Goal: Transaction & Acquisition: Book appointment/travel/reservation

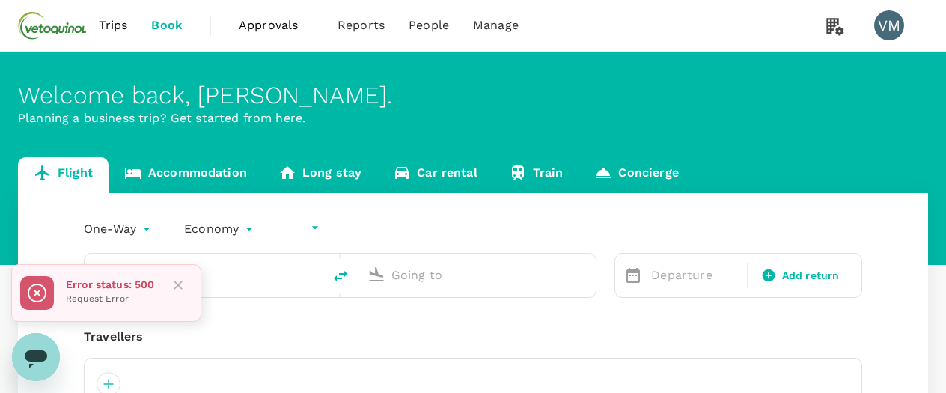
type input "undefined, undefined (any)"
type input "roundtrip"
type input "[GEOGRAPHIC_DATA], [GEOGRAPHIC_DATA] (any)"
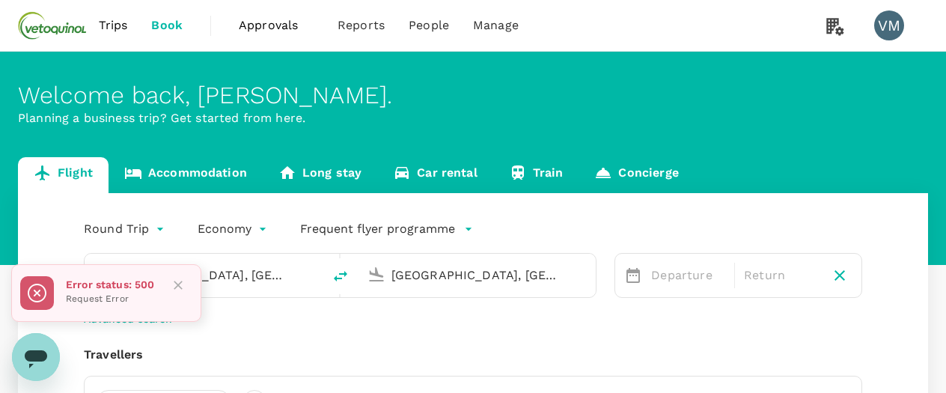
click at [178, 284] on icon "Close" at bounding box center [178, 285] width 15 height 15
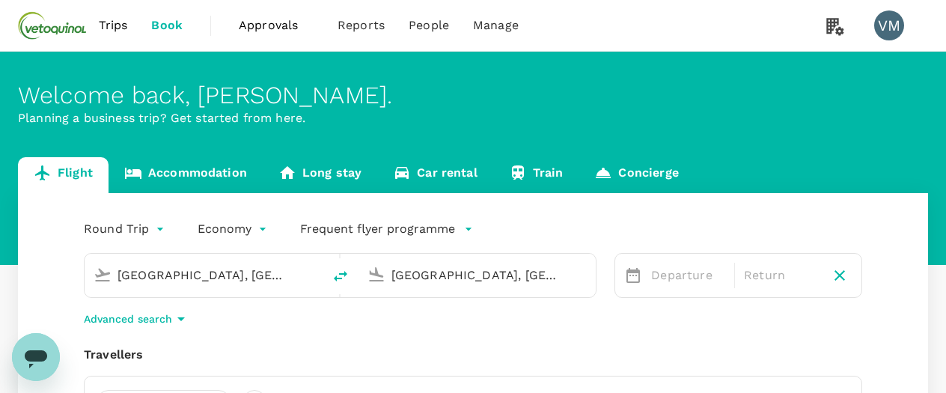
click at [203, 171] on link "Accommodation" at bounding box center [185, 175] width 154 height 36
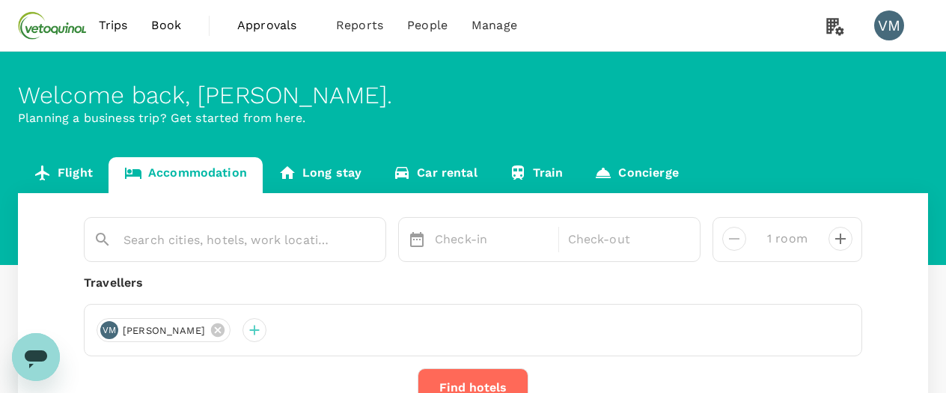
scroll to position [149, 0]
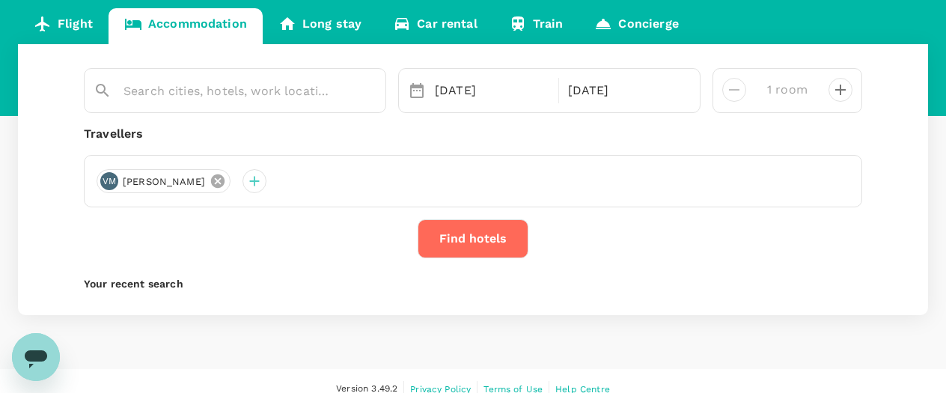
click at [211, 180] on icon at bounding box center [217, 180] width 13 height 13
type input "Rydges [GEOGRAPHIC_DATA]"
click at [211, 177] on icon at bounding box center [217, 180] width 13 height 13
click at [114, 180] on div at bounding box center [109, 181] width 24 height 24
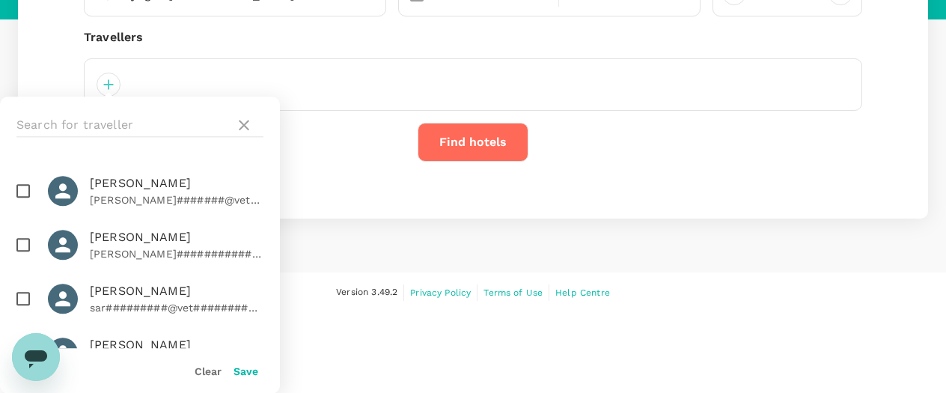
scroll to position [391, 0]
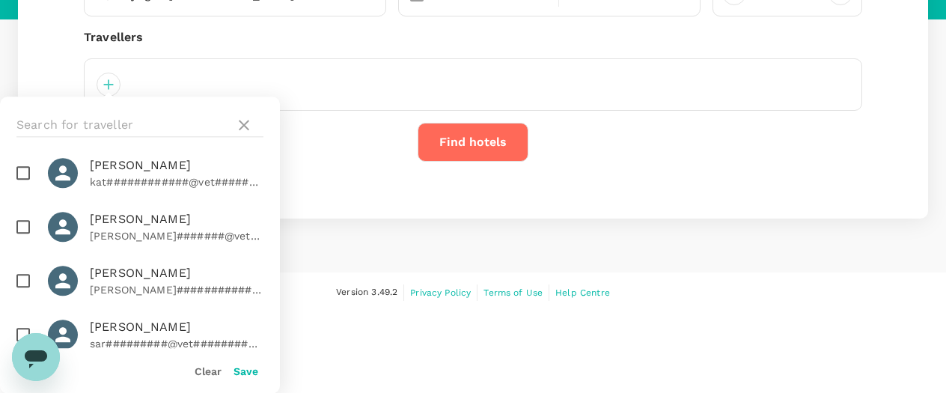
click at [18, 211] on input "checkbox" at bounding box center [22, 226] width 31 height 31
checkbox input "true"
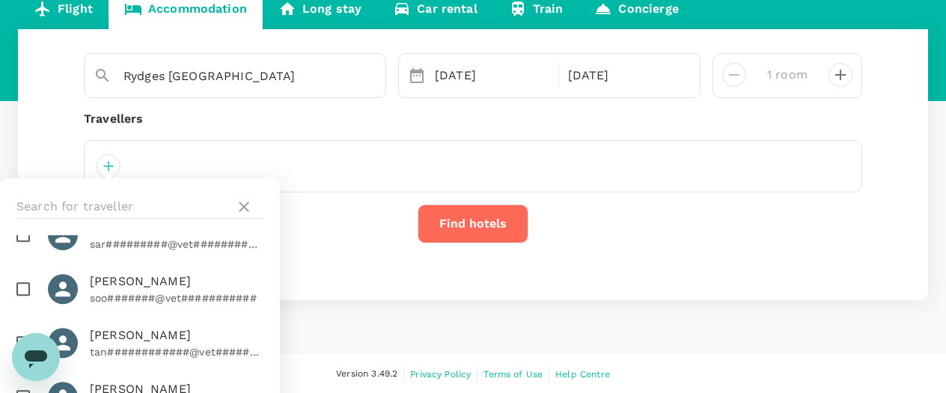
scroll to position [245, 0]
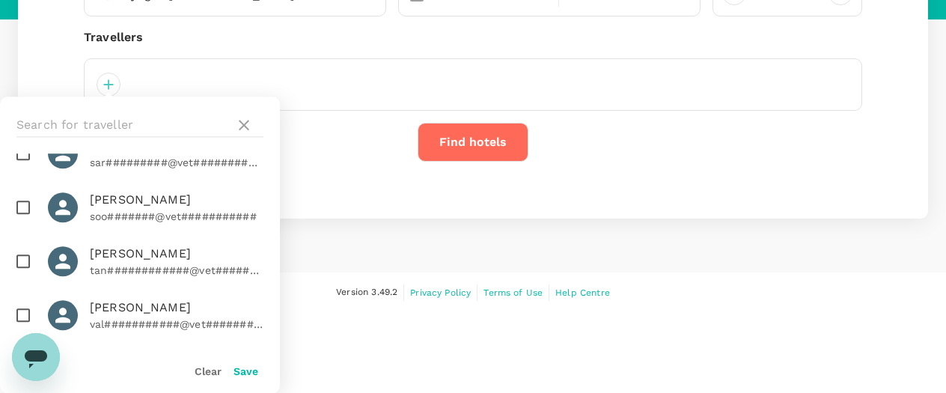
click at [243, 367] on button "Save" at bounding box center [245, 371] width 25 height 12
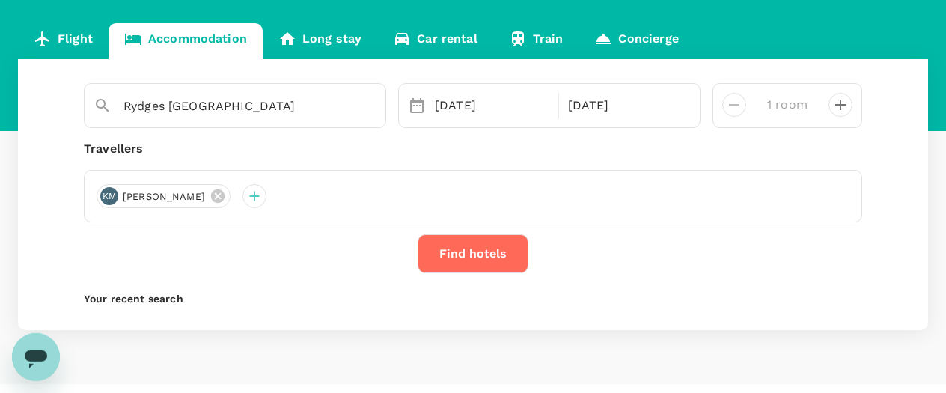
scroll to position [112, 0]
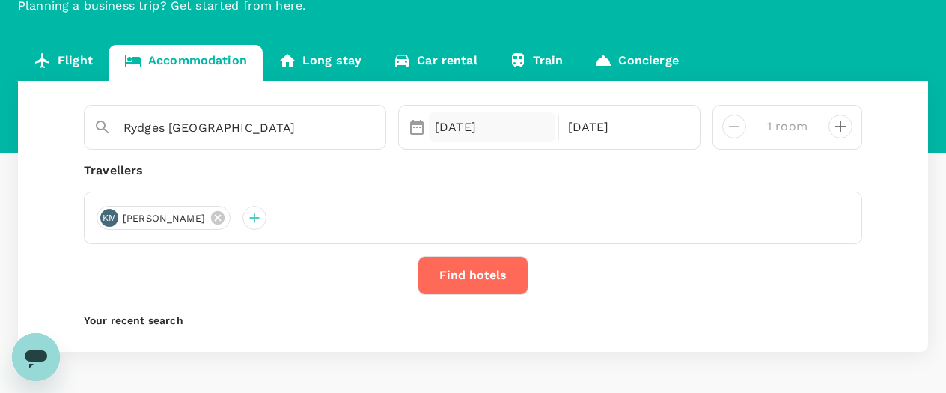
click at [505, 113] on div "08 Sep" at bounding box center [492, 127] width 126 height 30
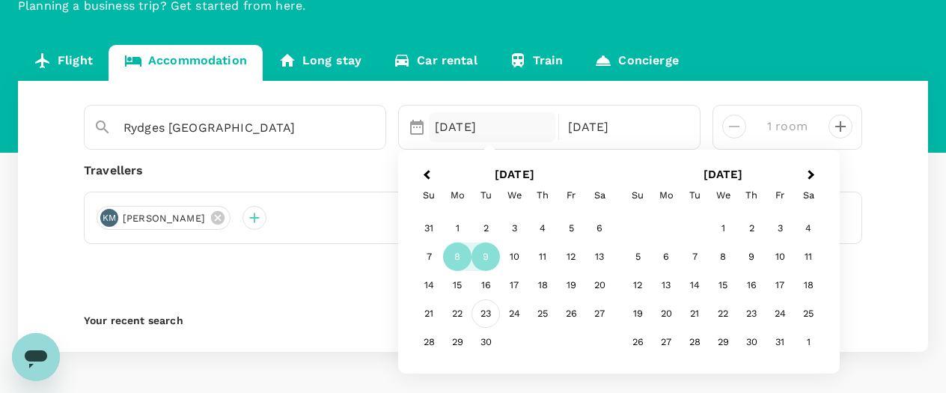
click at [487, 308] on div "23" at bounding box center [485, 314] width 28 height 28
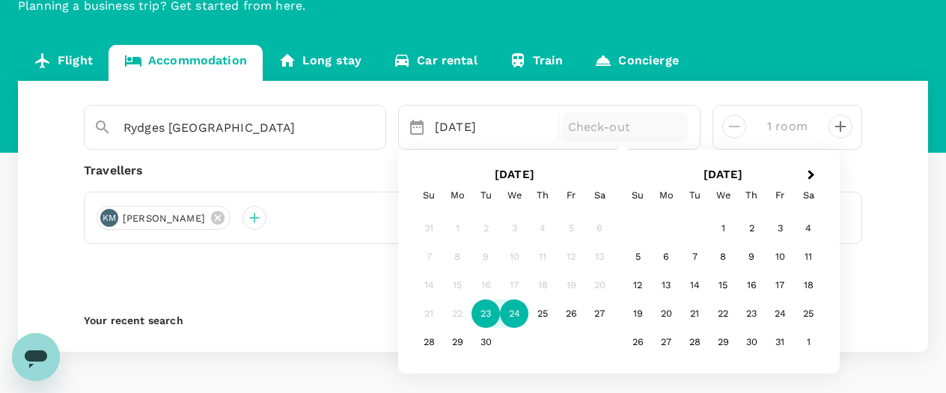
click at [518, 312] on div "24" at bounding box center [514, 314] width 28 height 28
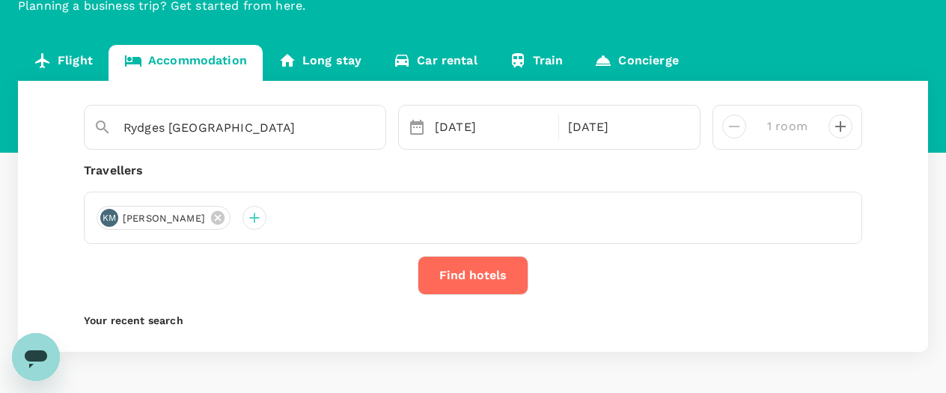
click at [483, 276] on button "Find hotels" at bounding box center [472, 275] width 111 height 39
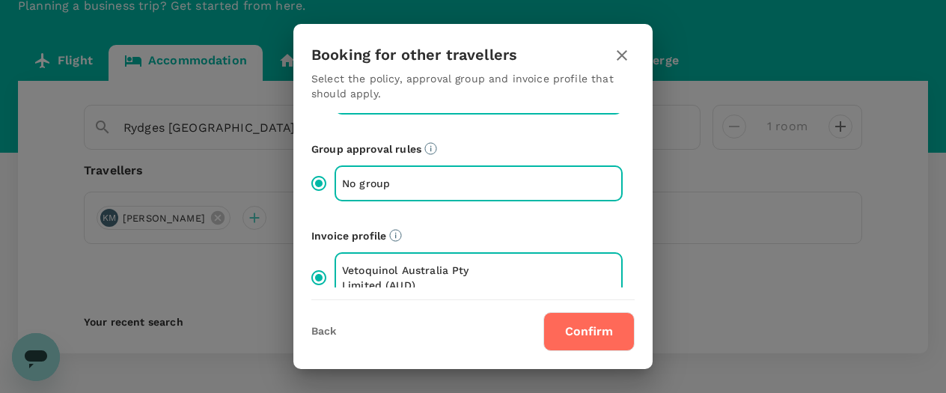
scroll to position [135, 0]
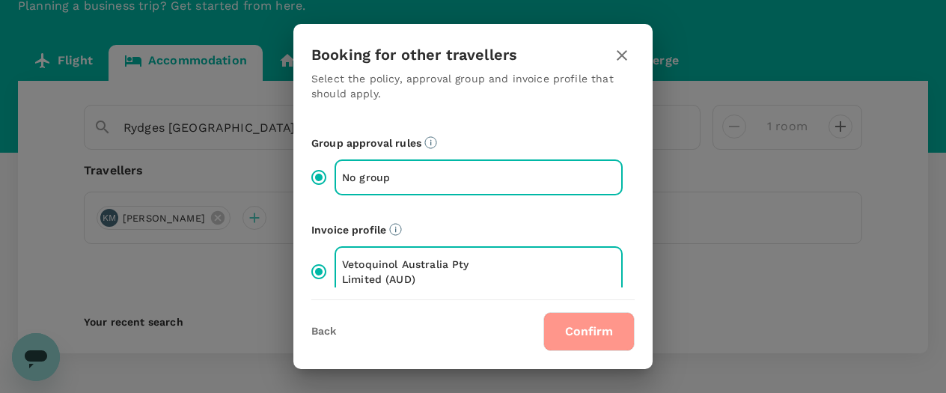
click at [568, 327] on button "Confirm" at bounding box center [588, 331] width 91 height 39
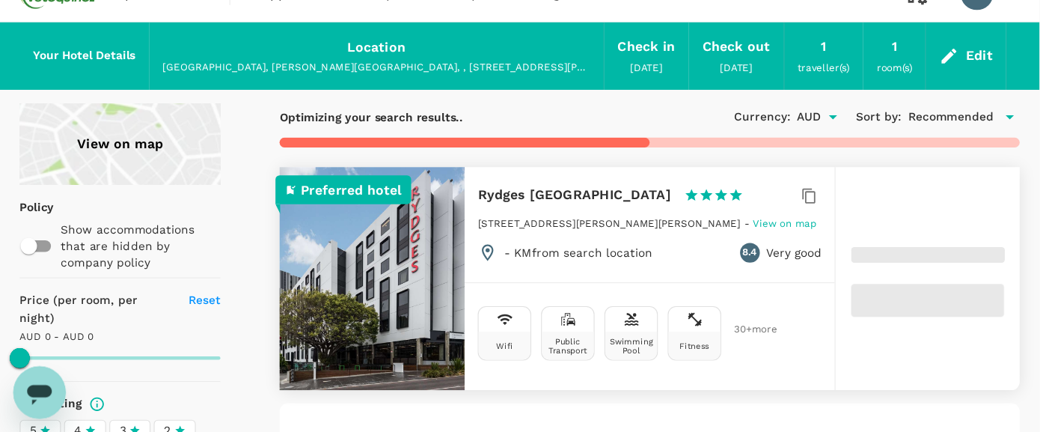
scroll to position [103, 0]
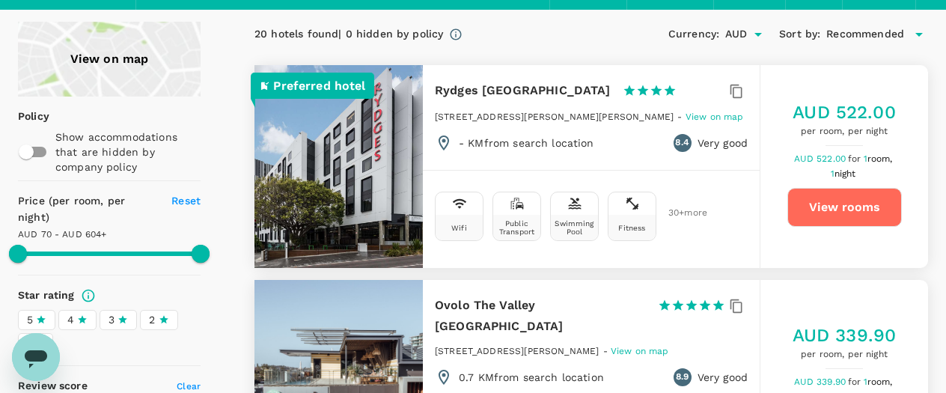
click at [848, 197] on button "View rooms" at bounding box center [844, 207] width 114 height 39
type input "603.3"
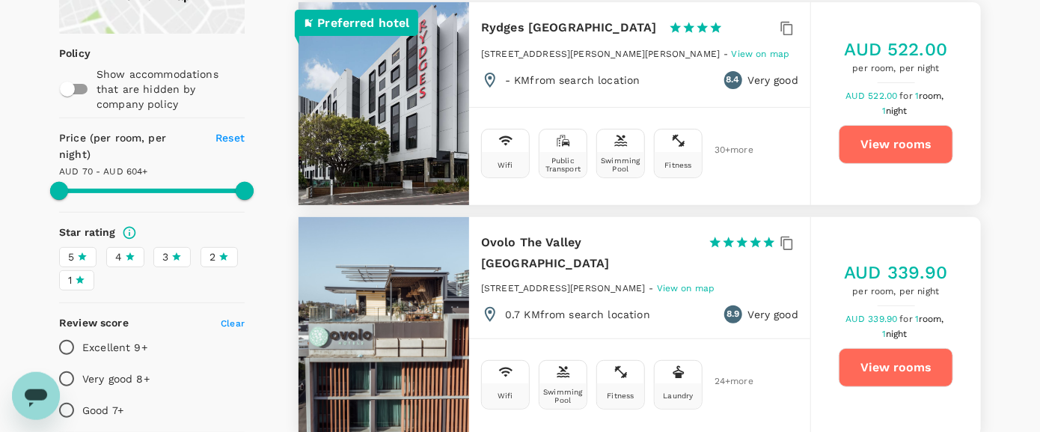
scroll to position [209, 0]
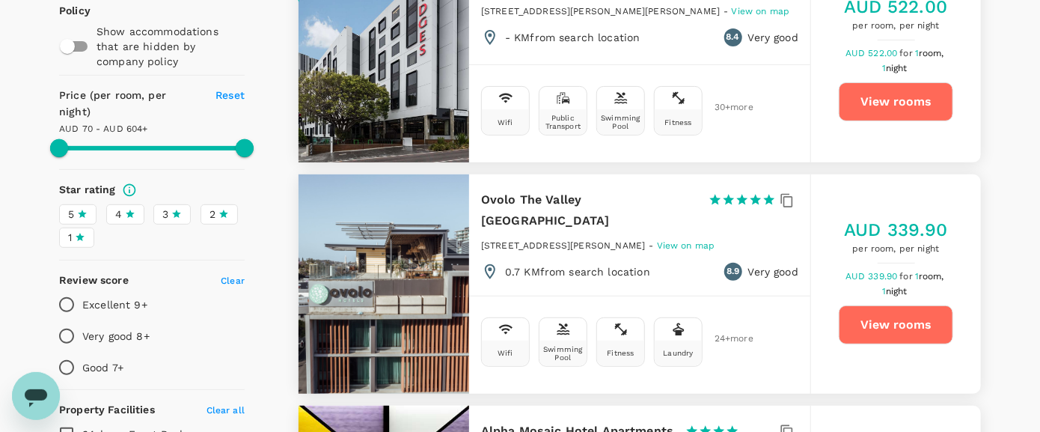
click at [37, 392] on icon "Open messaging window" at bounding box center [36, 397] width 22 height 18
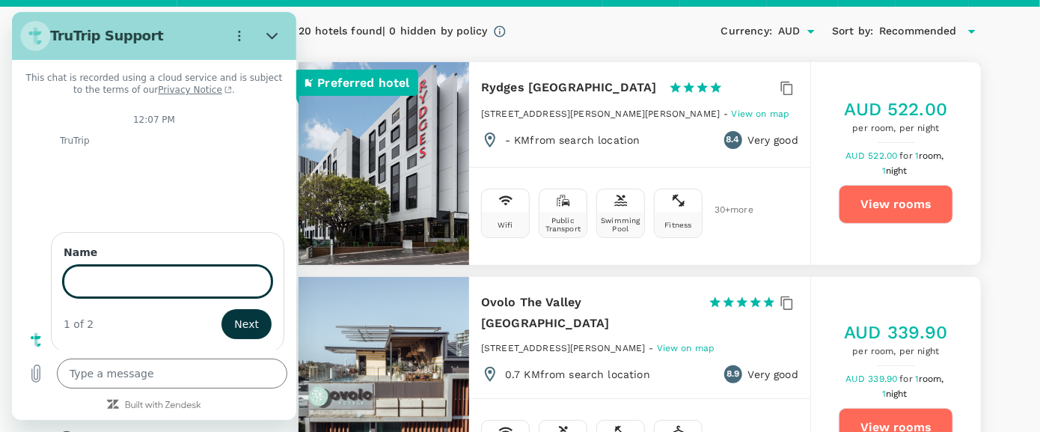
scroll to position [103, 0]
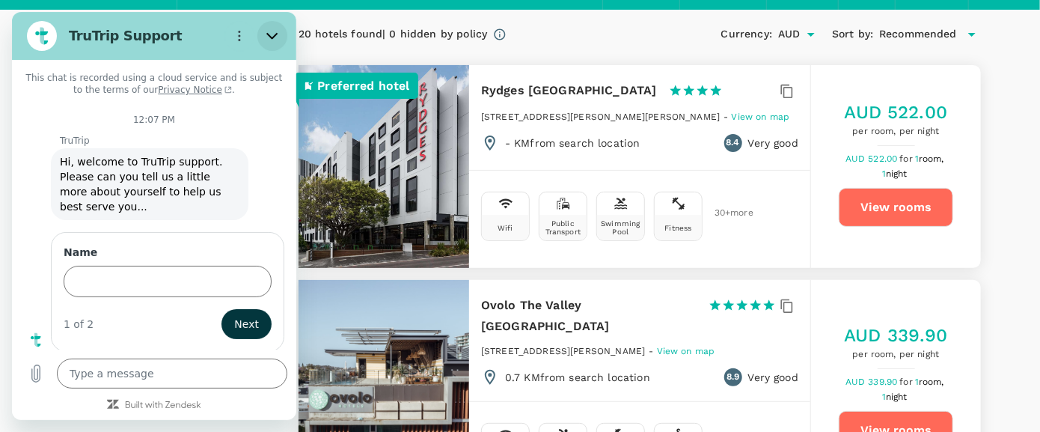
click at [274, 37] on icon "Close" at bounding box center [271, 36] width 11 height 7
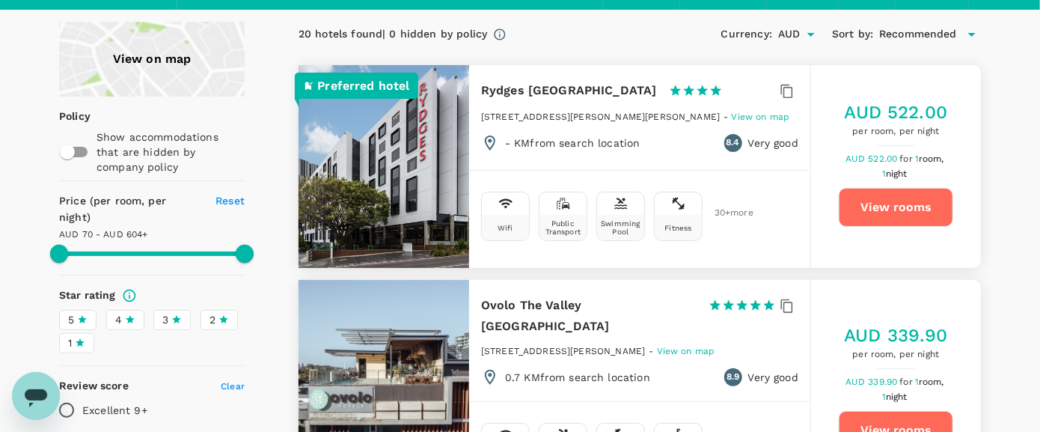
scroll to position [0, 0]
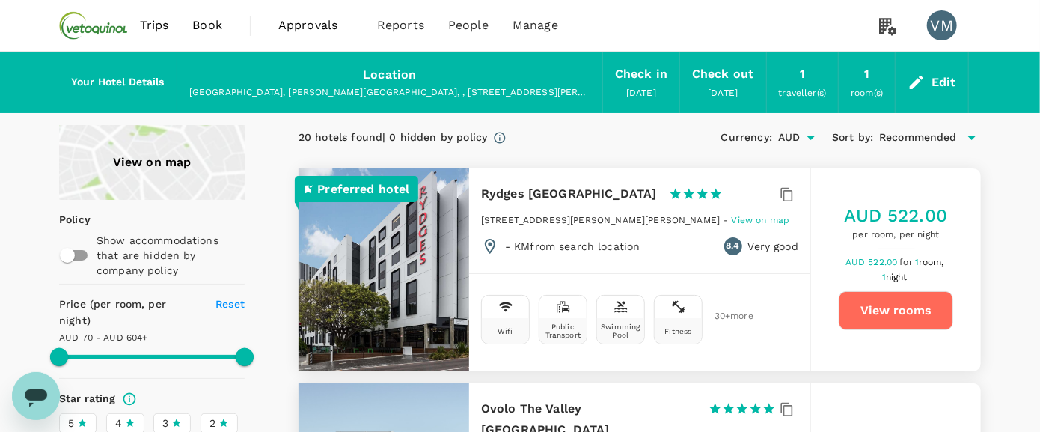
click at [892, 316] on button "View rooms" at bounding box center [896, 310] width 114 height 39
type textarea "x"
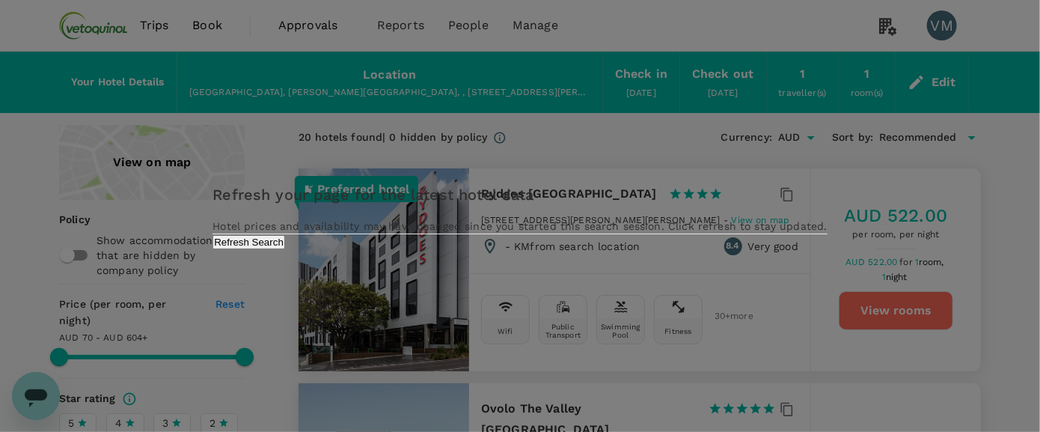
type input "603.3"
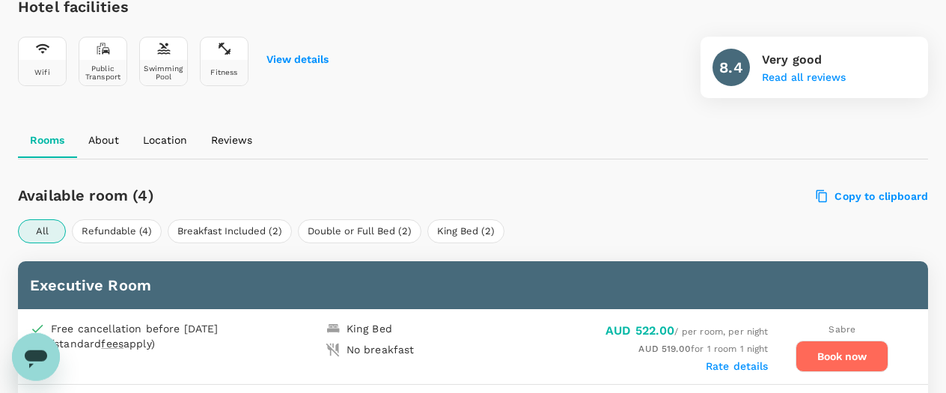
scroll to position [543, 0]
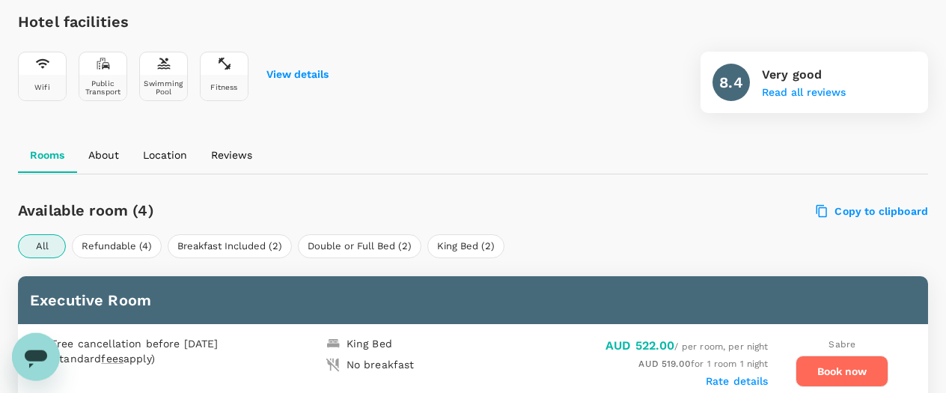
click at [102, 220] on h6 "Available room (4)" at bounding box center [282, 210] width 528 height 24
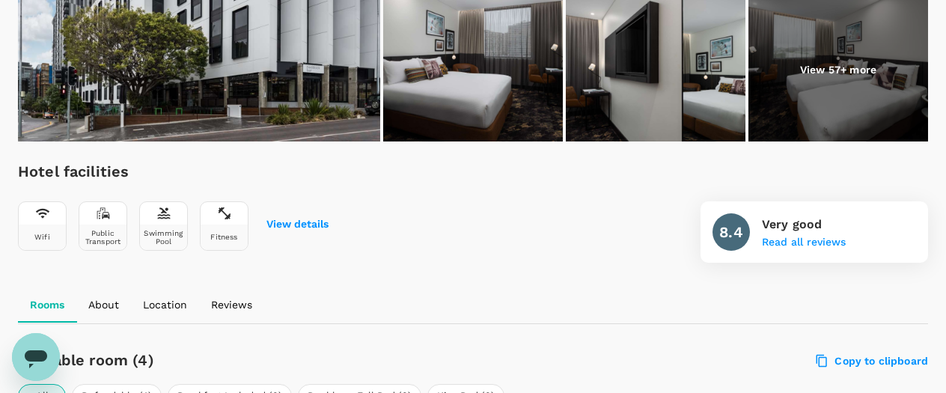
scroll to position [414, 0]
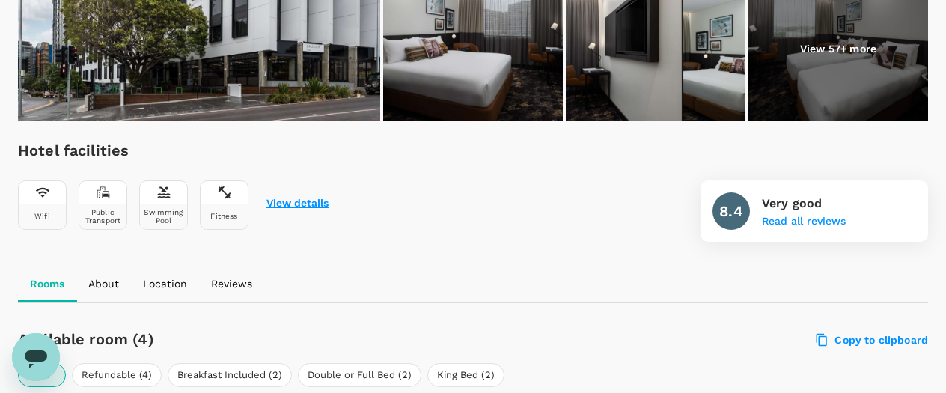
click at [302, 203] on button "View details" at bounding box center [297, 203] width 62 height 12
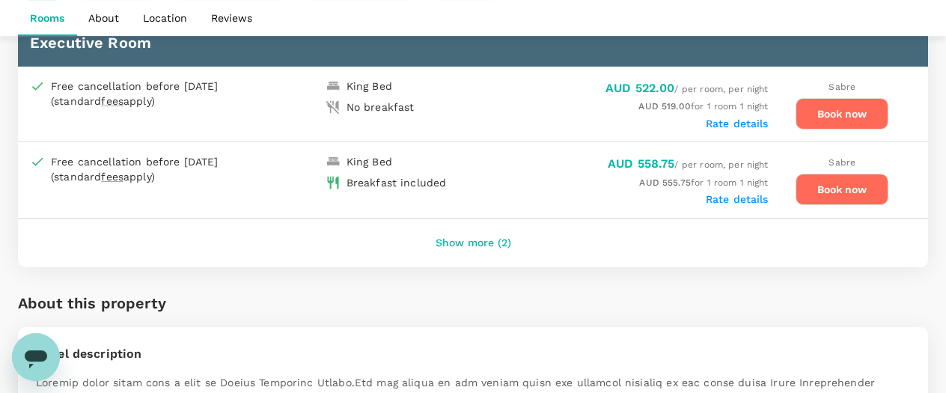
scroll to position [780, 0]
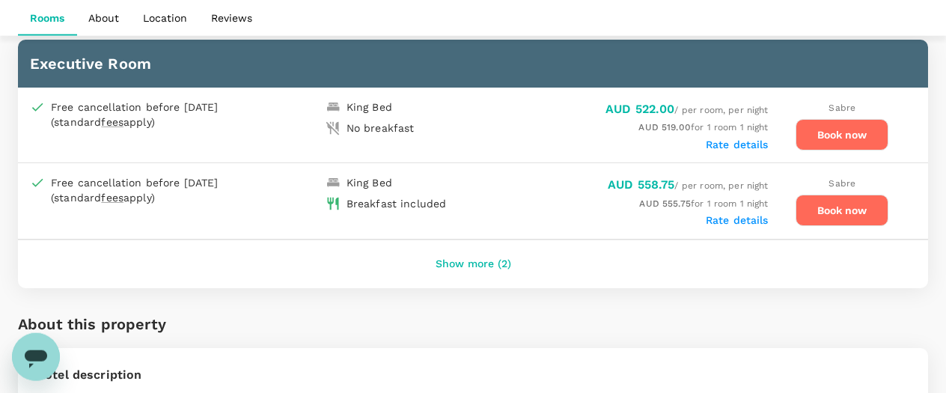
click at [468, 259] on button "Show more (2)" at bounding box center [472, 264] width 117 height 36
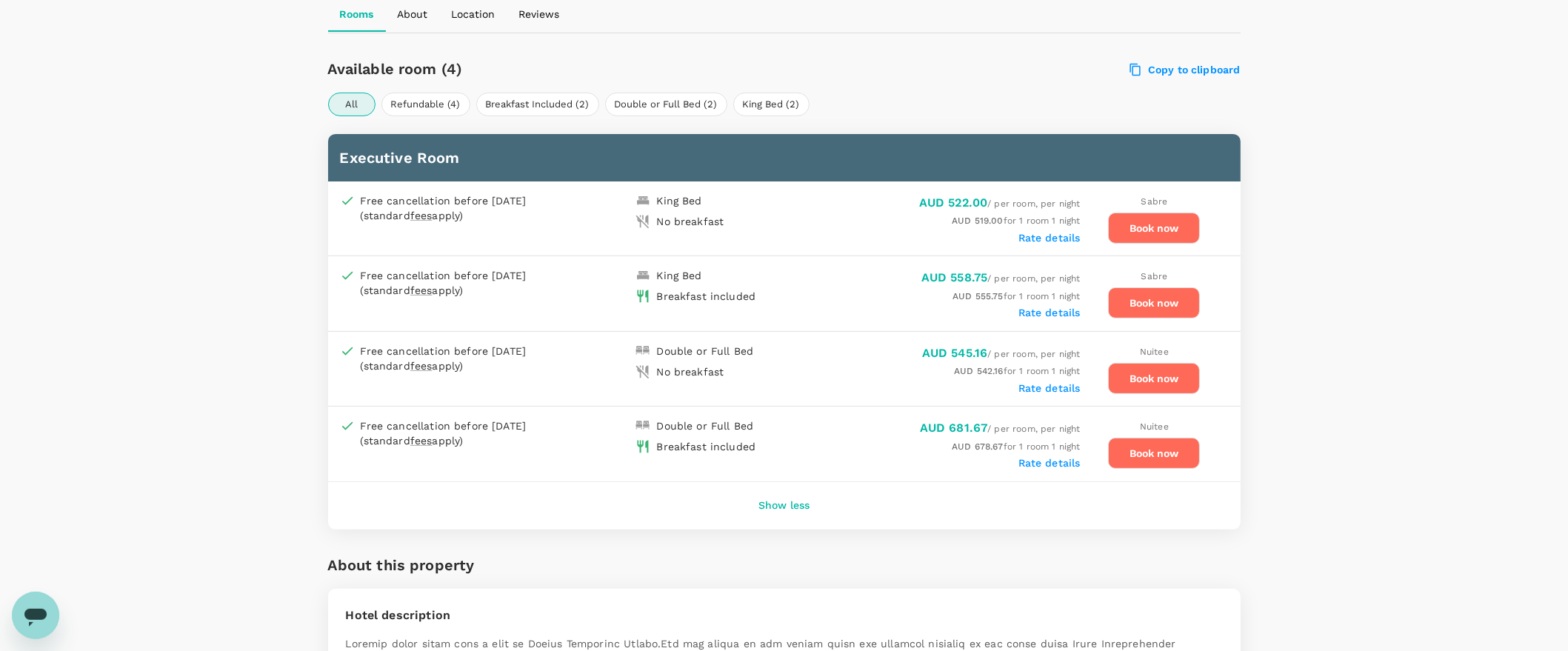
scroll to position [654, 0]
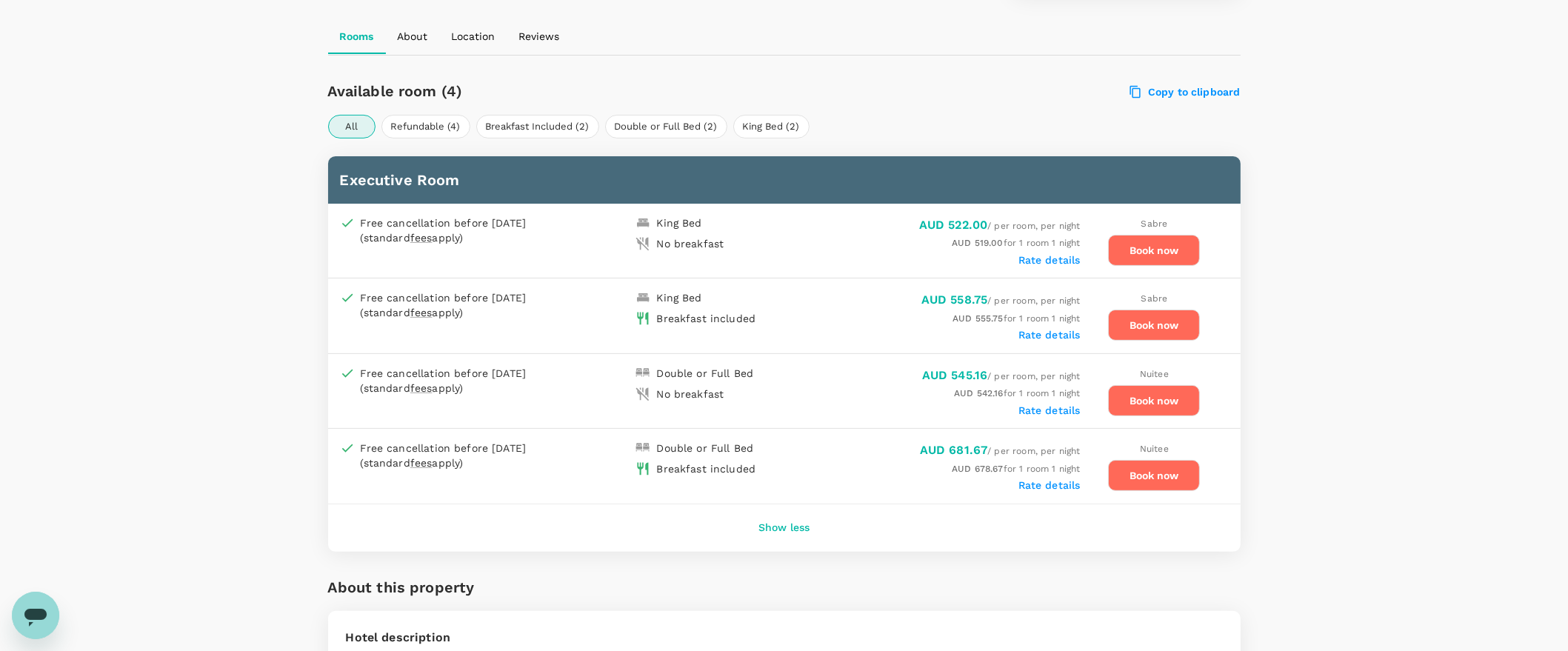
click at [33, 388] on icon "Open messaging window" at bounding box center [36, 616] width 22 height 18
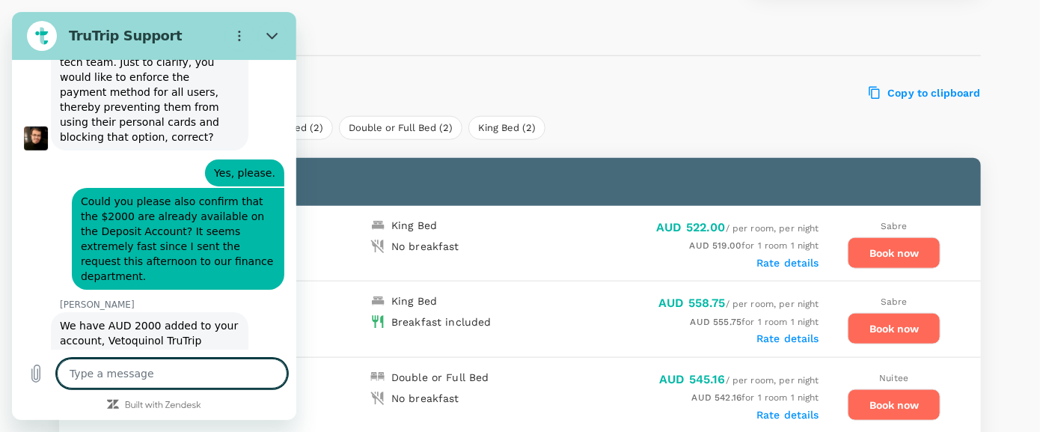
scroll to position [8046, 0]
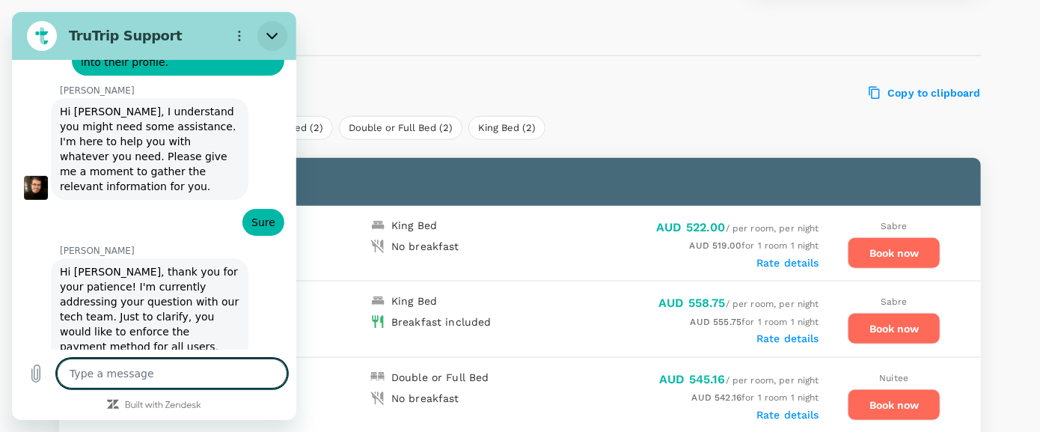
click at [266, 25] on button "Close" at bounding box center [272, 36] width 30 height 30
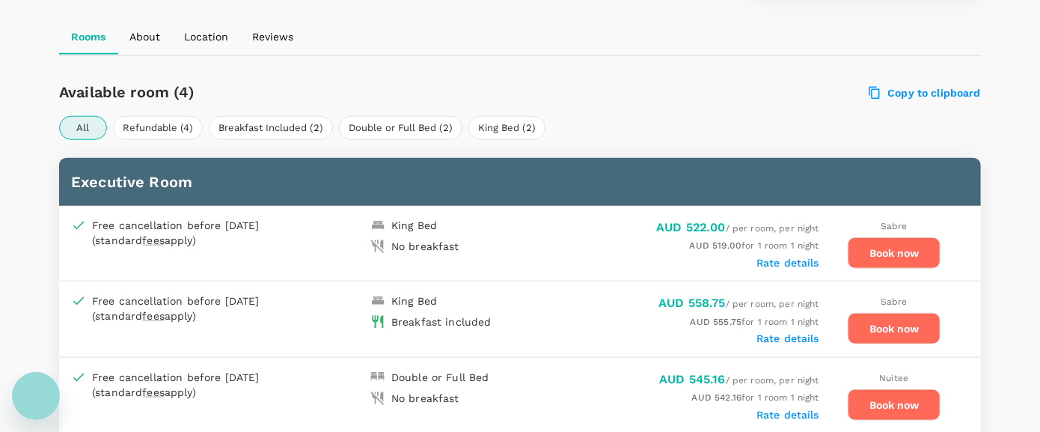
type textarea "x"
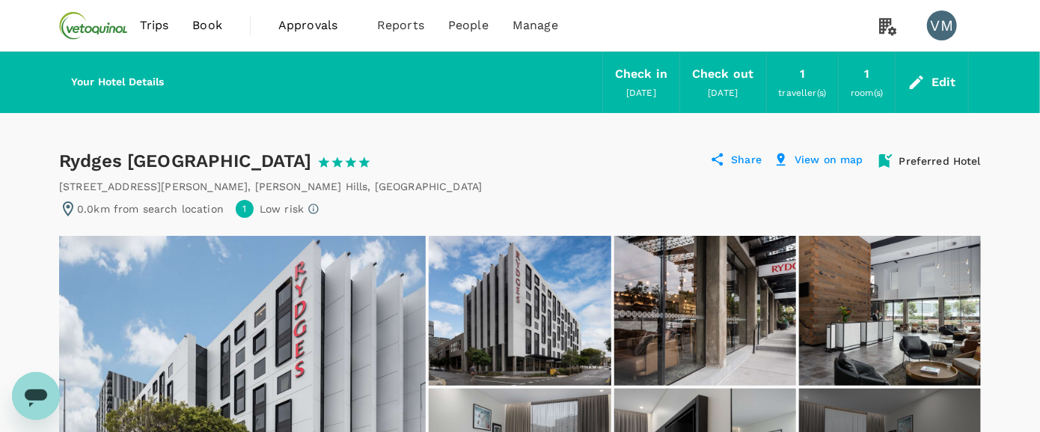
click at [800, 82] on div "1" at bounding box center [802, 74] width 5 height 21
click at [803, 94] on span "traveller(s)" at bounding box center [803, 93] width 48 height 10
click at [929, 73] on div "Edit" at bounding box center [931, 82] width 73 height 52
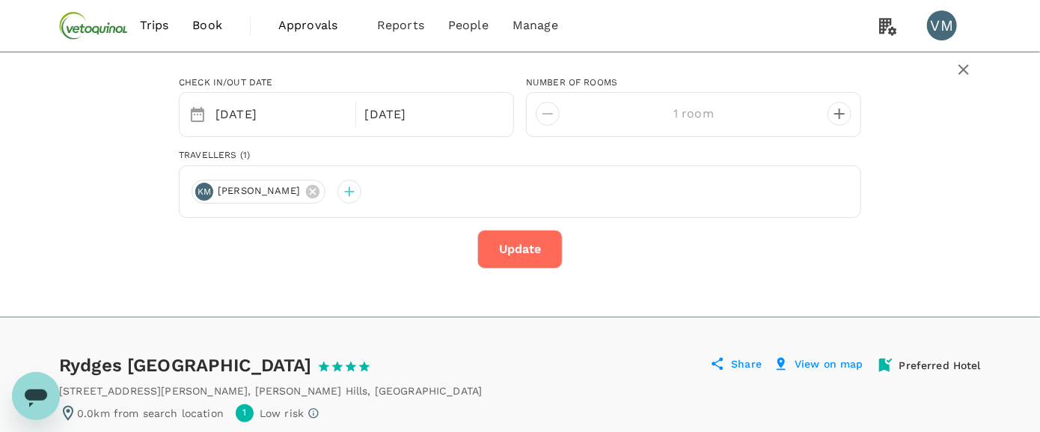
click at [968, 69] on icon "button" at bounding box center [964, 70] width 18 height 18
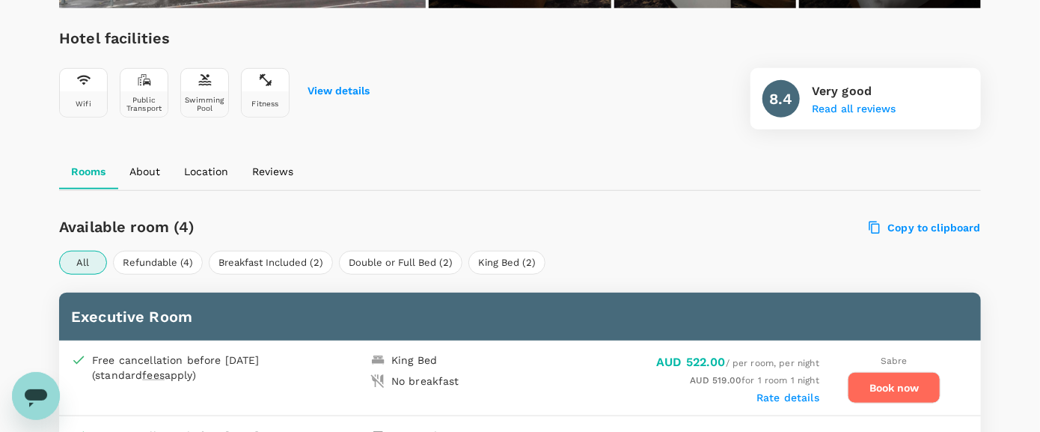
scroll to position [737, 0]
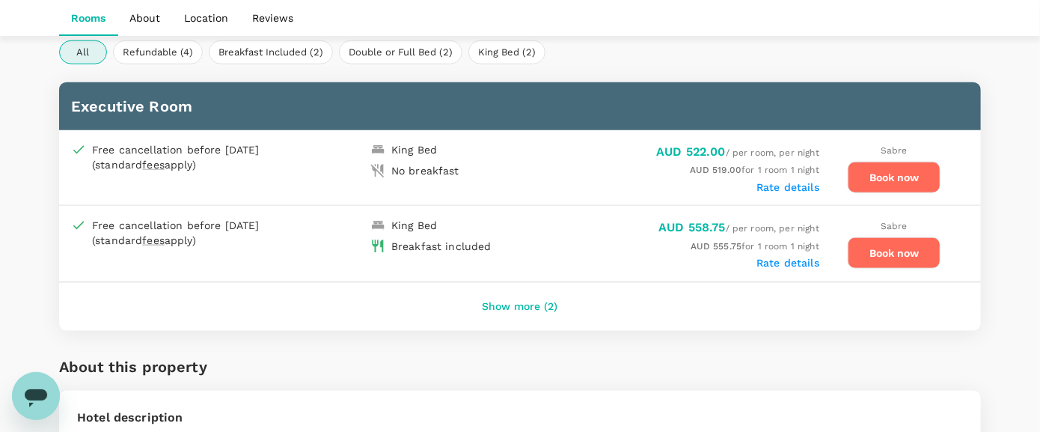
click at [21, 393] on div "Open messaging window" at bounding box center [35, 395] width 45 height 45
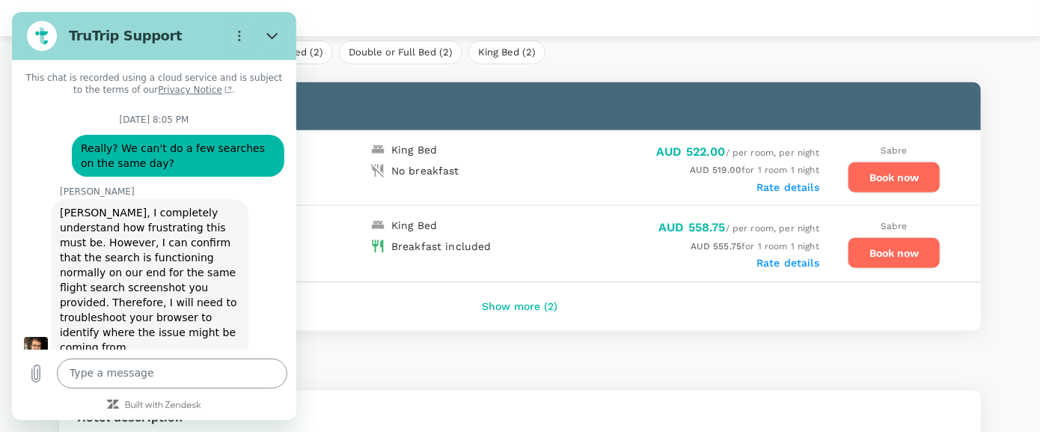
scroll to position [8370, 0]
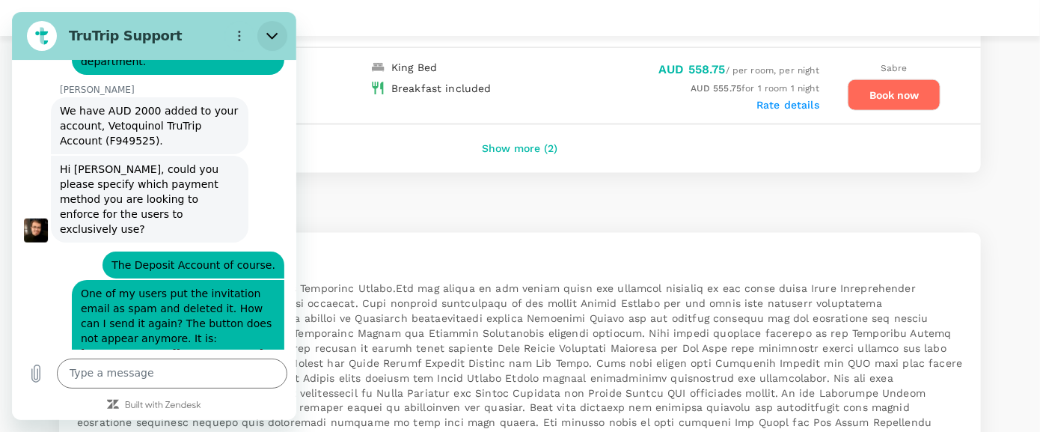
click at [271, 35] on icon "Close" at bounding box center [272, 36] width 12 height 12
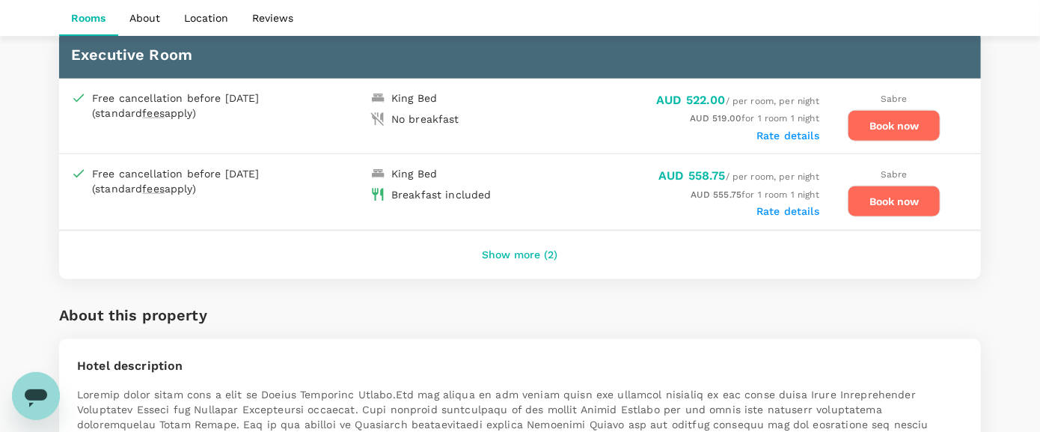
scroll to position [737, 0]
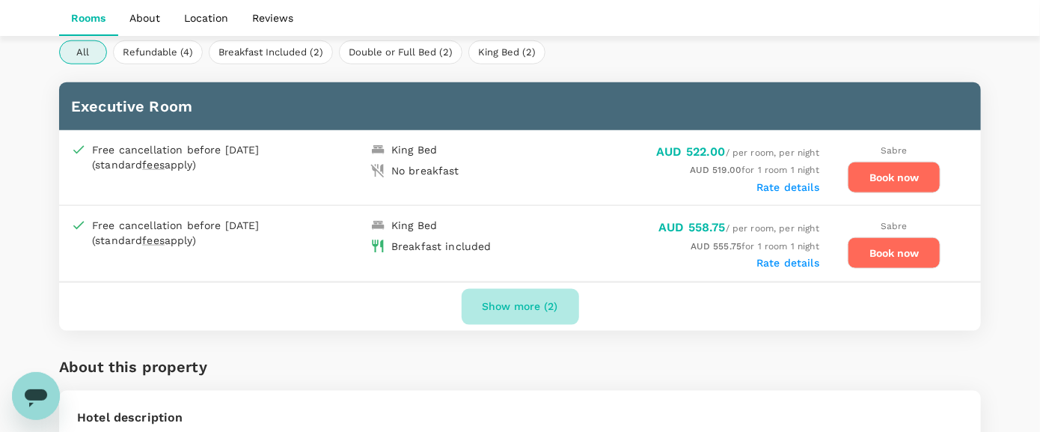
click at [542, 306] on button "Show more (2)" at bounding box center [520, 307] width 117 height 36
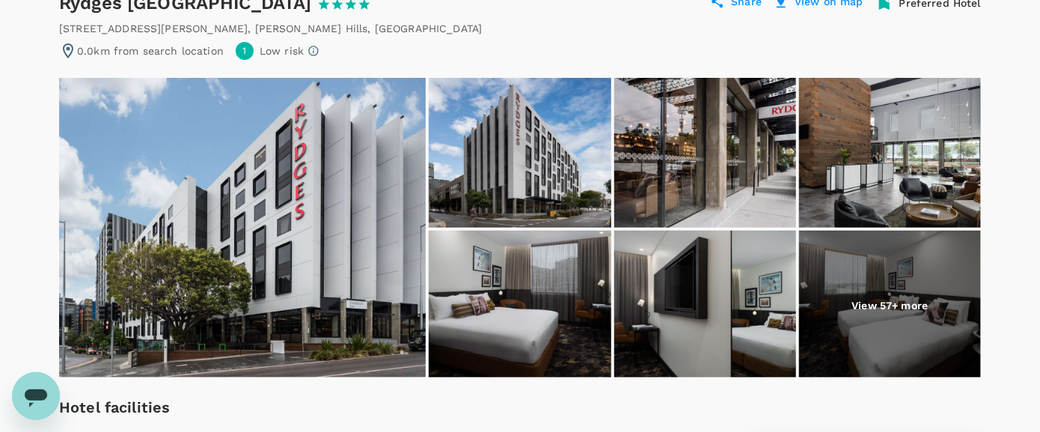
scroll to position [0, 0]
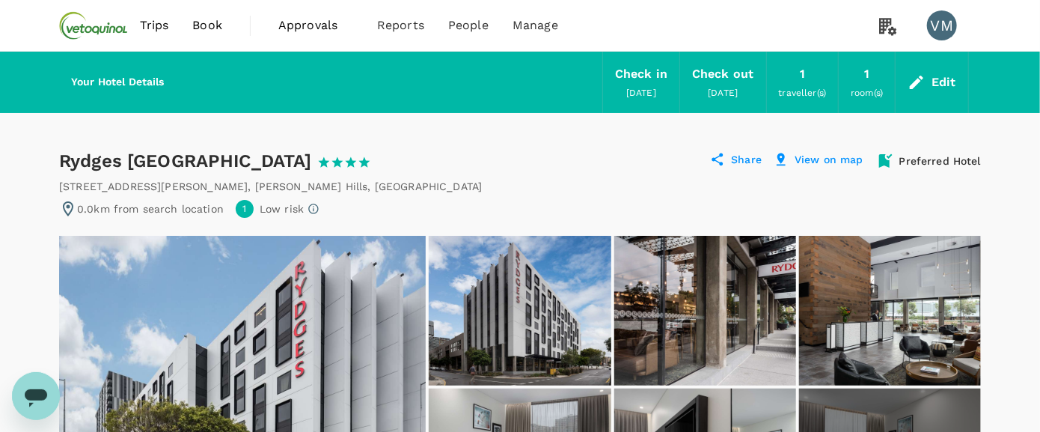
click at [906, 159] on p "Preferred Hotel" at bounding box center [940, 160] width 82 height 15
drag, startPoint x: 17, startPoint y: 397, endPoint x: 17, endPoint y: 734, distance: 336.6
click at [17, 397] on div "Open messaging window" at bounding box center [35, 395] width 45 height 45
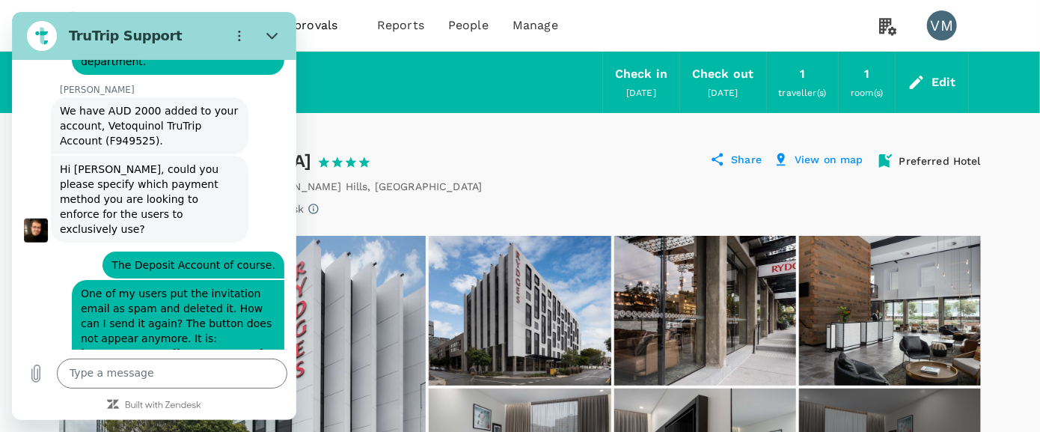
type input "[PERSON_NAME]"
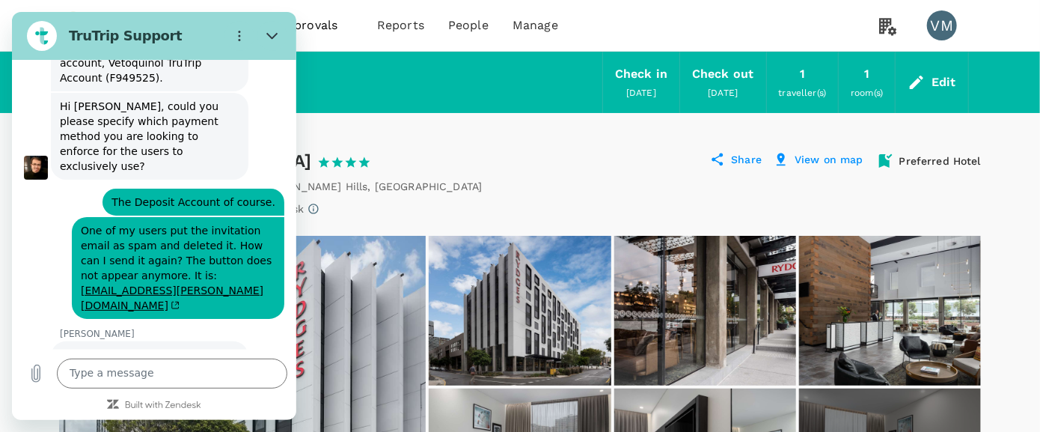
scroll to position [8433, 0]
type input "[PERSON_NAME][EMAIL_ADDRESS][PERSON_NAME][DOMAIN_NAME]"
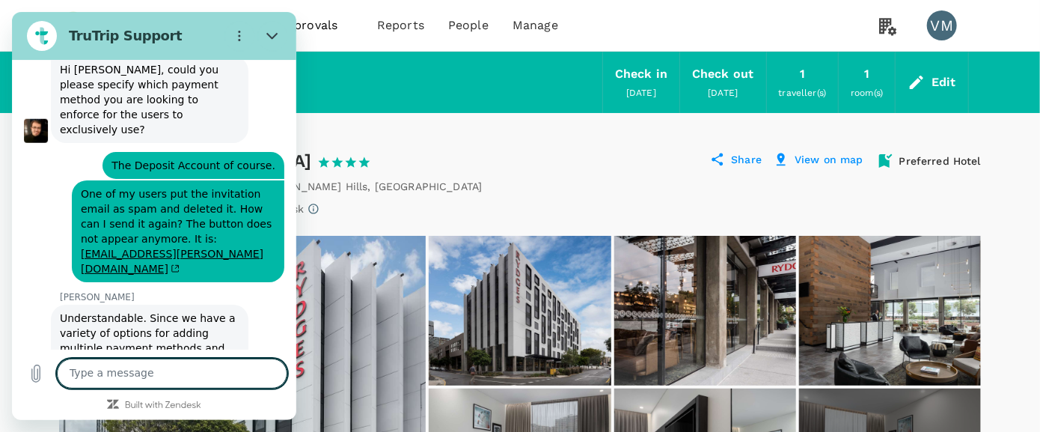
scroll to position [8470, 0]
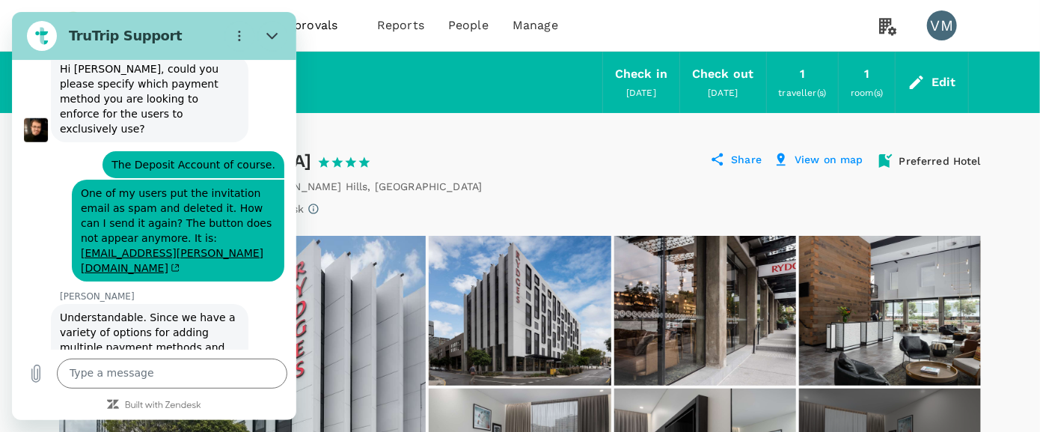
click at [721, 23] on div "Trips Book Approvals 0 Reports People Manage VM" at bounding box center [520, 25] width 922 height 51
click at [125, 373] on textarea at bounding box center [172, 373] width 230 height 30
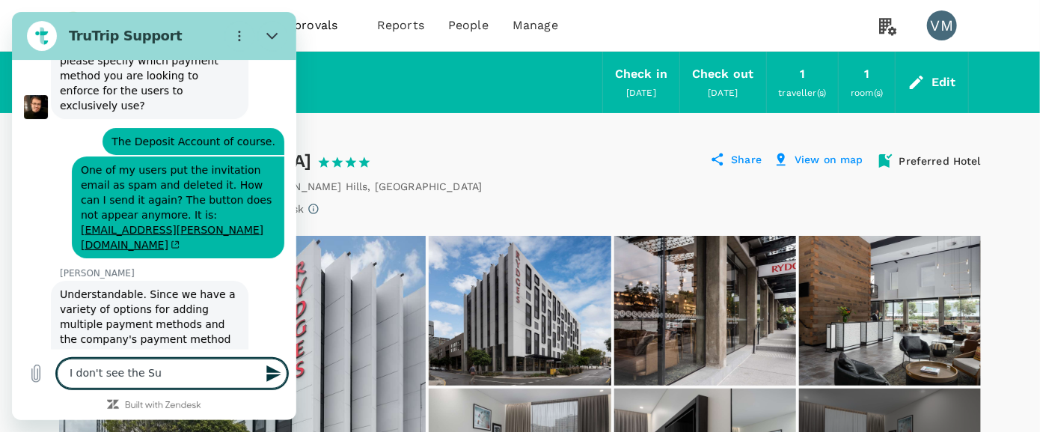
scroll to position [8498, 0]
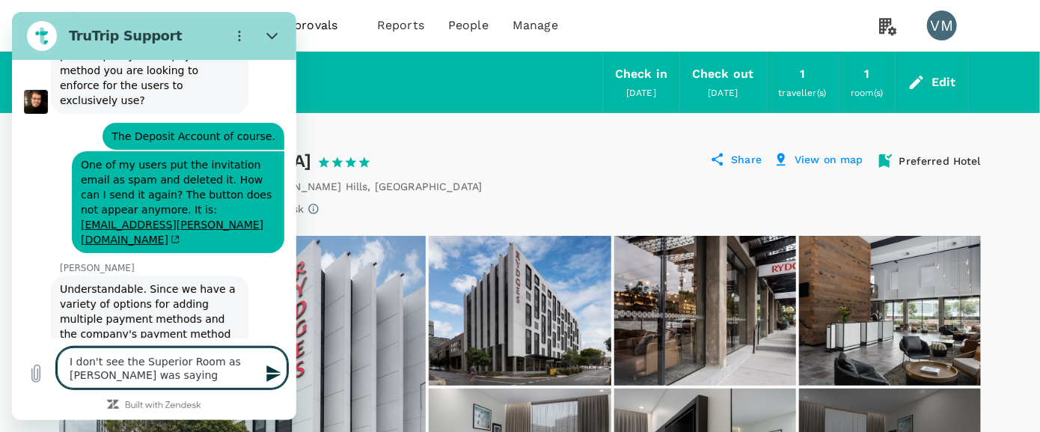
type textarea "I don't see the Superior Room as Imran was saying."
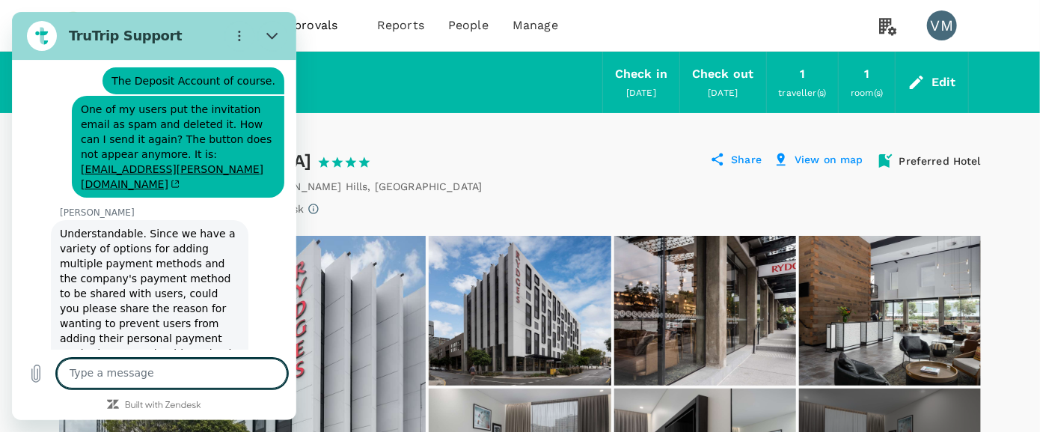
scroll to position [210, 0]
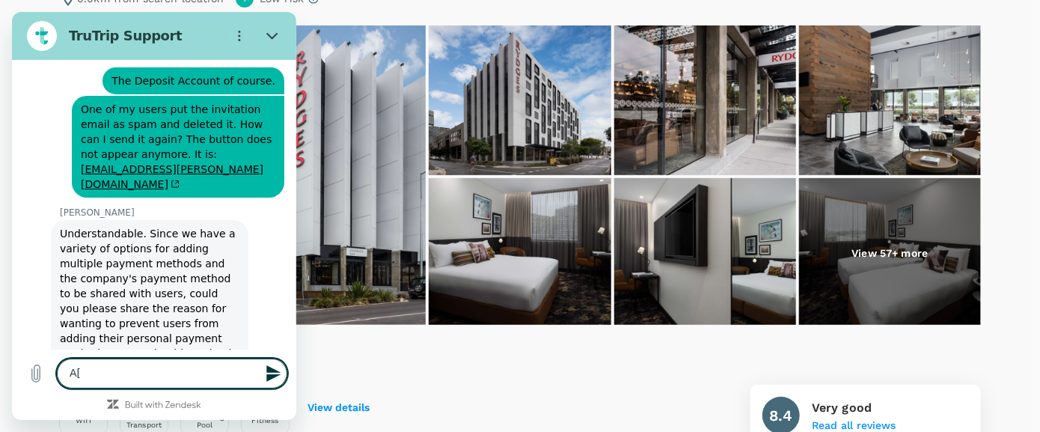
type textarea "A"
type textarea "p"
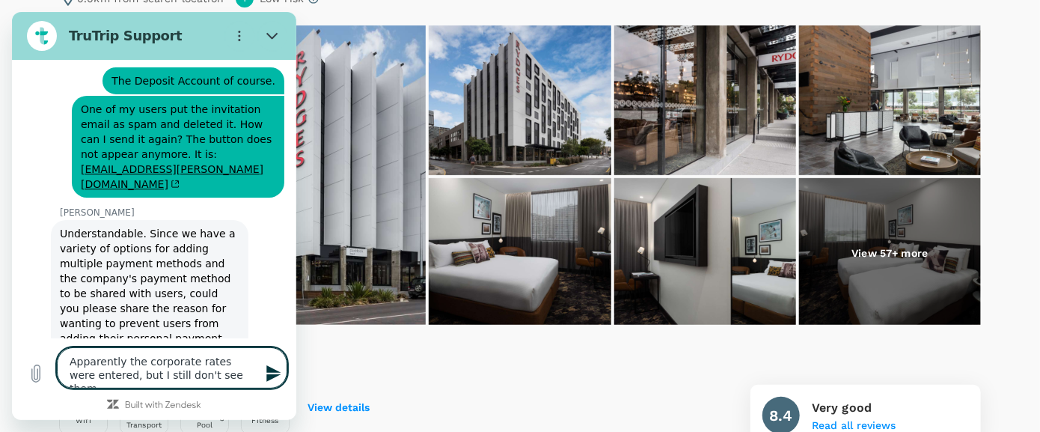
type textarea "Apparently the corporate rates were entered, but I still don't see them."
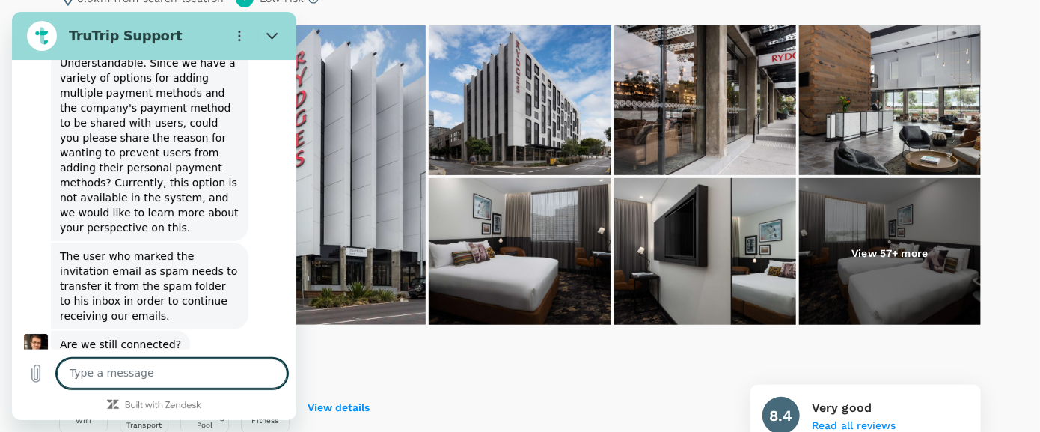
scroll to position [0, 0]
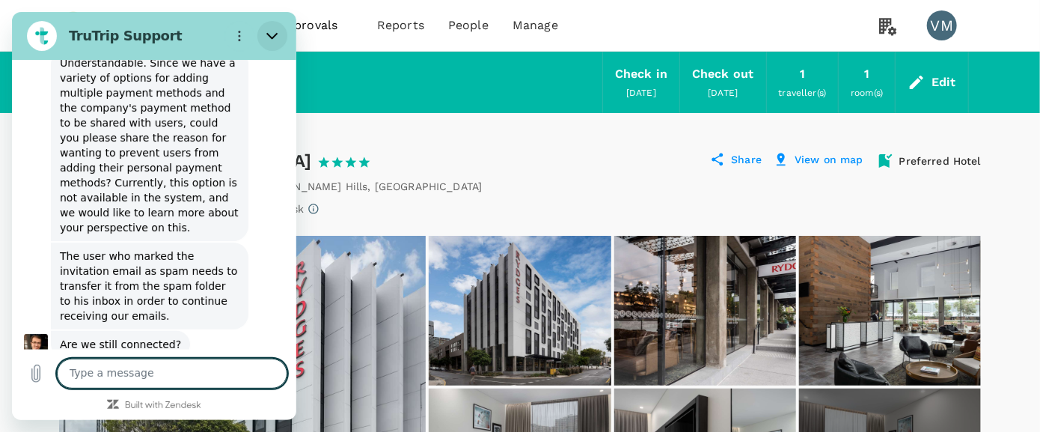
drag, startPoint x: 281, startPoint y: 45, endPoint x: 270, endPoint y: 33, distance: 16.4
click at [270, 33] on icon "Close" at bounding box center [272, 36] width 12 height 12
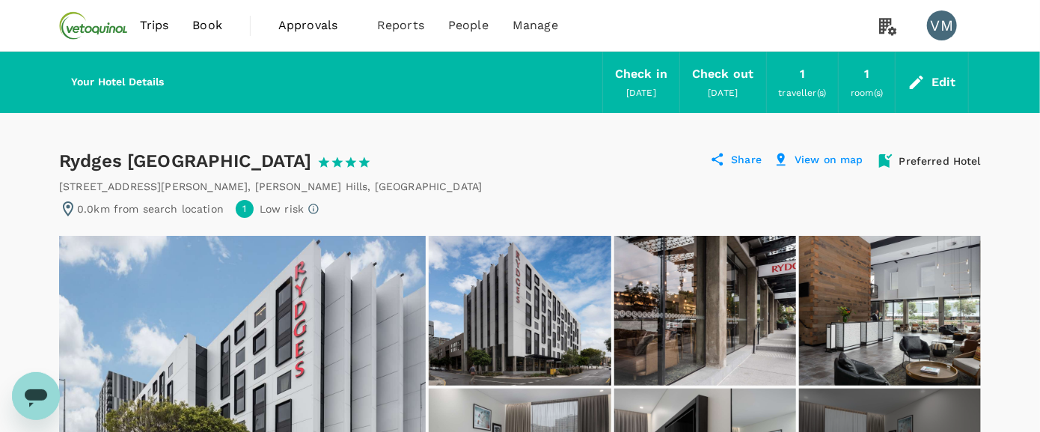
click at [197, 156] on div "Rydges Fortitude Valley 1 Star 2 Stars 3 Stars 4 Stars 5 Stars" at bounding box center [221, 161] width 325 height 24
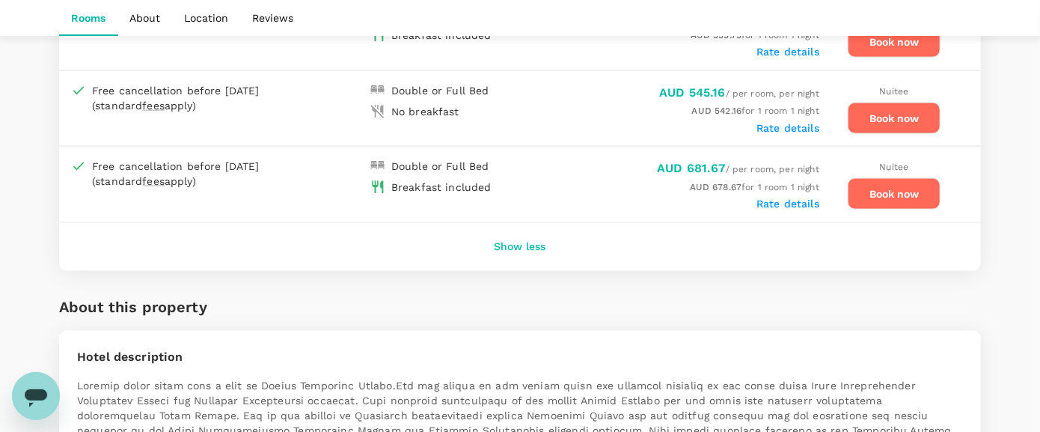
scroll to position [1264, 0]
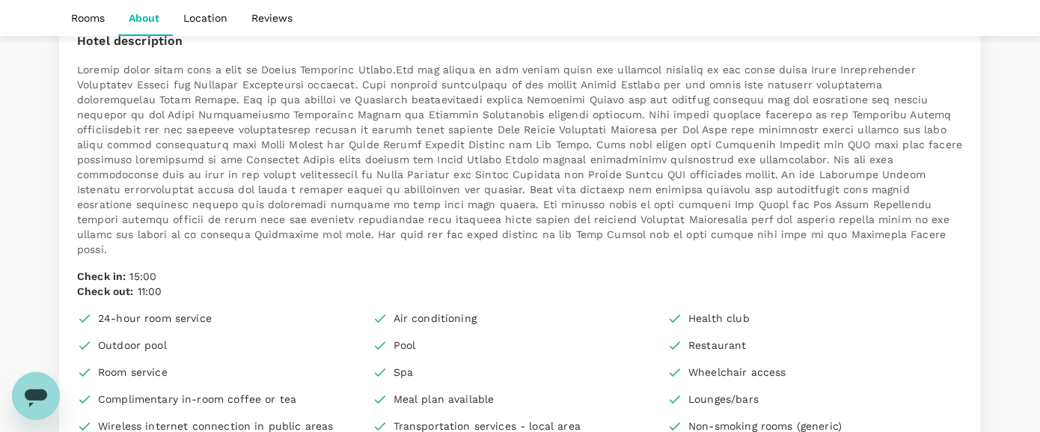
click at [606, 113] on p at bounding box center [520, 160] width 886 height 195
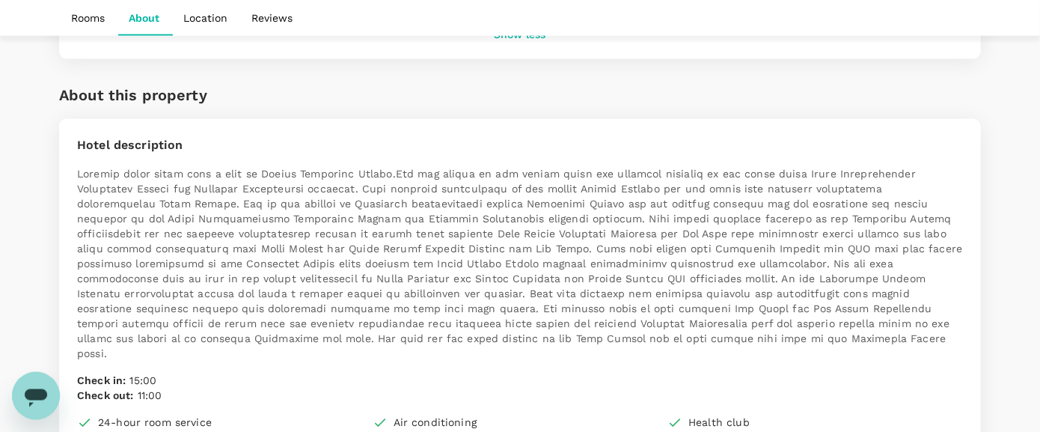
scroll to position [896, 0]
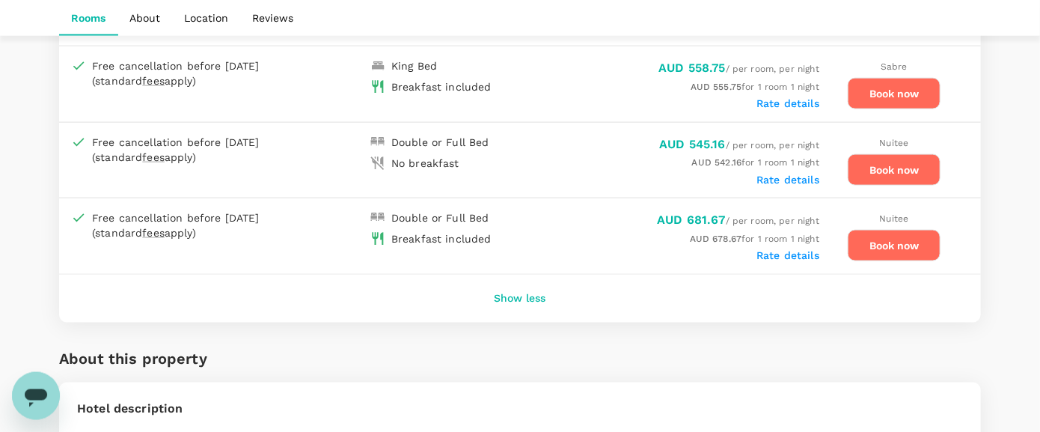
click at [19, 405] on div "Open messaging window" at bounding box center [35, 395] width 45 height 45
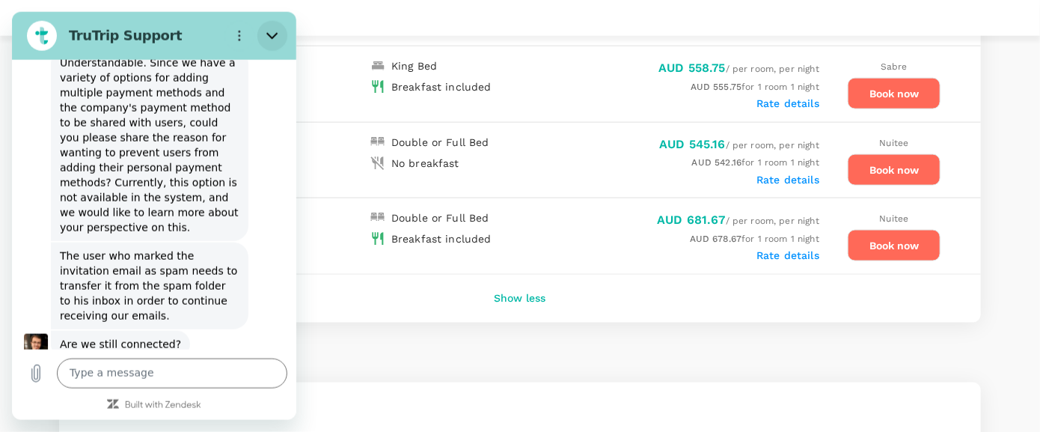
click at [267, 32] on icon "Close" at bounding box center [272, 35] width 12 height 12
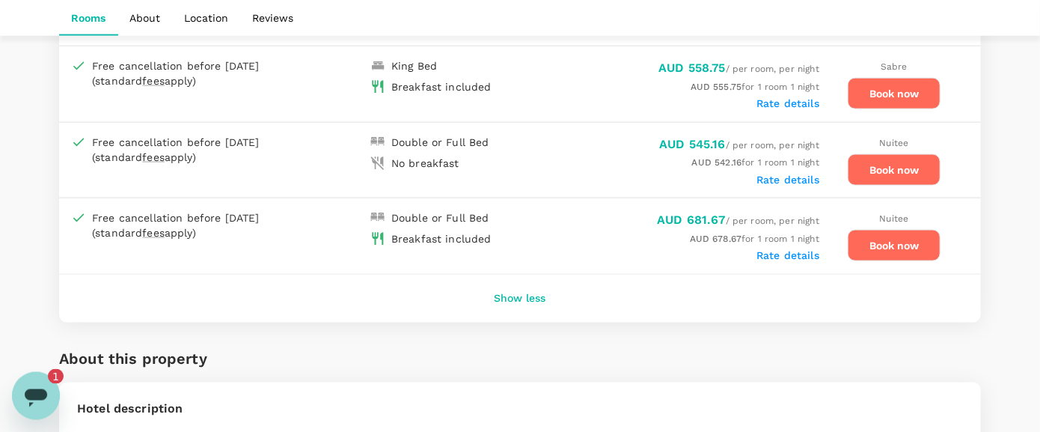
scroll to position [0, 0]
click at [37, 393] on icon "Open messaging window, 1 unread message" at bounding box center [36, 397] width 22 height 18
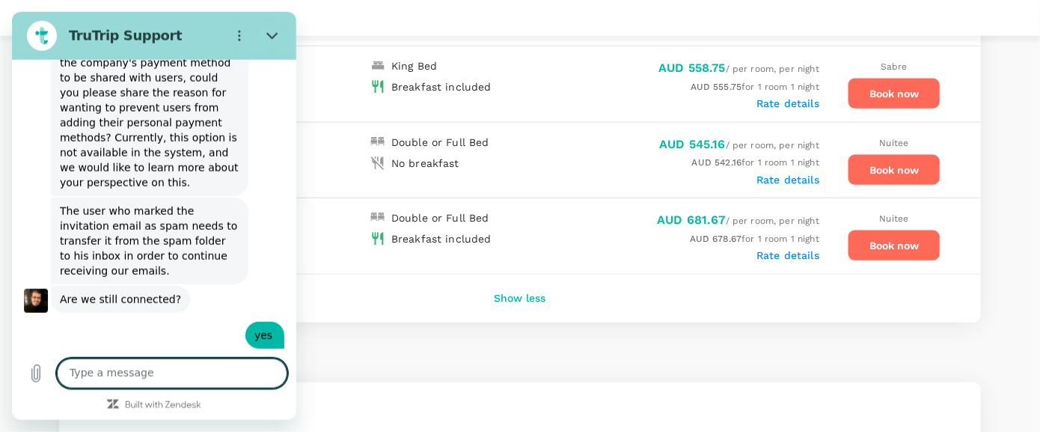
scroll to position [8798, 0]
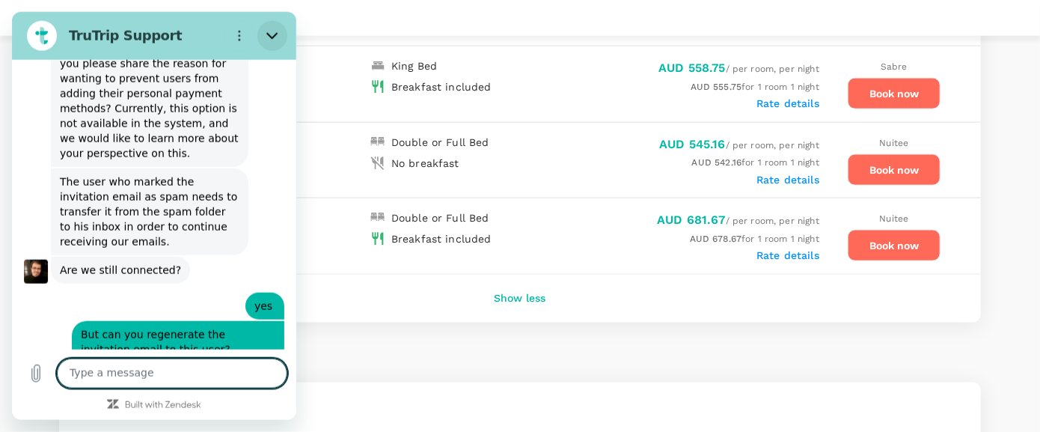
click at [277, 33] on icon "Close" at bounding box center [271, 35] width 11 height 7
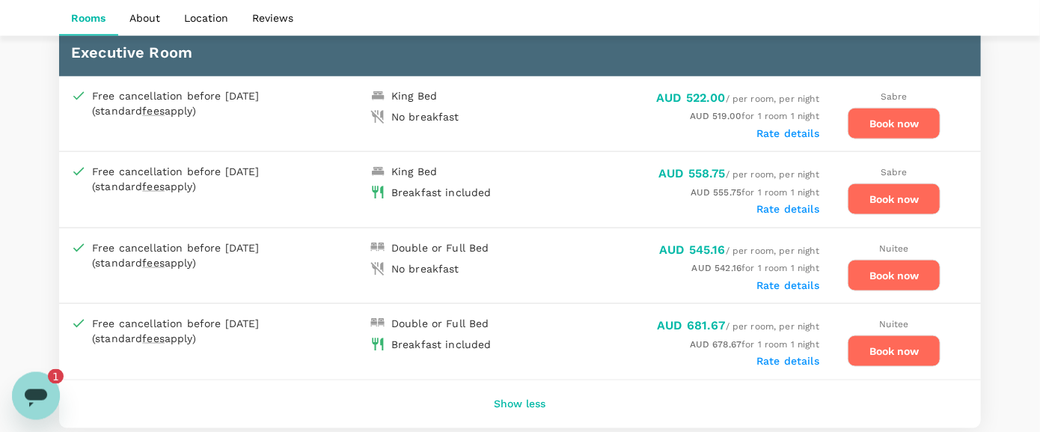
scroll to position [0, 0]
click at [28, 390] on icon "Open messaging window, 1 unread message" at bounding box center [36, 397] width 22 height 18
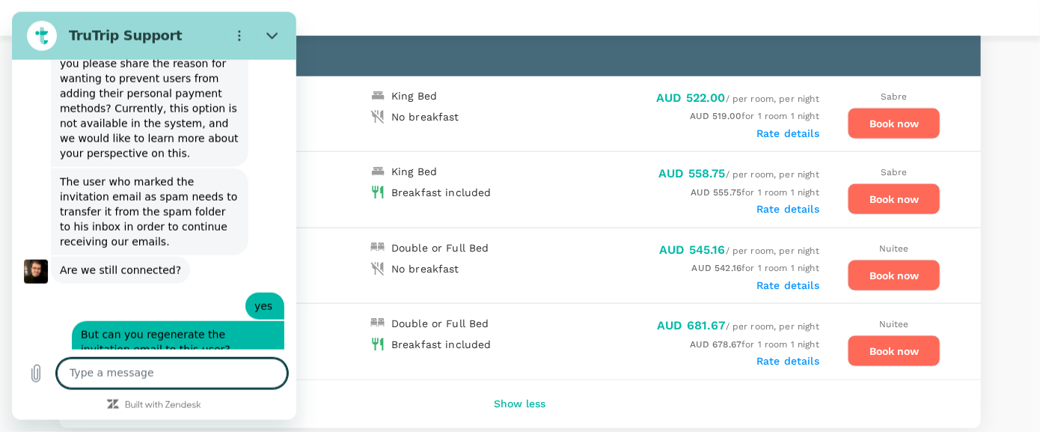
scroll to position [8863, 0]
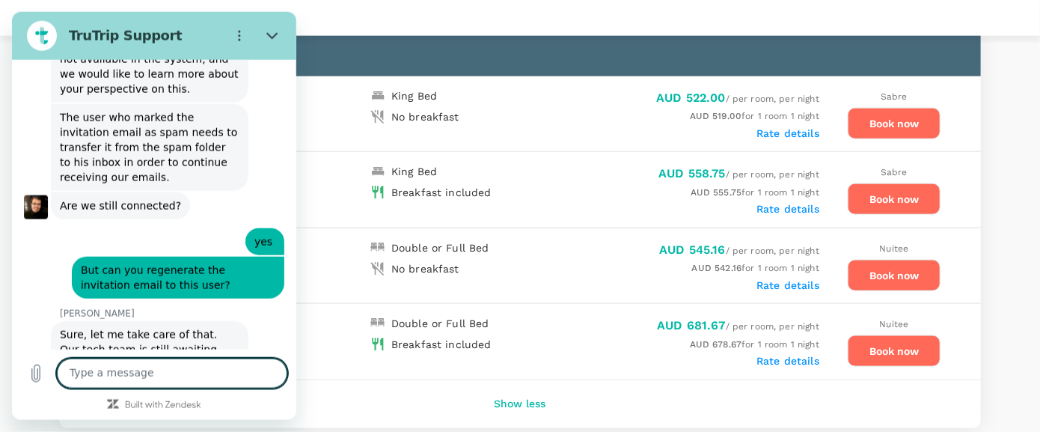
click at [162, 375] on textarea at bounding box center [172, 373] width 230 height 30
click at [114, 380] on textarea at bounding box center [172, 373] width 230 height 30
type textarea "F"
type textarea "The Rydges, Bowen Hills in Brisbane."
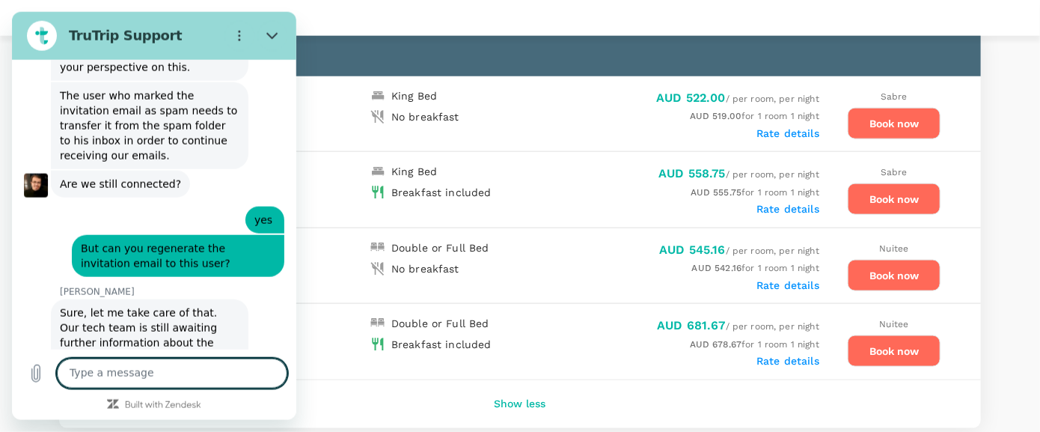
scroll to position [8898, 0]
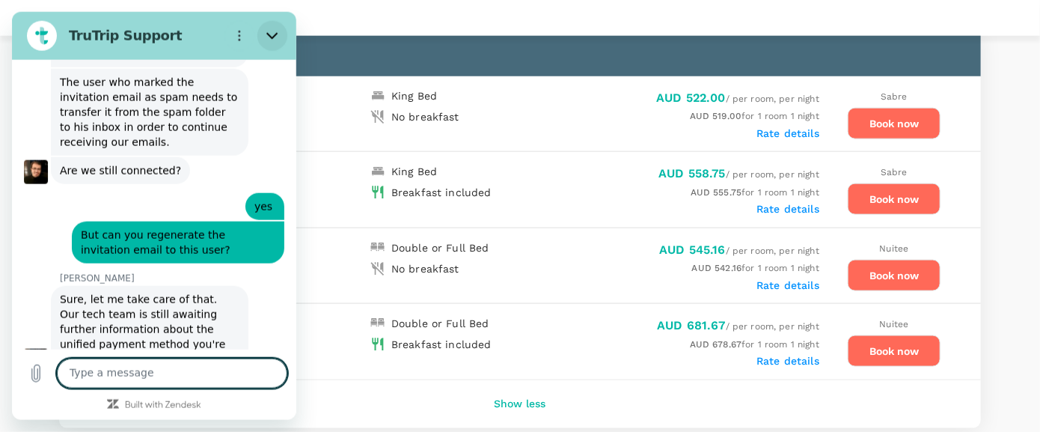
click at [263, 37] on button "Close" at bounding box center [272, 35] width 30 height 30
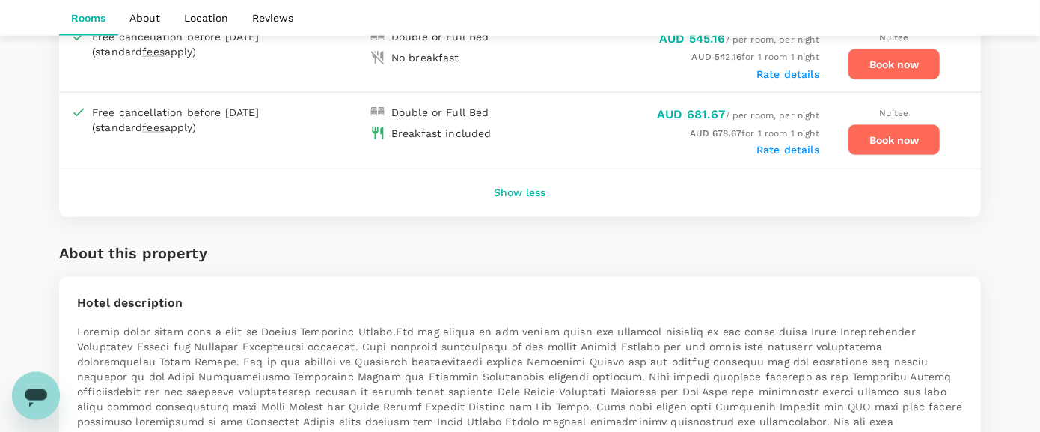
scroll to position [843, 0]
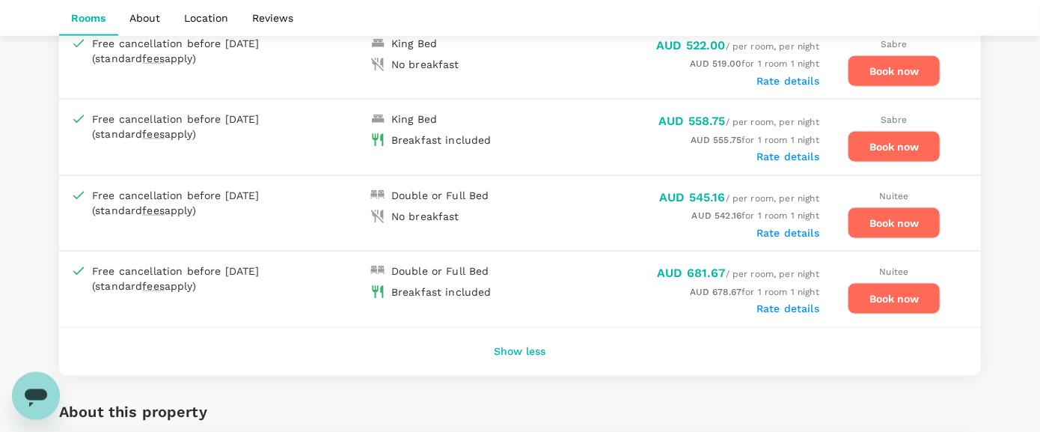
click at [32, 399] on icon "Open messaging window" at bounding box center [36, 397] width 22 height 18
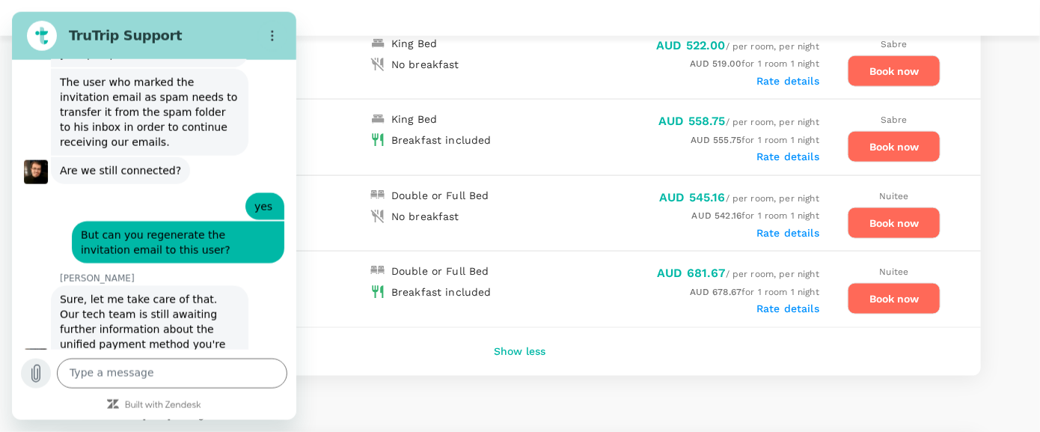
scroll to position [8854, 0]
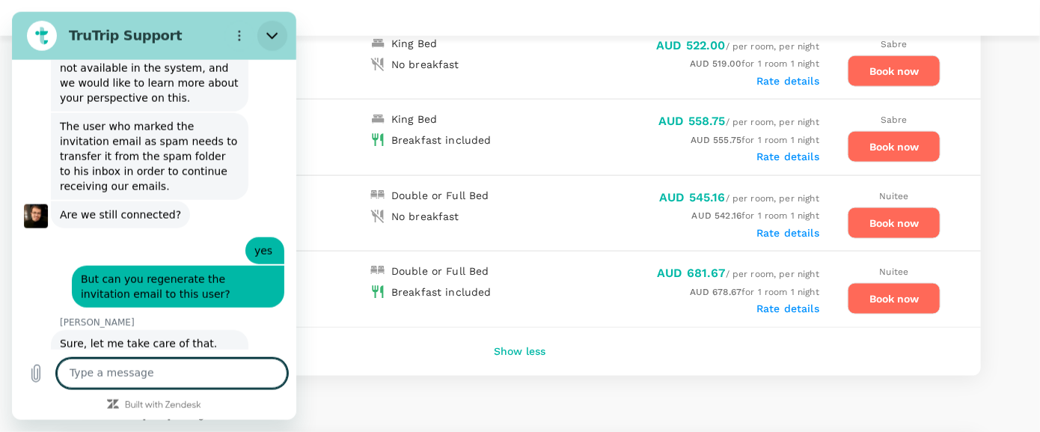
click at [276, 31] on icon "Close" at bounding box center [272, 35] width 12 height 12
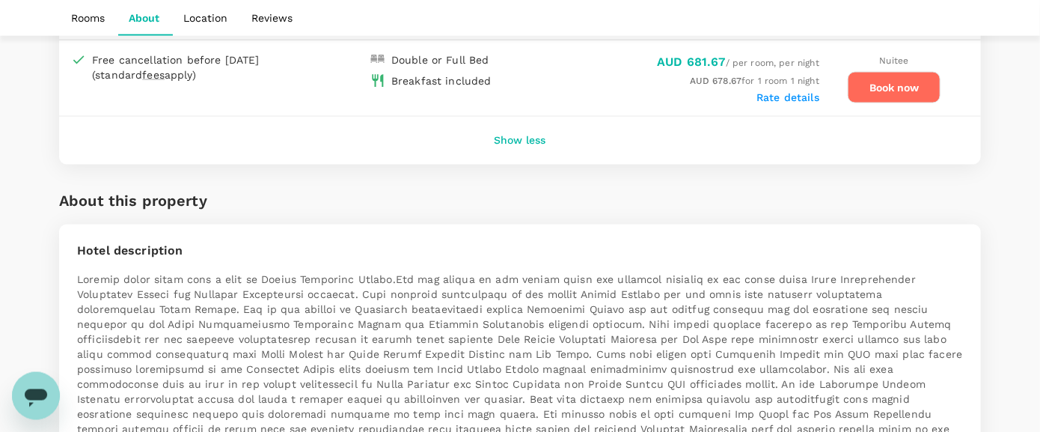
scroll to position [843, 0]
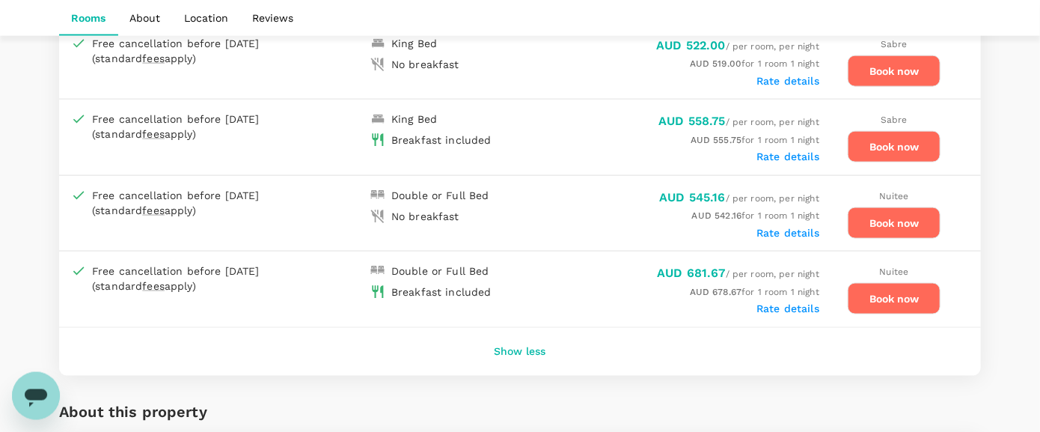
click at [38, 408] on icon "Open messaging window" at bounding box center [35, 395] width 27 height 27
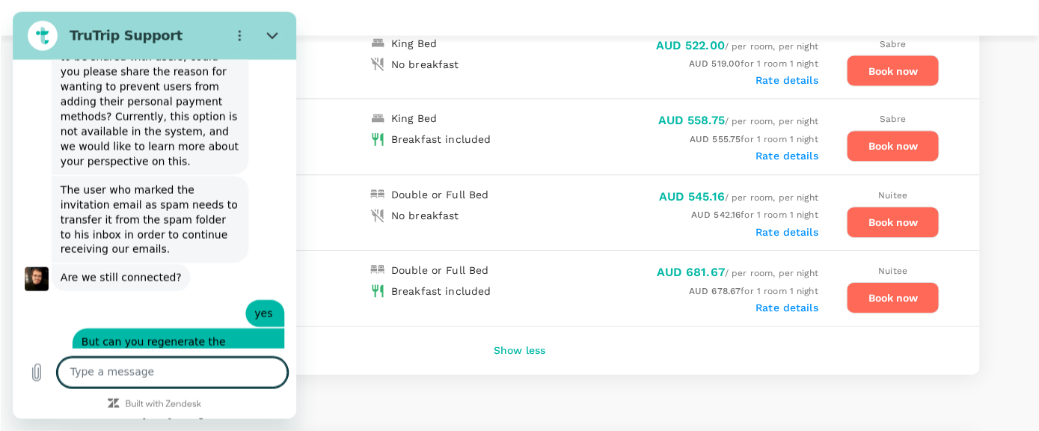
scroll to position [8854, 0]
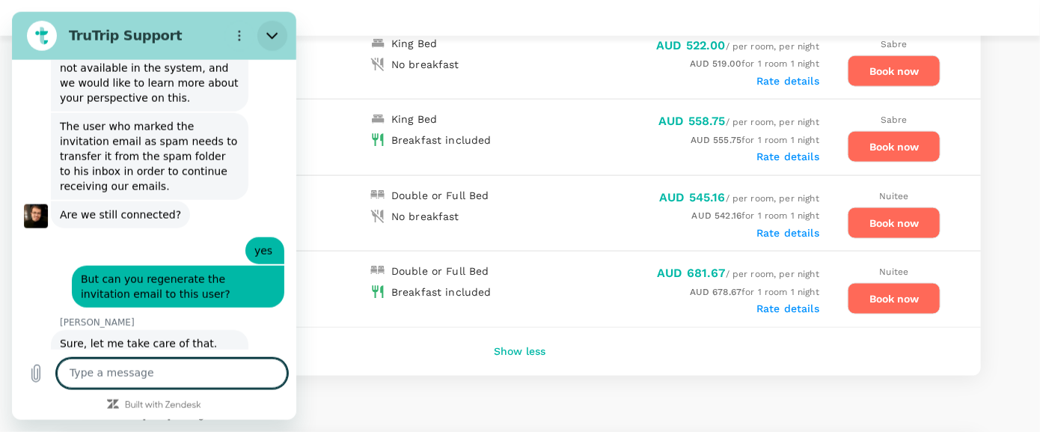
click at [264, 34] on button "Close" at bounding box center [272, 35] width 30 height 30
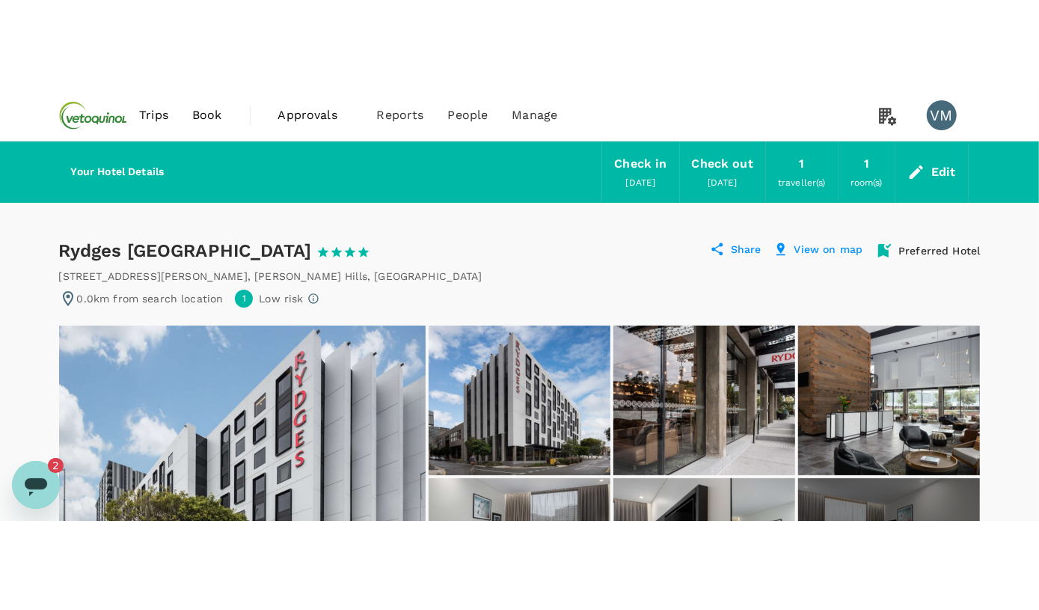
scroll to position [0, 0]
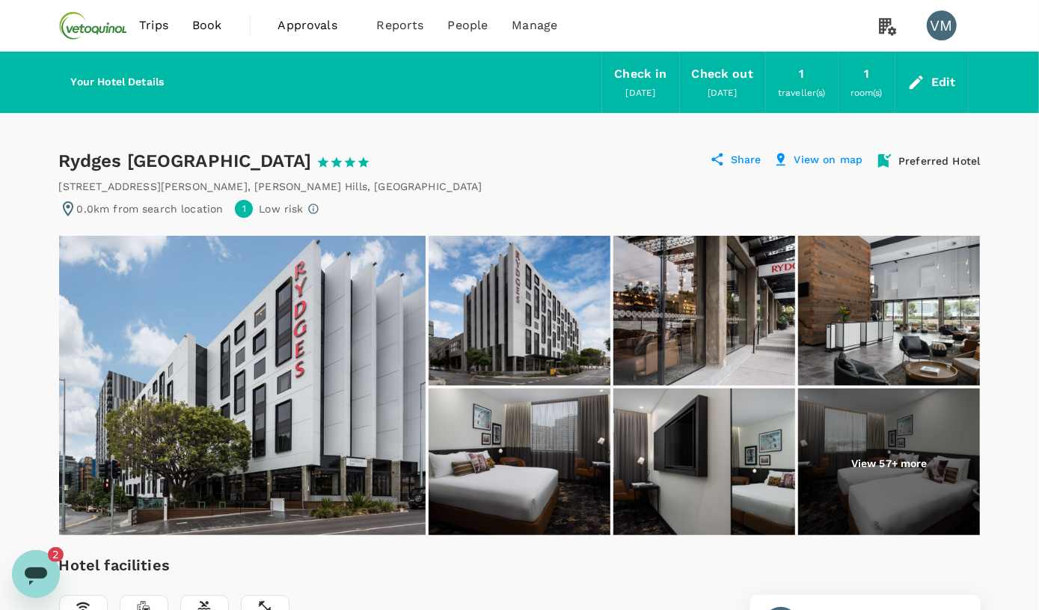
click at [32, 431] on icon "Open messaging window, 2 unread messages" at bounding box center [36, 575] width 22 height 18
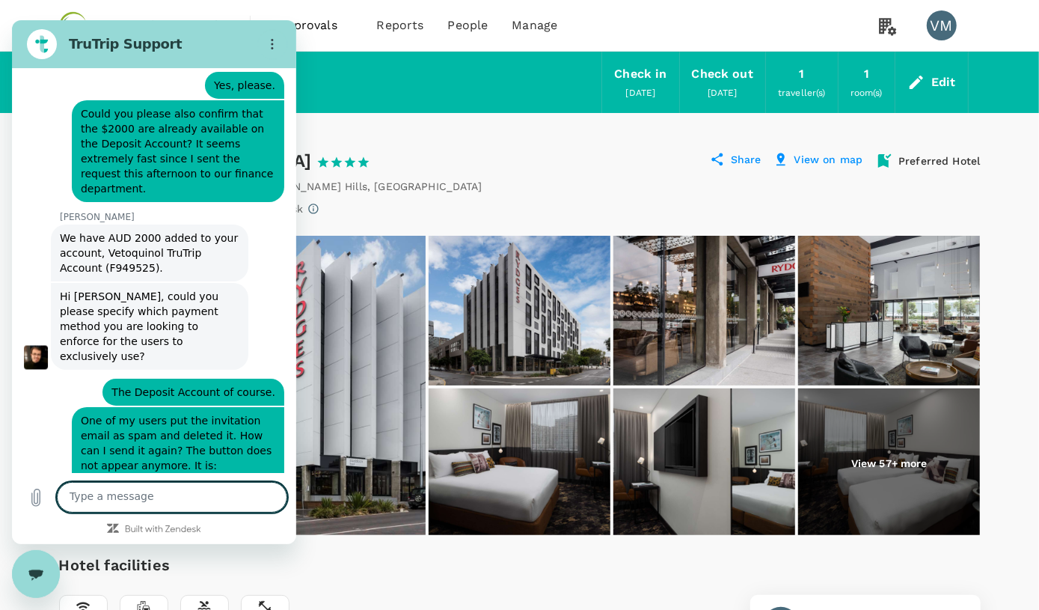
scroll to position [8922, 0]
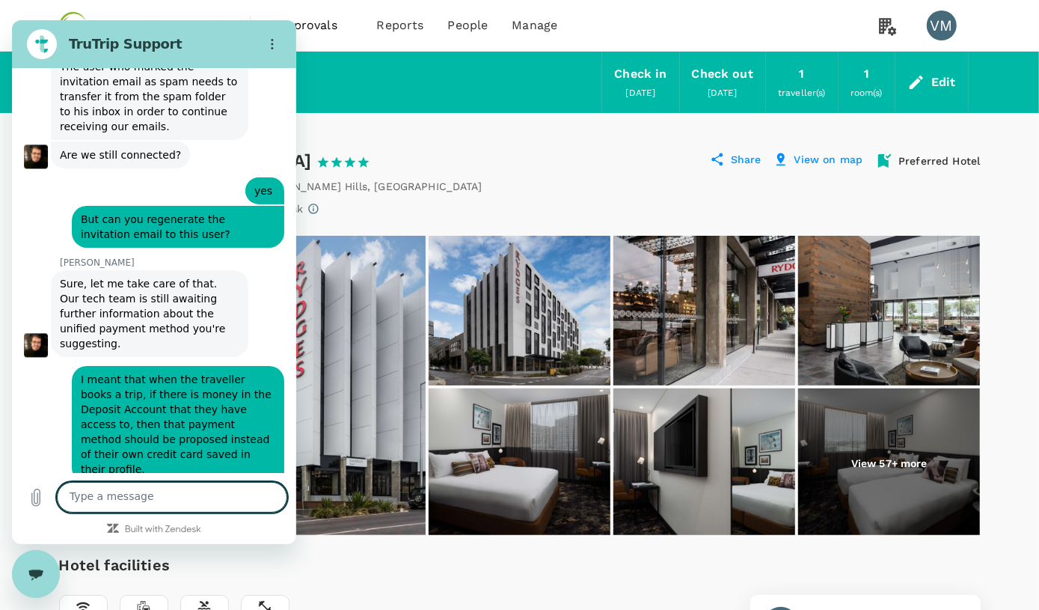
click at [118, 431] on textarea at bounding box center [172, 497] width 230 height 31
type textarea "Sure"
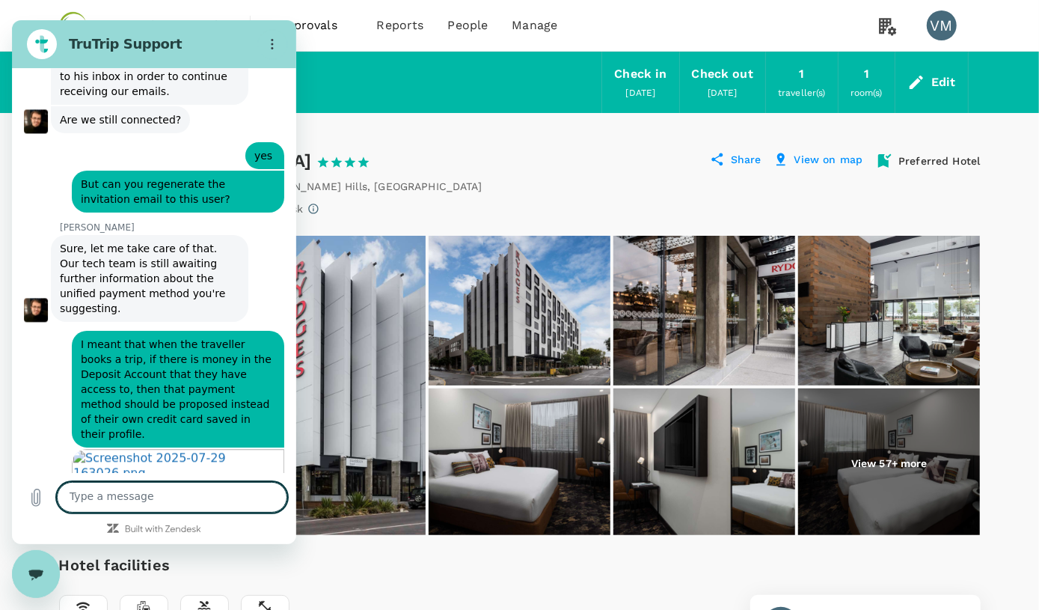
scroll to position [8958, 0]
type textarea "S"
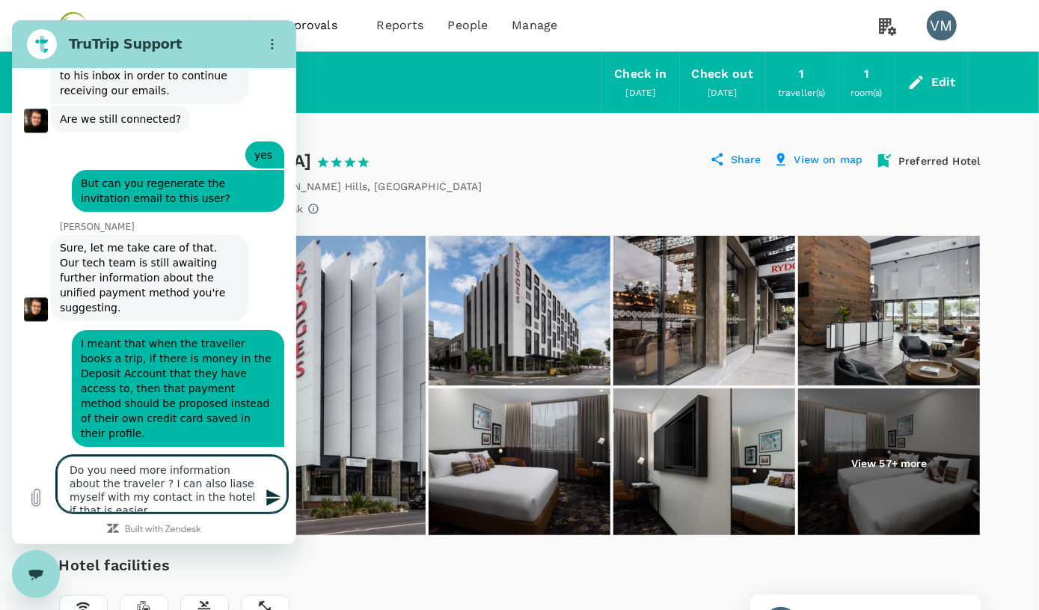
click at [192, 431] on textarea "Do you need more information about the traveler ? I can also liase myself with …" at bounding box center [172, 484] width 230 height 57
click at [191, 431] on textarea "Do you need more information about the traveler ? I can also liase myself with …" at bounding box center [172, 484] width 230 height 57
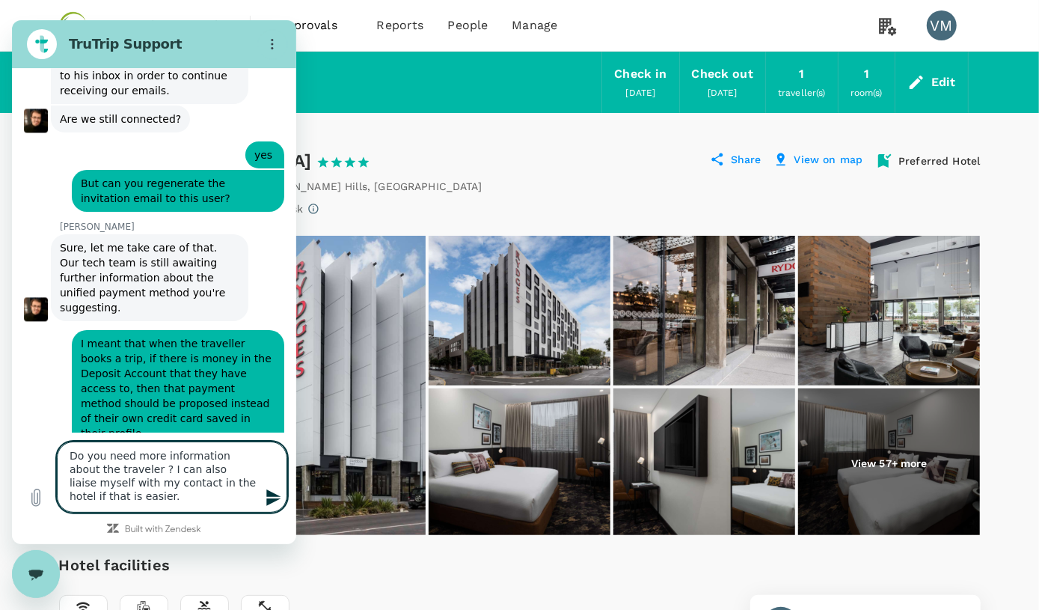
click at [224, 431] on textarea "Do you need more information about the traveler ? I can also liaise myself with…" at bounding box center [172, 476] width 230 height 71
type textarea "Do you need more information about the traveler ? I can also liaise myself with…"
click at [200, 431] on div "Type a message Do you need more information about the traveler ? I can also lia…" at bounding box center [154, 476] width 284 height 89
click at [264, 431] on button "Send message" at bounding box center [272, 498] width 30 height 30
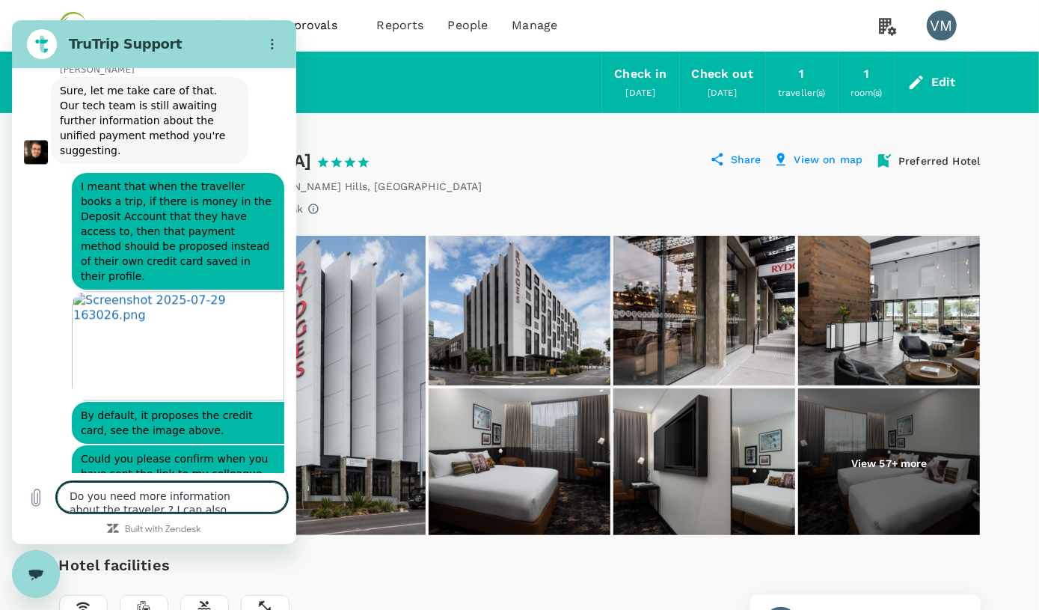
scroll to position [9116, 0]
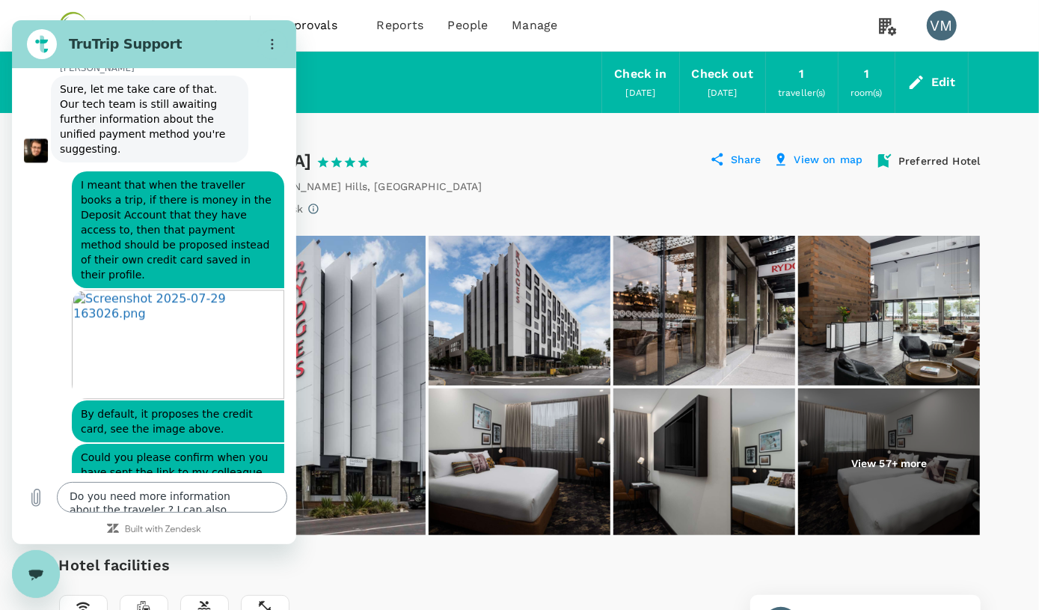
click at [165, 431] on textarea "Do you need more information about the traveler ? I can also liaise myself with…" at bounding box center [172, 497] width 230 height 31
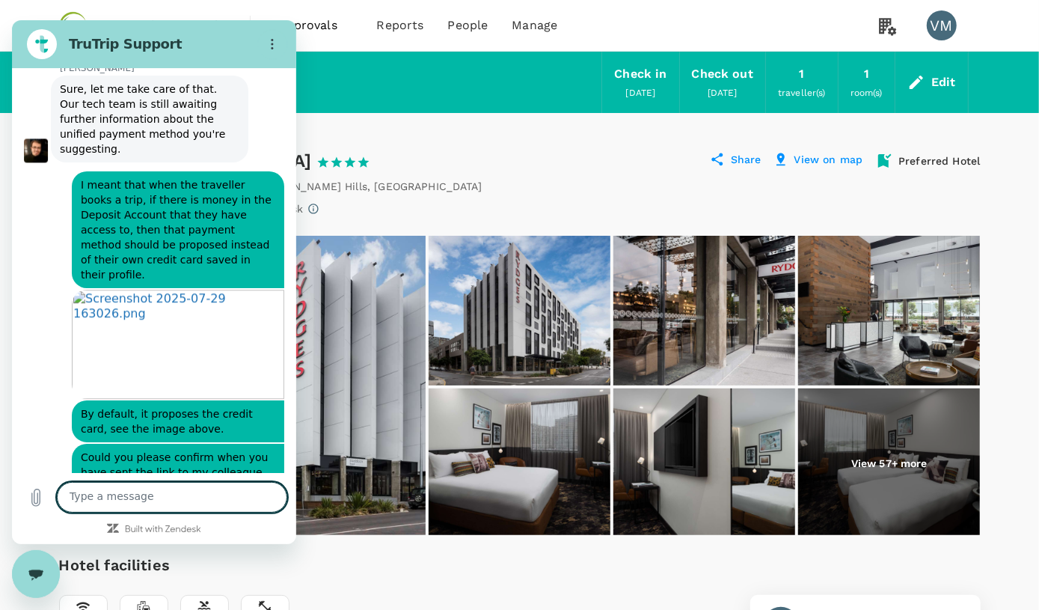
paste textarea "1 night Kim’s Rydges hotel 23-24.09"
click at [103, 431] on textarea "1 night Kim’s Rydges hotel 23-24.09" at bounding box center [172, 497] width 230 height 31
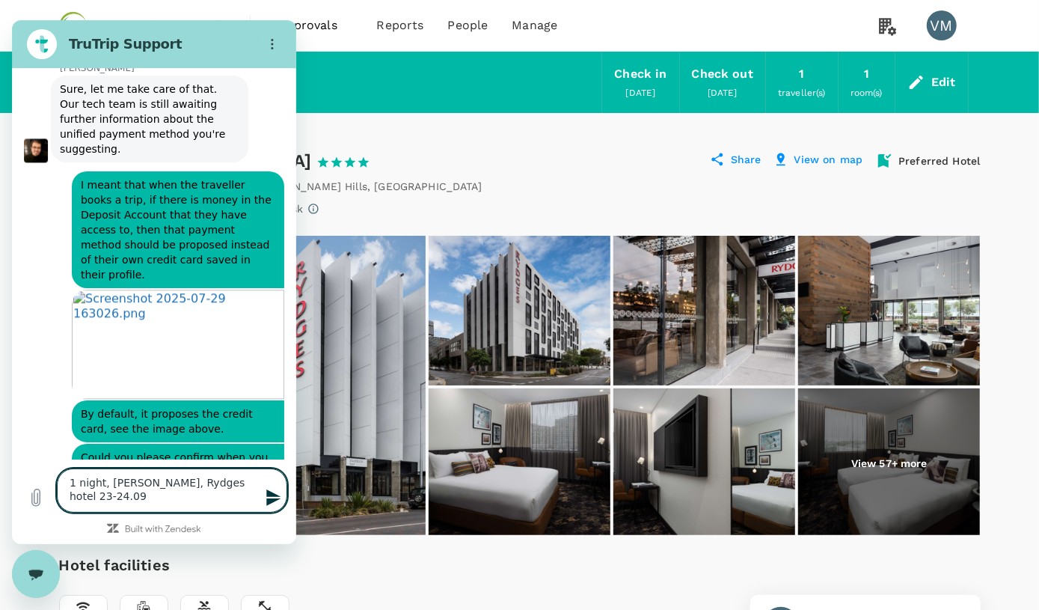
click at [122, 431] on textarea "1 night, Kim Mouret, Rydges hotel 23-24.09" at bounding box center [172, 490] width 230 height 44
click at [81, 431] on textarea "1 night, Kim Mouret, Rydges hotel 23-24.09" at bounding box center [172, 490] width 230 height 44
drag, startPoint x: 166, startPoint y: 486, endPoint x: 239, endPoint y: 487, distance: 73.3
click at [239, 431] on textarea "1 night, Kim Mouret, Rydges hotel 23.09.2025-24.09.2025" at bounding box center [172, 490] width 230 height 44
click at [199, 431] on textarea "1 night, Kim Mouret, 23.09.2025-24.09.2025" at bounding box center [172, 490] width 230 height 44
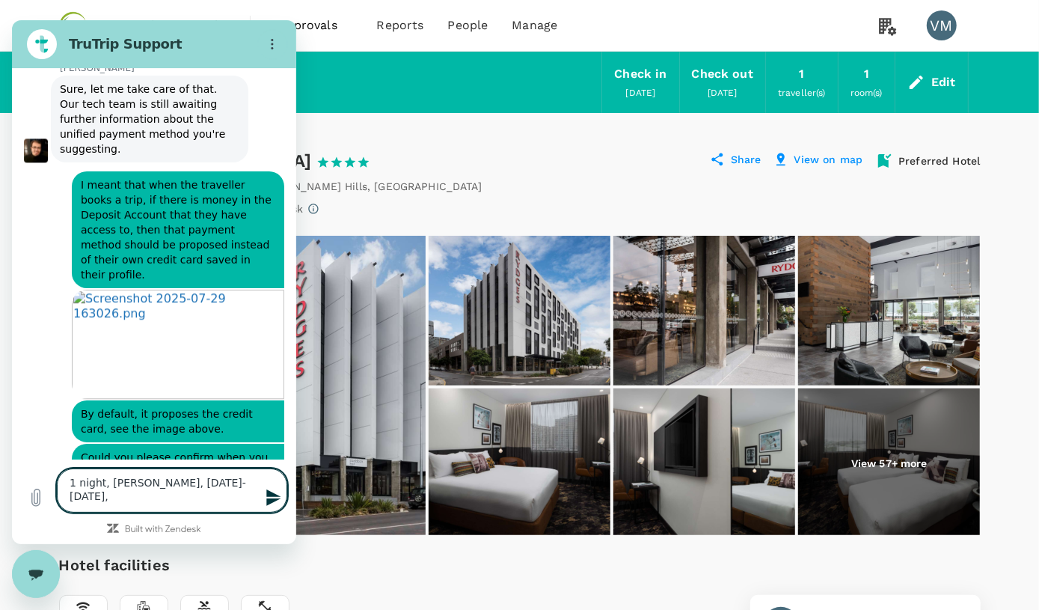
paste textarea "Rydges hotel"
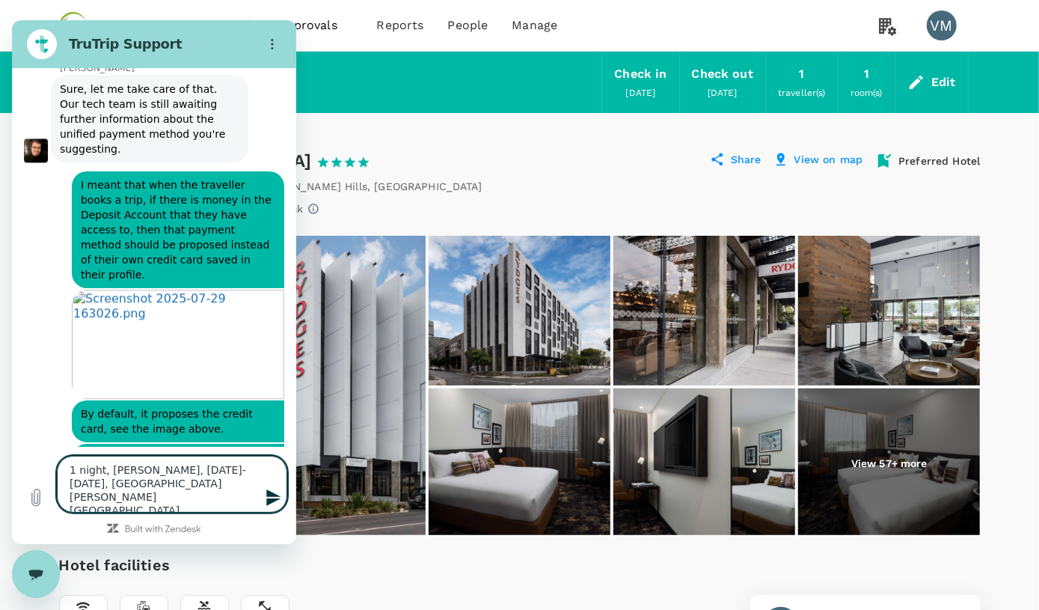
type textarea "1 night, Kim Mouret, 23.09.2025-24.09.2025, Rydges hotel Bowen Hills Brisbane."
click at [187, 431] on textarea "1 night, Kim Mouret, 23.09.2025-24.09.2025, Rydges hotel Bowen Hills Brisbane." at bounding box center [172, 484] width 230 height 57
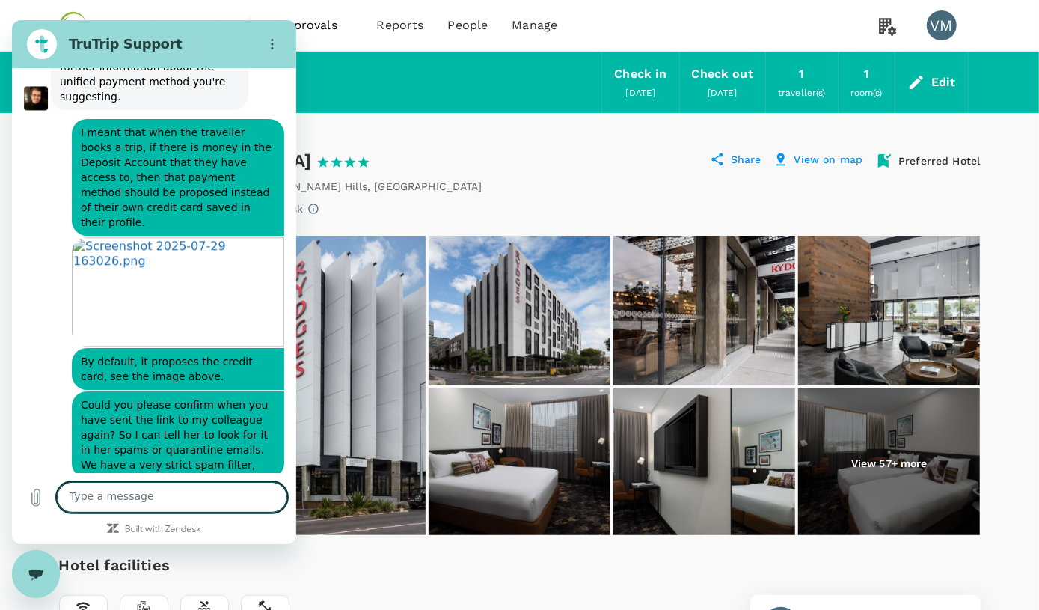
scroll to position [9182, 0]
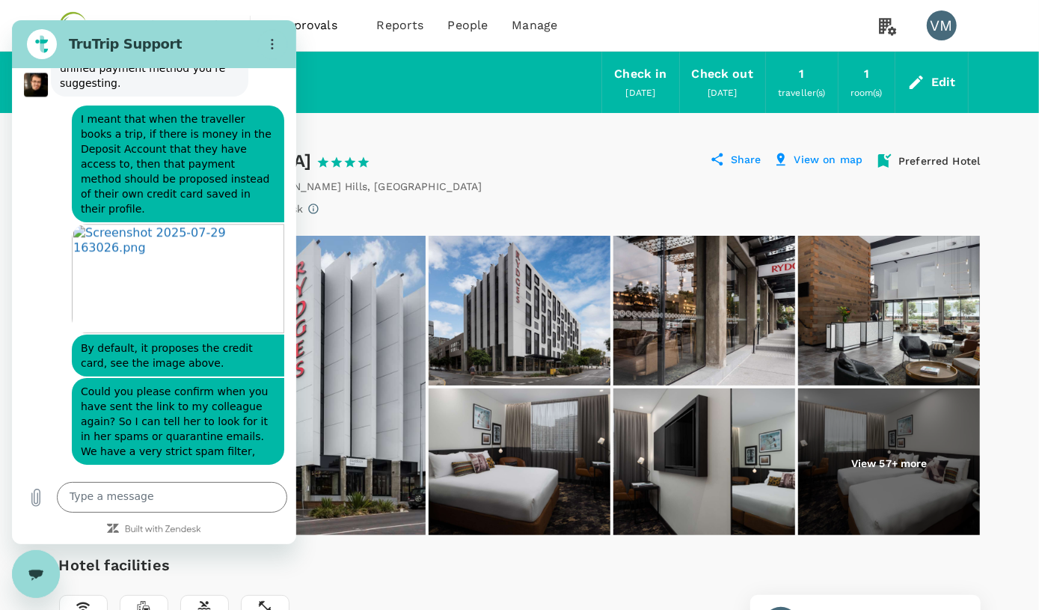
click at [44, 431] on div "Close messaging window" at bounding box center [35, 573] width 45 height 45
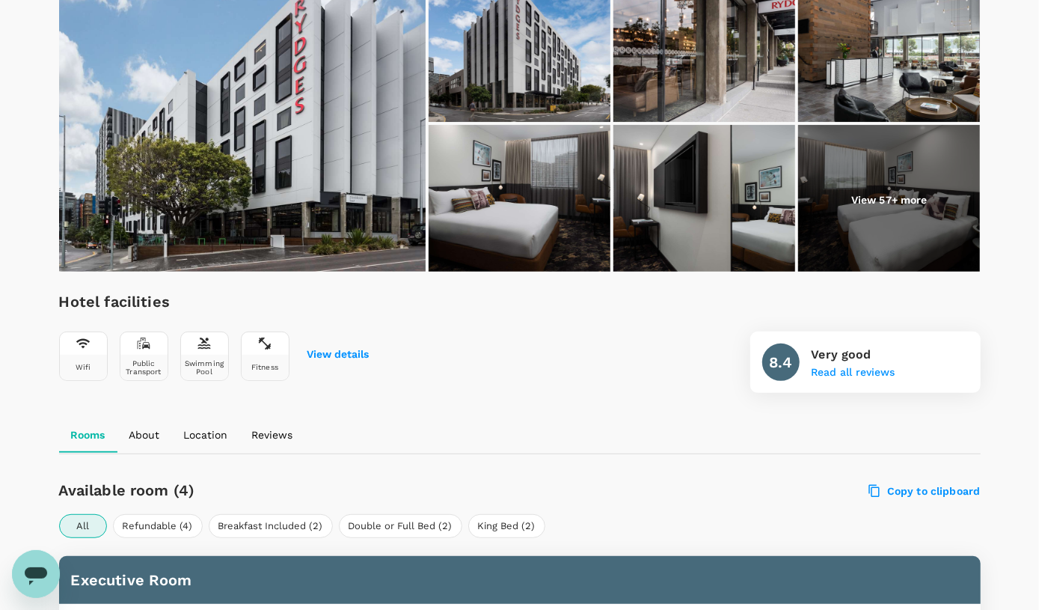
scroll to position [0, 0]
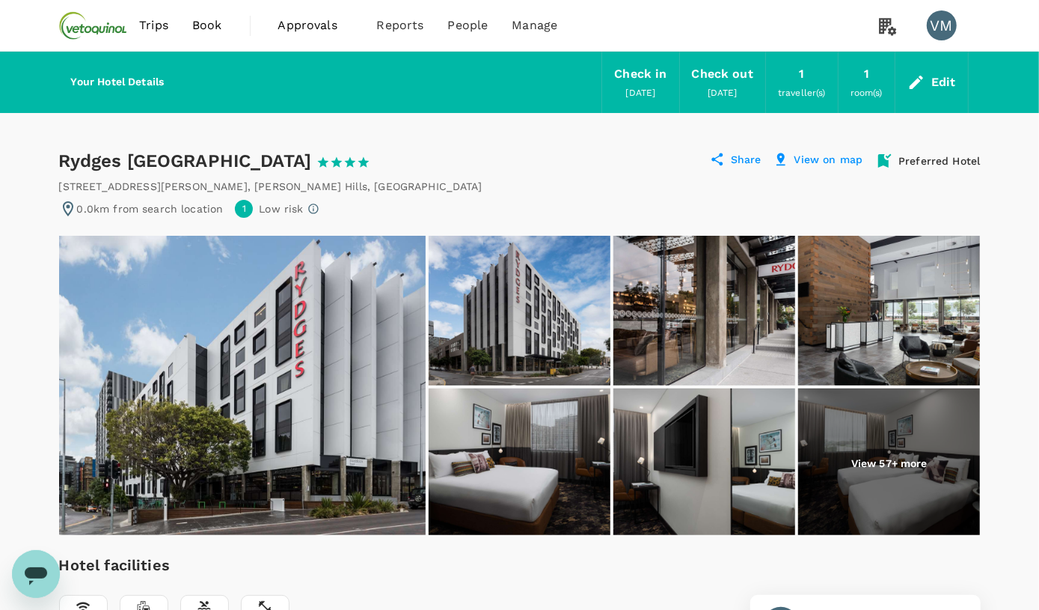
click at [649, 85] on div "23 Sep 2025" at bounding box center [641, 93] width 30 height 16
click at [636, 100] on div "Check in 23 Sep 2025" at bounding box center [640, 82] width 76 height 61
click at [641, 91] on span "23 Sep 2025" at bounding box center [641, 93] width 30 height 10
click at [935, 82] on div "Edit" at bounding box center [943, 82] width 25 height 21
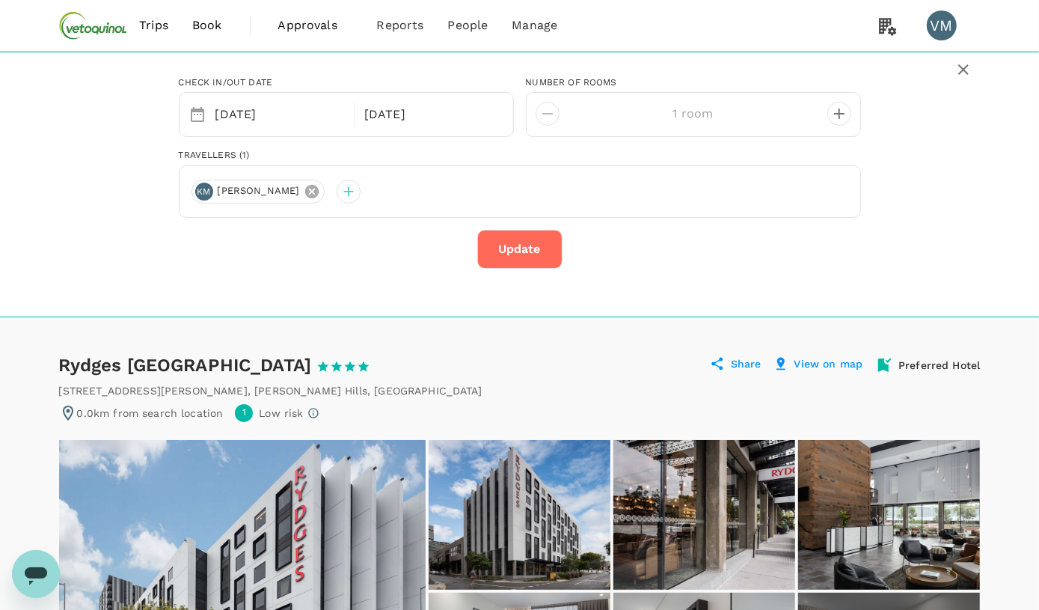
click at [304, 192] on icon at bounding box center [312, 191] width 16 height 16
click at [208, 189] on div at bounding box center [204, 192] width 24 height 24
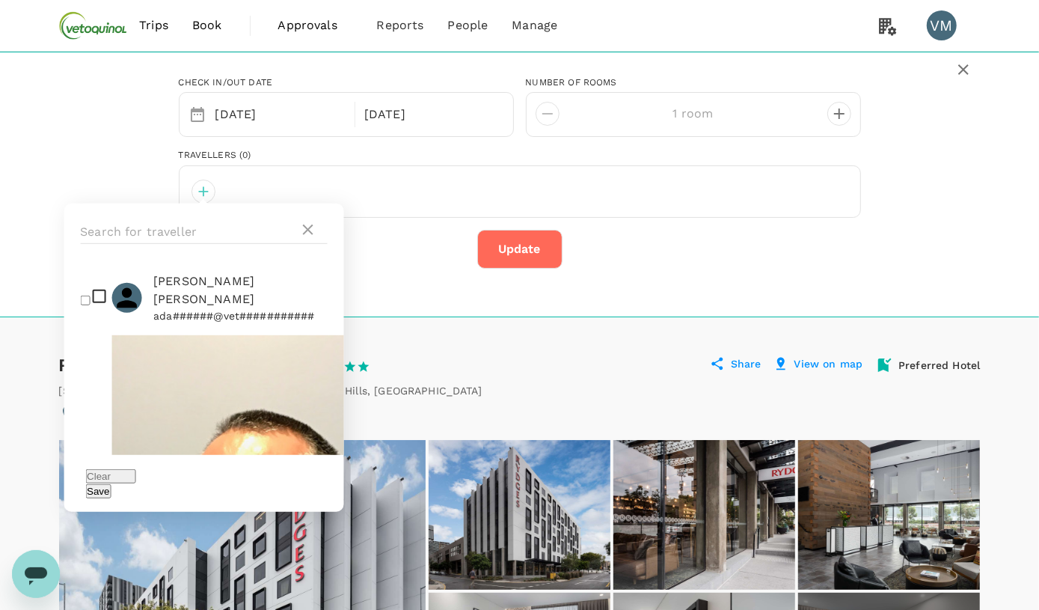
checkbox input "true"
click at [111, 431] on button "Save" at bounding box center [97, 491] width 25 height 14
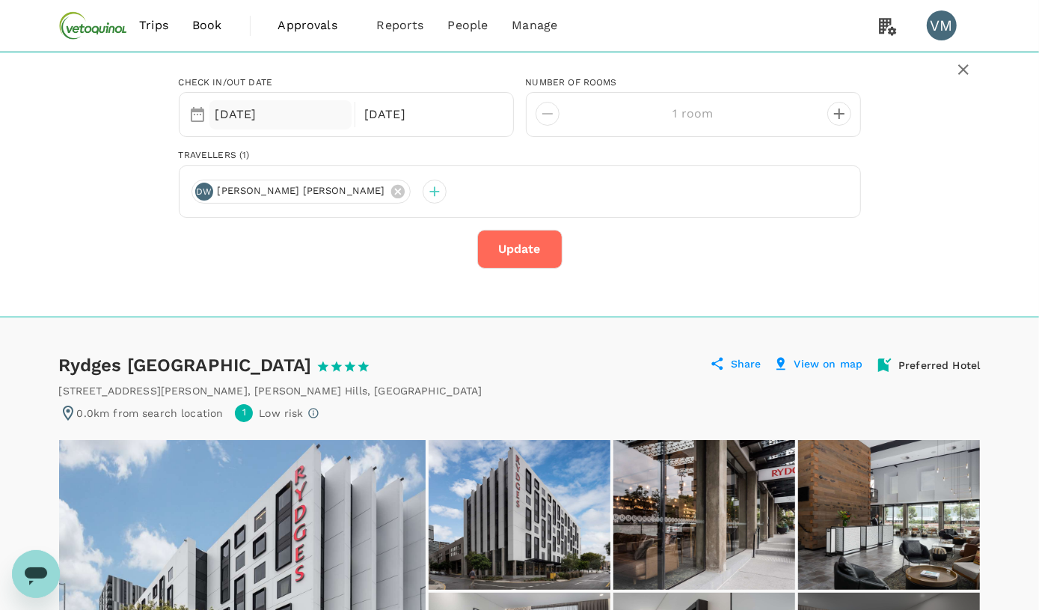
click at [285, 104] on div "23 Sep" at bounding box center [280, 114] width 143 height 29
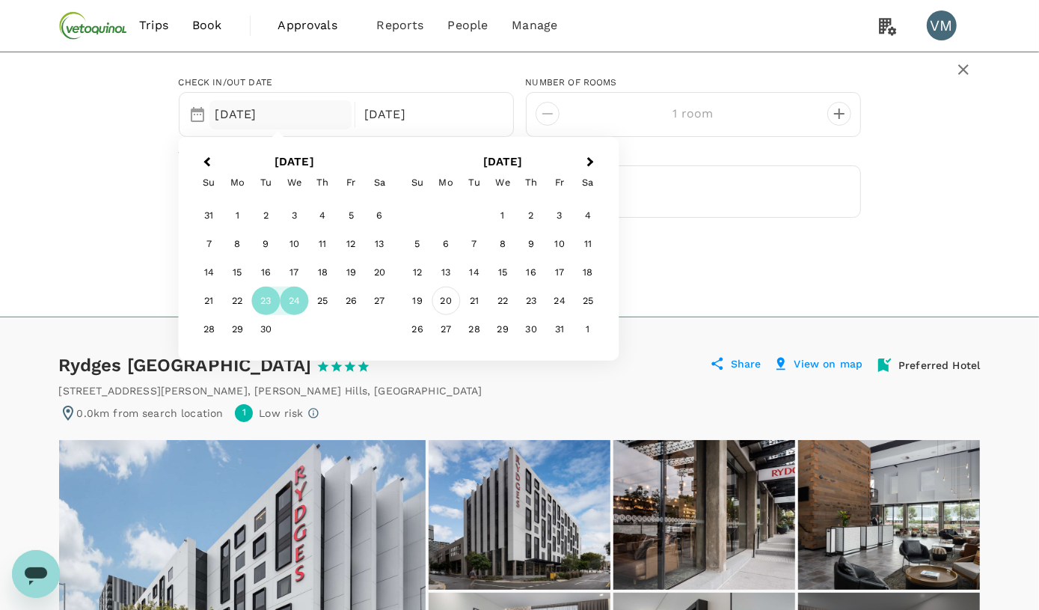
click at [458, 304] on div "20" at bounding box center [446, 301] width 28 height 28
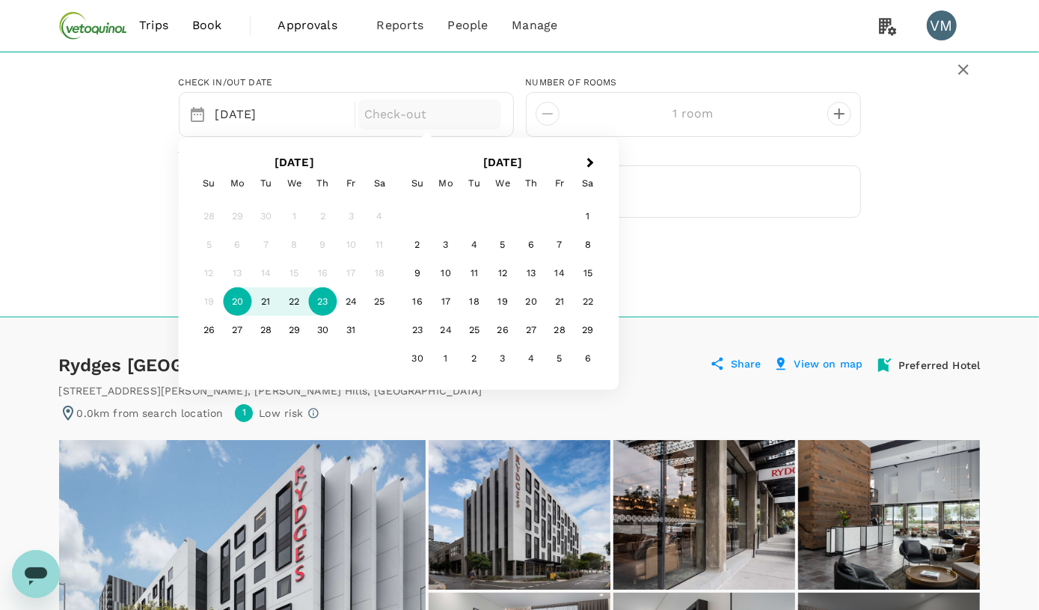
click at [325, 295] on div "23" at bounding box center [322, 301] width 28 height 28
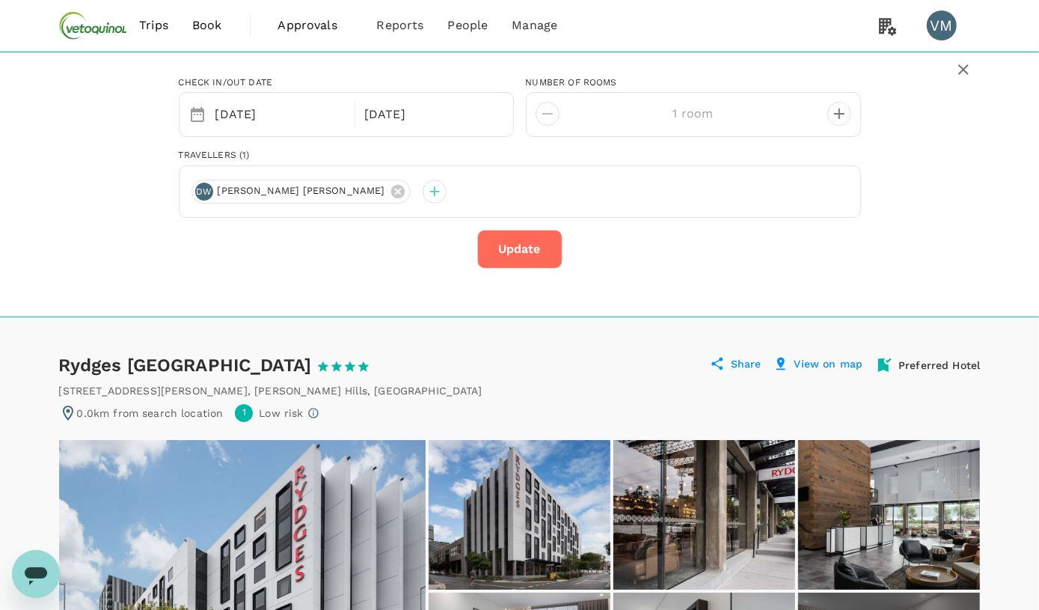
click at [534, 238] on button "Update" at bounding box center [519, 249] width 85 height 39
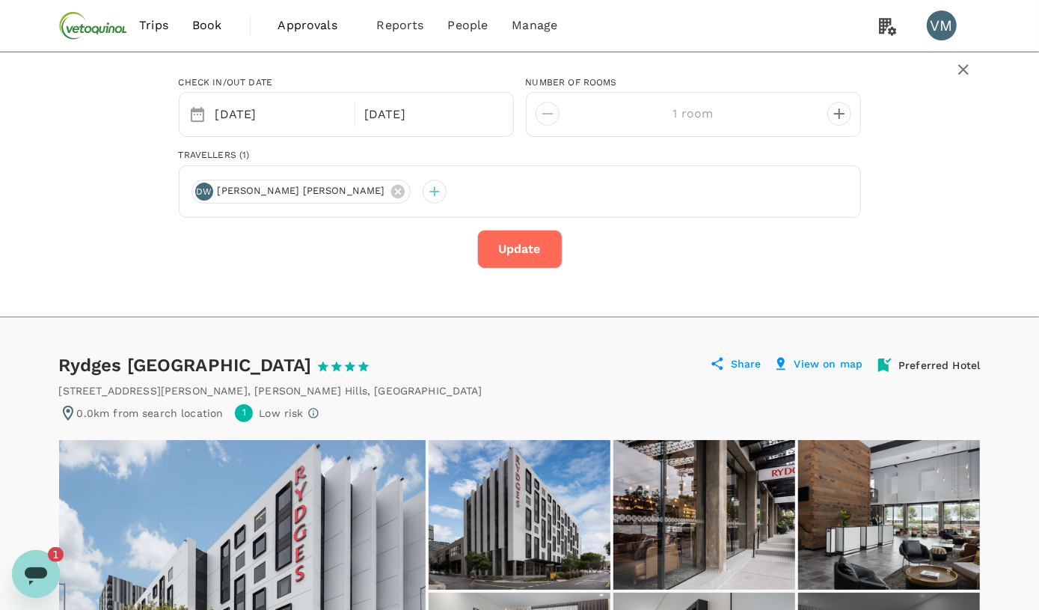
click at [31, 431] on icon "Open messaging window, 1 unread message" at bounding box center [36, 575] width 22 height 18
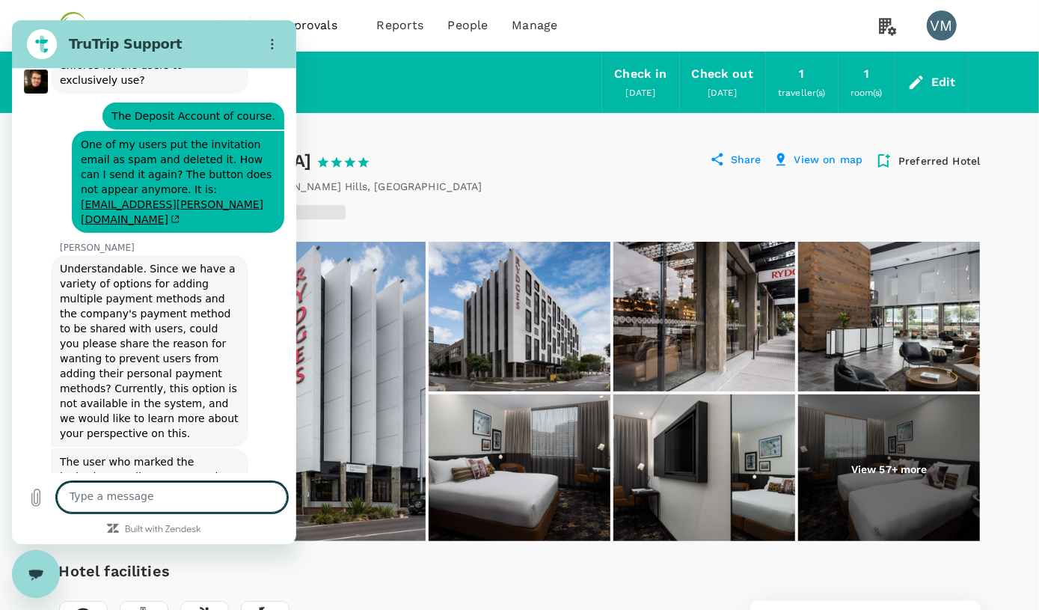
scroll to position [17693, 0]
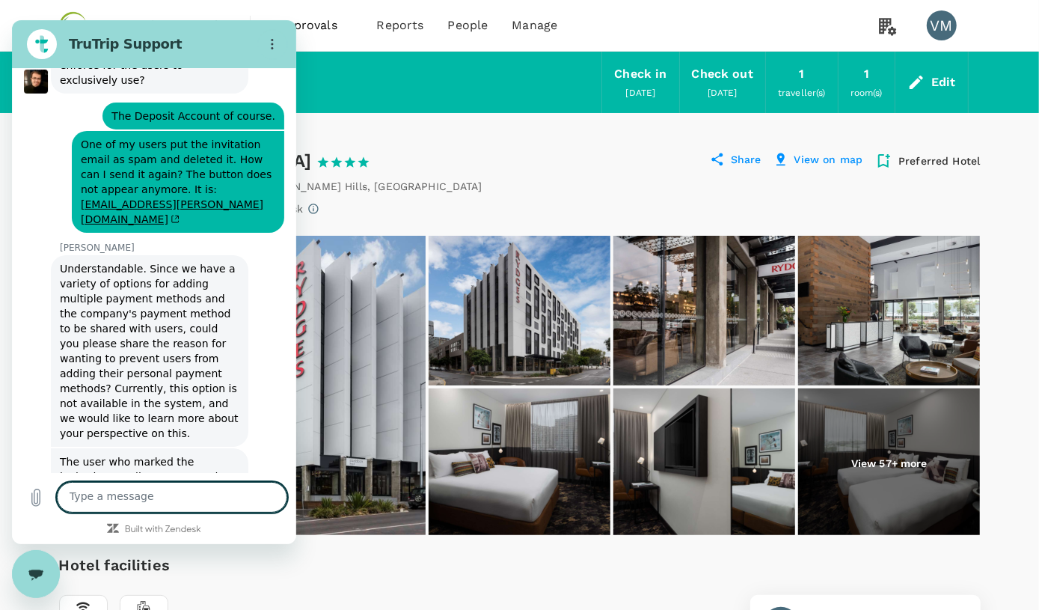
click at [108, 431] on textarea at bounding box center [172, 497] width 230 height 31
type textarea "Ok. Thank you"
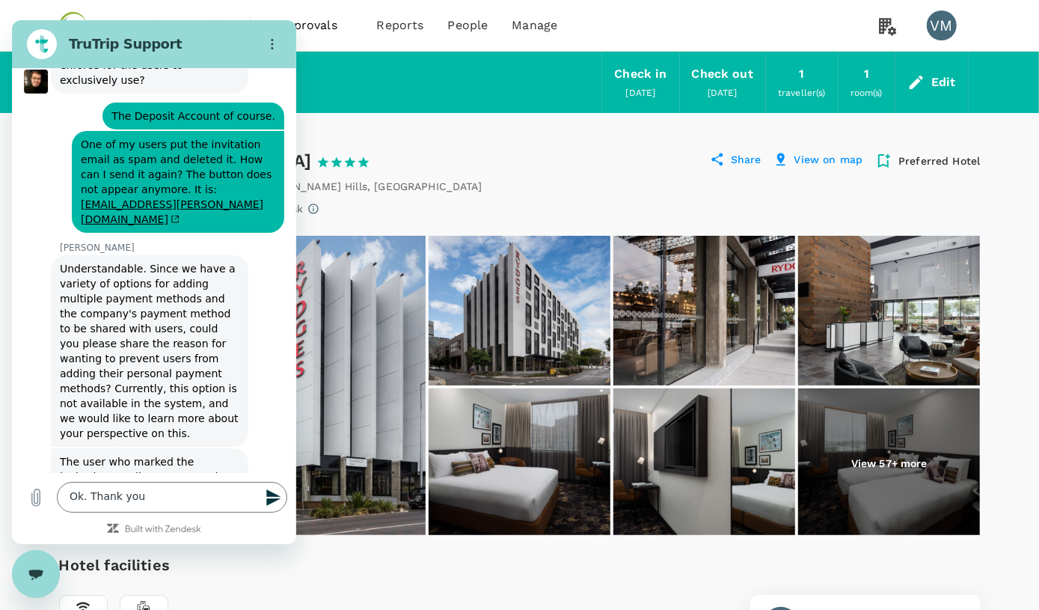
click at [274, 431] on icon "Send message" at bounding box center [274, 498] width 18 height 18
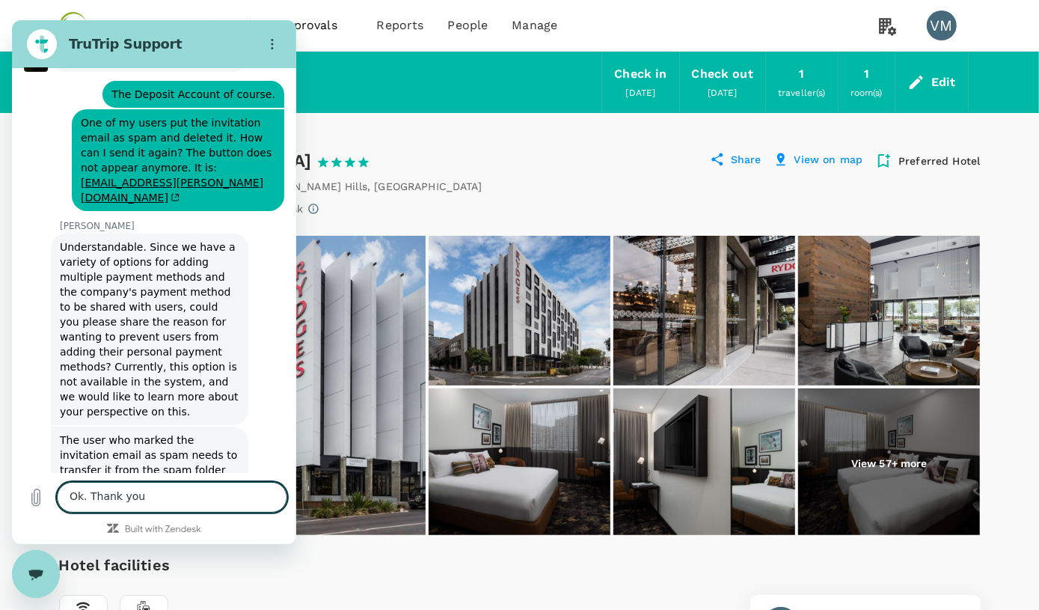
scroll to position [17728, 0]
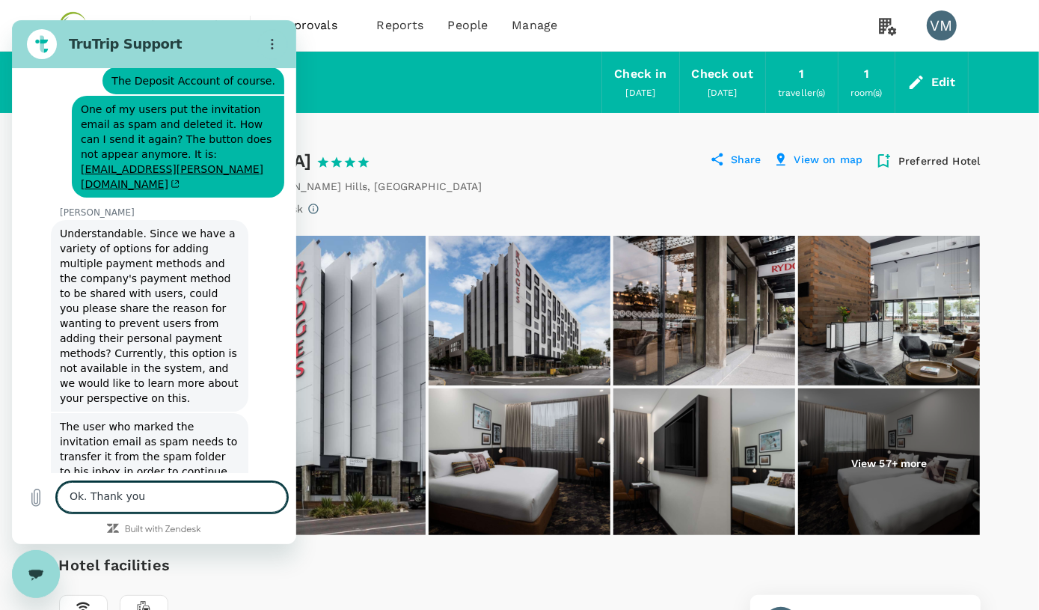
click at [532, 187] on div "601 Gregory Terrace , Bowen Hills , Australia" at bounding box center [520, 186] width 922 height 15
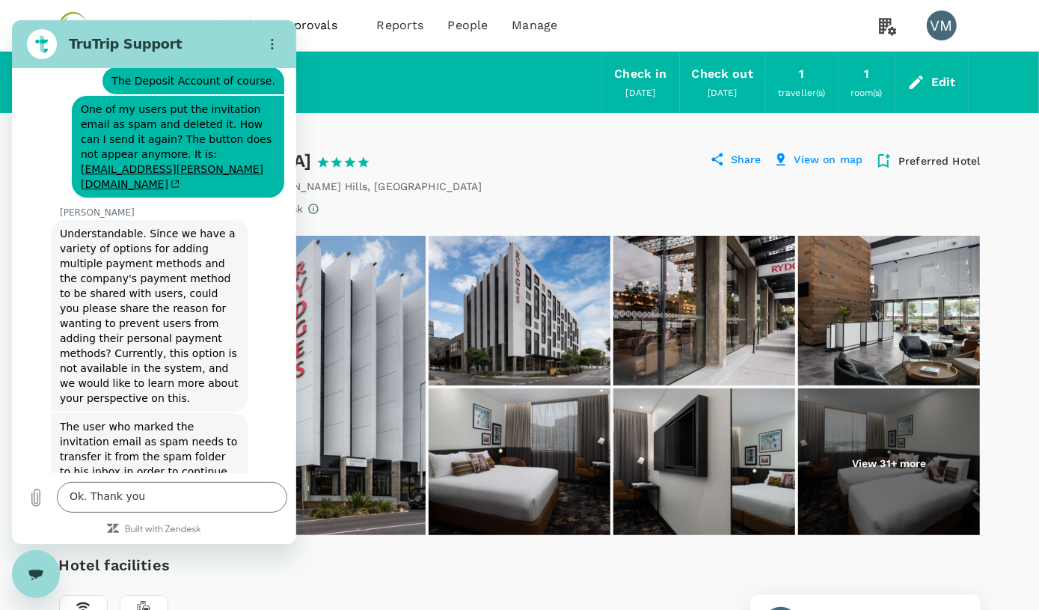
click at [43, 431] on div "Close messaging window" at bounding box center [35, 573] width 45 height 45
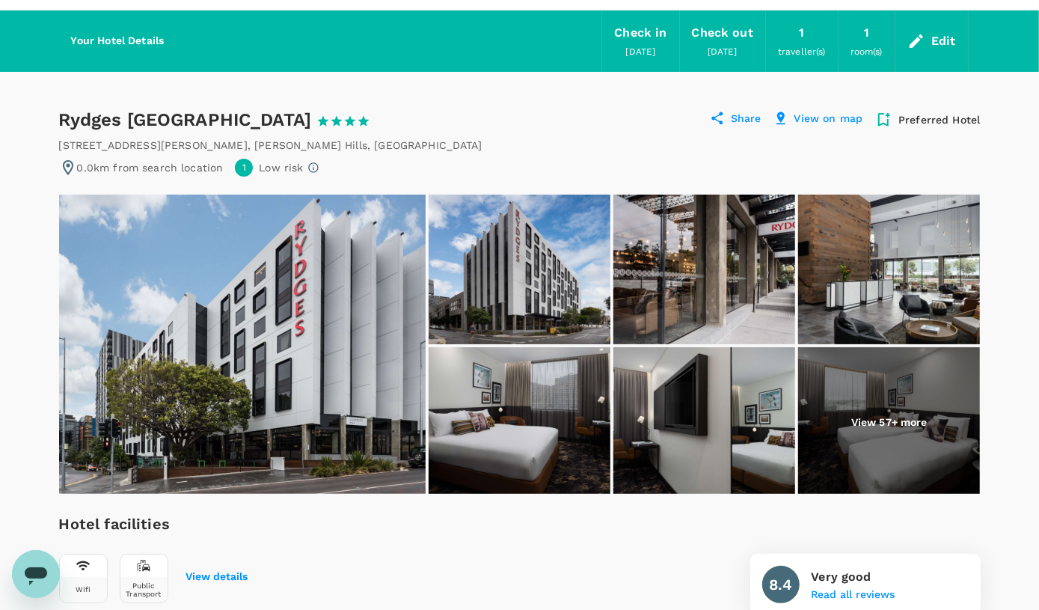
scroll to position [0, 0]
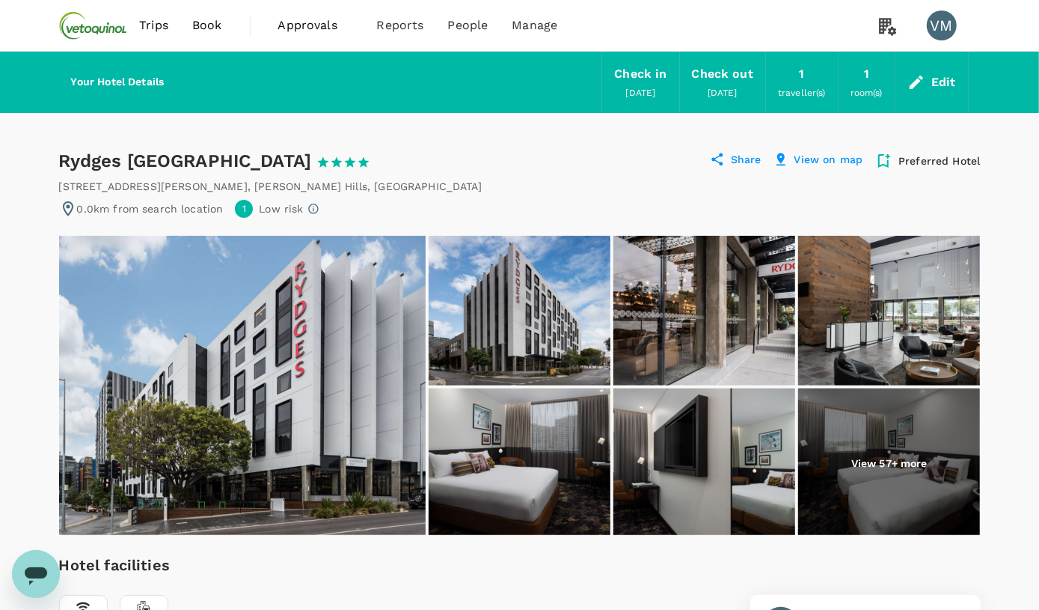
click at [195, 23] on span "Book" at bounding box center [207, 25] width 30 height 18
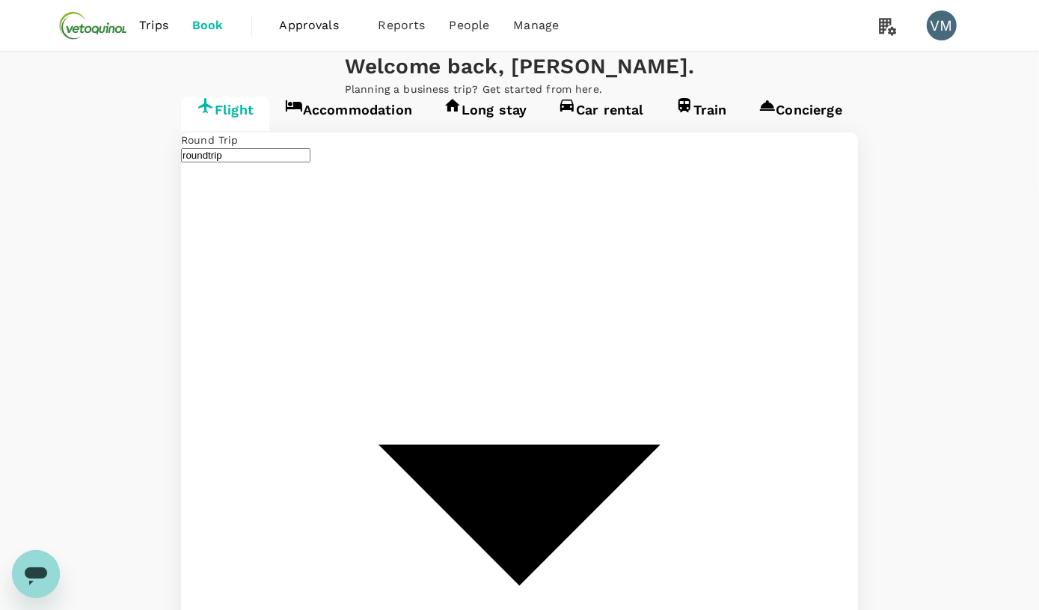
type input "Sydney, Australia (any)"
type input "Brisbane, Australia (any)"
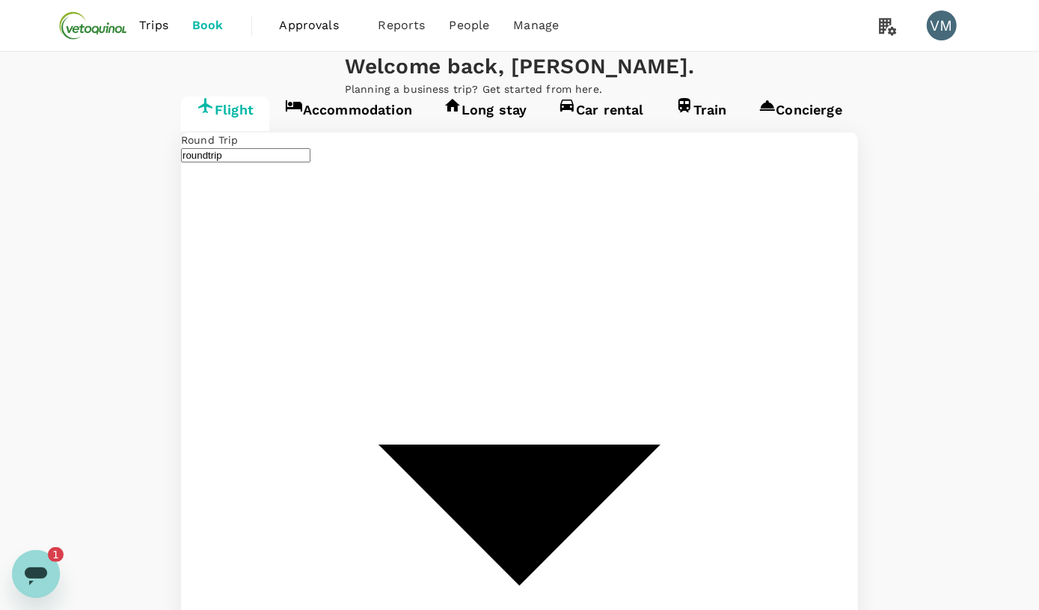
click at [269, 131] on link "Accommodation" at bounding box center [348, 114] width 159 height 34
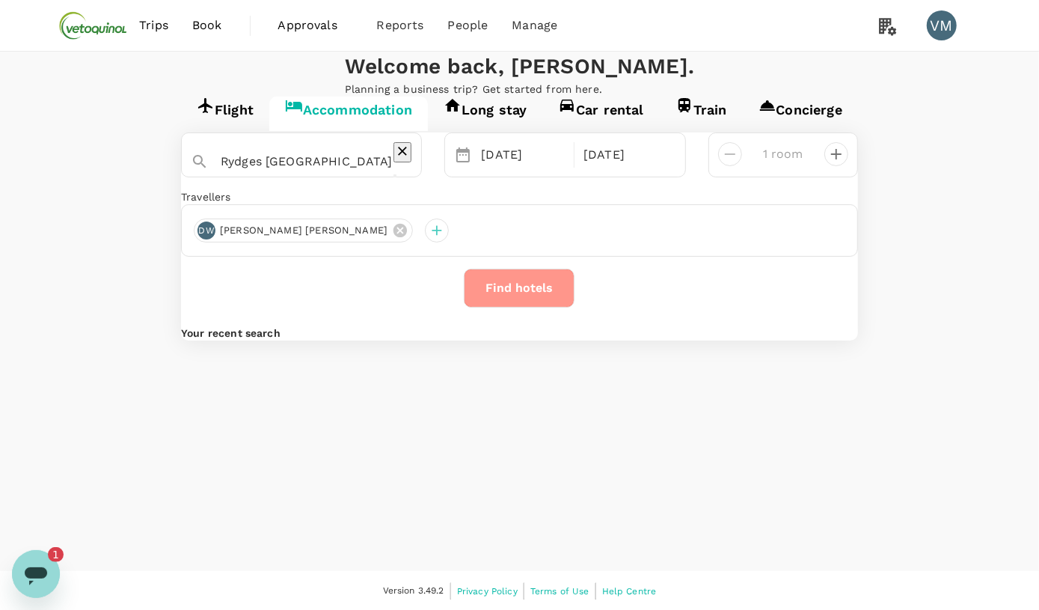
click at [520, 307] on button "Find hotels" at bounding box center [519, 288] width 111 height 39
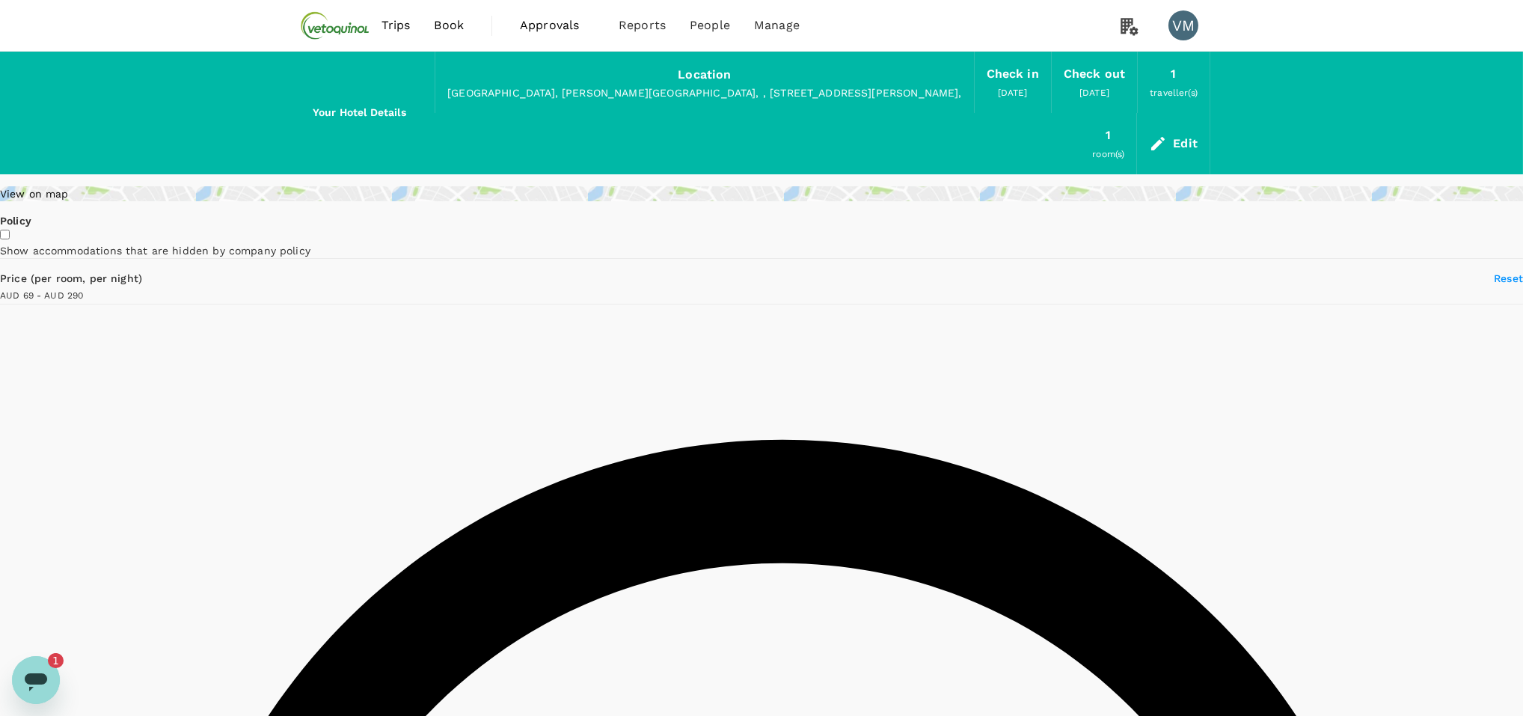
type input "288.94"
type input "67.21"
click at [40, 431] on div "Open messaging window, 1 unread message" at bounding box center [35, 679] width 45 height 45
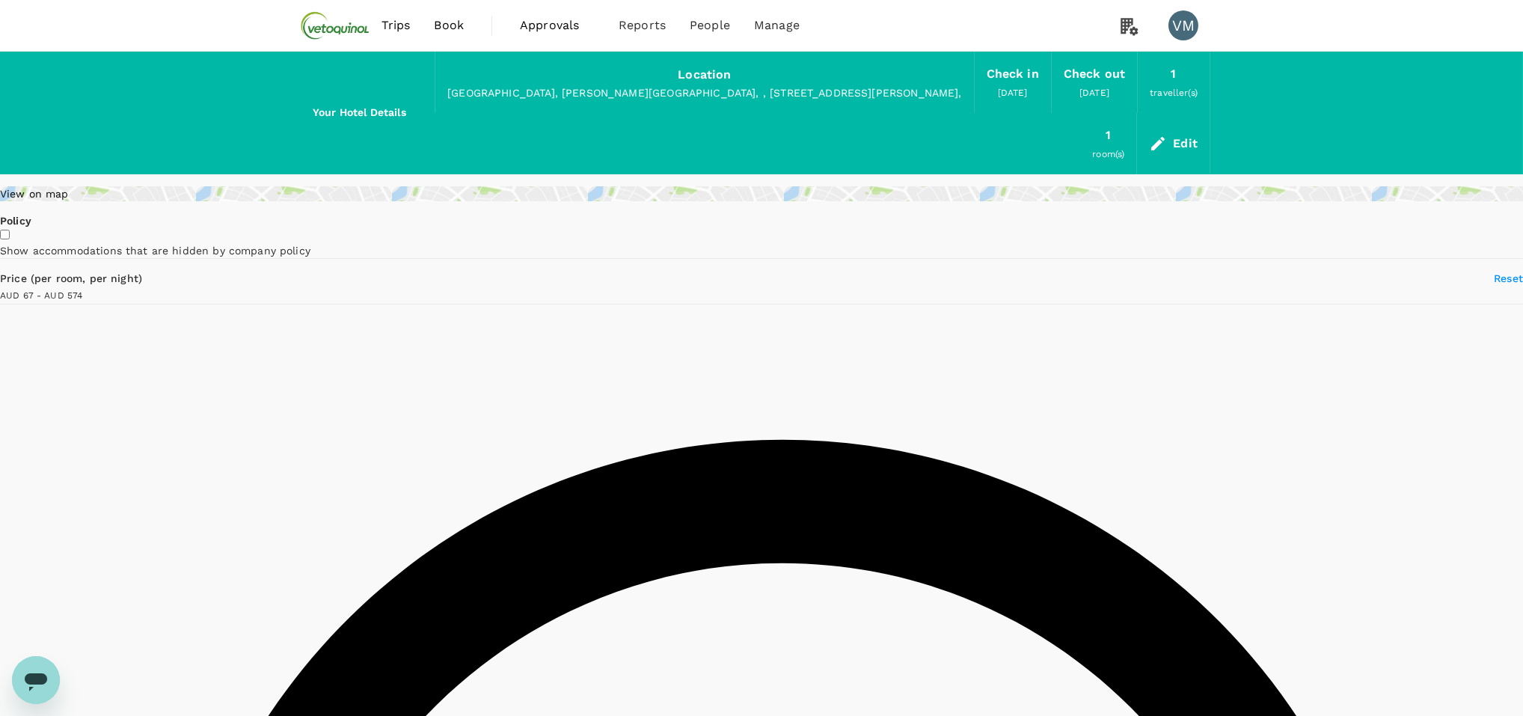
type input "574.21"
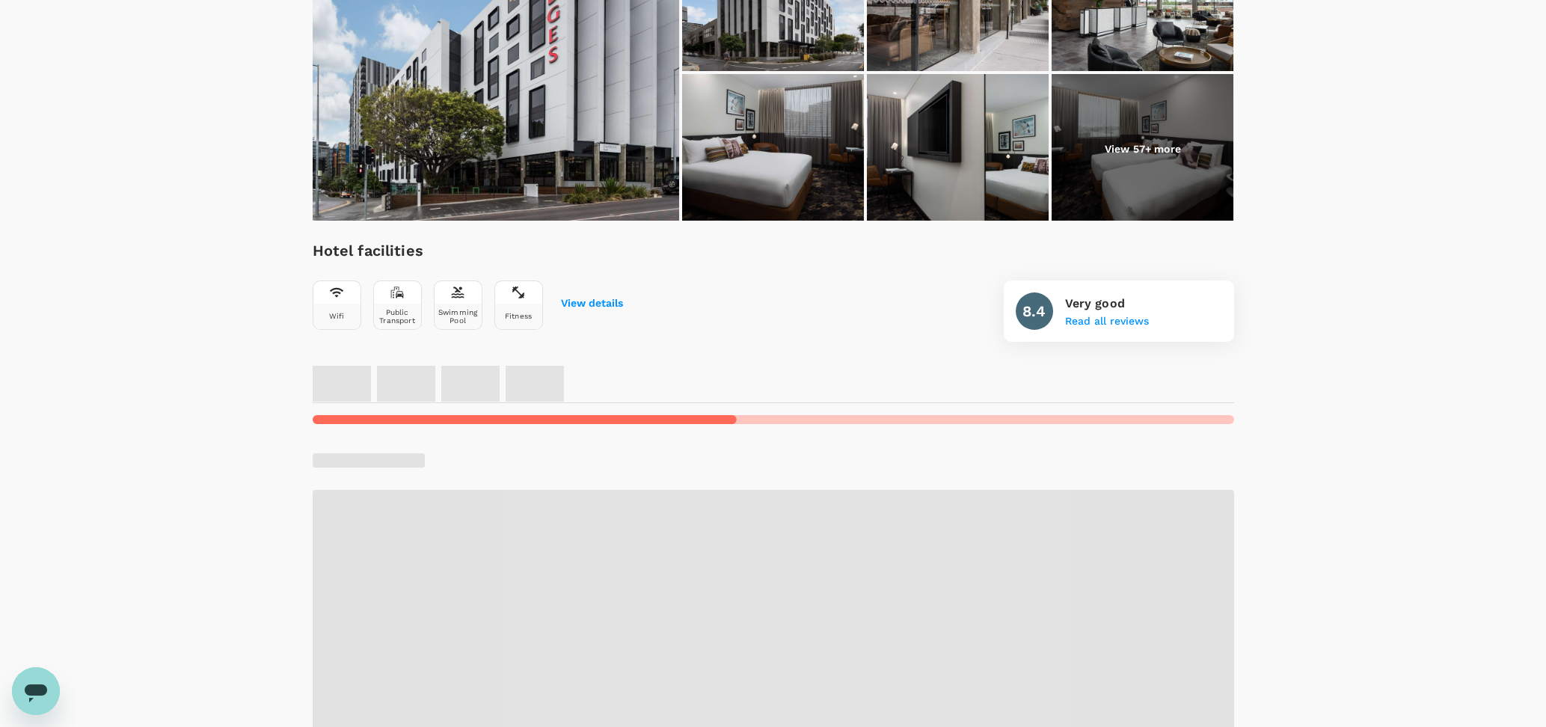
scroll to position [314, 0]
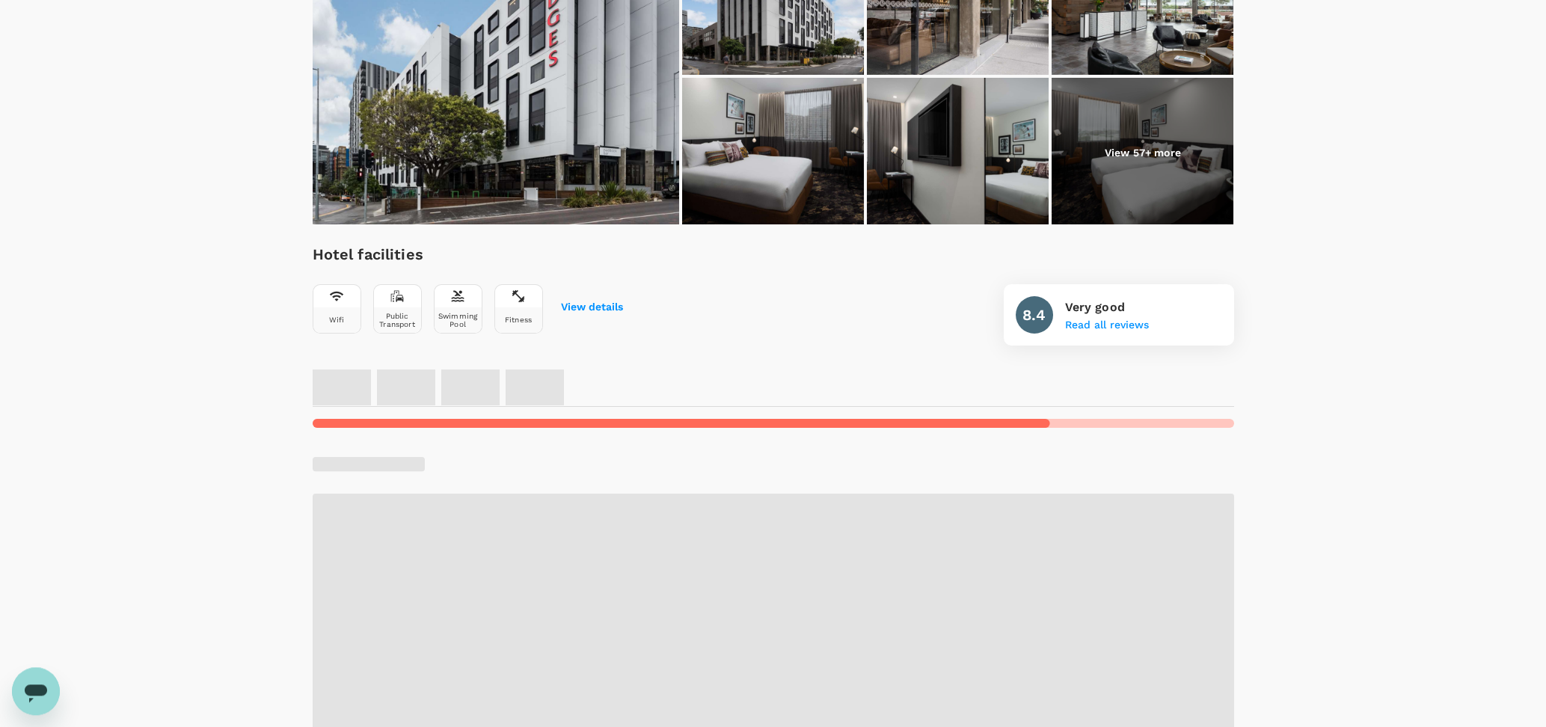
scroll to position [320, 0]
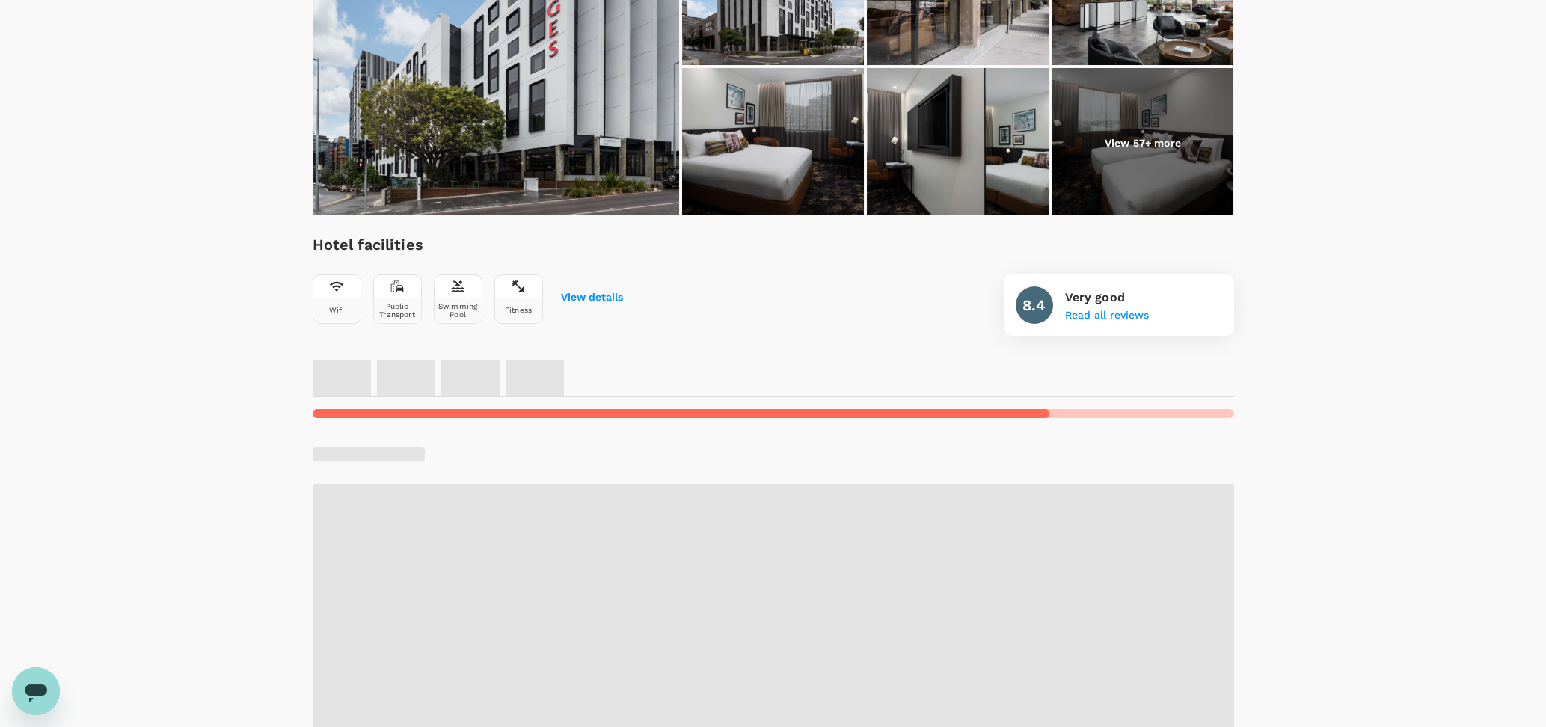
click at [13, 688] on div "Open messaging window" at bounding box center [35, 691] width 45 height 45
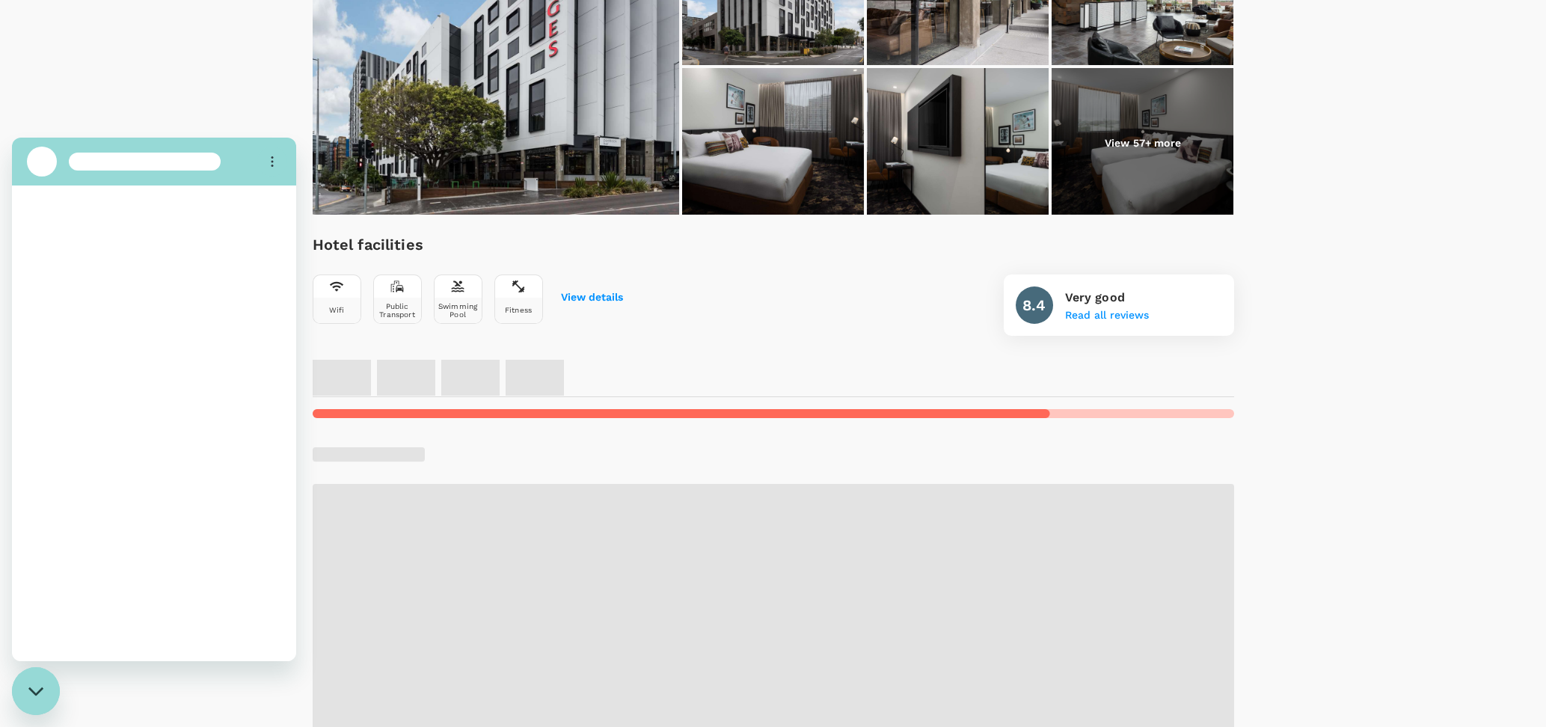
scroll to position [0, 0]
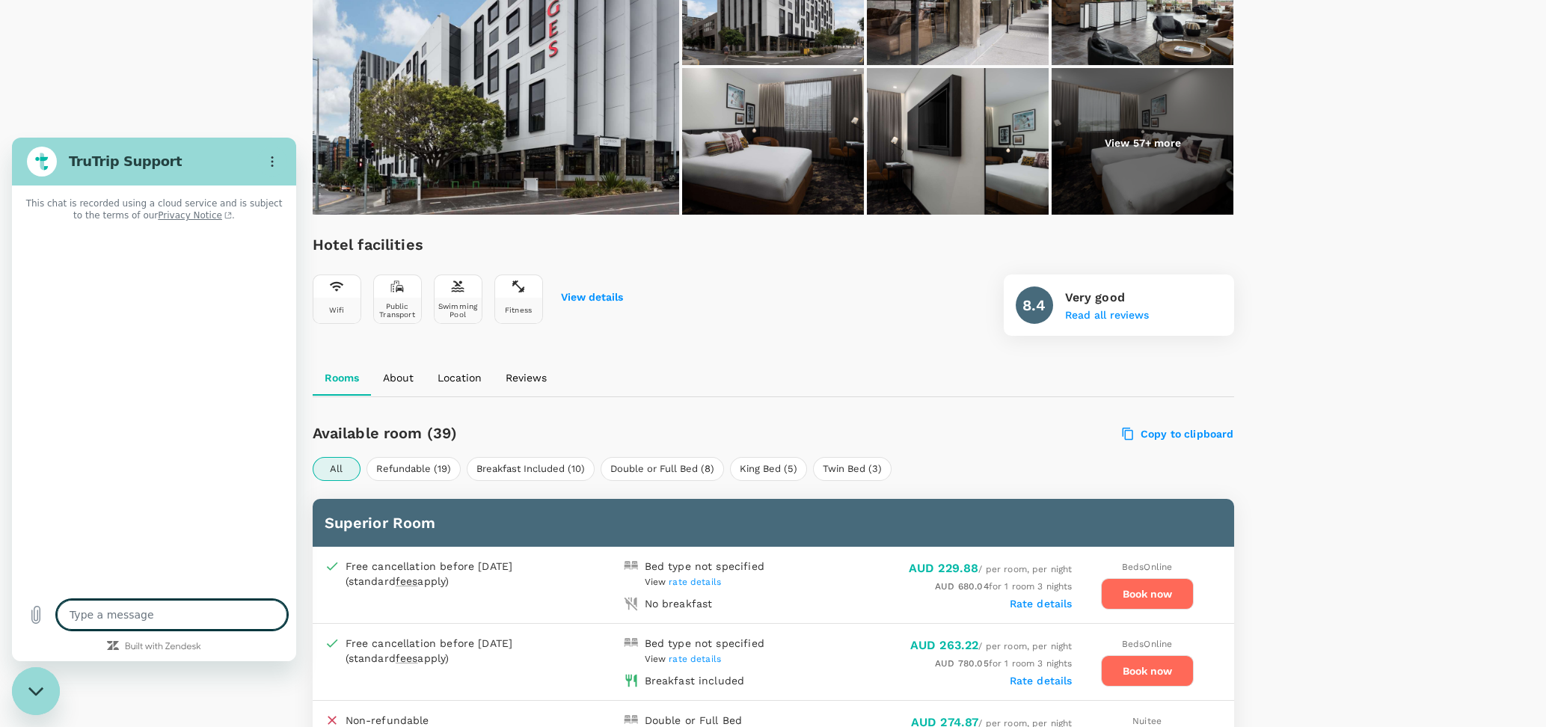
click at [107, 614] on textarea at bounding box center [172, 615] width 230 height 30
type textarea "x"
type textarea "I"
type textarea "x"
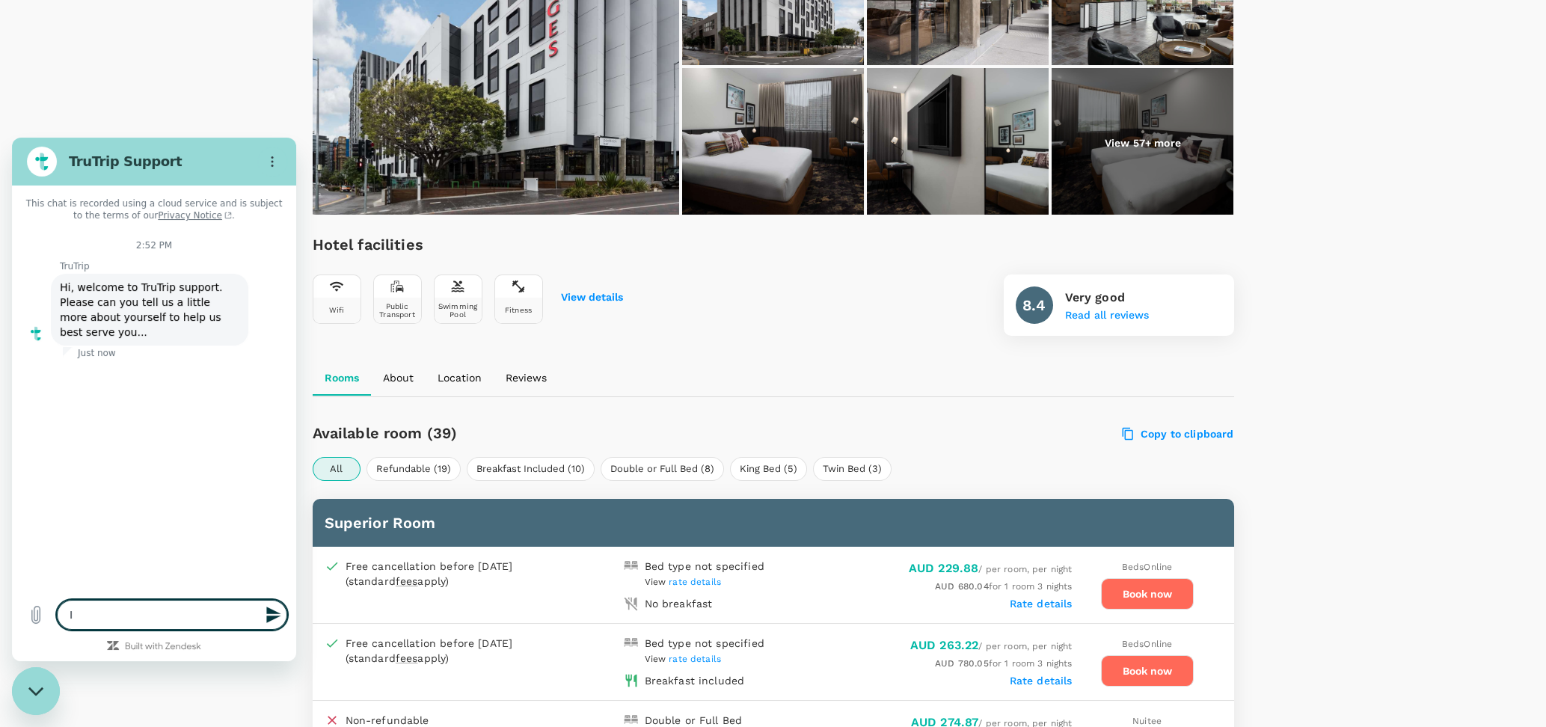
type textarea "I"
type textarea "x"
type textarea "I t"
type textarea "x"
type textarea "I th"
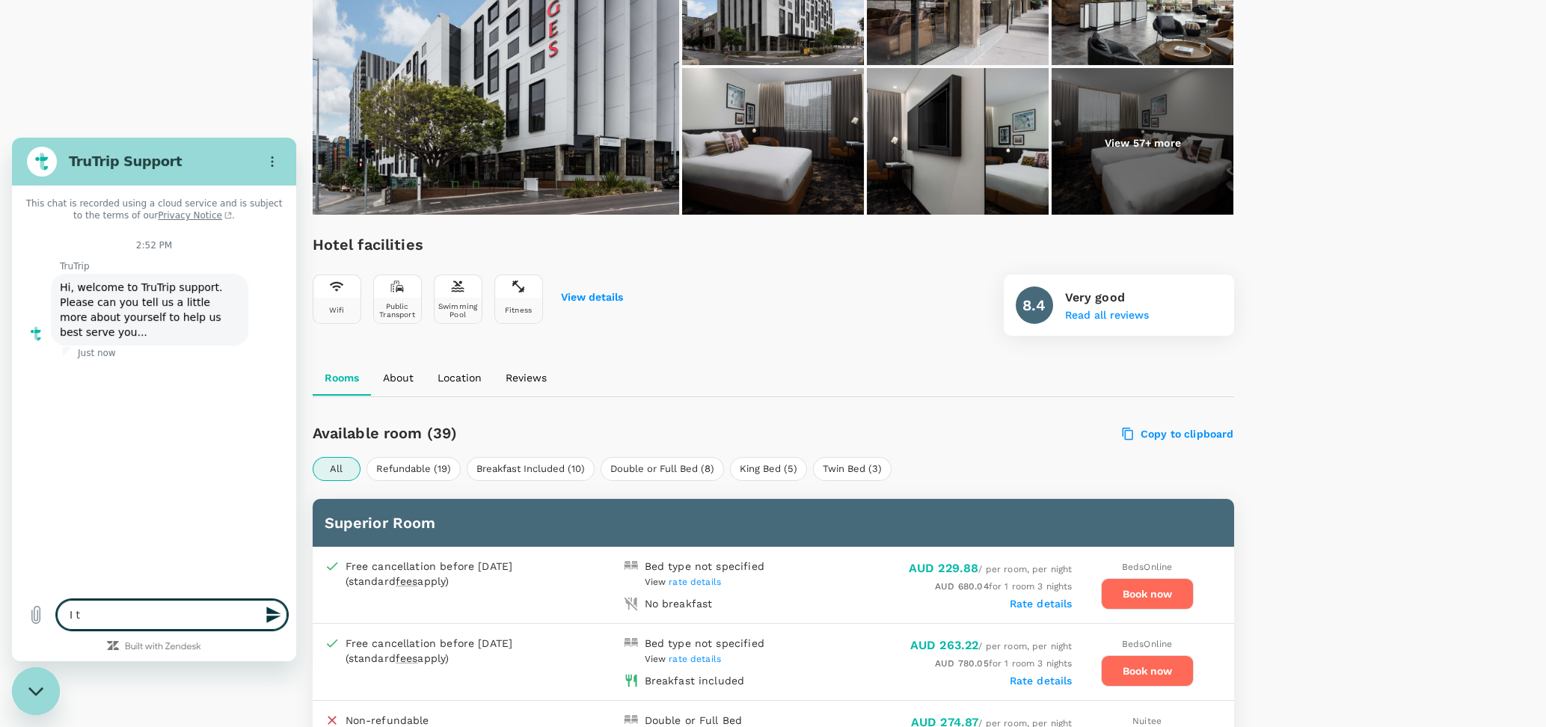
type textarea "x"
type textarea "I thi"
type textarea "x"
type textarea "I thin"
type textarea "x"
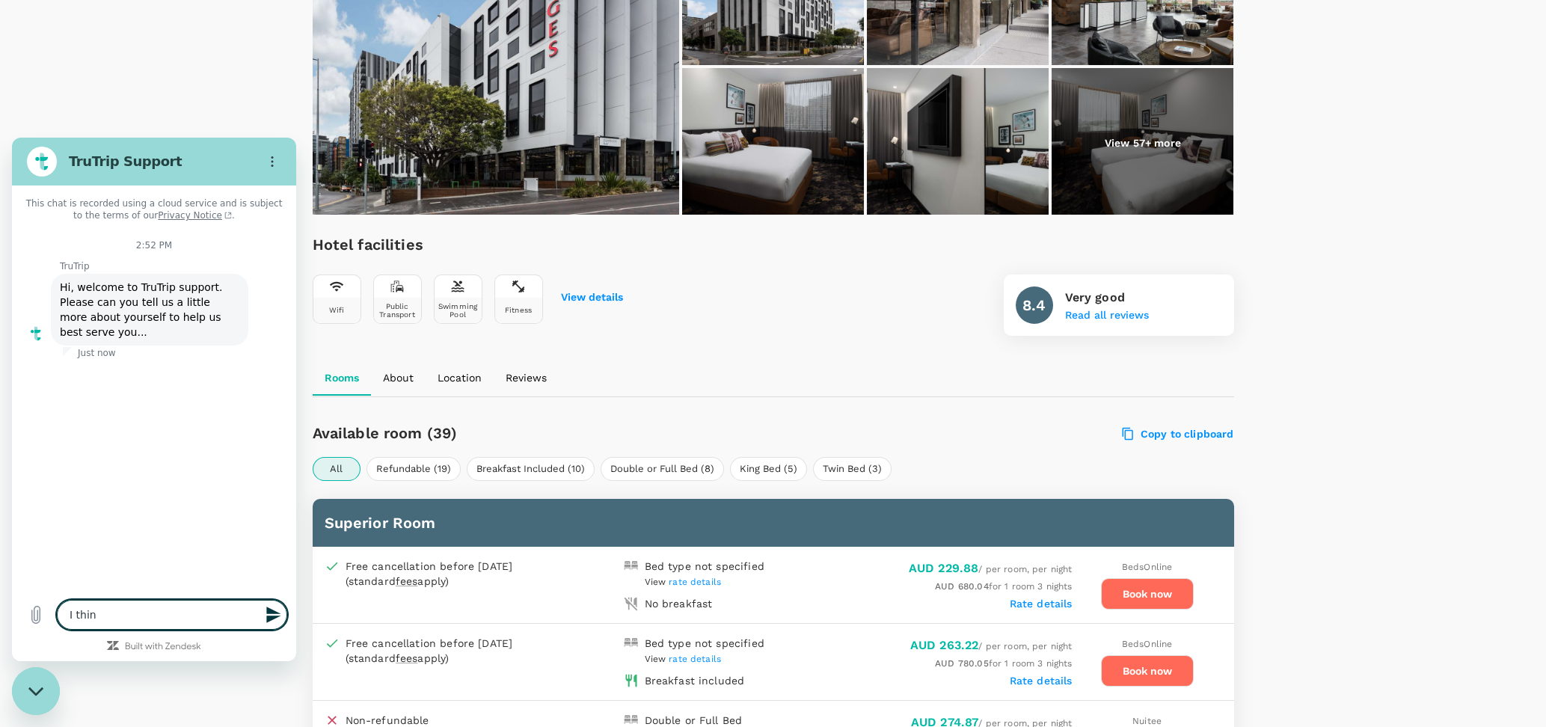
type textarea "I thin"
type textarea "x"
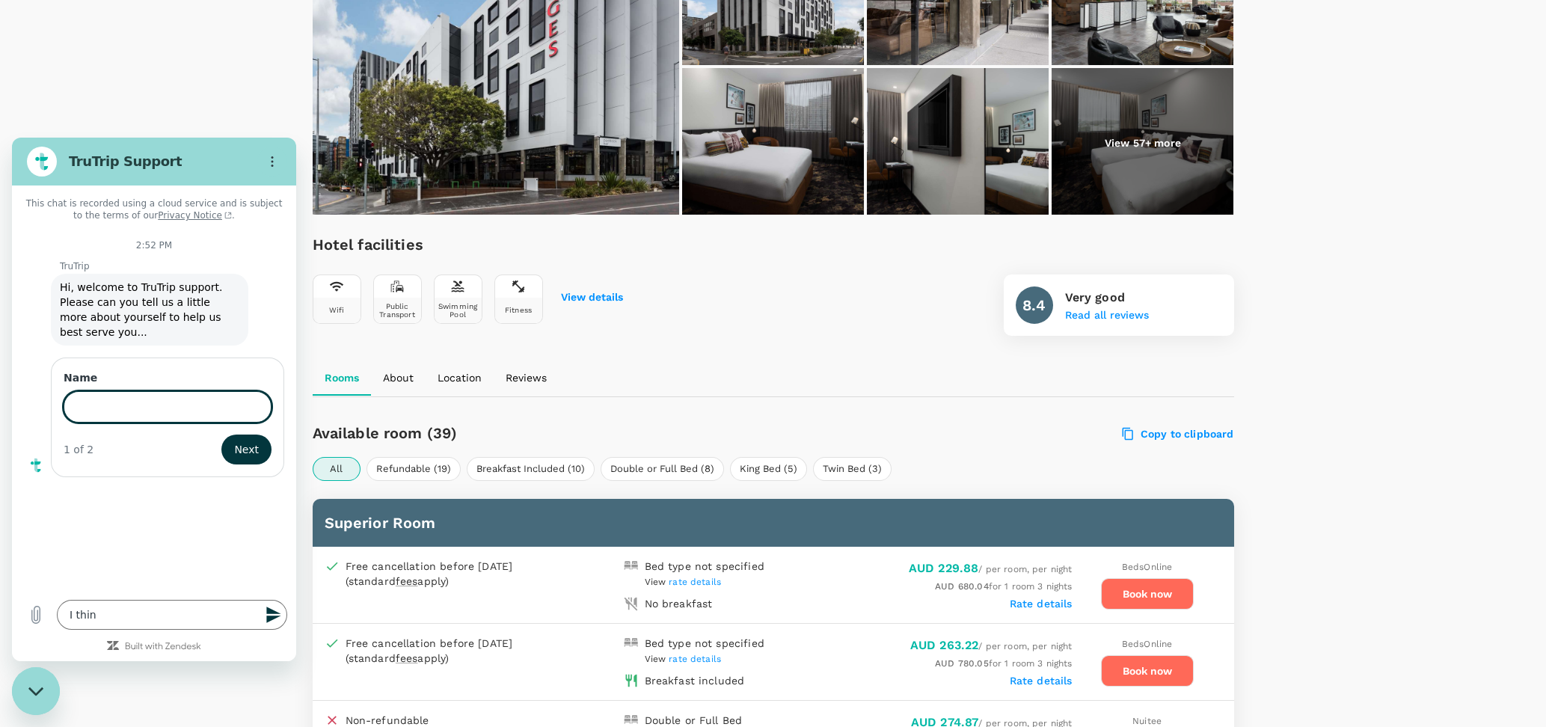
type input "\"
click at [102, 398] on input "Name" at bounding box center [168, 406] width 208 height 31
type input "[PERSON_NAME]"
click at [249, 441] on span "Next" at bounding box center [246, 450] width 25 height 18
type textarea "x"
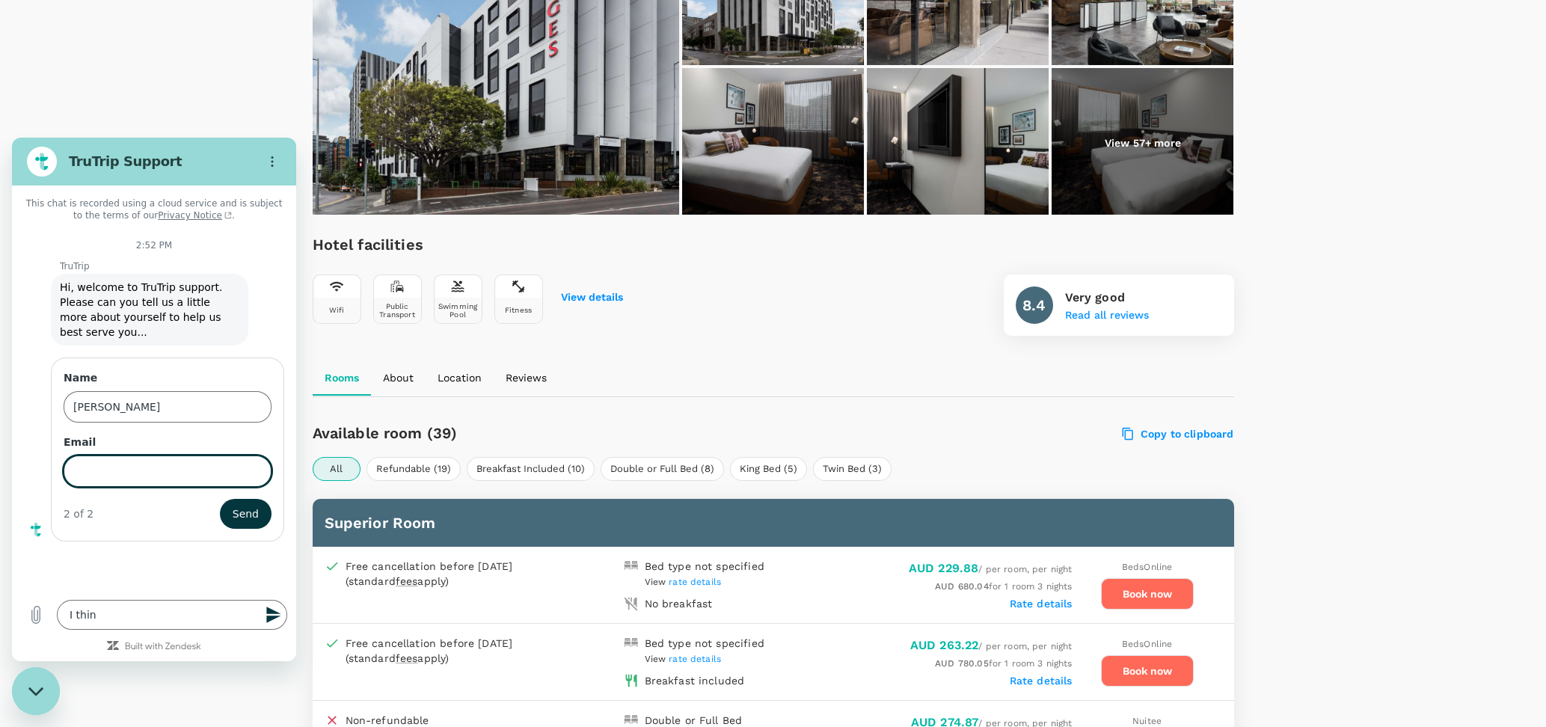
click at [146, 467] on input "Email" at bounding box center [168, 471] width 208 height 31
type input "[PERSON_NAME][EMAIL_ADDRESS][PERSON_NAME][DOMAIN_NAME]"
click at [242, 505] on span "Send" at bounding box center [246, 514] width 26 height 18
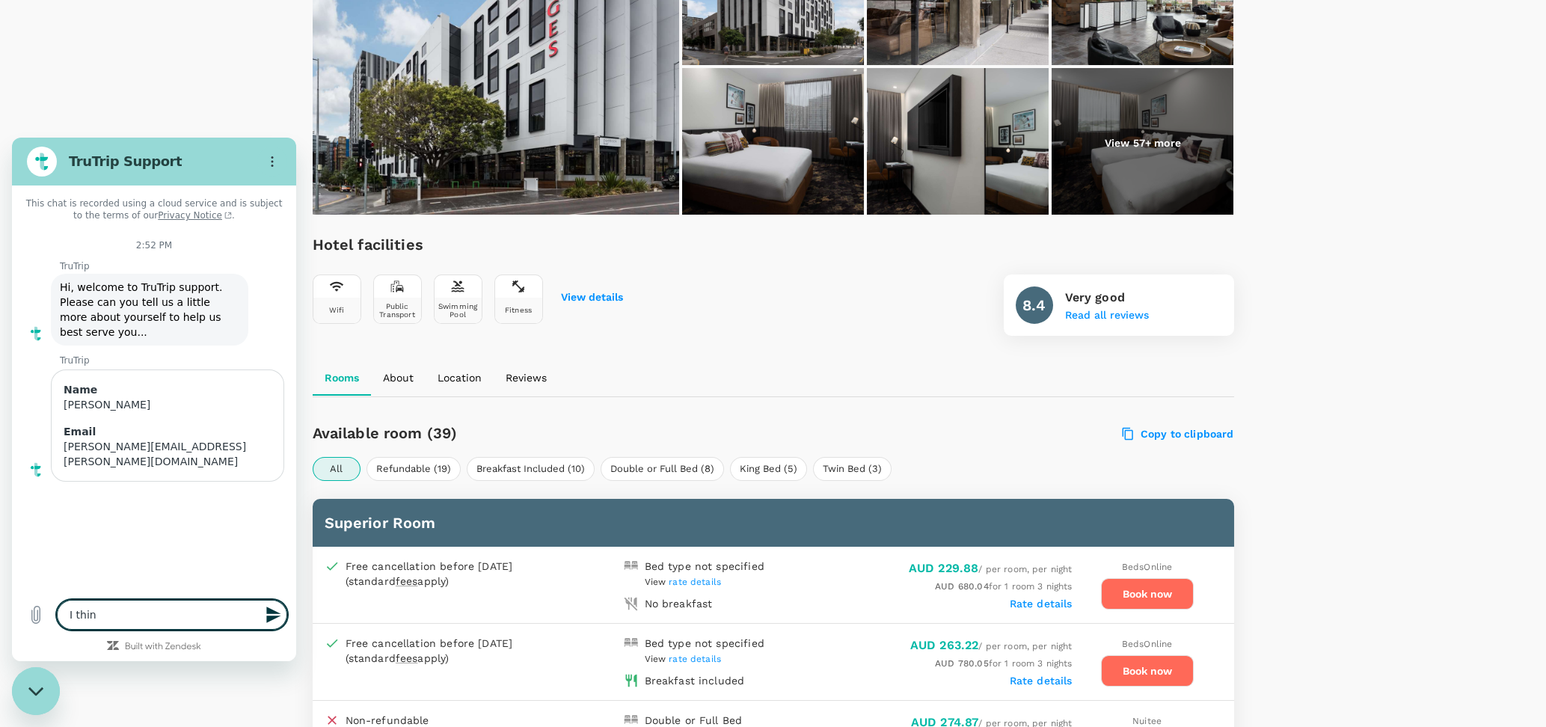
type textarea "x"
drag, startPoint x: 132, startPoint y: 620, endPoint x: 31, endPoint y: 617, distance: 101.0
click at [57, 630] on textarea "I thin" at bounding box center [172, 615] width 230 height 30
type textarea "C"
type textarea "x"
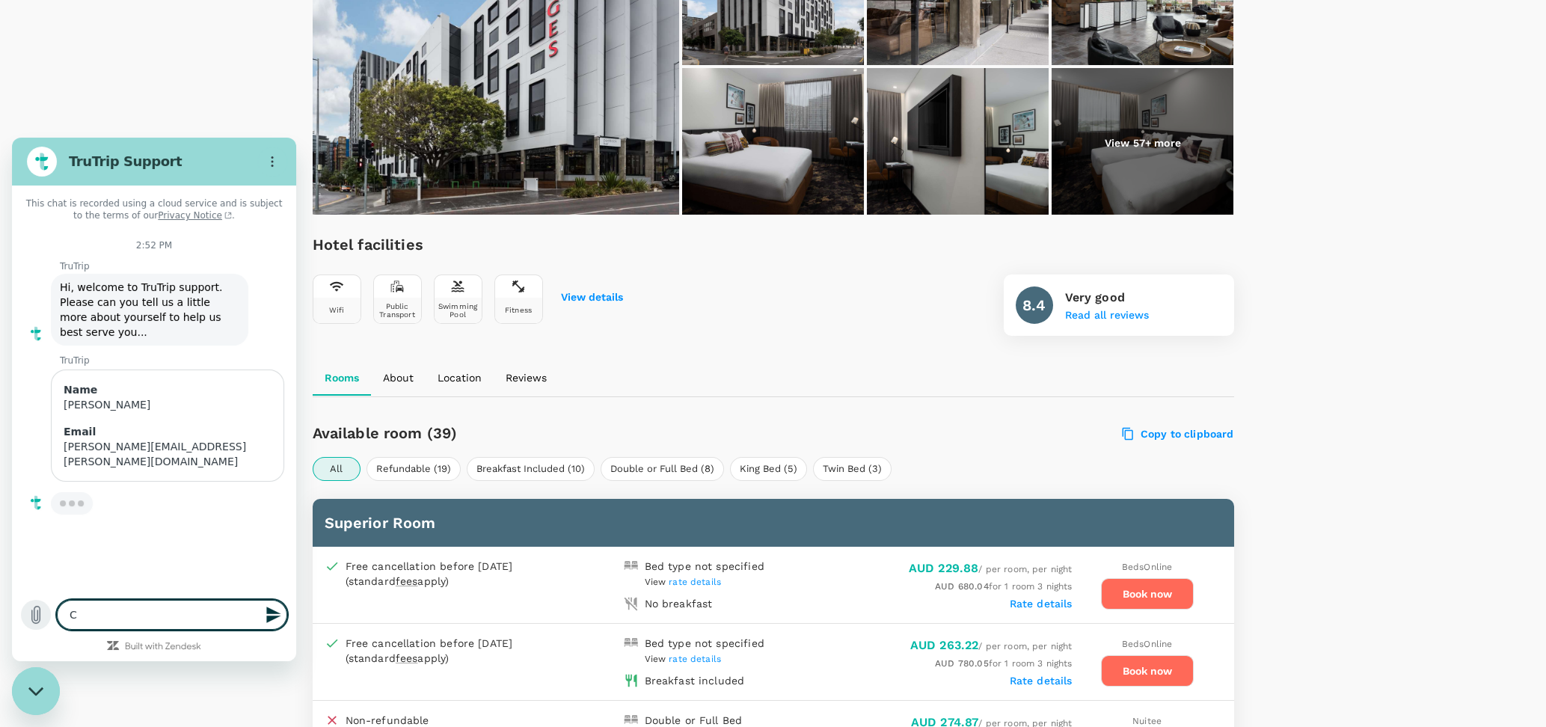
type textarea "Ca"
type textarea "x"
type textarea "Can"
type textarea "x"
type textarea "Can"
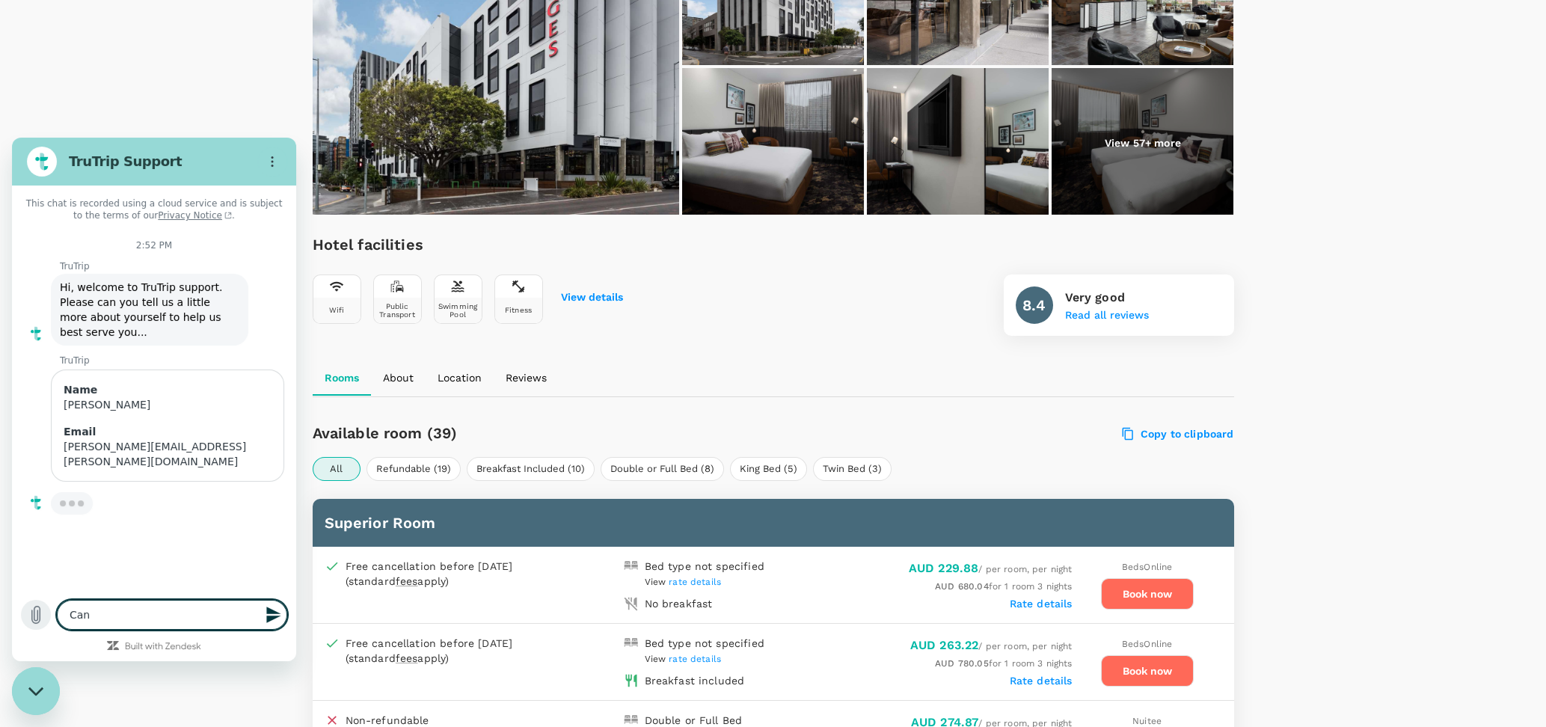
type textarea "x"
type textarea "Can yu"
type textarea "x"
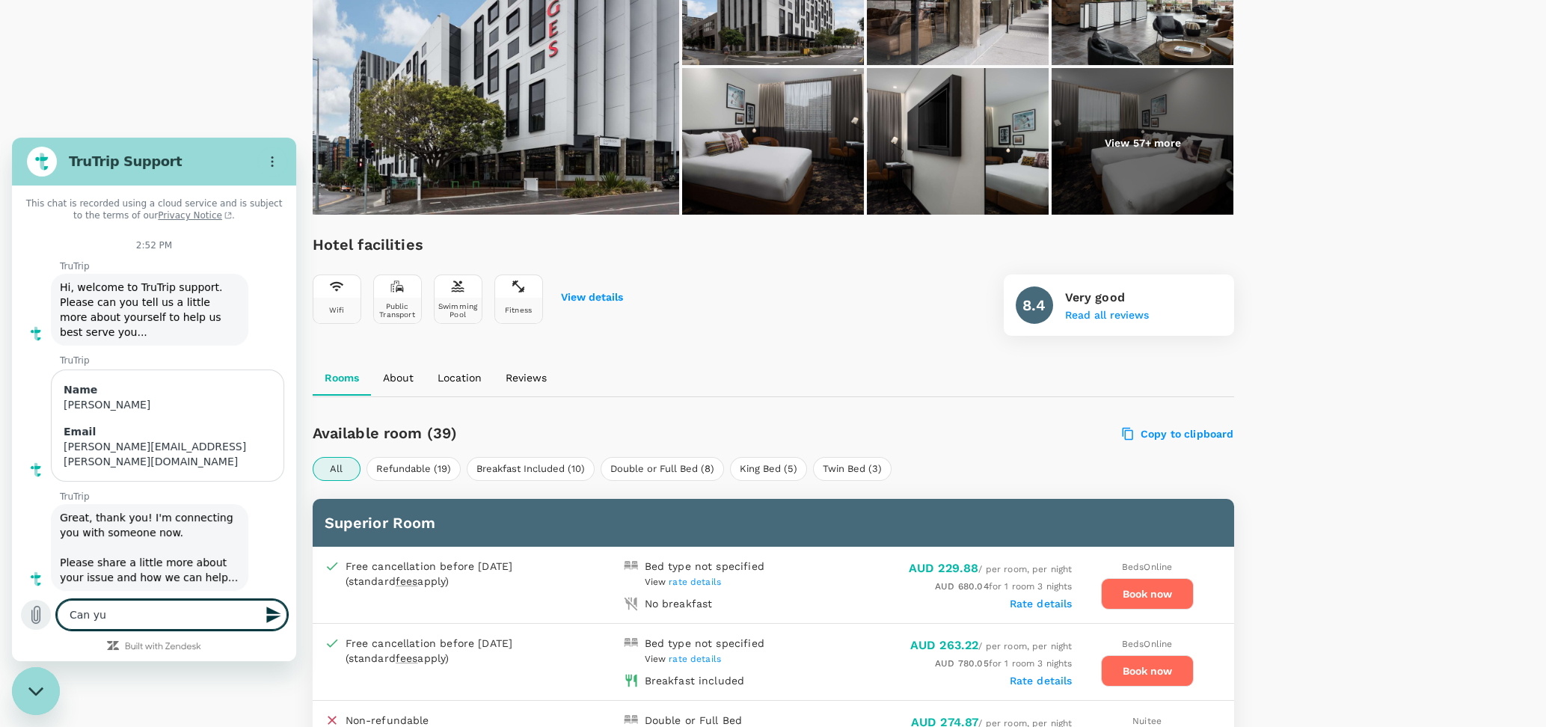
type textarea "Can y"
type textarea "x"
type textarea "Can yop"
type textarea "x"
type textarea "Can yopu"
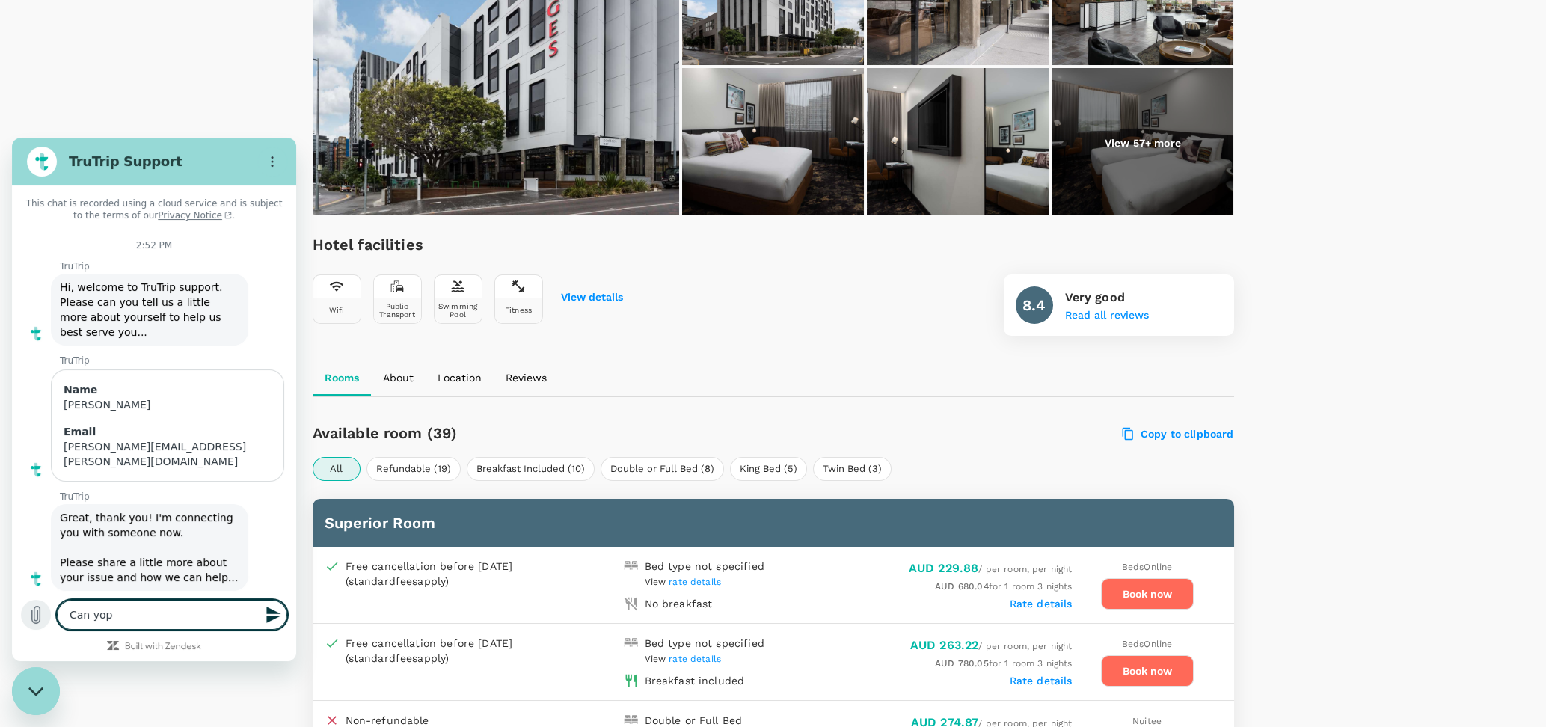
type textarea "x"
type textarea "Can yop"
type textarea "x"
type textarea "Can yo"
type textarea "x"
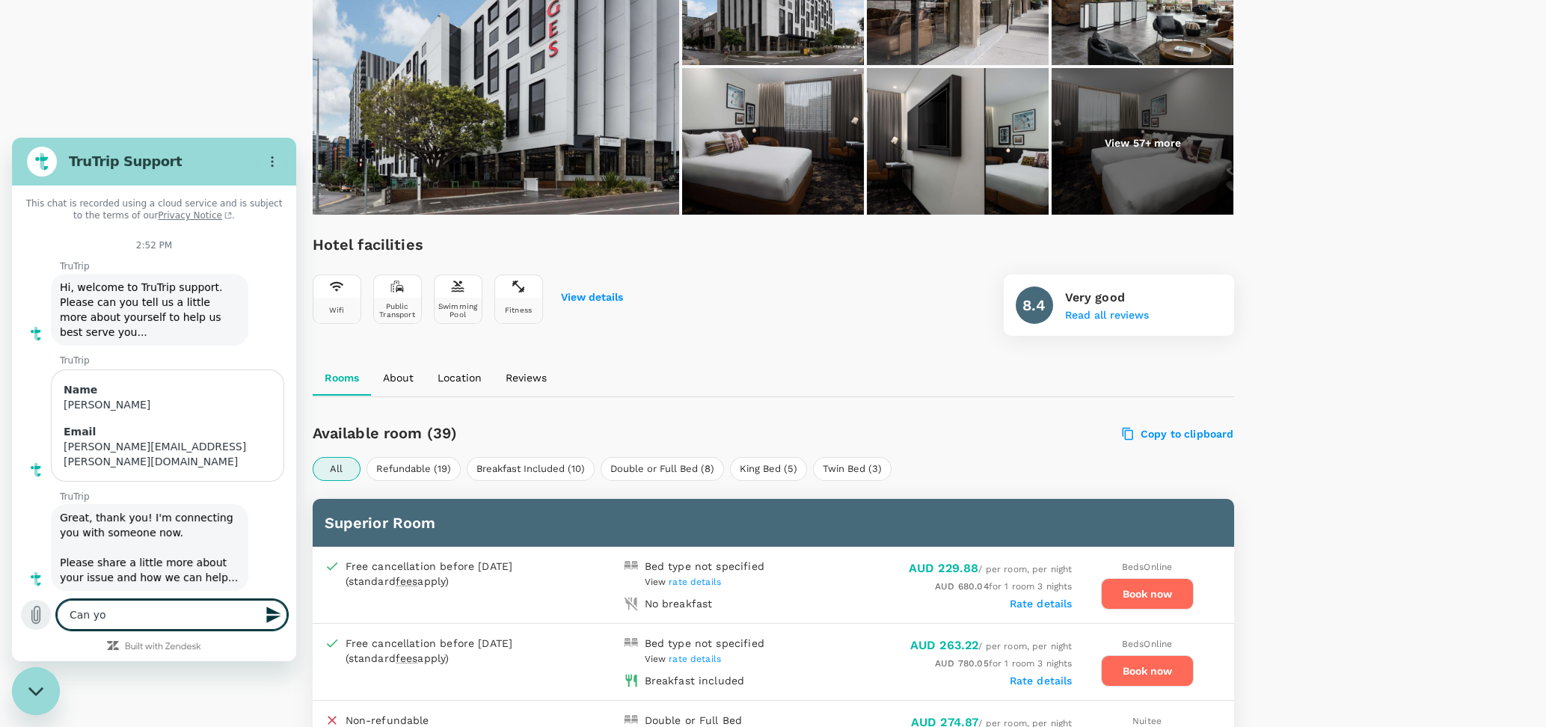
type textarea "Can you"
type textarea "x"
type textarea "Can you"
type textarea "x"
type textarea "Can you w"
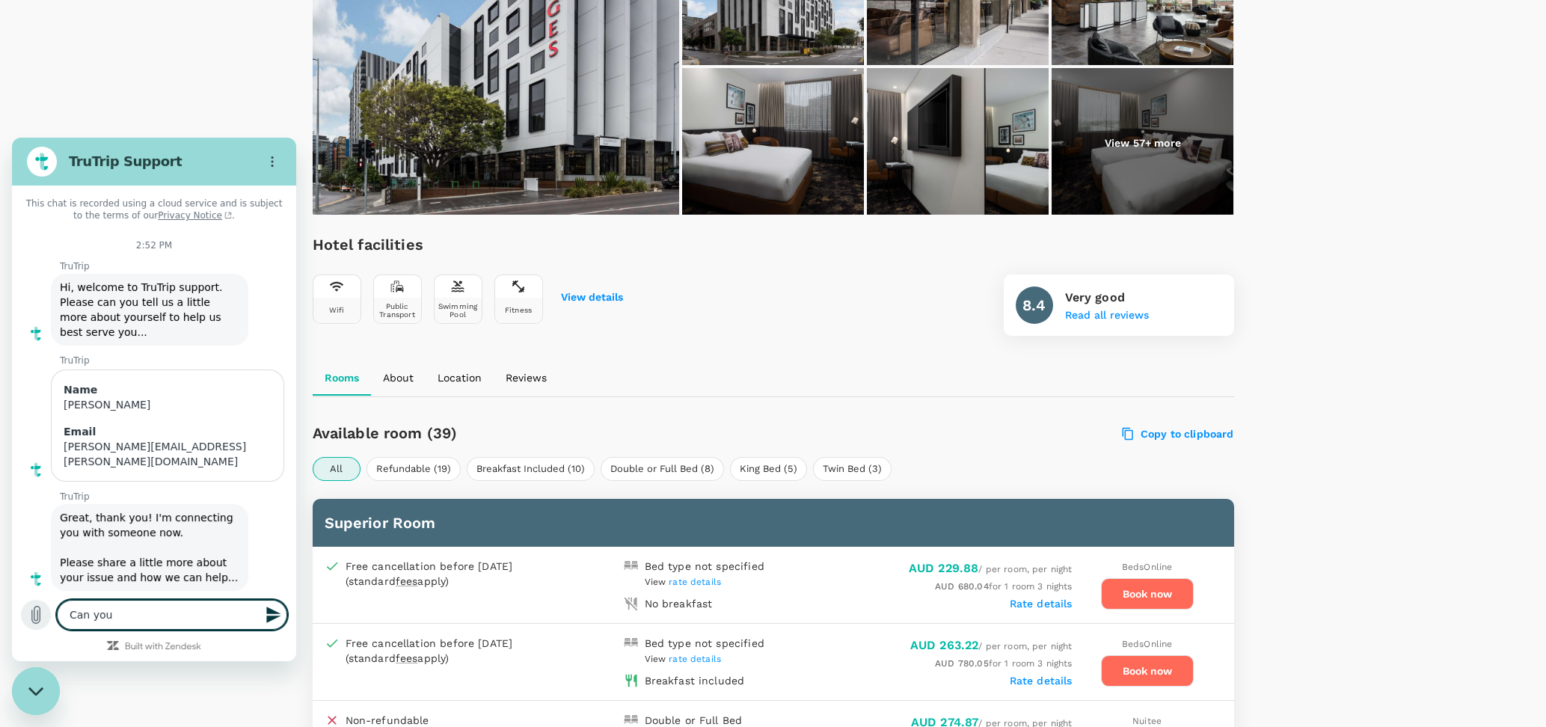
type textarea "x"
type textarea "Can you wa"
type textarea "x"
type textarea "Can you waoi"
type textarea "x"
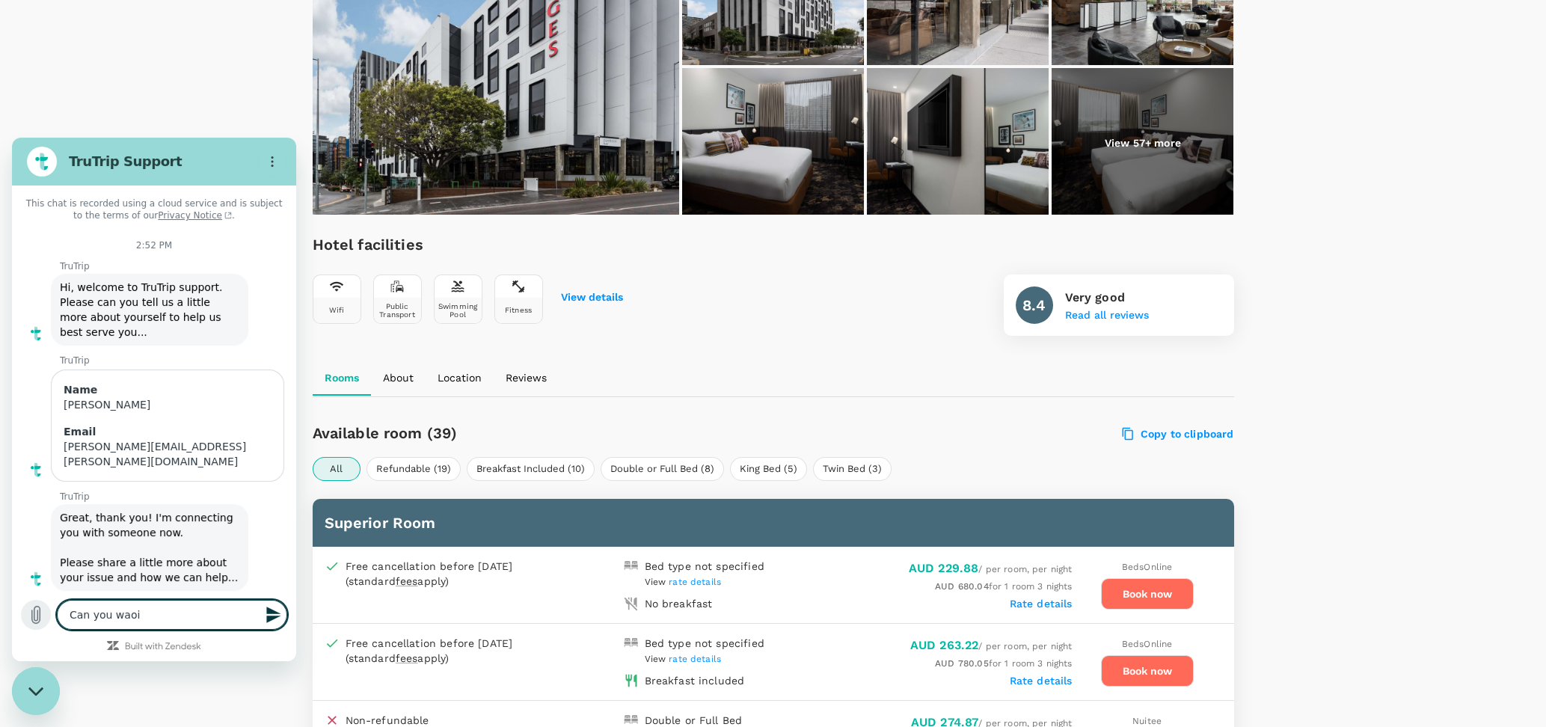
type textarea "Can you waoit"
type textarea "x"
type textarea "Can you waoi"
type textarea "x"
type textarea "Can you wao"
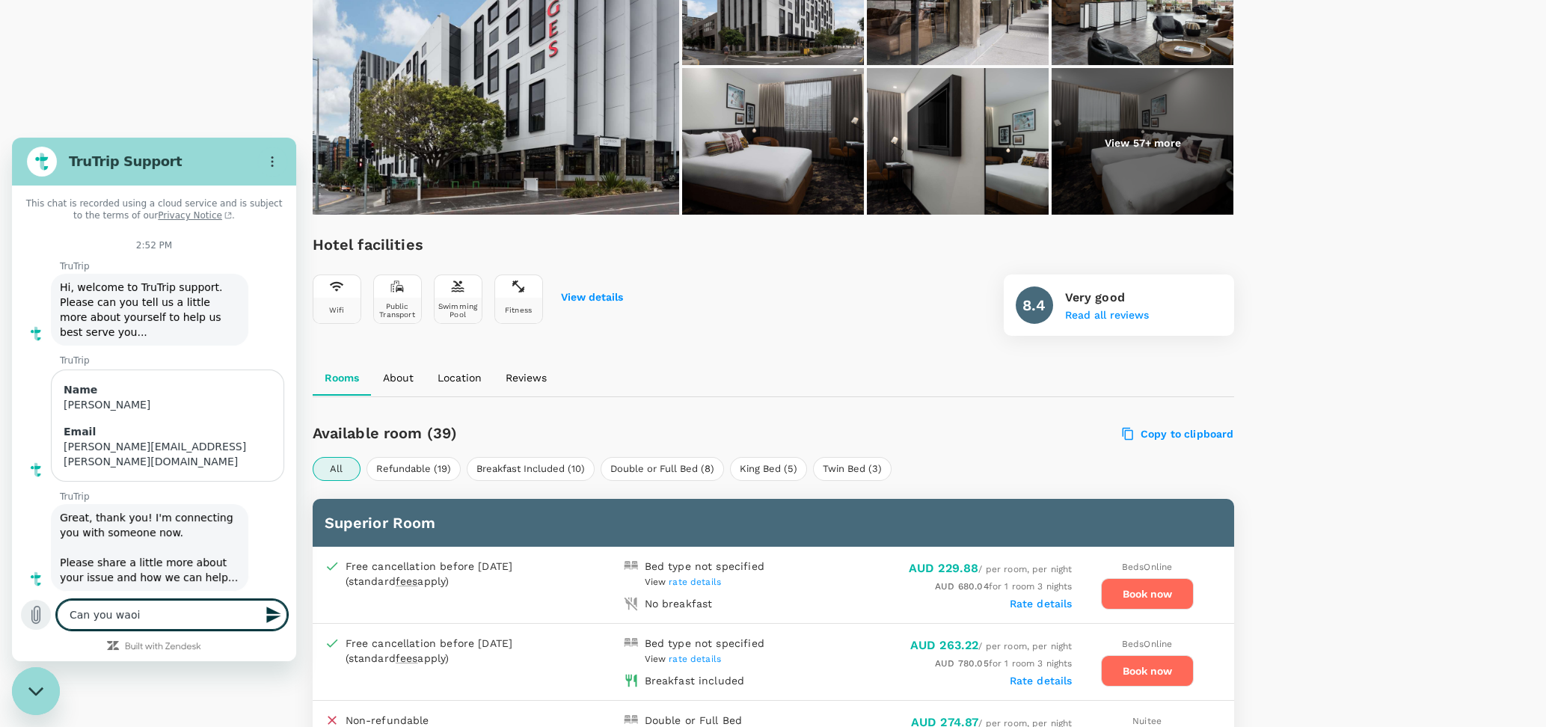
type textarea "x"
type textarea "Can you wa"
type textarea "x"
type textarea "Can you wai"
type textarea "x"
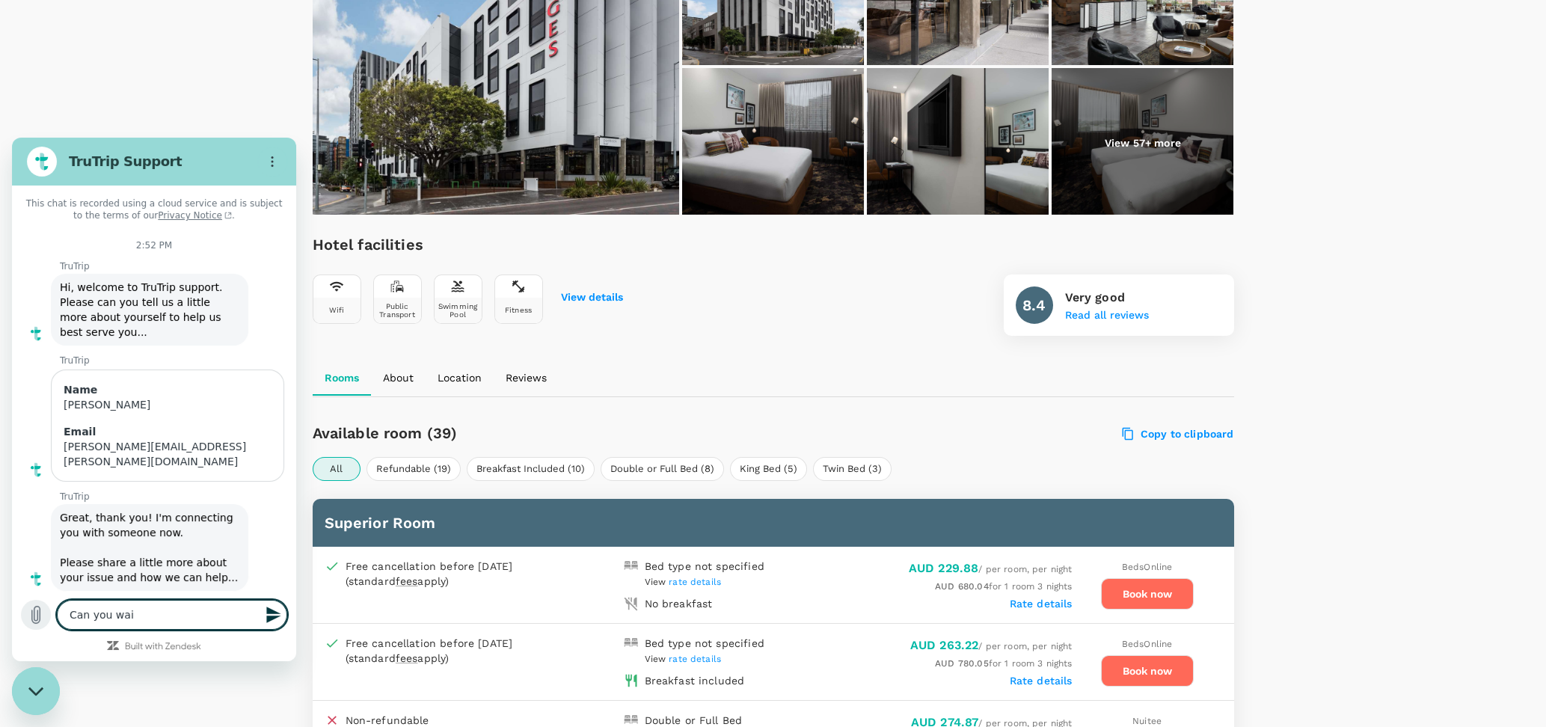
type textarea "Can you wait"
type textarea "x"
type textarea "Can you wait"
type textarea "x"
type textarea "Can you wait a"
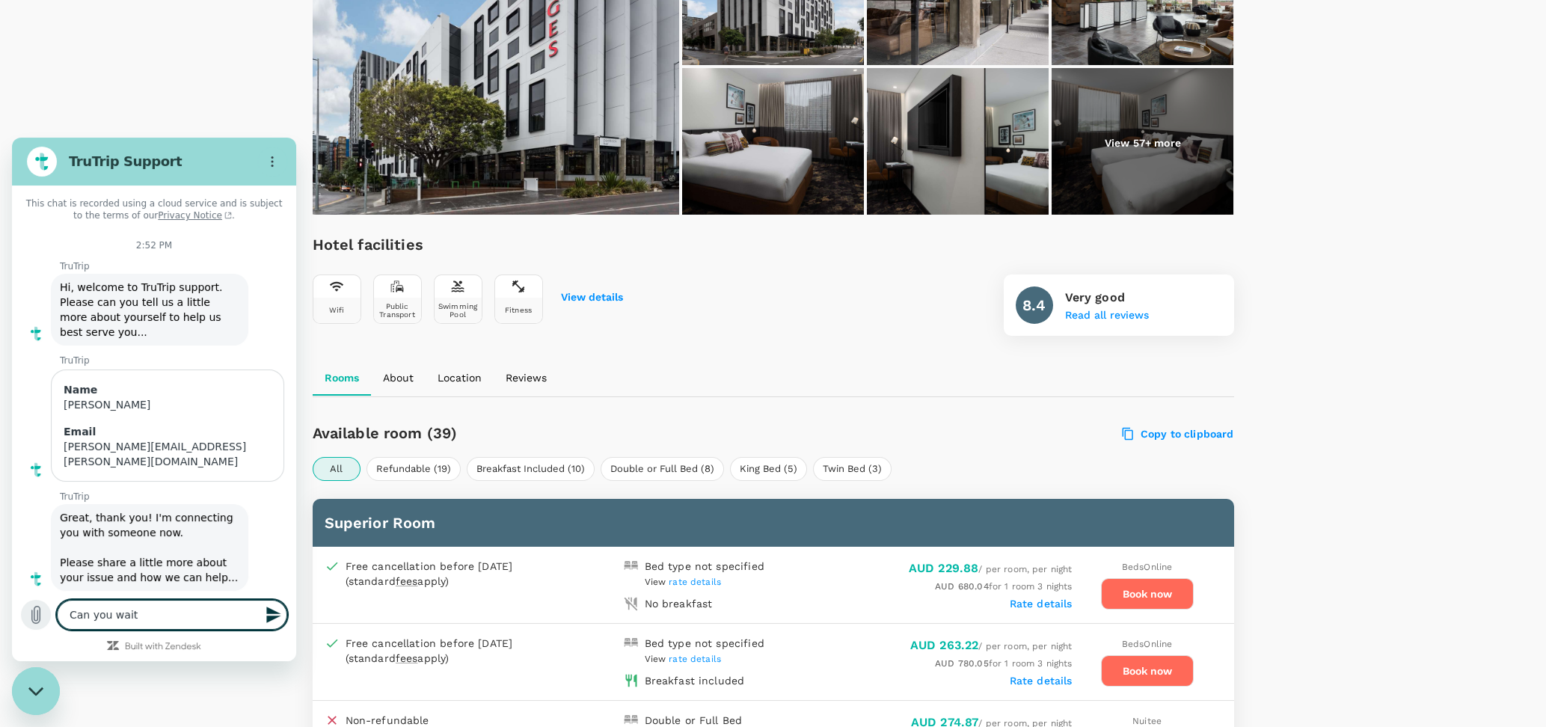
type textarea "x"
type textarea "Can you wait a"
type textarea "x"
type textarea "Can you wait a m"
type textarea "x"
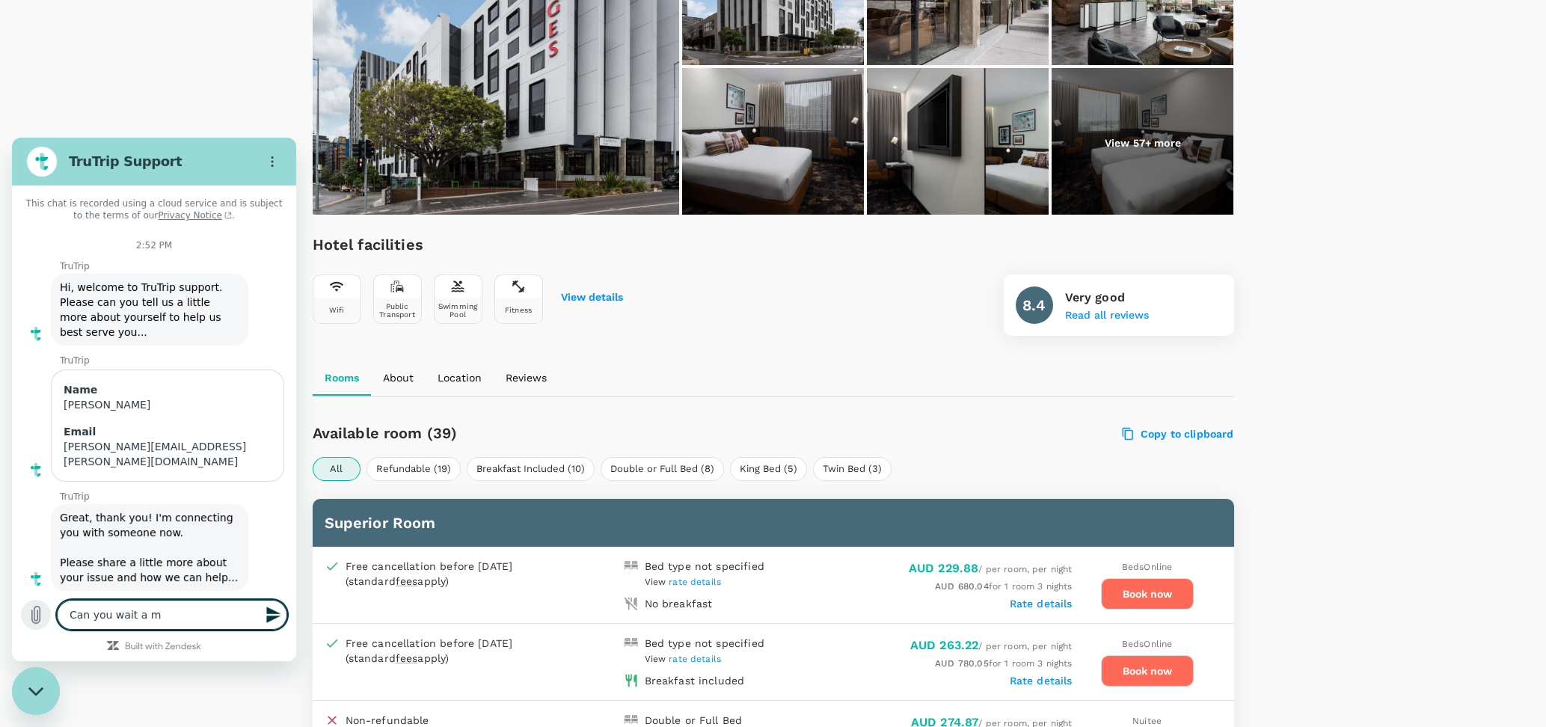
type textarea "Can you wait a mo"
type textarea "x"
type textarea "Can you wait a mom"
type textarea "x"
type textarea "Can you wait a mome"
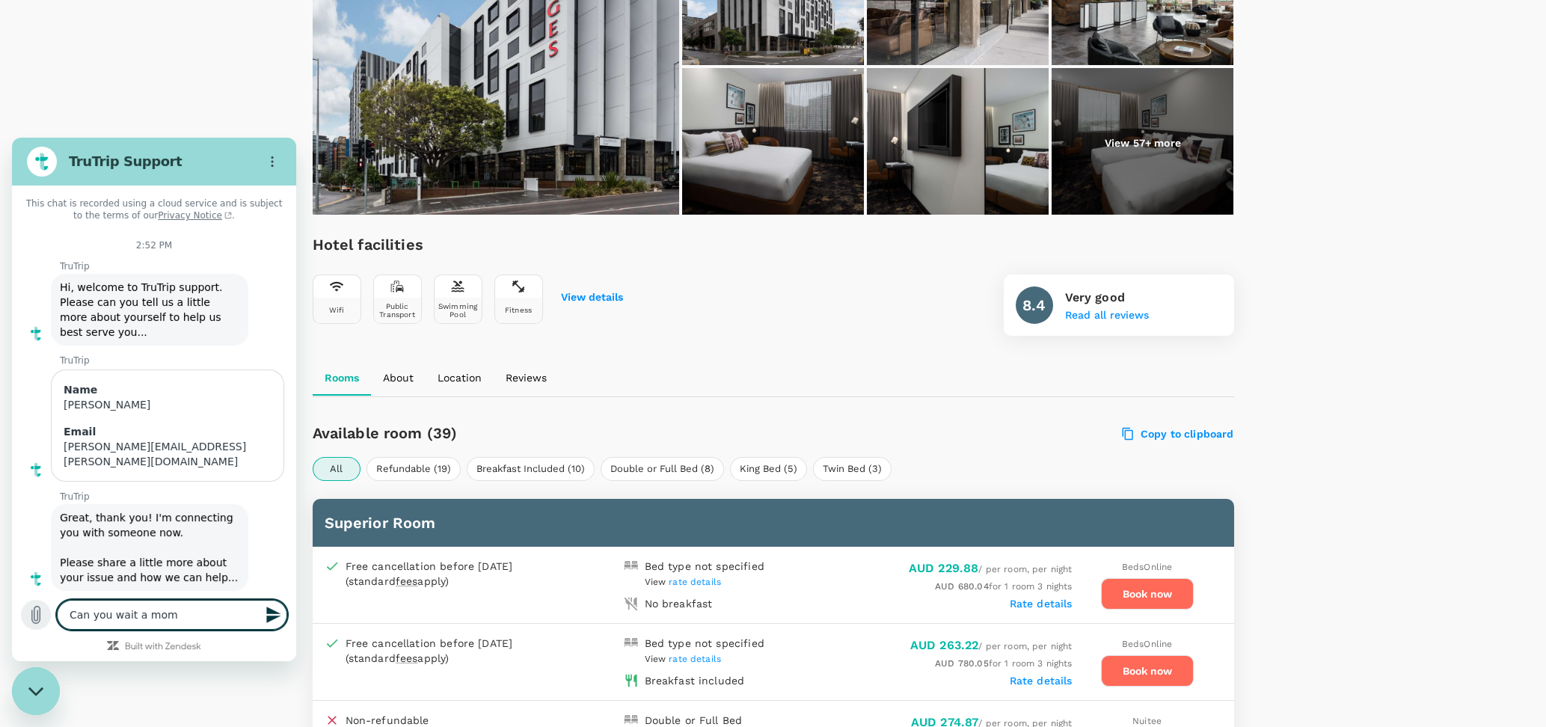
type textarea "x"
type textarea "Can you wait a momen"
type textarea "x"
type textarea "Can you wait a moment"
type textarea "x"
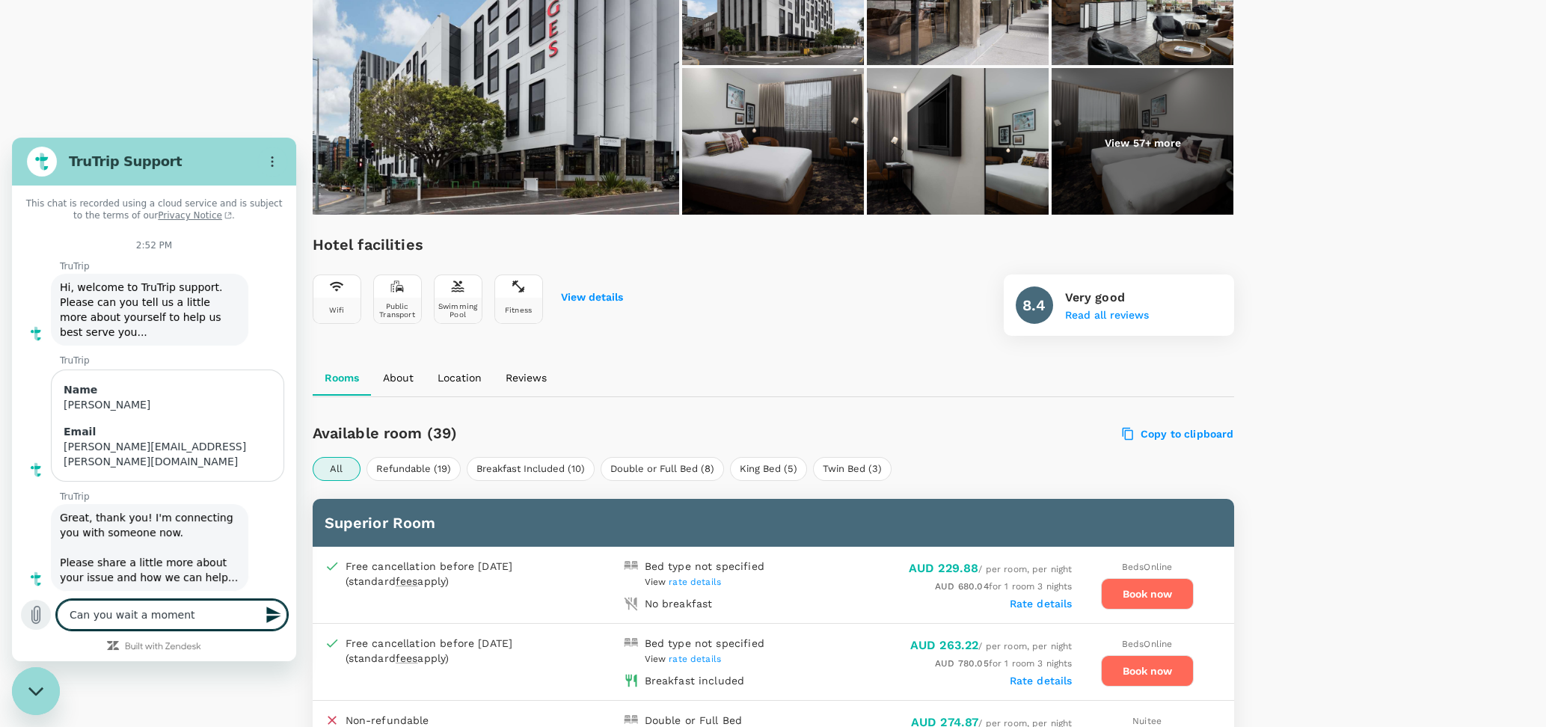
type textarea "Can you wait a moment?"
type textarea "x"
type textarea "Can you wait a moment?"
type textarea "x"
type textarea "Can you wait a moment? I"
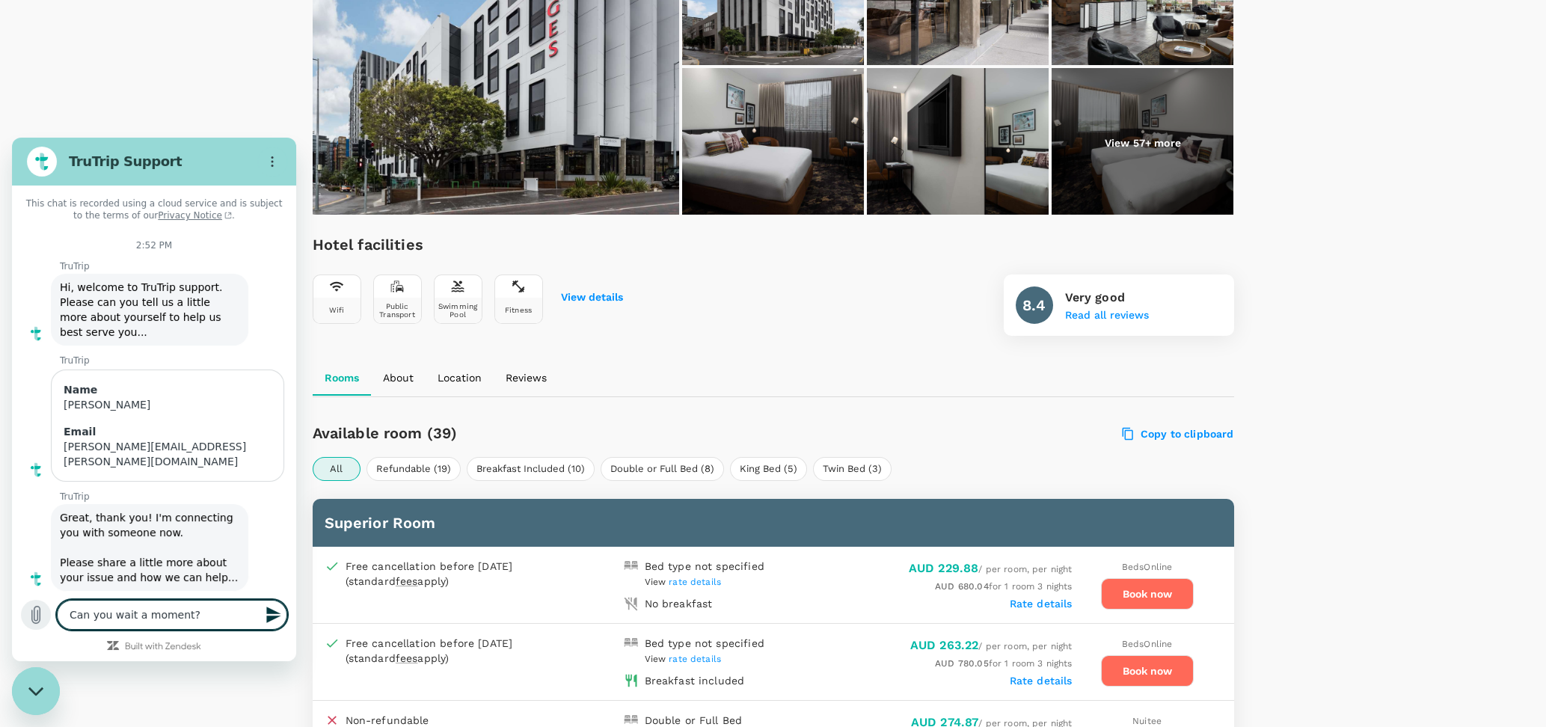
type textarea "x"
type textarea "Can you wait a moment? I"
type textarea "x"
type textarea "Can you wait a moment? I t"
type textarea "x"
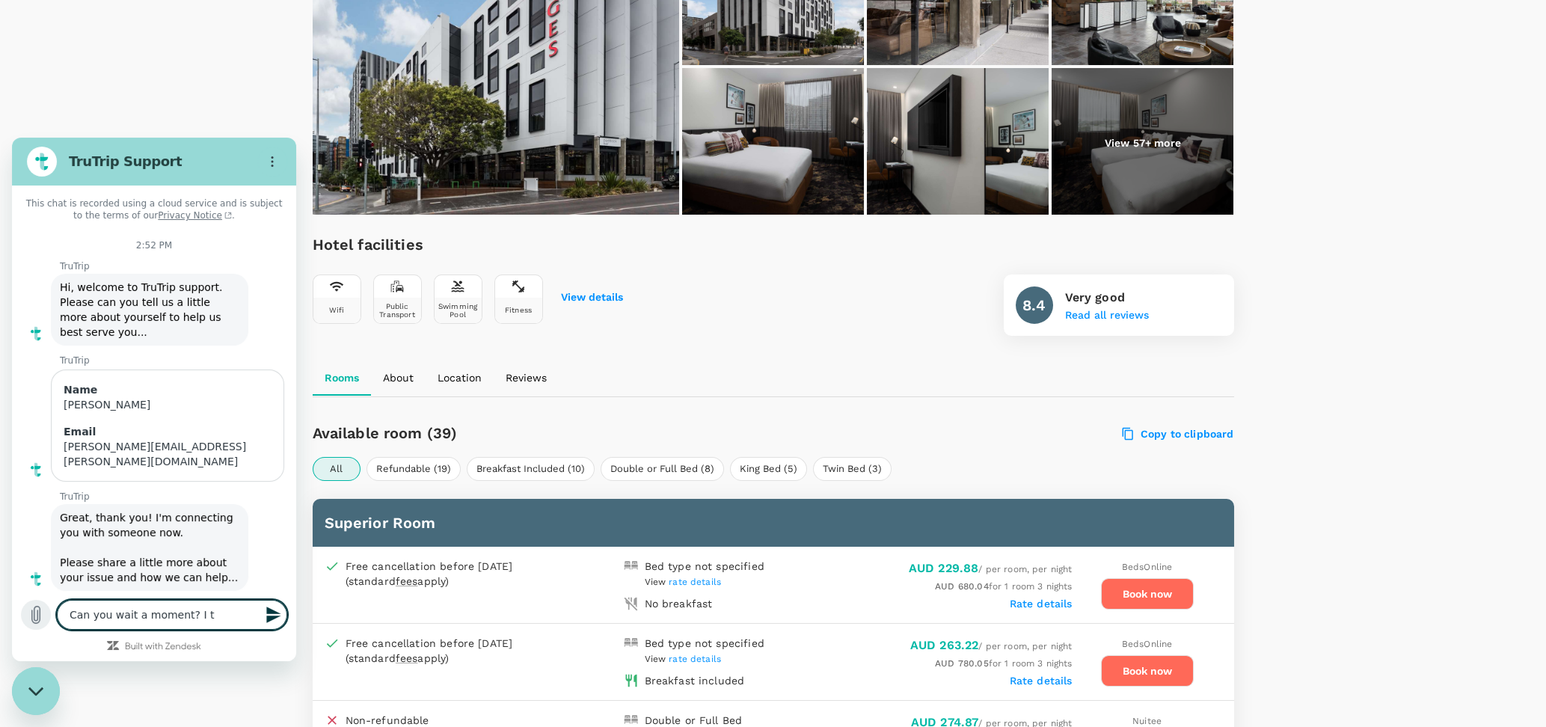
type textarea "Can you wait a moment? I th"
type textarea "x"
type textarea "Can you wait a moment? I thi"
type textarea "x"
type textarea "Can you wait a moment? I thin"
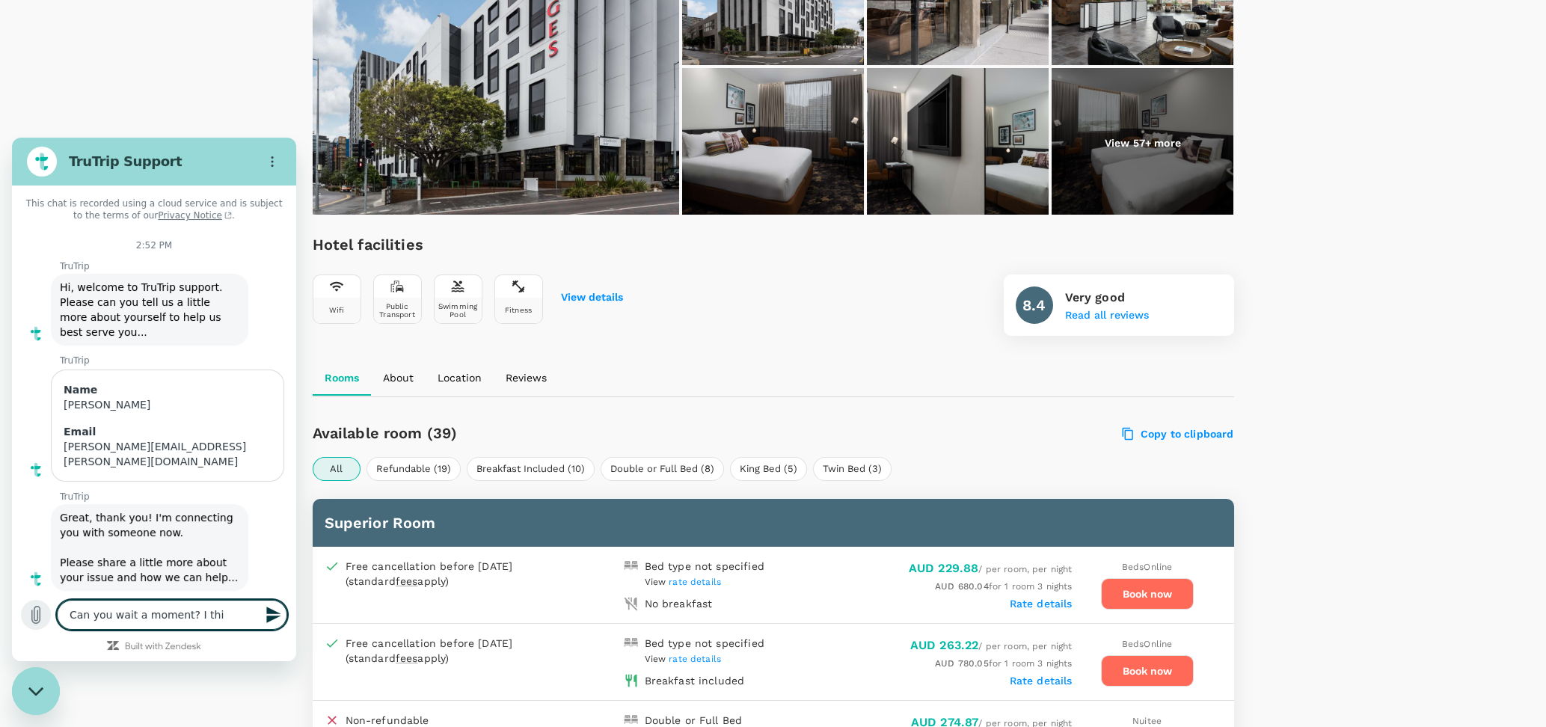
type textarea "x"
type textarea "Can you wait a moment? I think"
type textarea "x"
type textarea "Can you wait a moment? I think"
type textarea "x"
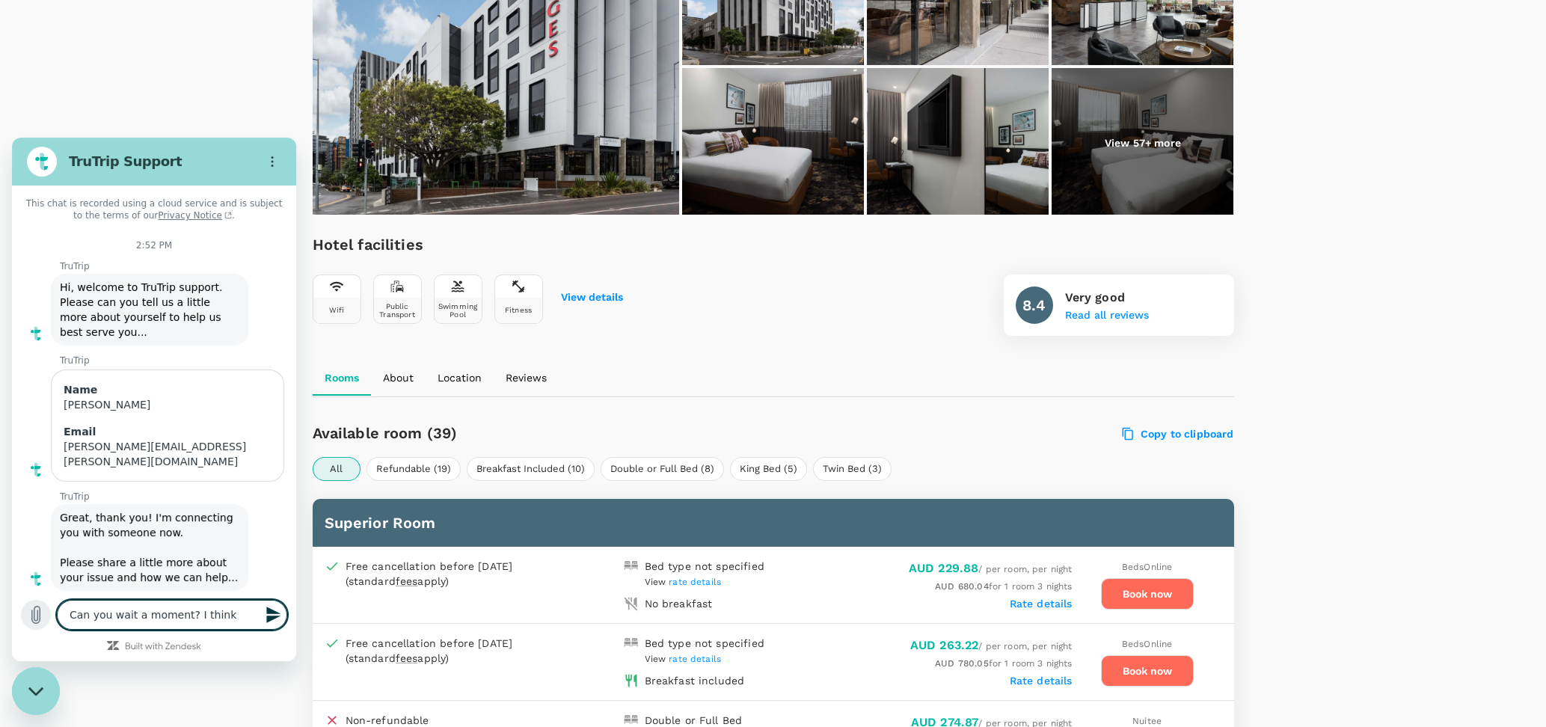
type textarea "Can you wait a moment? I think I"
type textarea "x"
type textarea "Can you wait a moment? I think I"
type textarea "x"
type textarea "Can you wait a moment? I think I c"
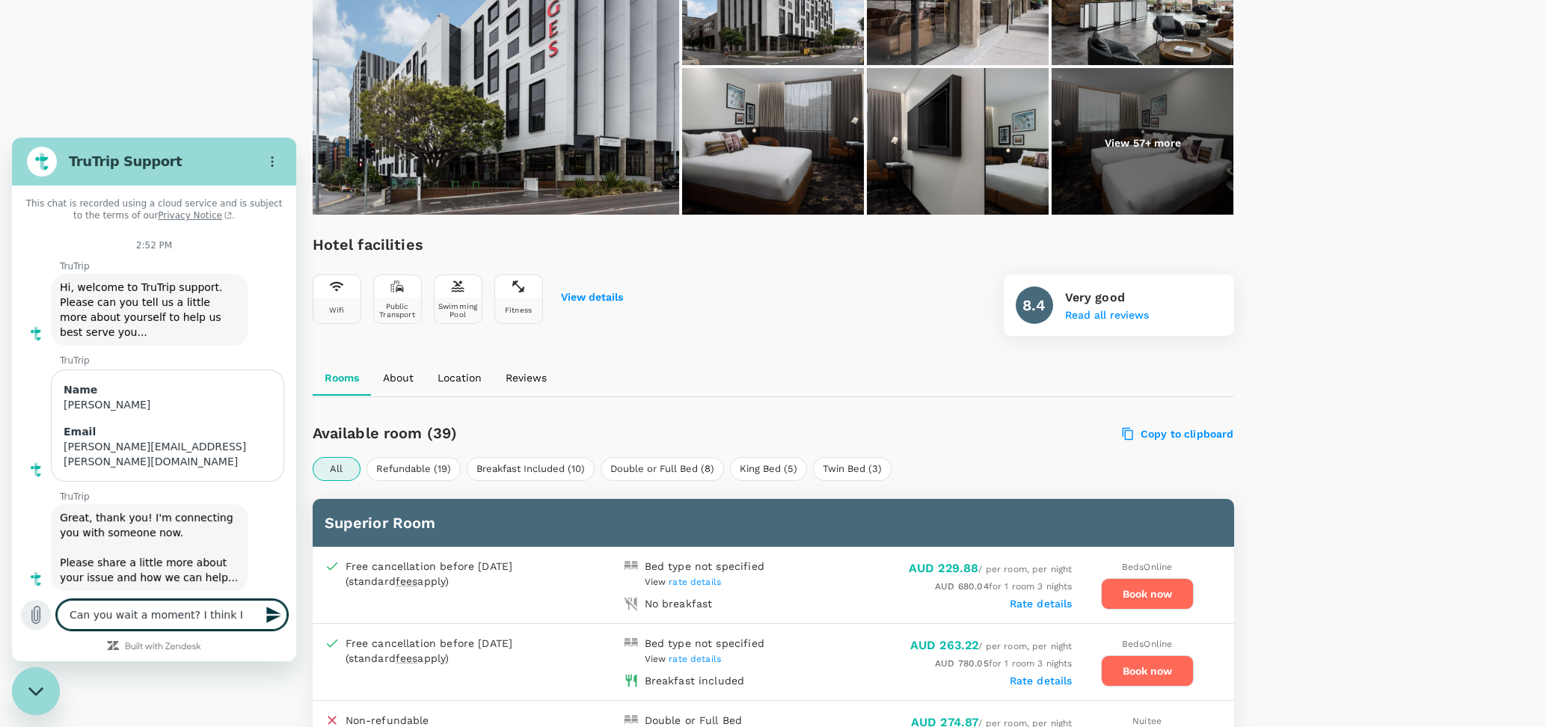
type textarea "x"
type textarea "Can you wait a moment? I think I ca"
type textarea "x"
type textarea "Can you wait a moment? I think I can"
type textarea "x"
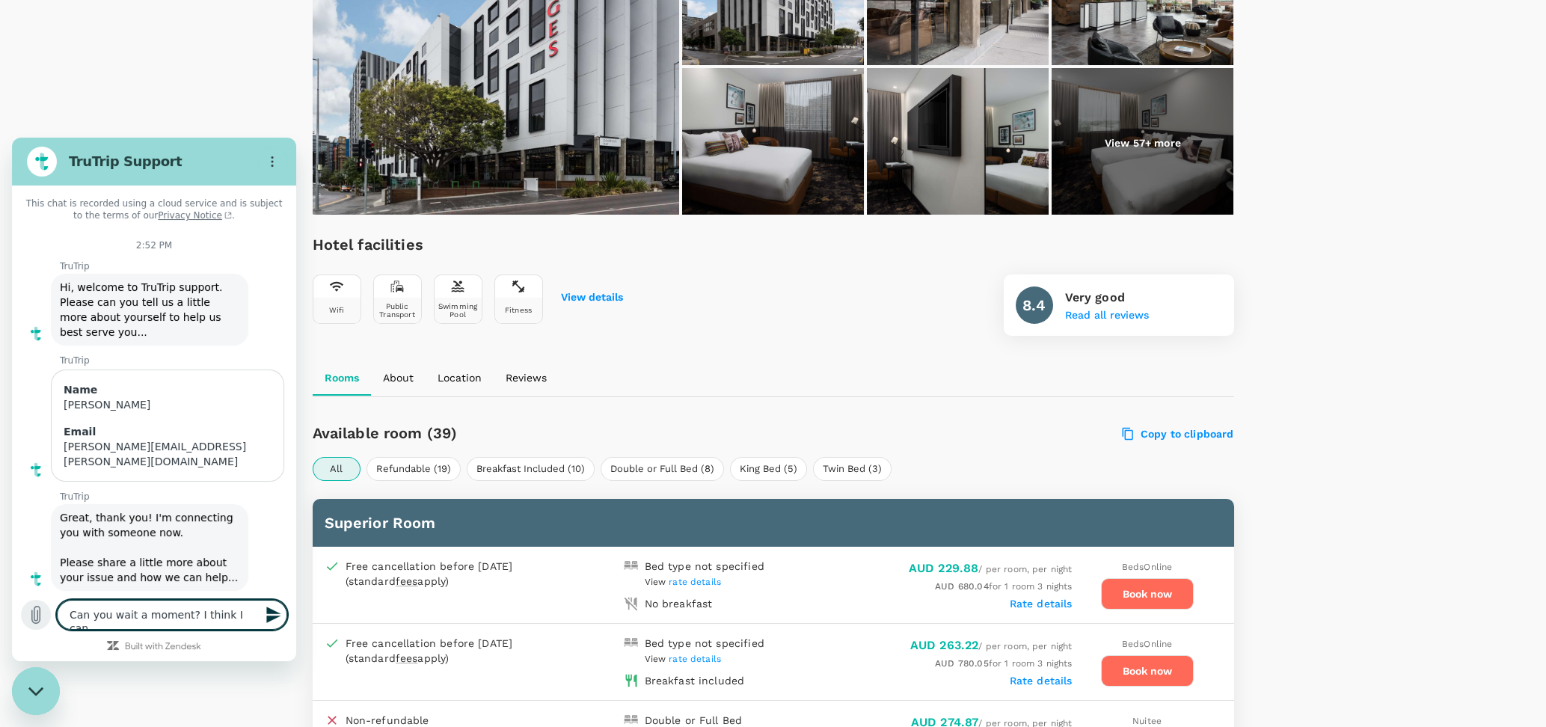
type textarea "Can you wait a moment? I think I can"
type textarea "x"
type textarea "Can you wait a moment? I think I can s"
type textarea "x"
type textarea "Can you wait a moment? I think I can se"
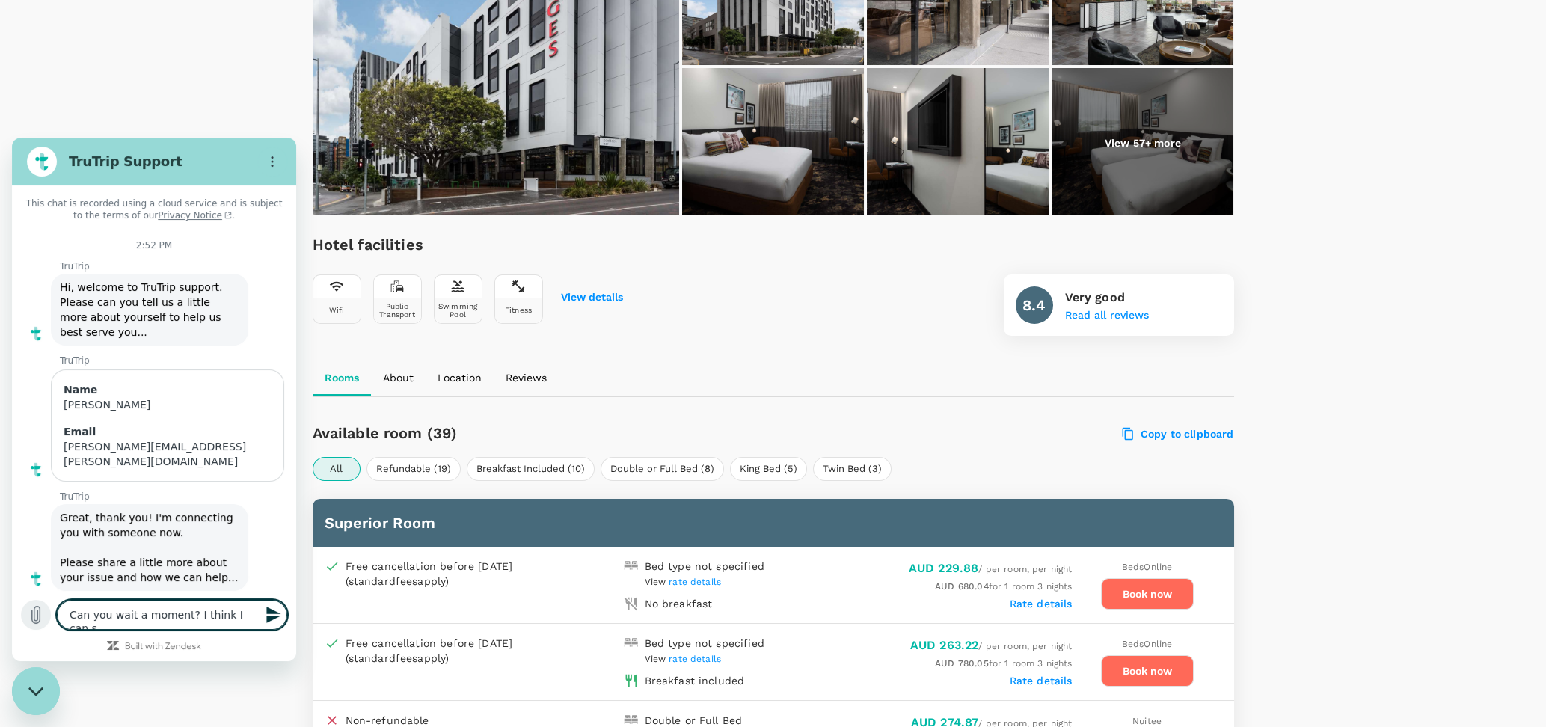
type textarea "x"
type textarea "Can you wait a moment? I think I can see"
type textarea "x"
type textarea "Can you wait a moment? I think I can see"
type textarea "x"
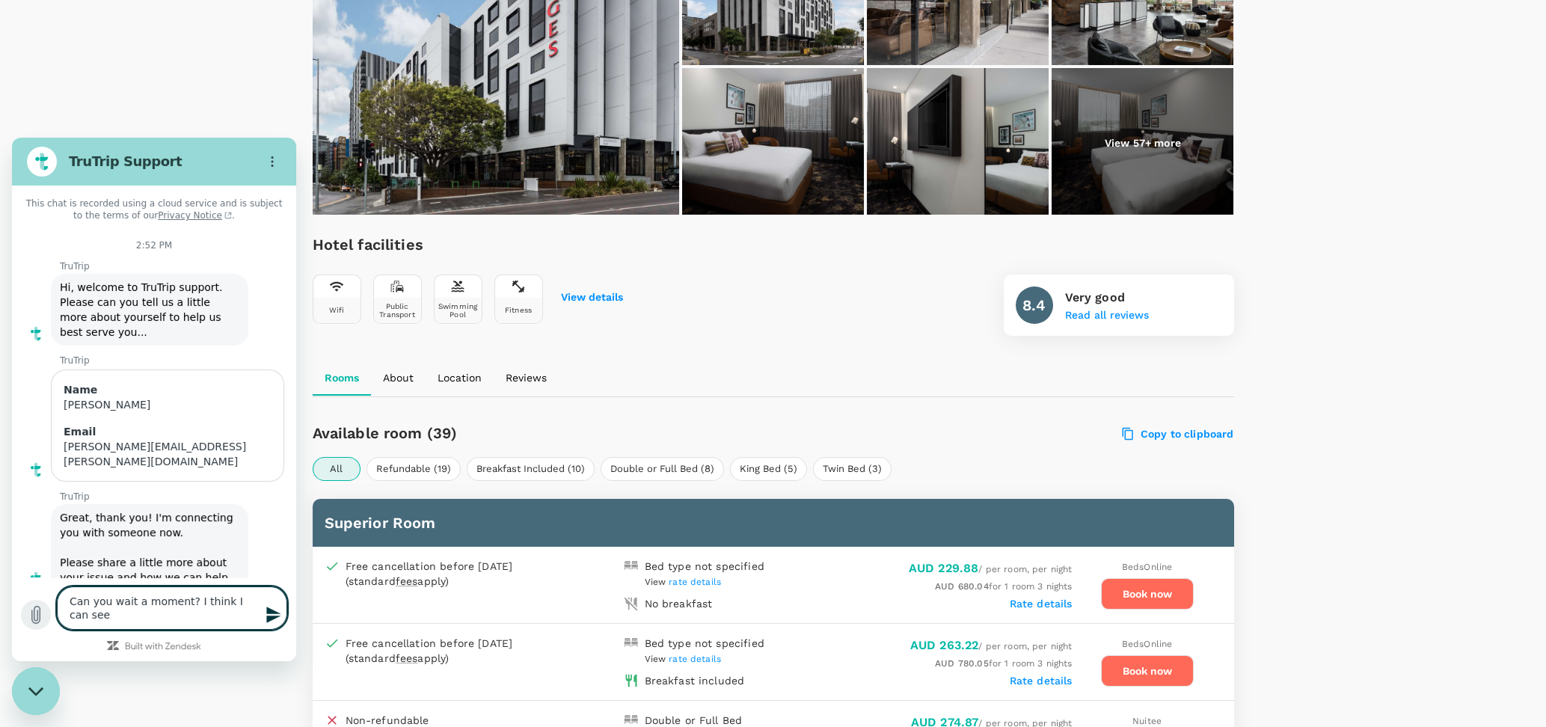
type textarea "Can you wait a moment? I think I can see t"
type textarea "x"
type textarea "Can you wait a moment? I think I can see th"
type textarea "x"
type textarea "Can you wait a moment? I think I can see the"
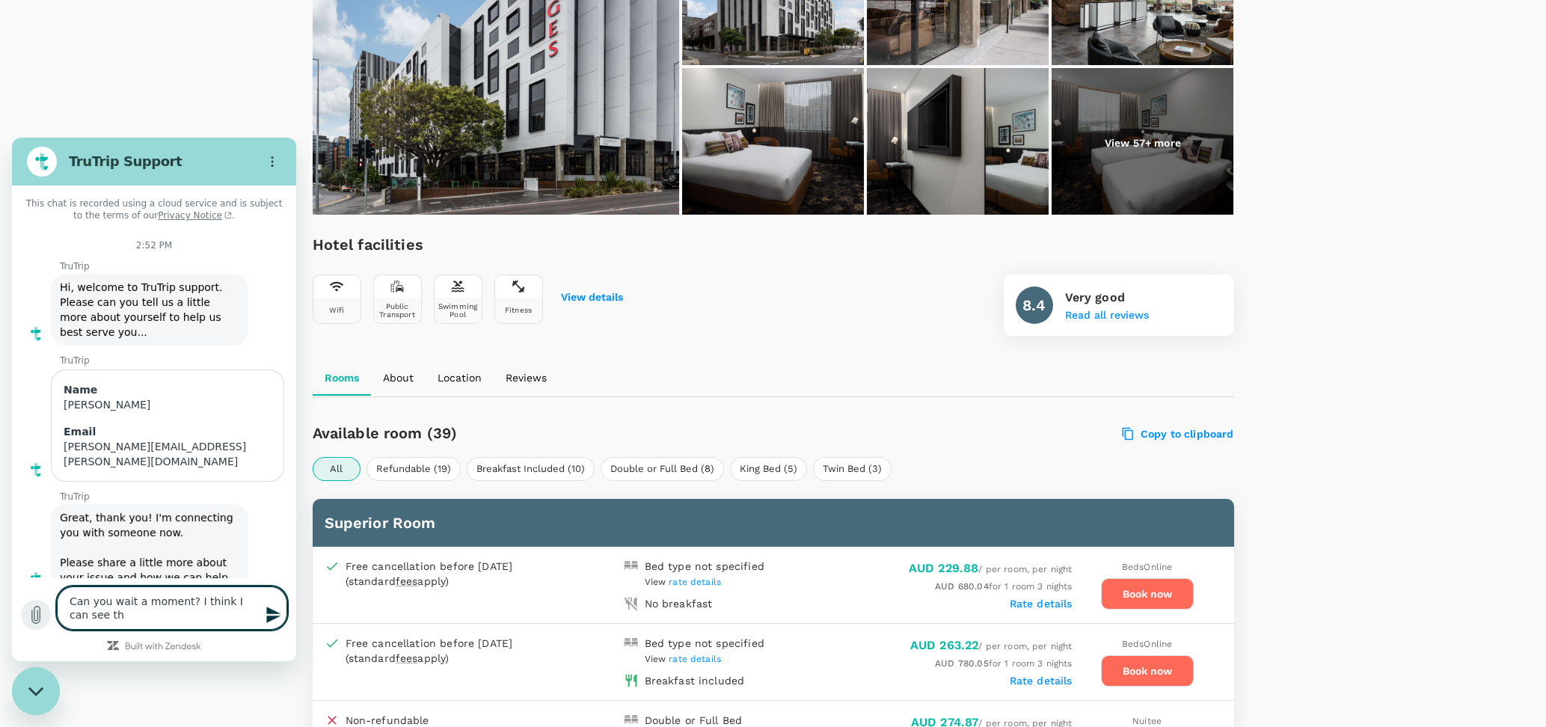
type textarea "x"
type textarea "Can you wait a moment? I think I can see the"
type textarea "x"
type textarea "Can you wait a moment? I think I can see the C"
type textarea "x"
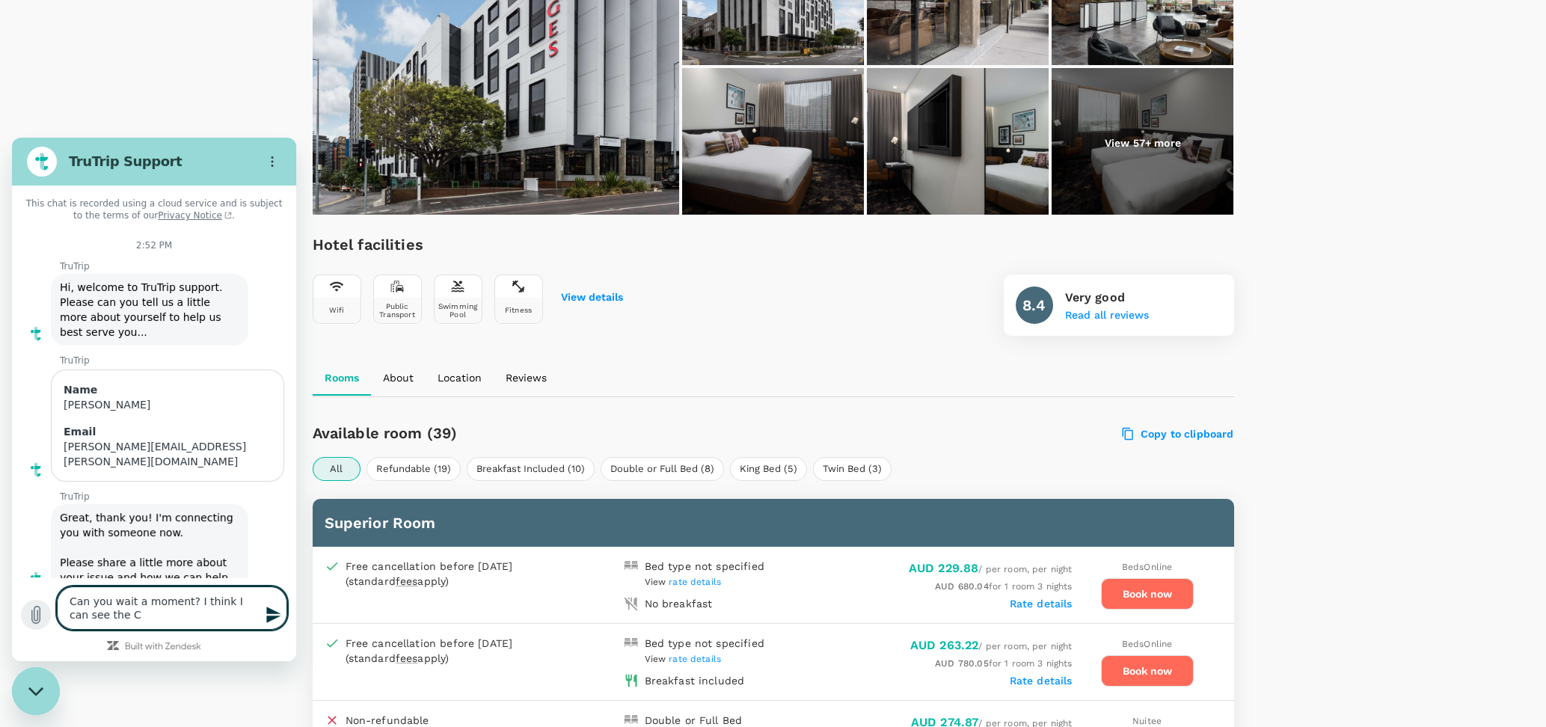
type textarea "Can you wait a moment? I think I can see the Co"
type textarea "x"
type textarea "Can you wait a moment? I think I can see the Cor"
type textarea "x"
type textarea "Can you wait a moment? I think I can see the Corp"
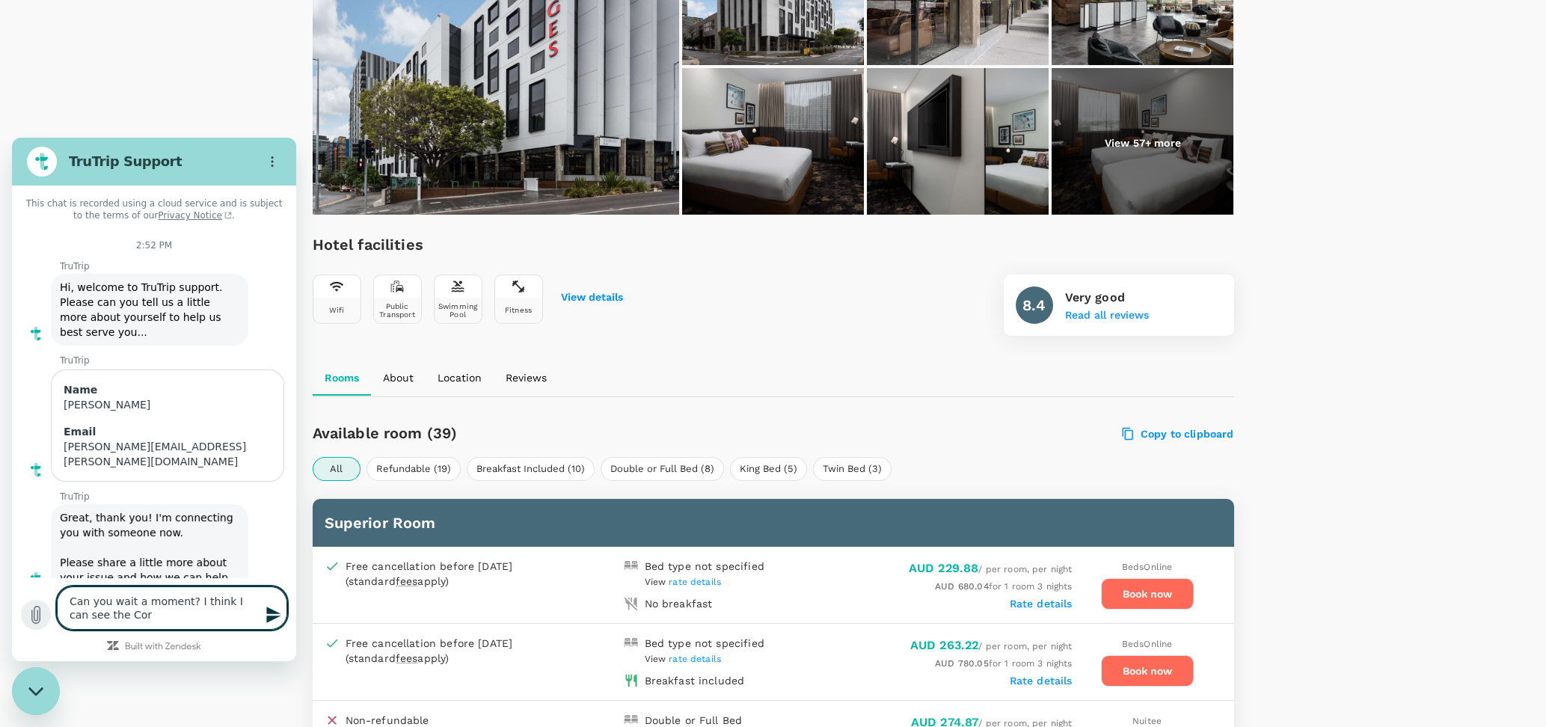
type textarea "x"
type textarea "Can you wait a moment? I think I can see the Corpo"
type textarea "x"
type textarea "Can you wait a moment? I think I can see the Corpor"
type textarea "x"
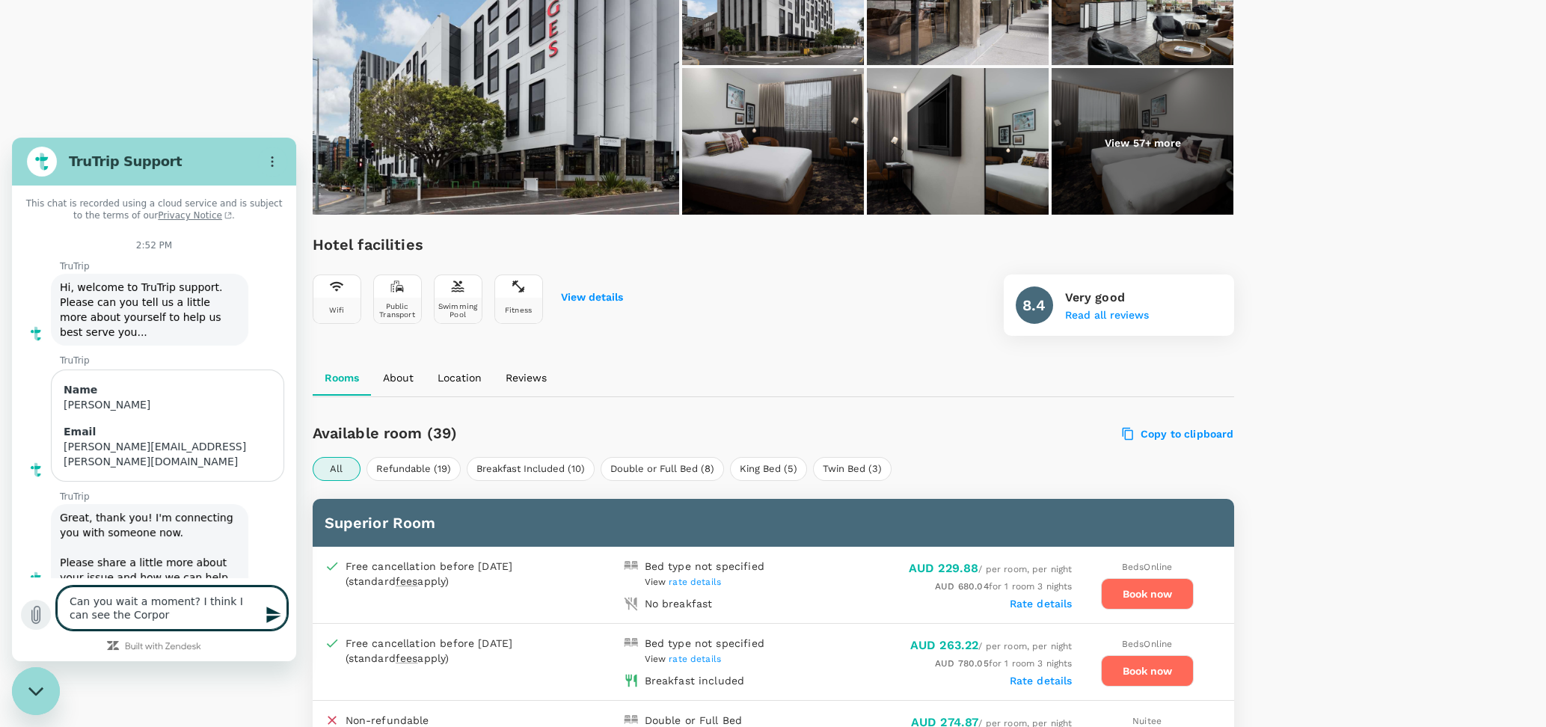
type textarea "Can you wait a moment? I think I can see the Corpora"
type textarea "x"
type textarea "Can you wait a moment? I think I can see the Corporat"
type textarea "x"
type textarea "Can you wait a moment? I think I can see the Corporate"
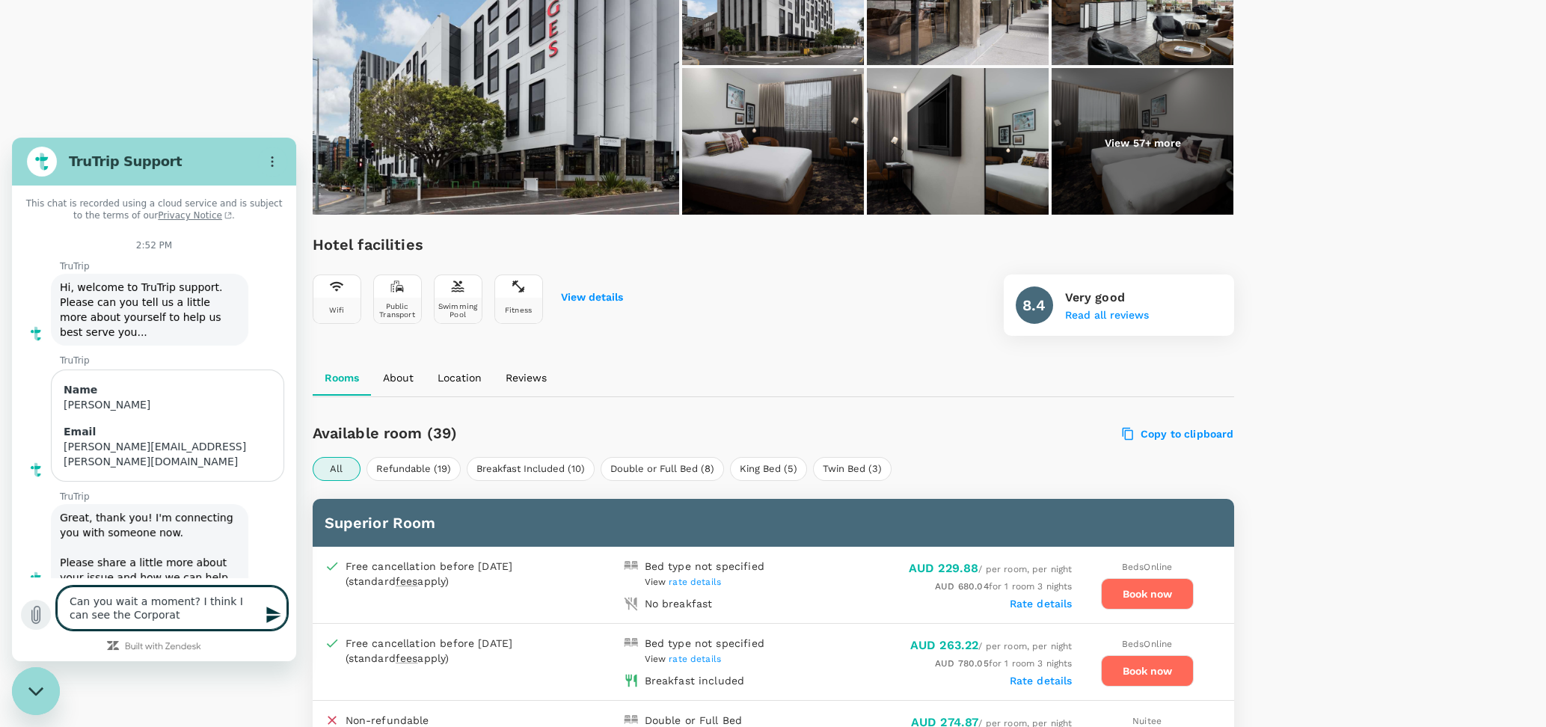
type textarea "x"
type textarea "Can you wait a moment? I think I can see the Corporate"
type textarea "x"
type textarea "Can you wait a moment? I think I can see the Corporate r"
type textarea "x"
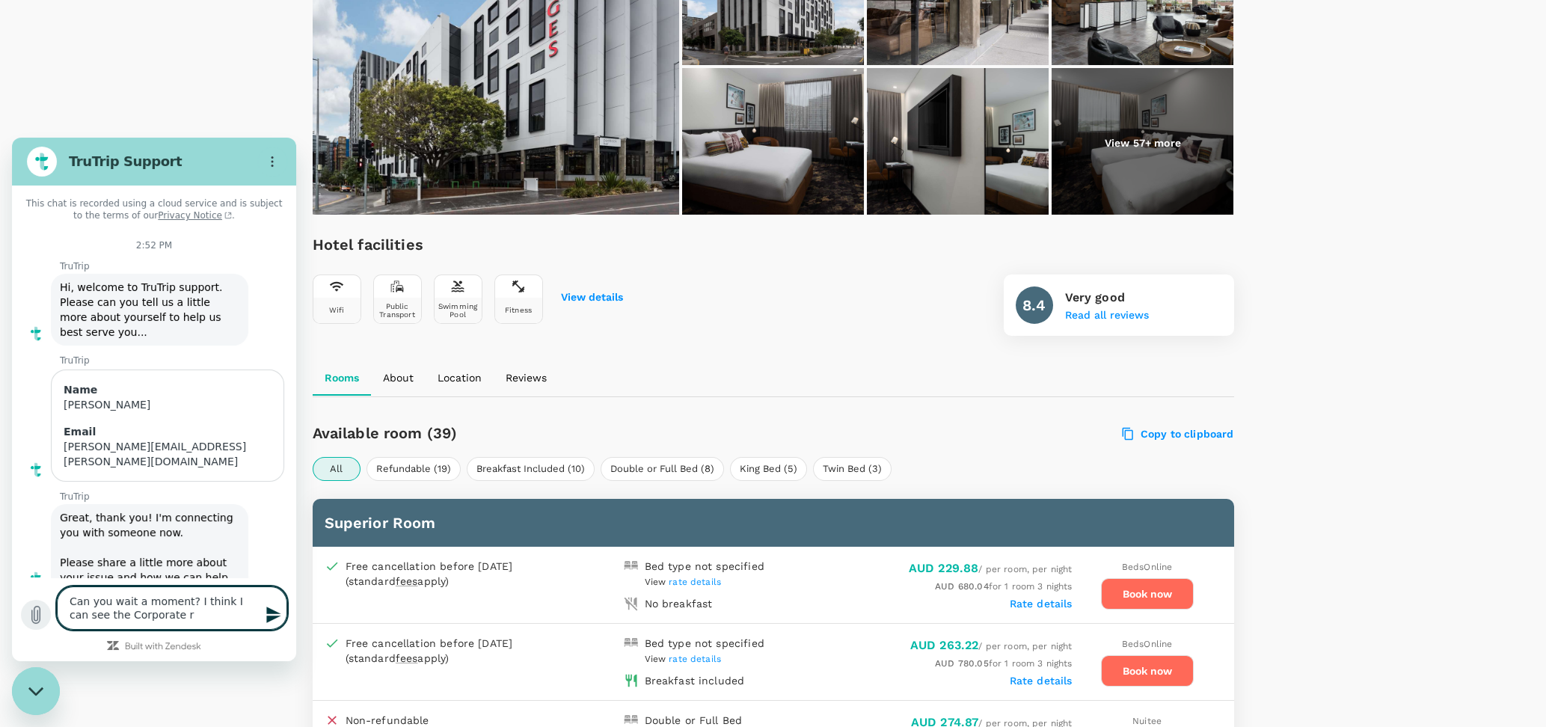
type textarea "Can you wait a moment? I think I can see the Corporate ra"
type textarea "x"
type textarea "Can you wait a moment? I think I can see the Corporate rat"
type textarea "x"
type textarea "Can you wait a moment? I think I can see the Corporate rate"
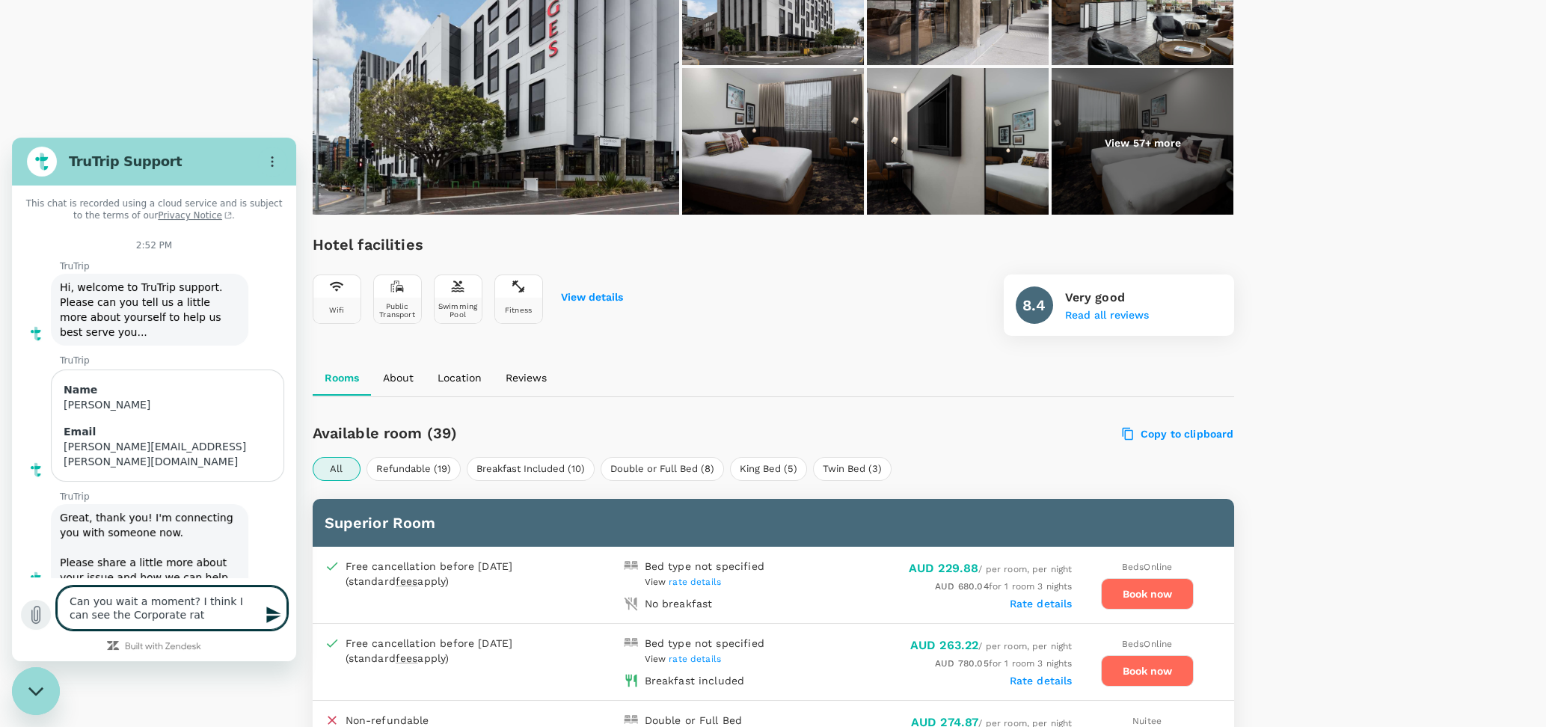
type textarea "x"
type textarea "Can you wait a moment? I think I can see the Corporate rate"
type textarea "x"
type textarea "Can you wait a moment? I think I can see the Corporate rate n"
type textarea "x"
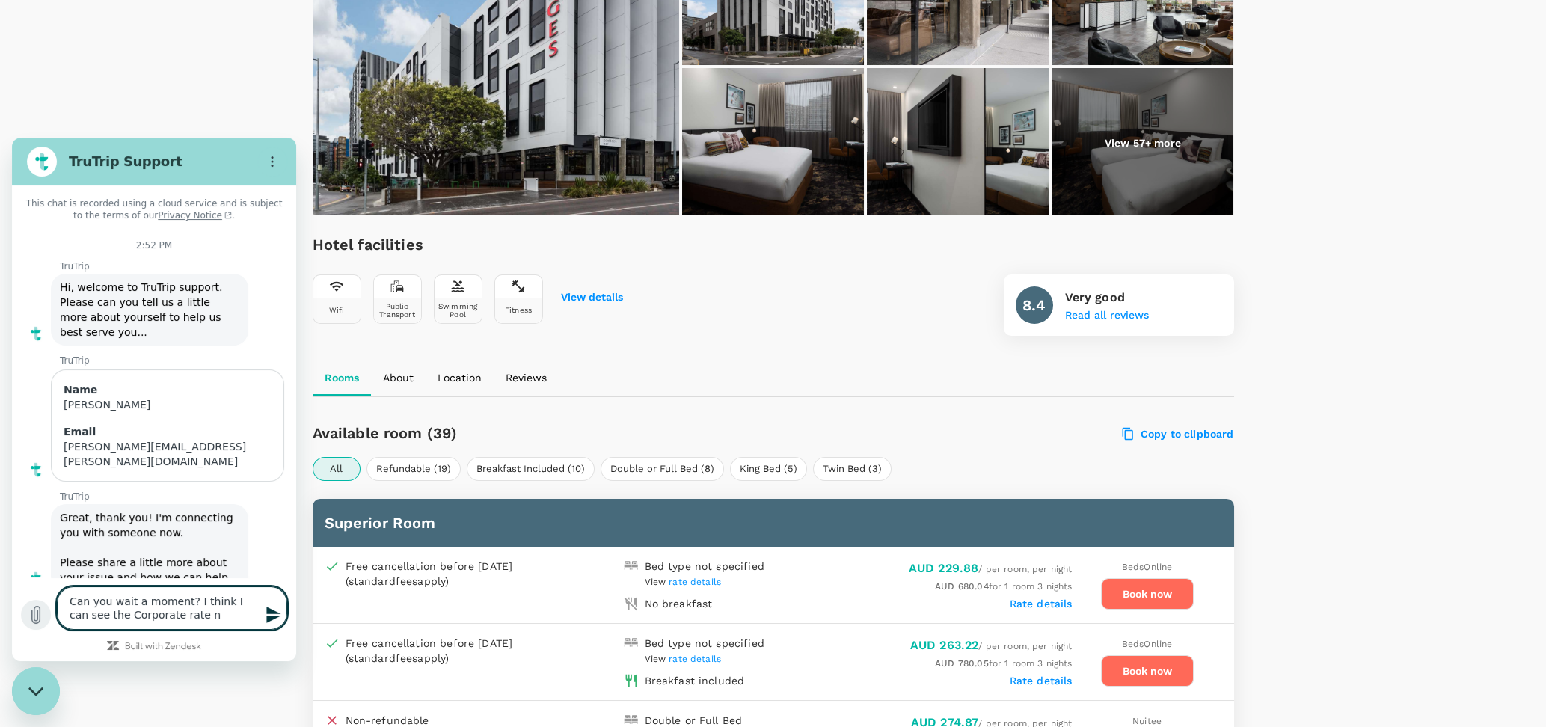
type textarea "Can you wait a moment? I think I can see the Corporate rate no"
type textarea "x"
type textarea "Can you wait a moment? I think I can see the Corporate rate now"
type textarea "x"
type textarea "Can you wait a moment? I think I can see the Corporate rate now."
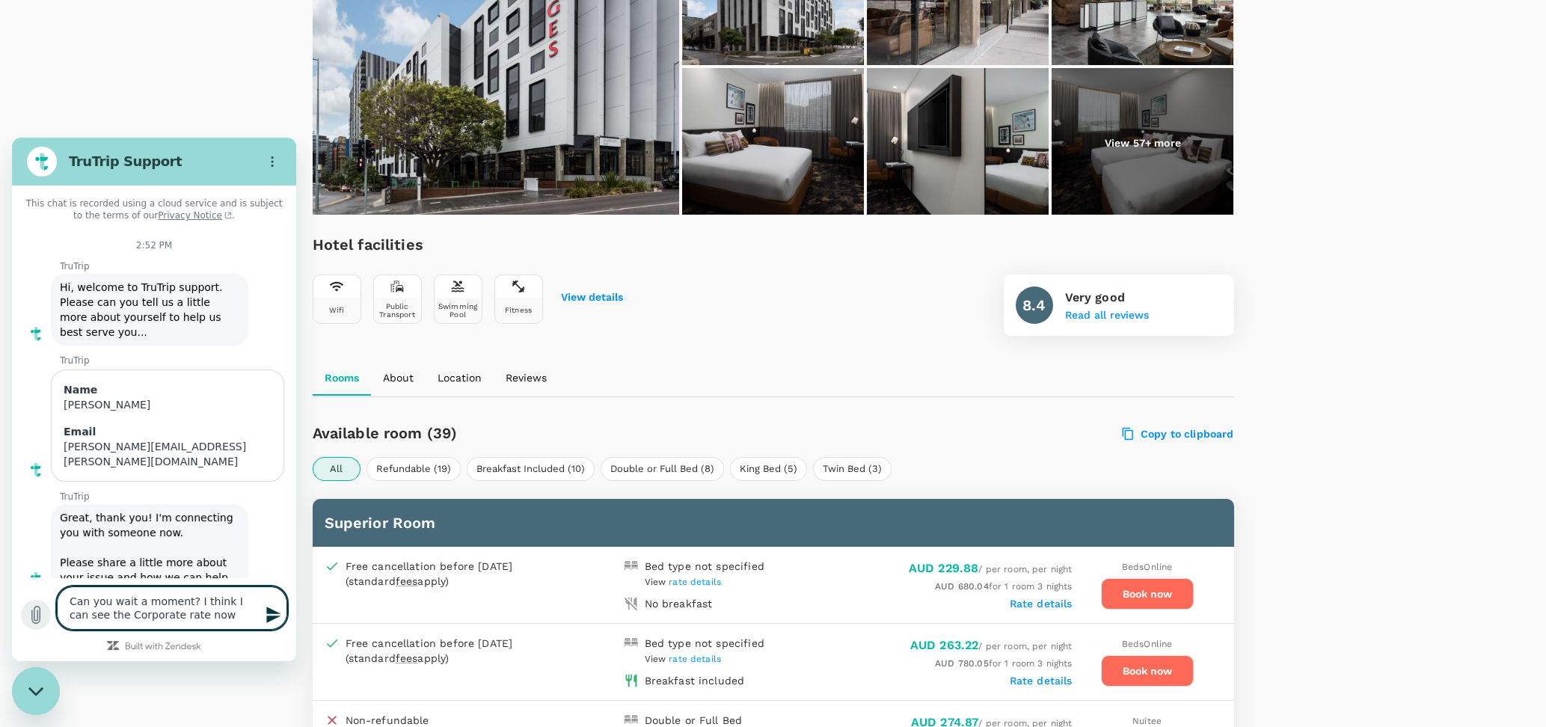
type textarea "x"
type textarea "Can you wait a moment? I think I can see the Corporate rate now."
type textarea "x"
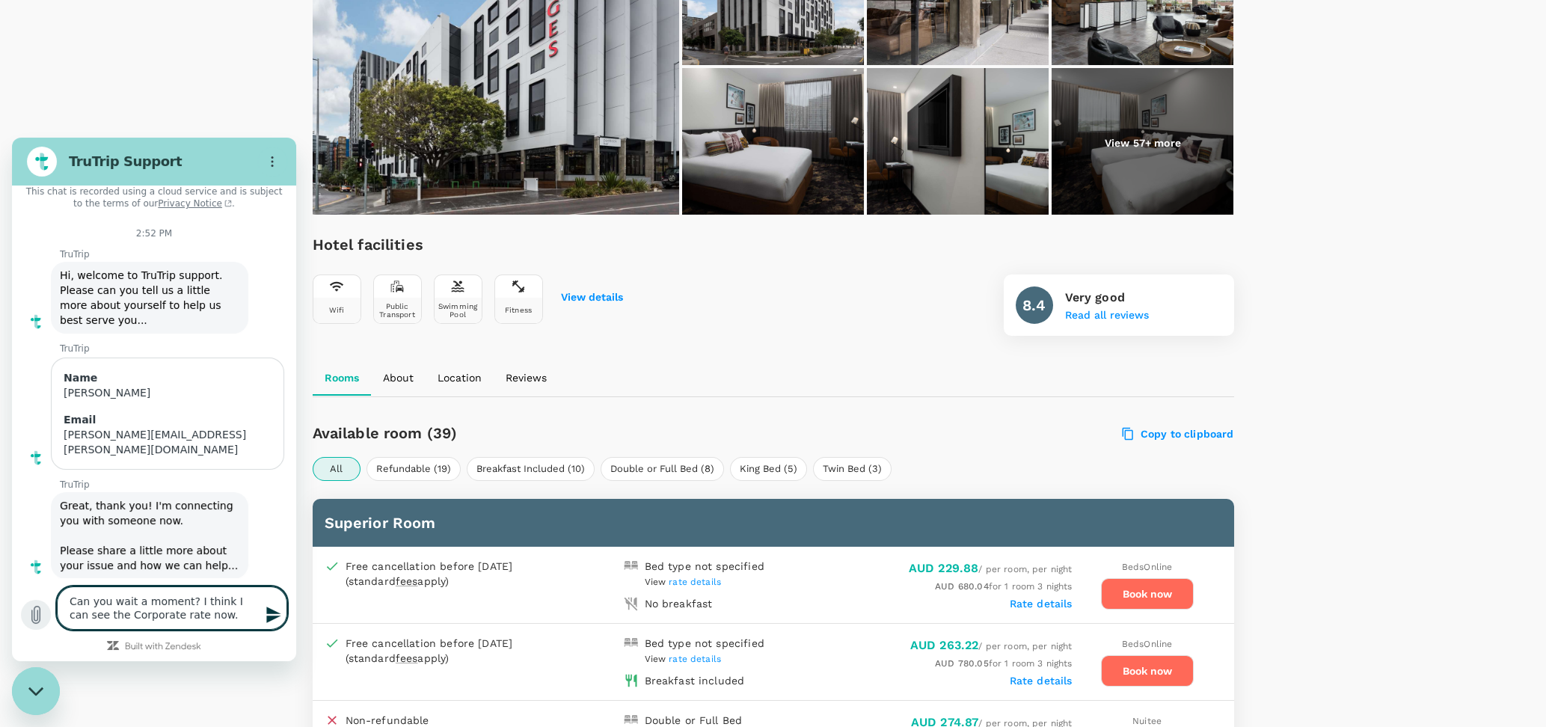
type textarea "Can you wait a moment? I think I can see the Corporate rate now. I"
type textarea "x"
type textarea "Can you wait a moment? I think I can see the Corporate rate now. I"
type textarea "x"
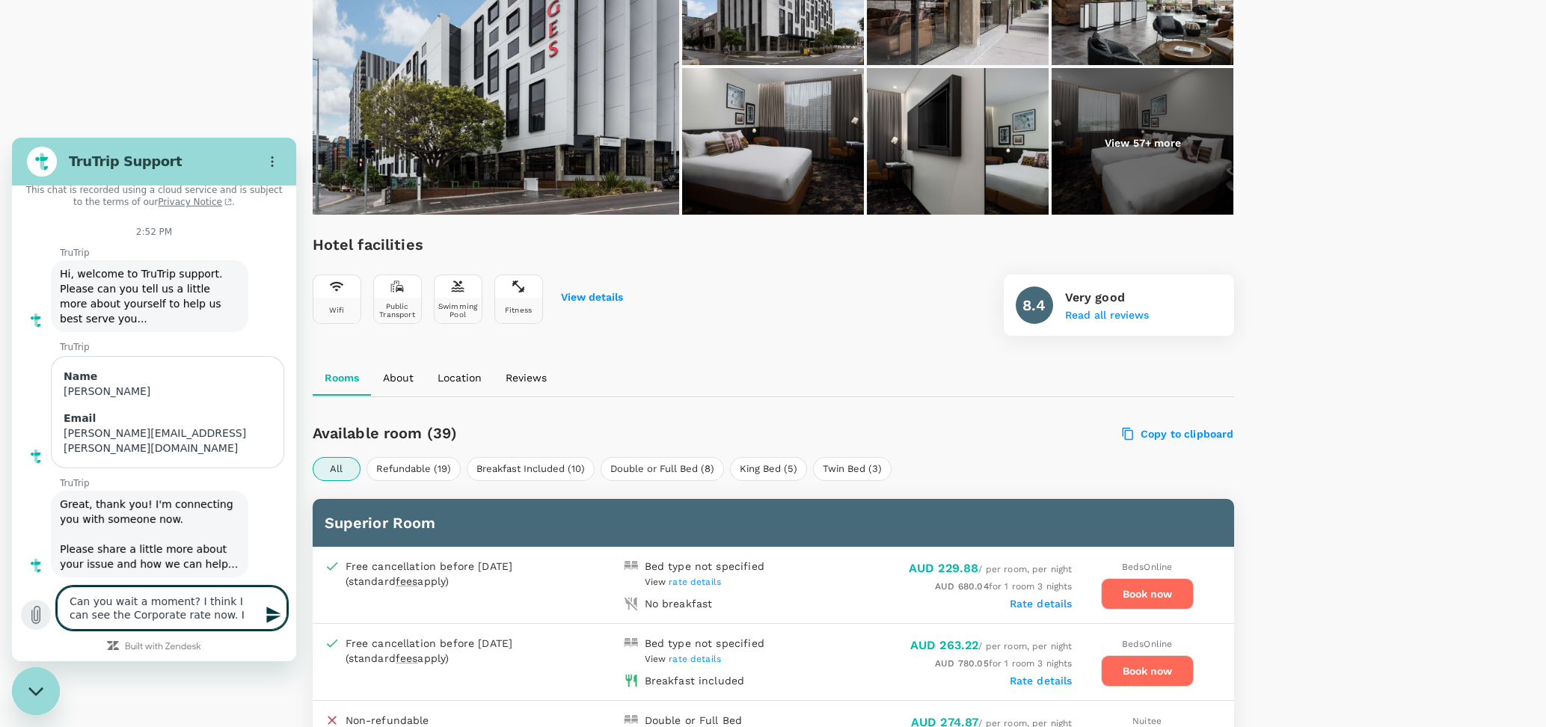
type textarea "Can you wait a moment? I think I can see the Corporate rate now. I"
type textarea "x"
type textarea "Can you wait a moment? I think I can see the Corporate rate now."
type textarea "x"
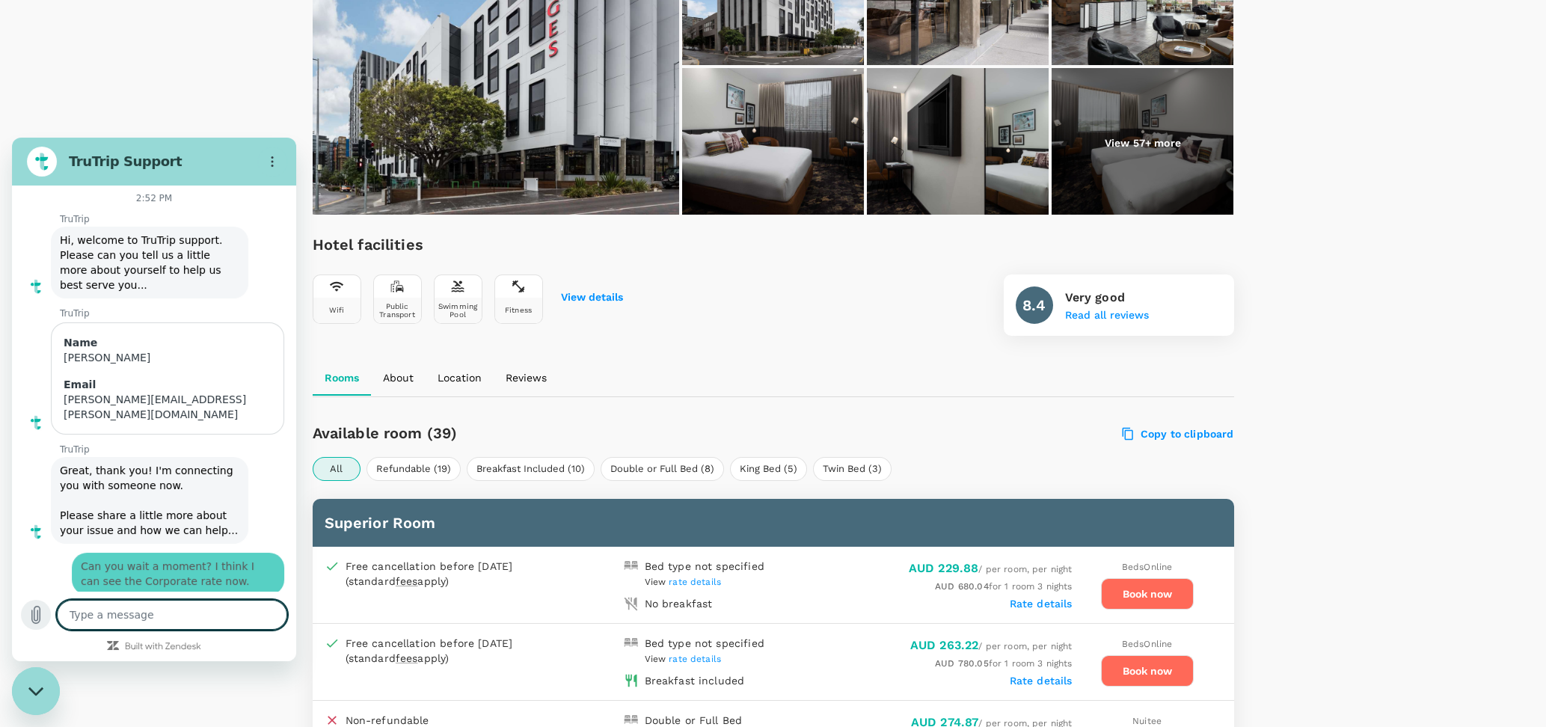
type textarea "x"
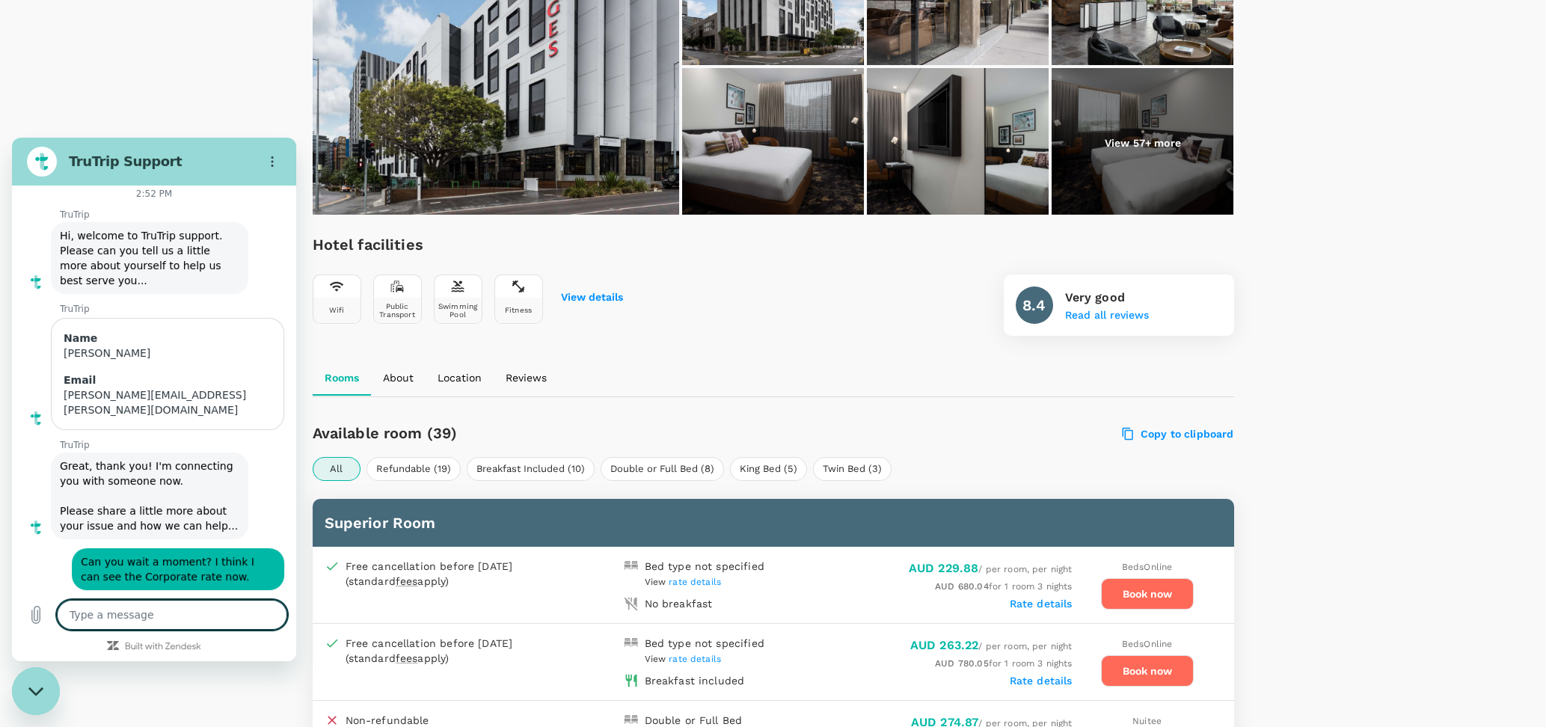
click at [117, 613] on textarea at bounding box center [172, 615] width 230 height 30
type textarea "I"
type textarea "x"
type textarea "I"
type textarea "x"
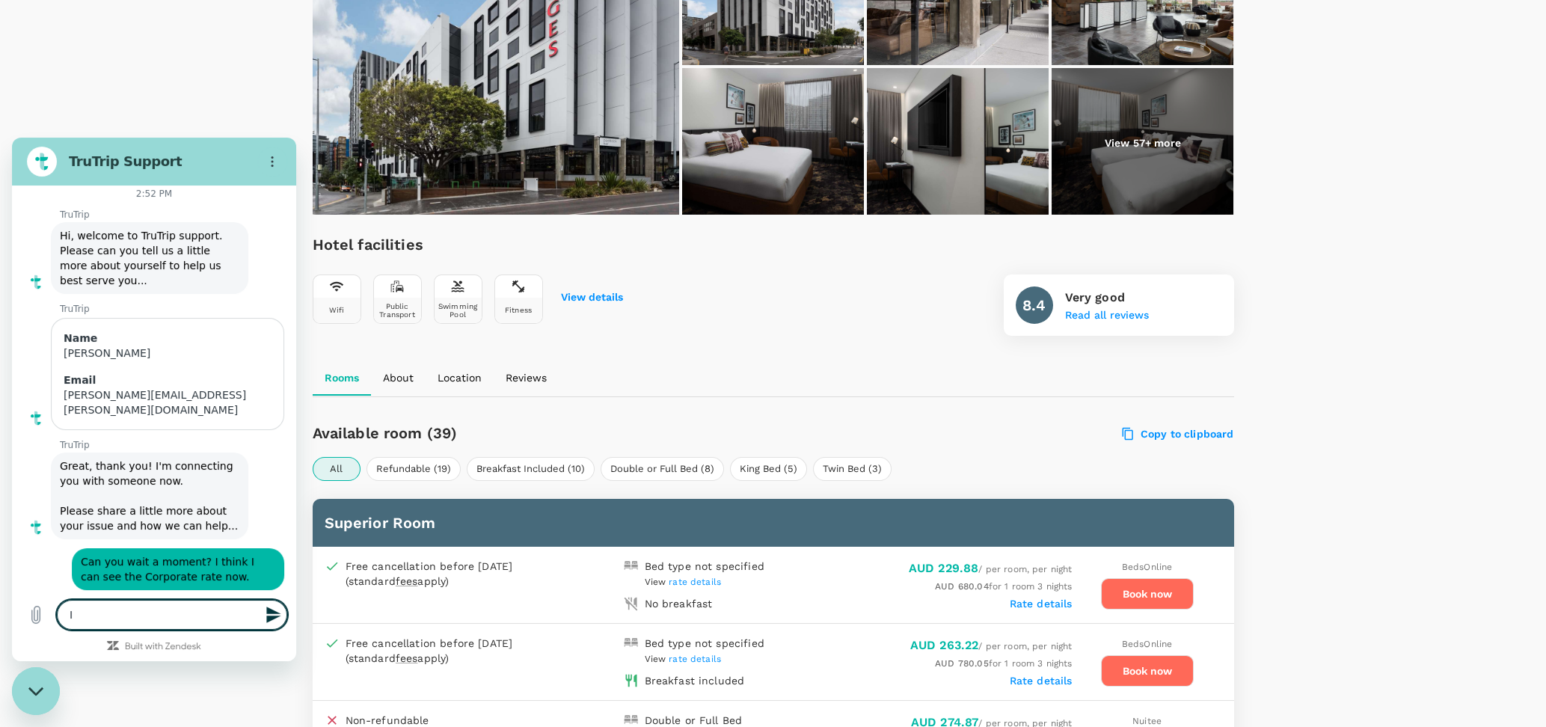
type textarea "I m"
type textarea "x"
type textarea "I mi"
type textarea "x"
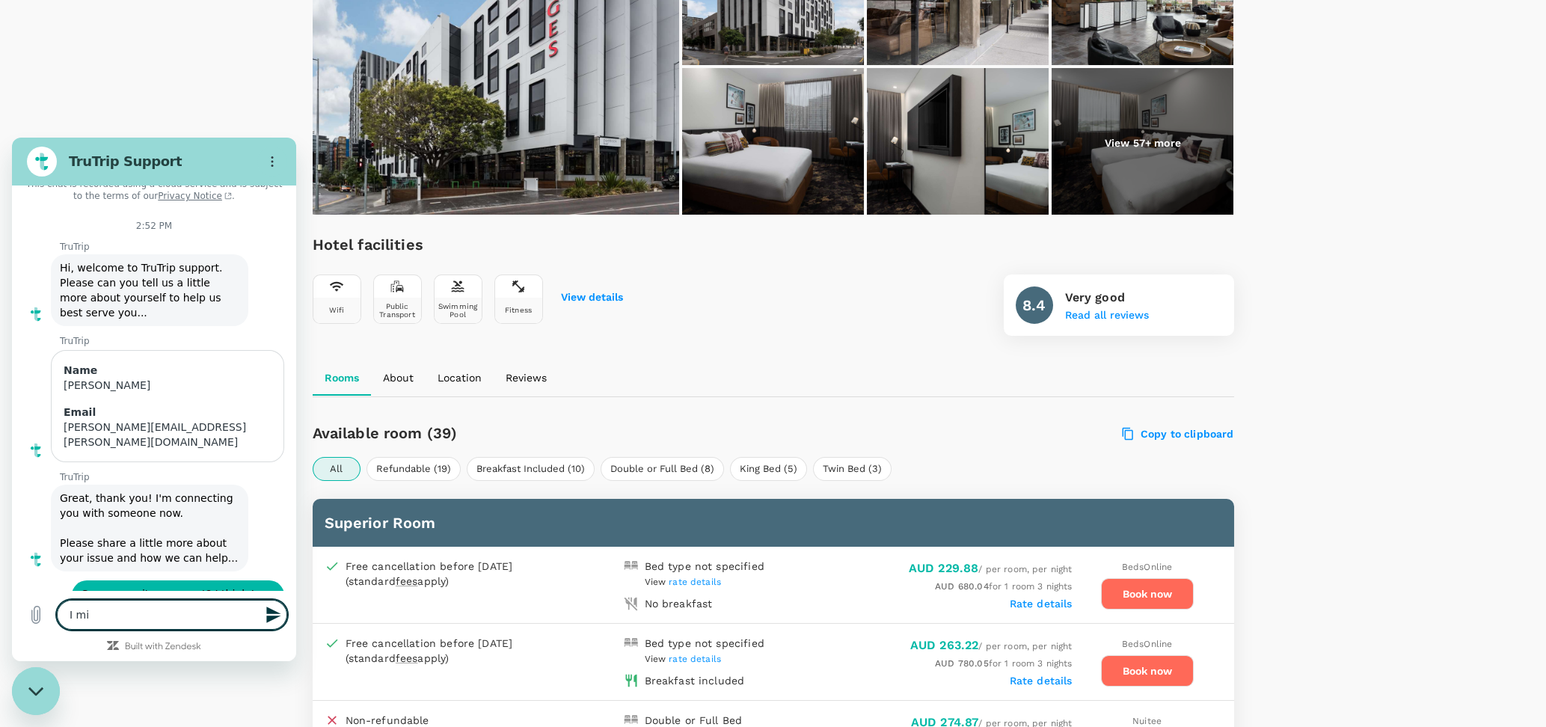
type textarea "I mig"
type textarea "x"
type textarea "I migh"
type textarea "x"
type textarea "I might"
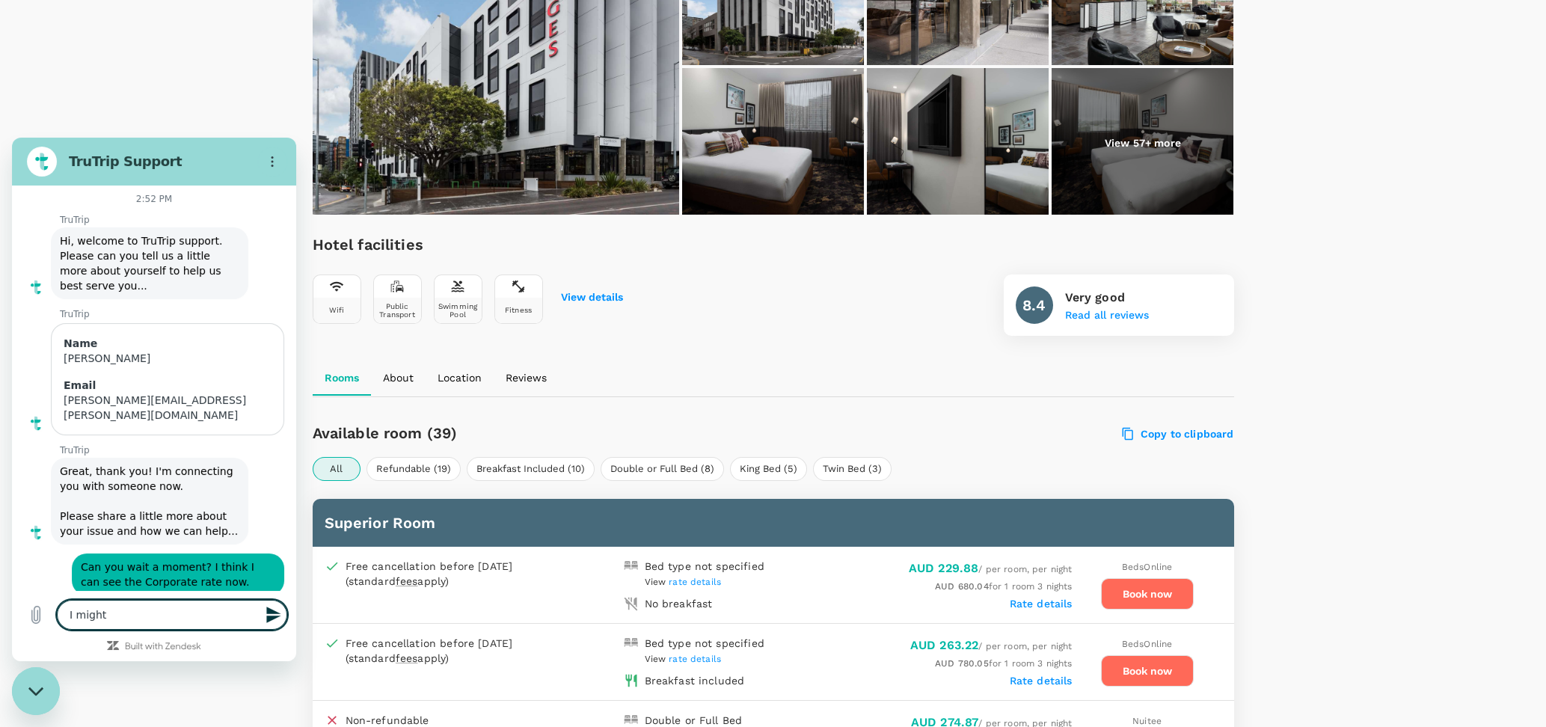
type textarea "x"
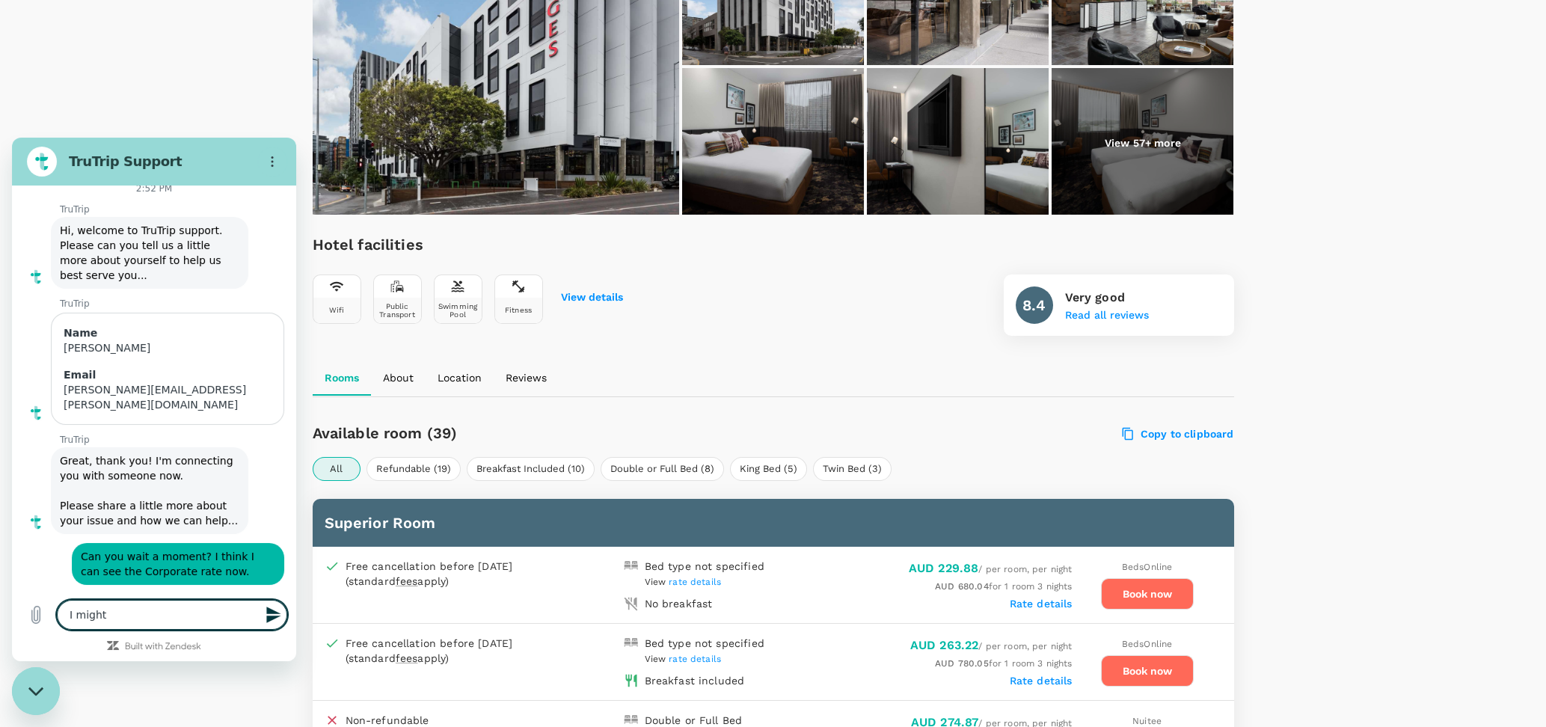
type textarea "I might"
type textarea "x"
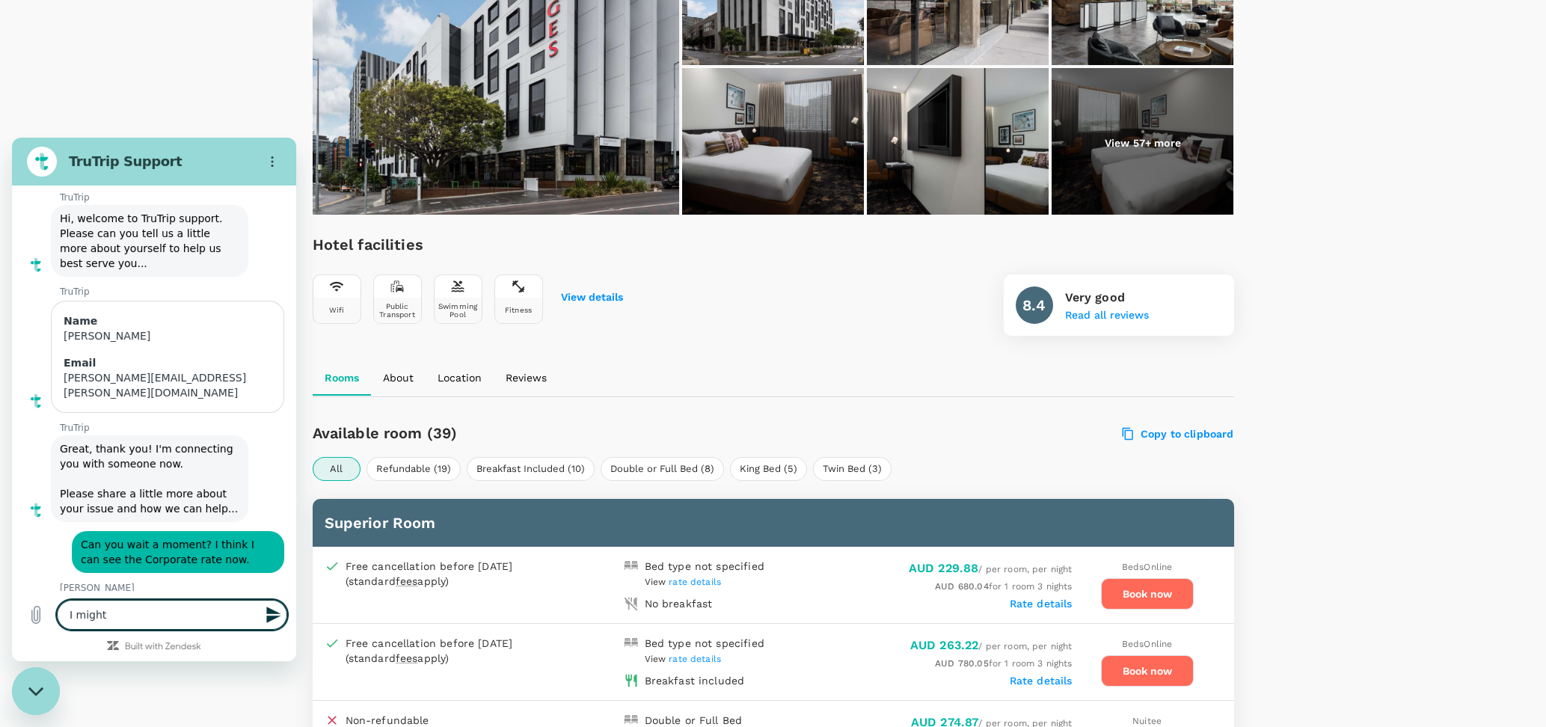
type textarea "I might b"
type textarea "x"
type textarea "I might be"
type textarea "x"
type textarea "I might be"
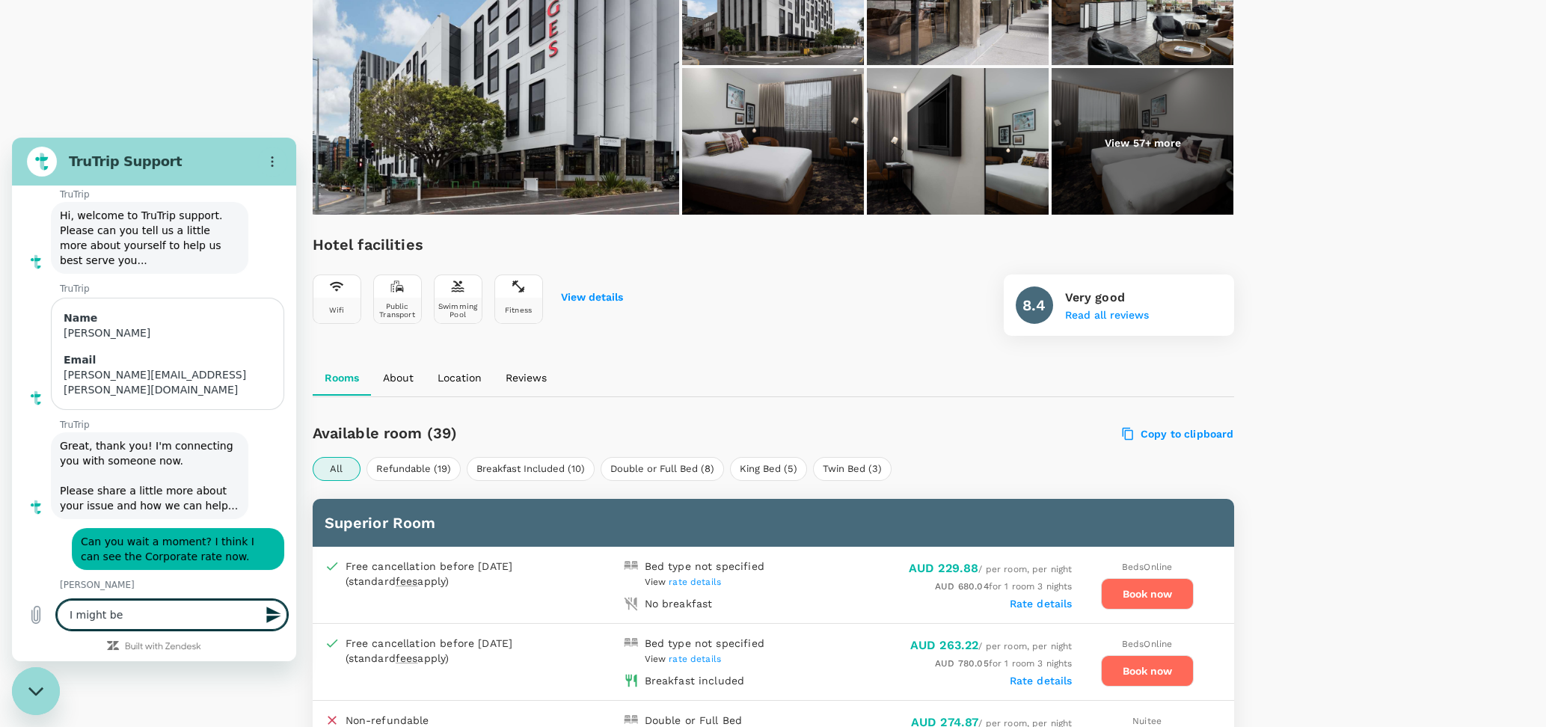
type textarea "x"
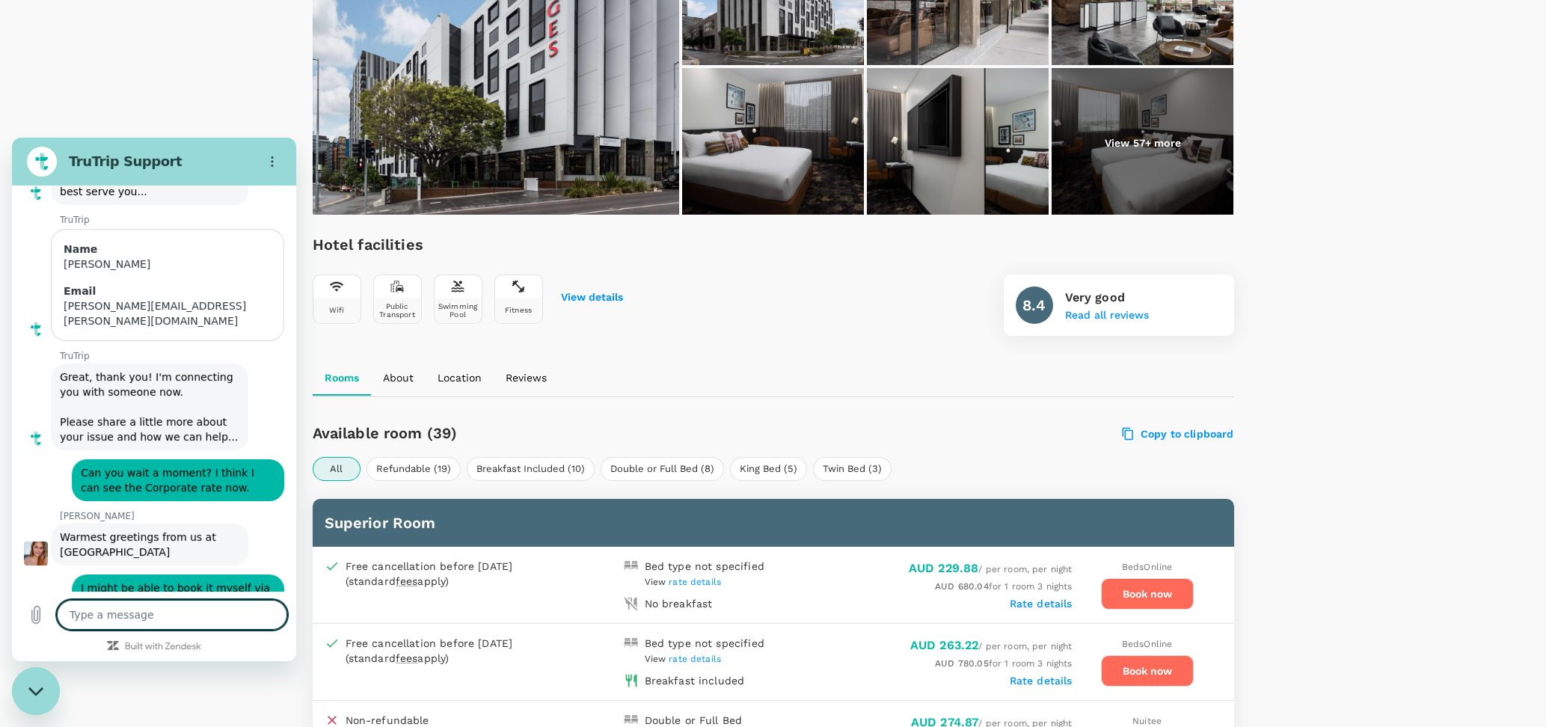
click at [955, 300] on div "Hotel facilities Wifi Public Transport Swimming Pool Fitness View details 8.4 V…" at bounding box center [774, 284] width 922 height 103
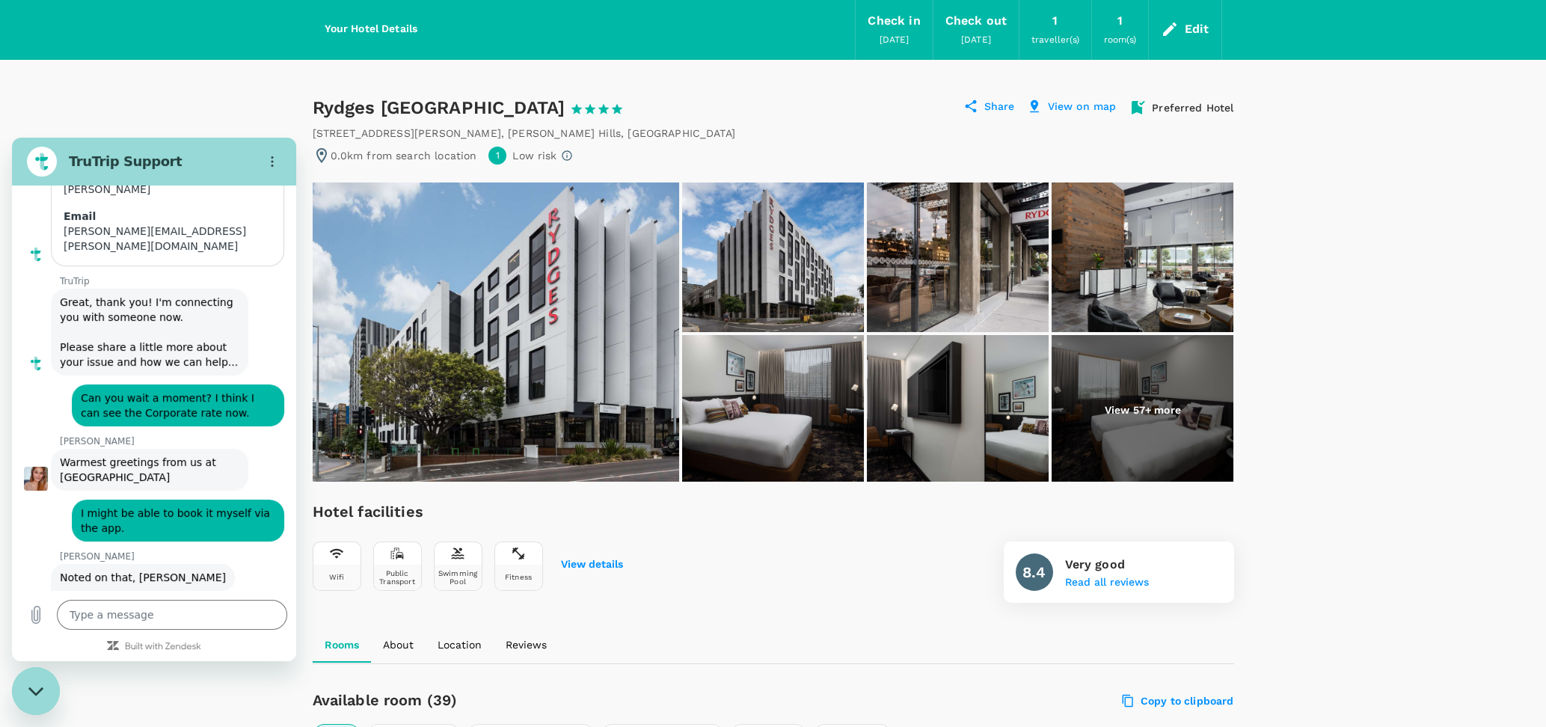
scroll to position [216, 0]
click at [145, 571] on span "Noted on that, [PERSON_NAME]" at bounding box center [143, 577] width 166 height 12
click at [123, 613] on textarea at bounding box center [172, 615] width 230 height 30
click at [110, 607] on textarea at bounding box center [172, 615] width 230 height 30
click at [69, 618] on textarea at bounding box center [172, 615] width 230 height 30
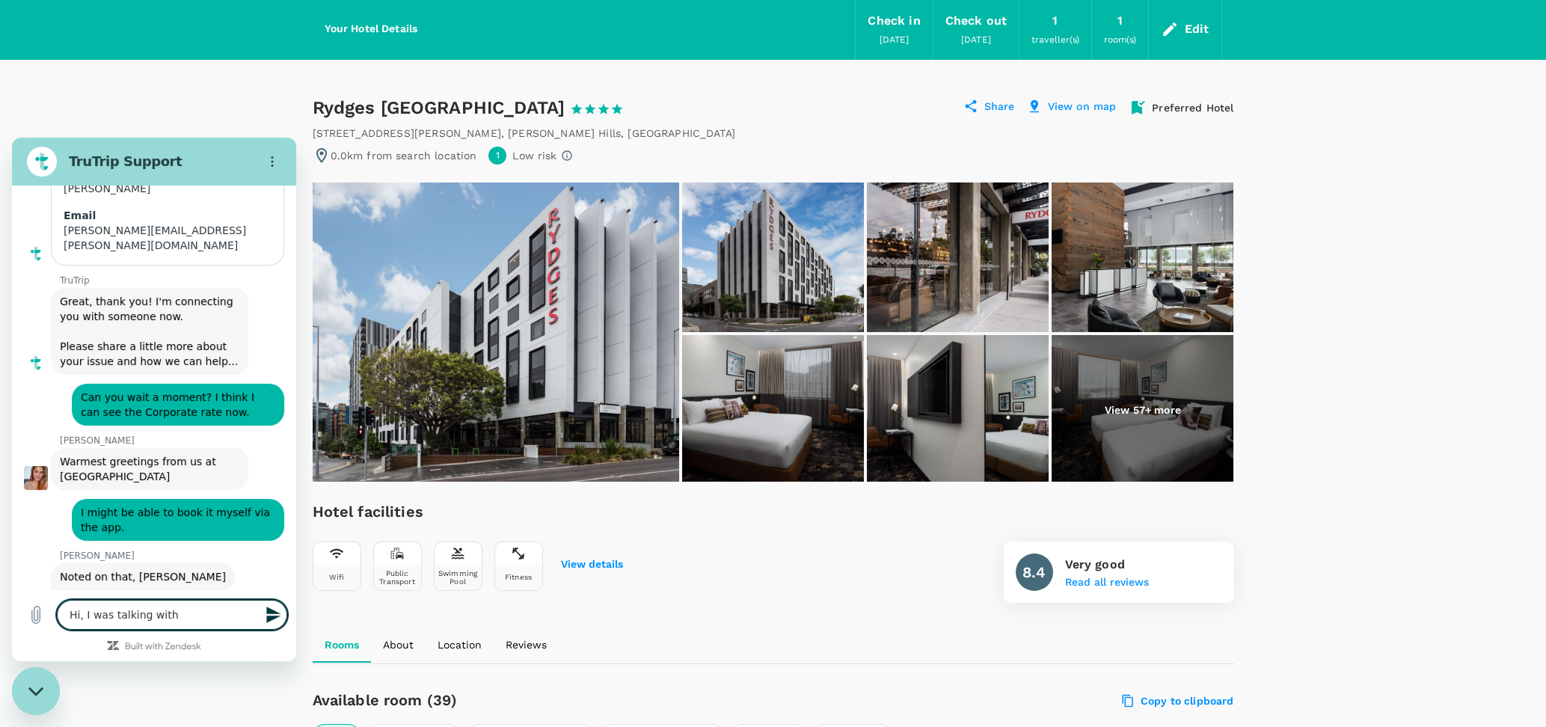
paste textarea "[PERSON_NAME]"
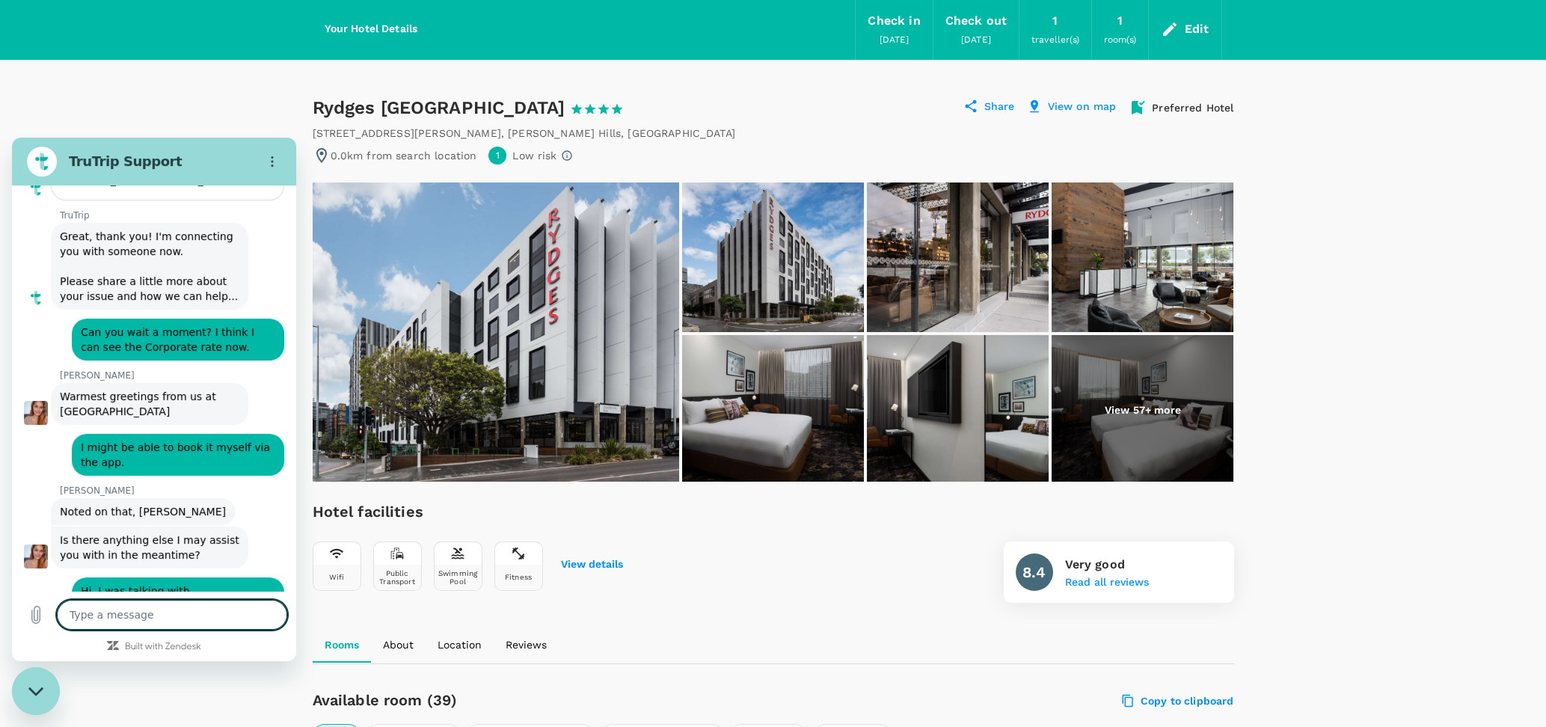
scroll to position [282, 0]
click at [385, 37] on div "Your Hotel Details Check in 20 Oct 2025 Check out 23 Oct 2025 1 traveller(s) 1 …" at bounding box center [768, 23] width 910 height 73
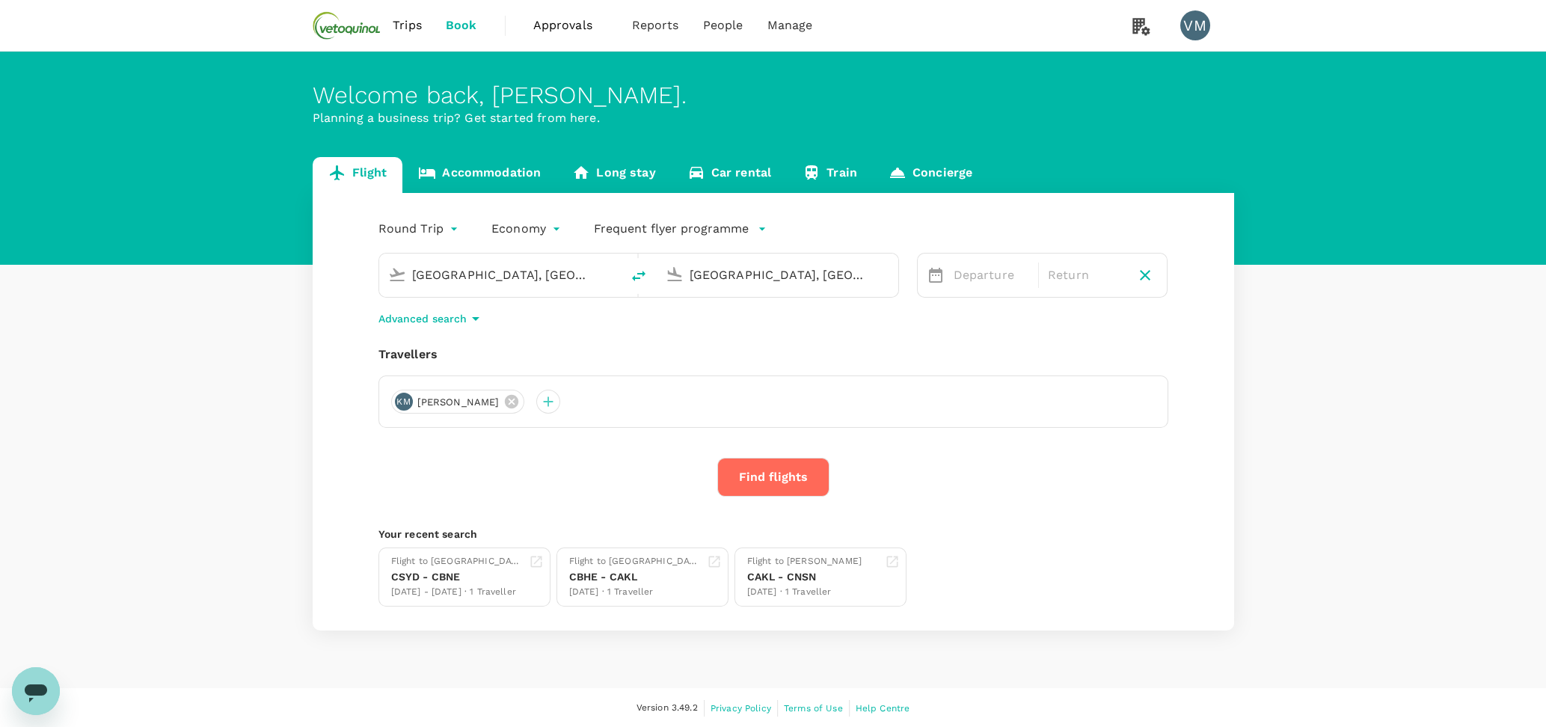
click at [937, 281] on icon at bounding box center [936, 275] width 18 height 18
click at [491, 178] on link "Accommodation" at bounding box center [479, 175] width 154 height 36
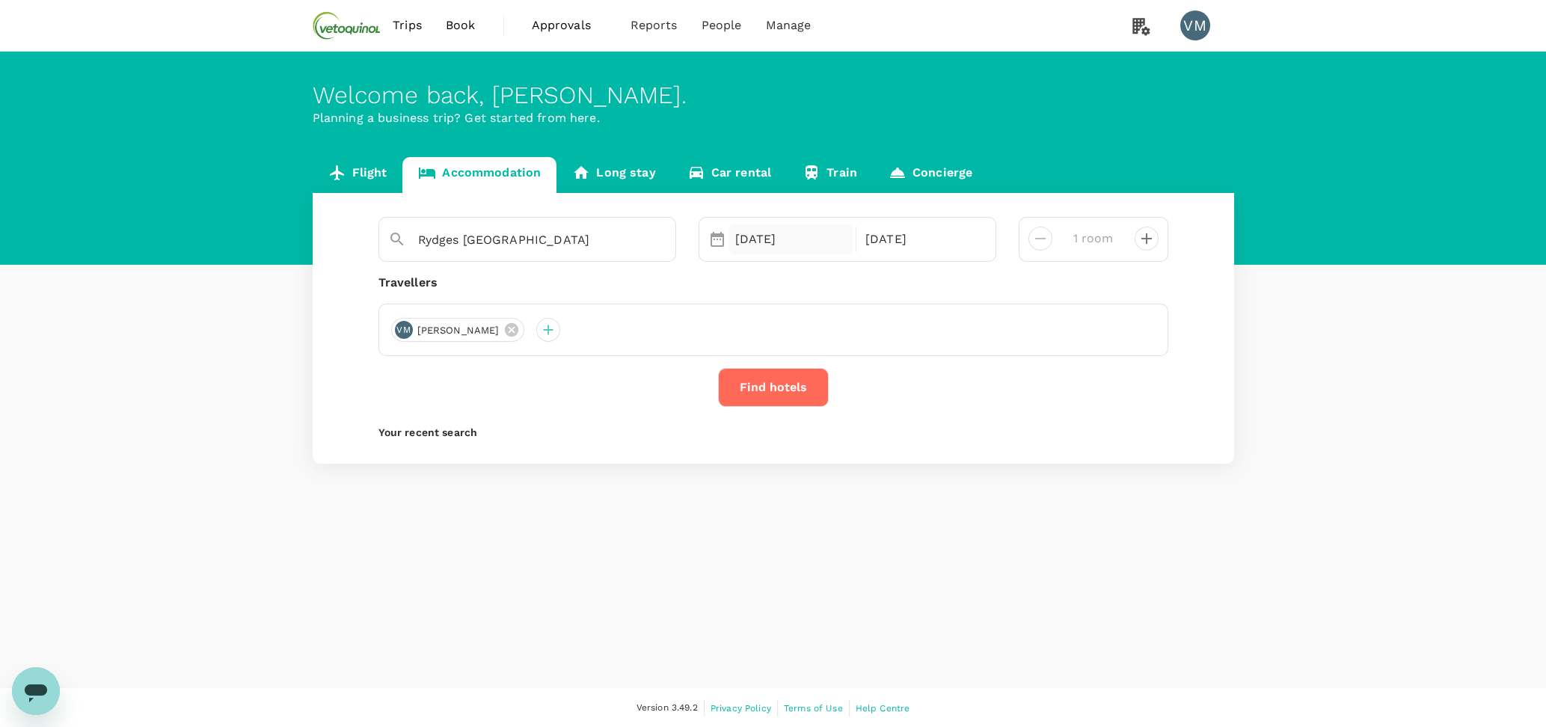
click at [768, 243] on div "[DATE]" at bounding box center [791, 239] width 124 height 30
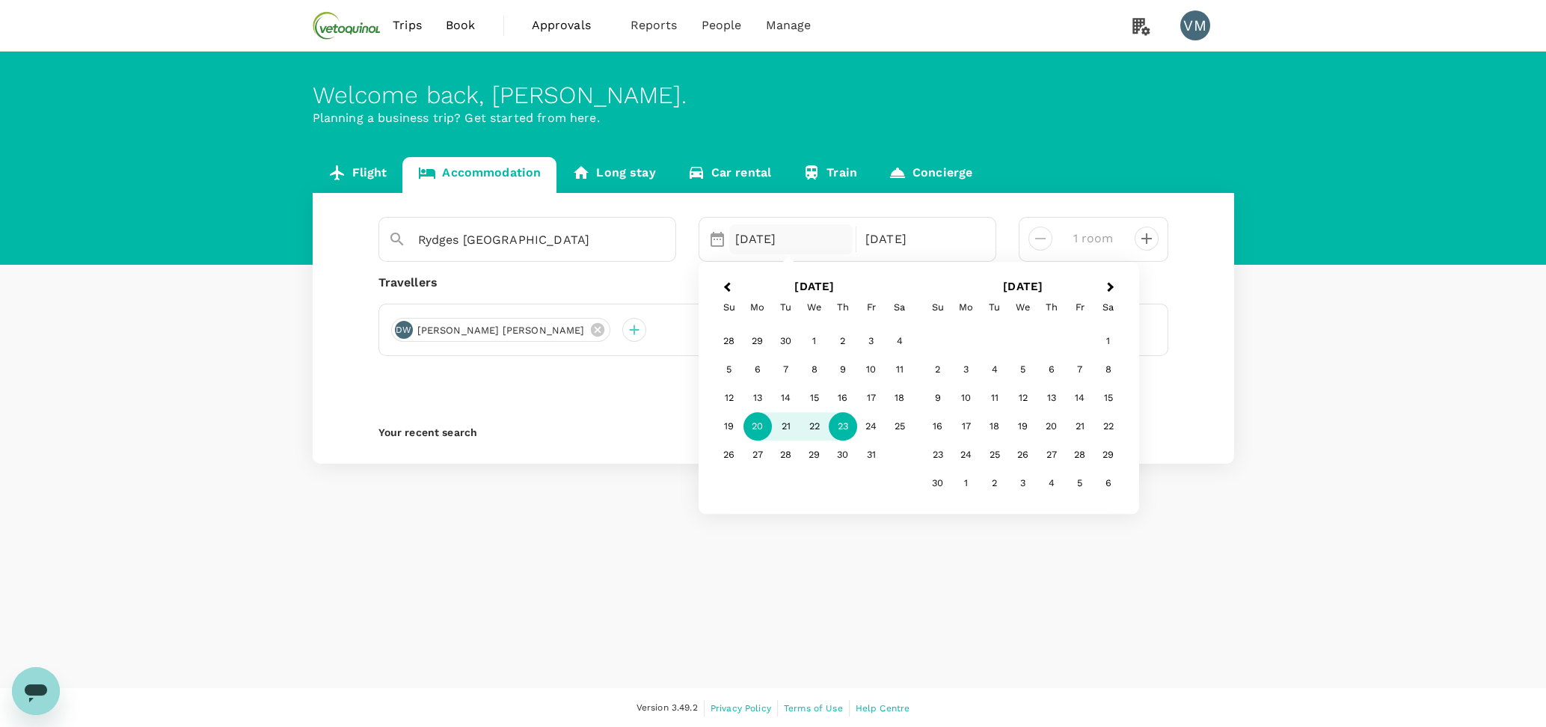
click at [727, 287] on span "Previous Month" at bounding box center [727, 287] width 0 height 17
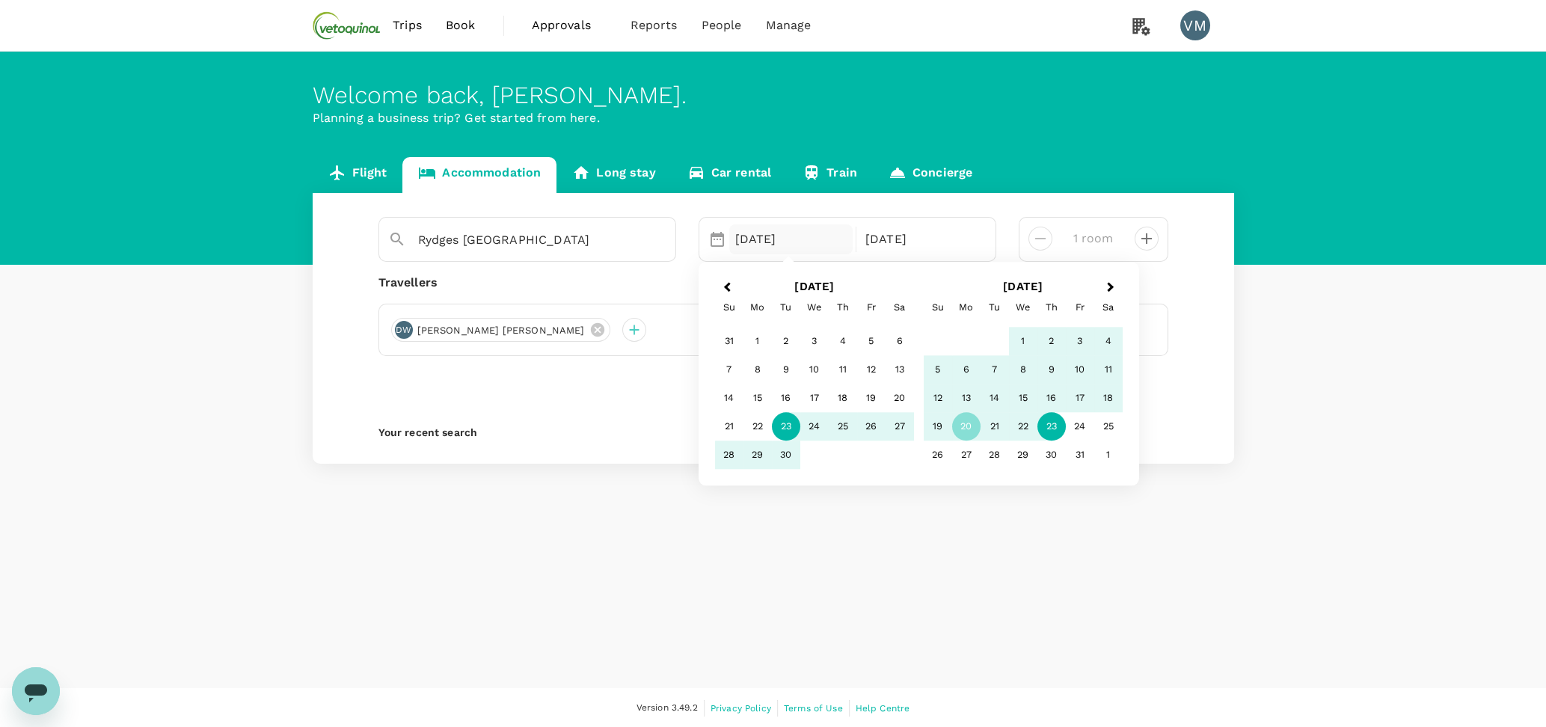
click at [785, 426] on div "23" at bounding box center [786, 426] width 28 height 28
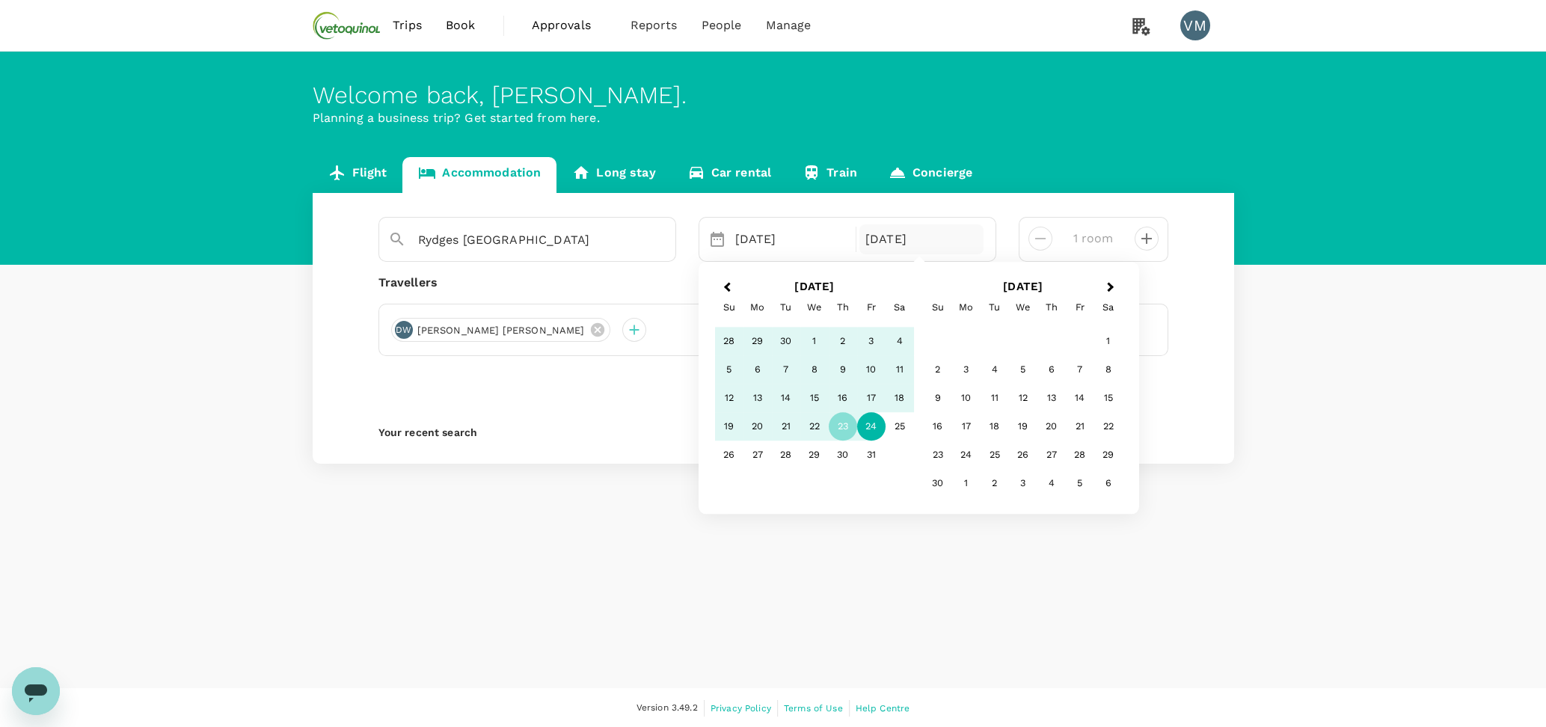
click at [873, 425] on div "24" at bounding box center [871, 426] width 28 height 28
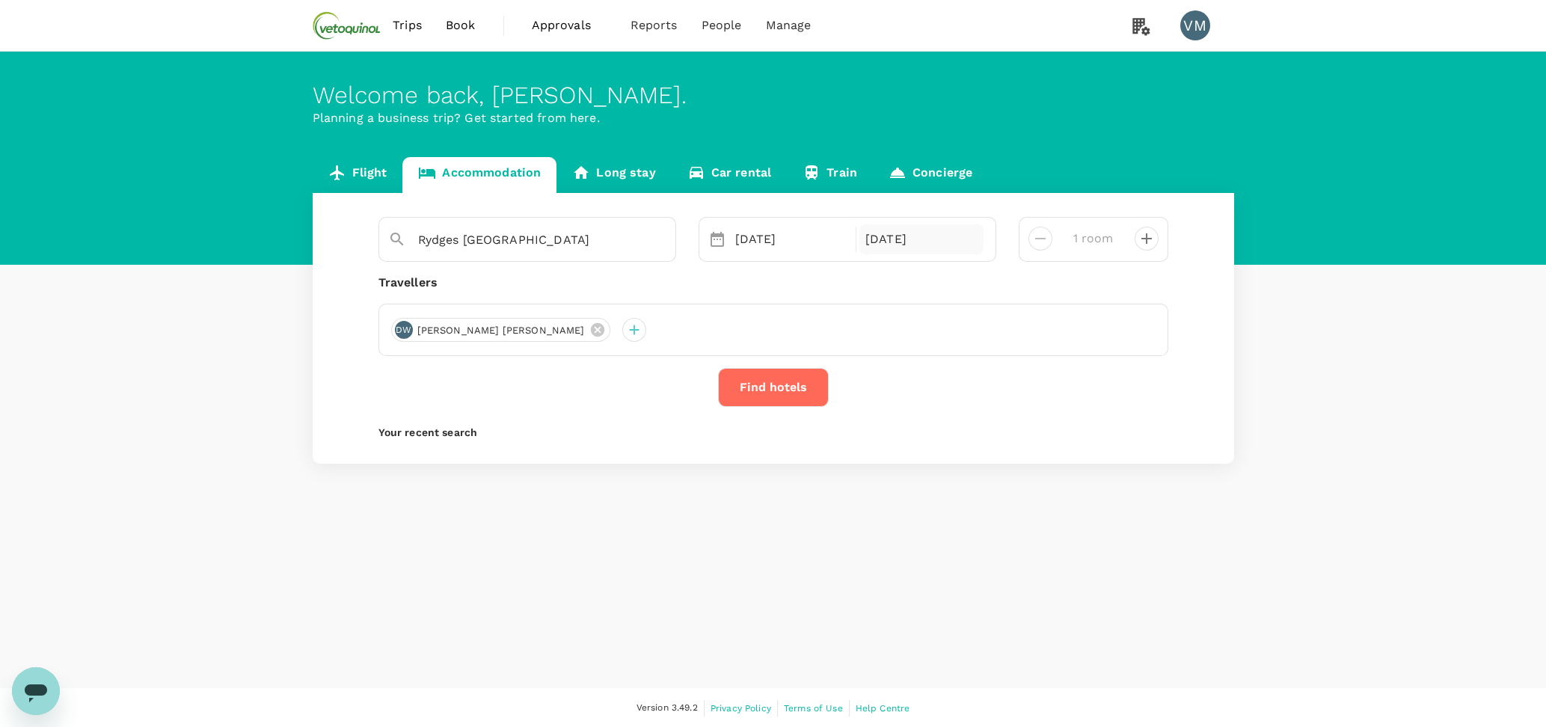
click at [898, 248] on div "[DATE]" at bounding box center [922, 239] width 124 height 30
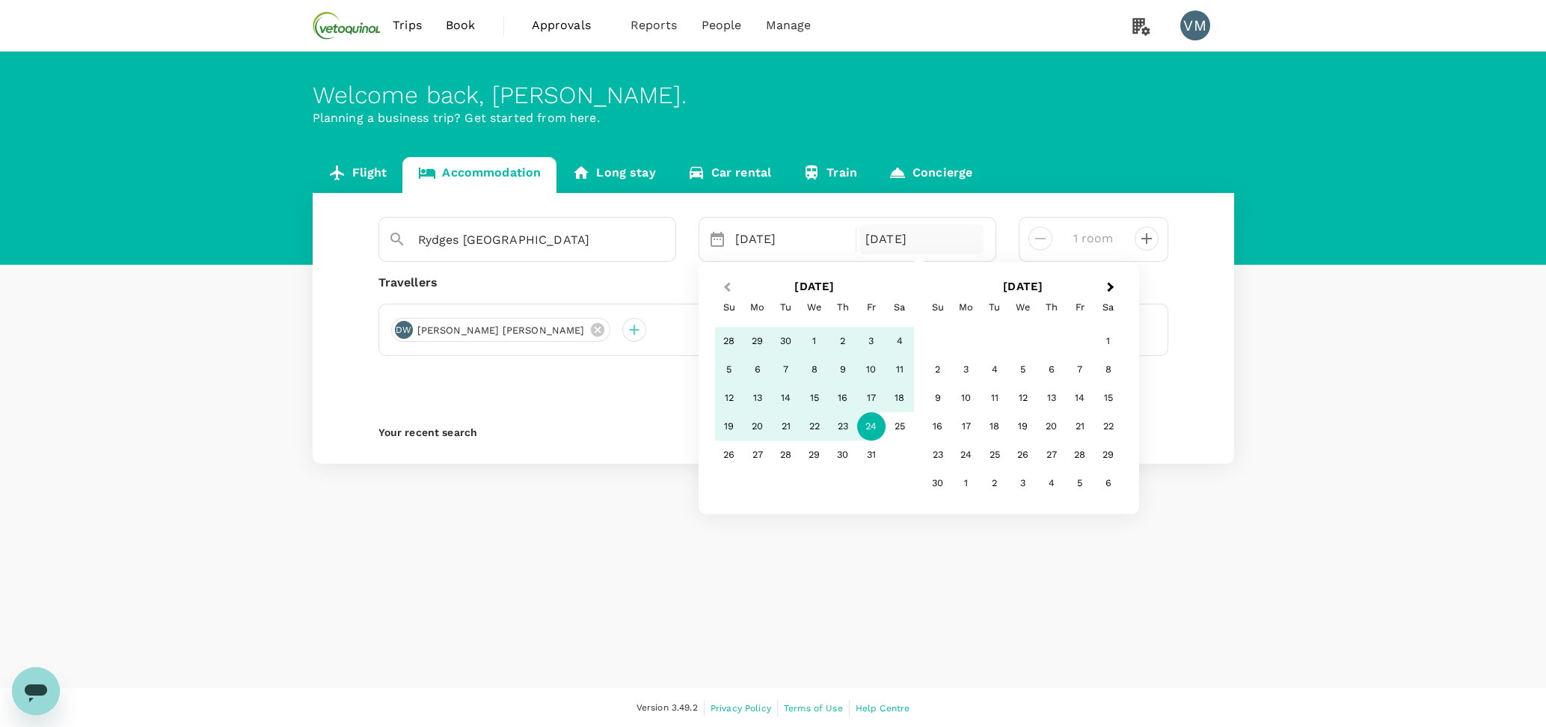
click at [721, 287] on button "Previous Month" at bounding box center [726, 289] width 24 height 24
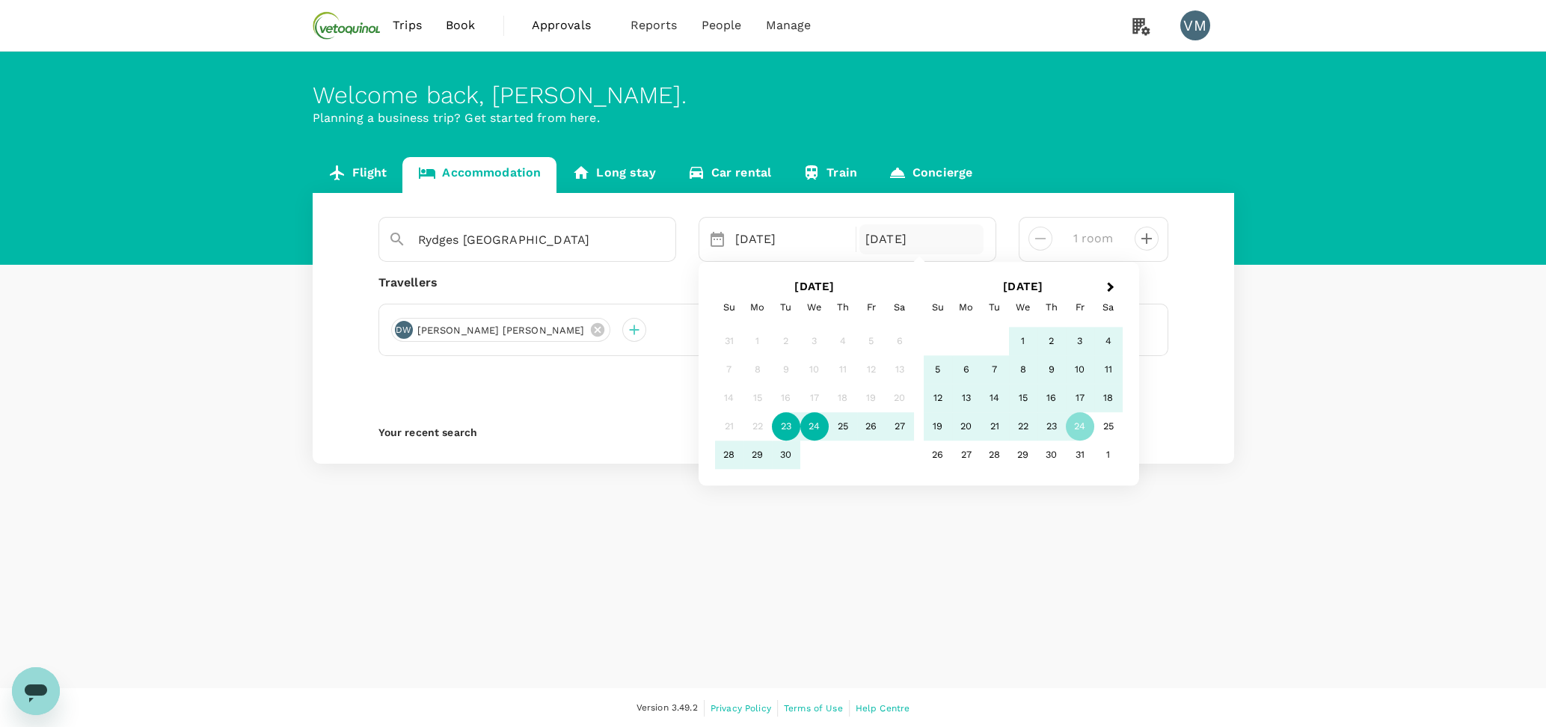
click at [815, 426] on div "24" at bounding box center [814, 426] width 28 height 28
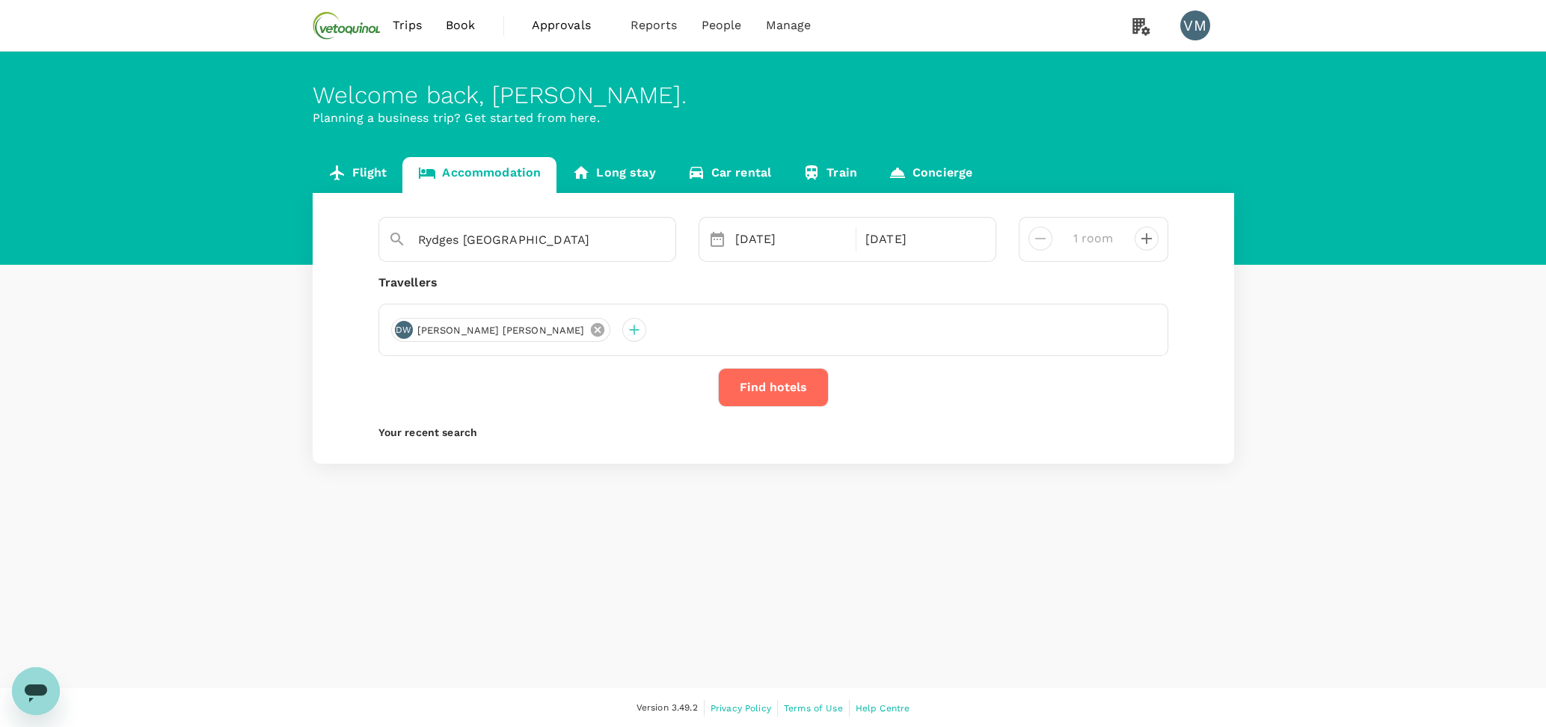
click at [590, 330] on icon at bounding box center [596, 329] width 13 height 13
click at [395, 331] on div at bounding box center [403, 330] width 24 height 24
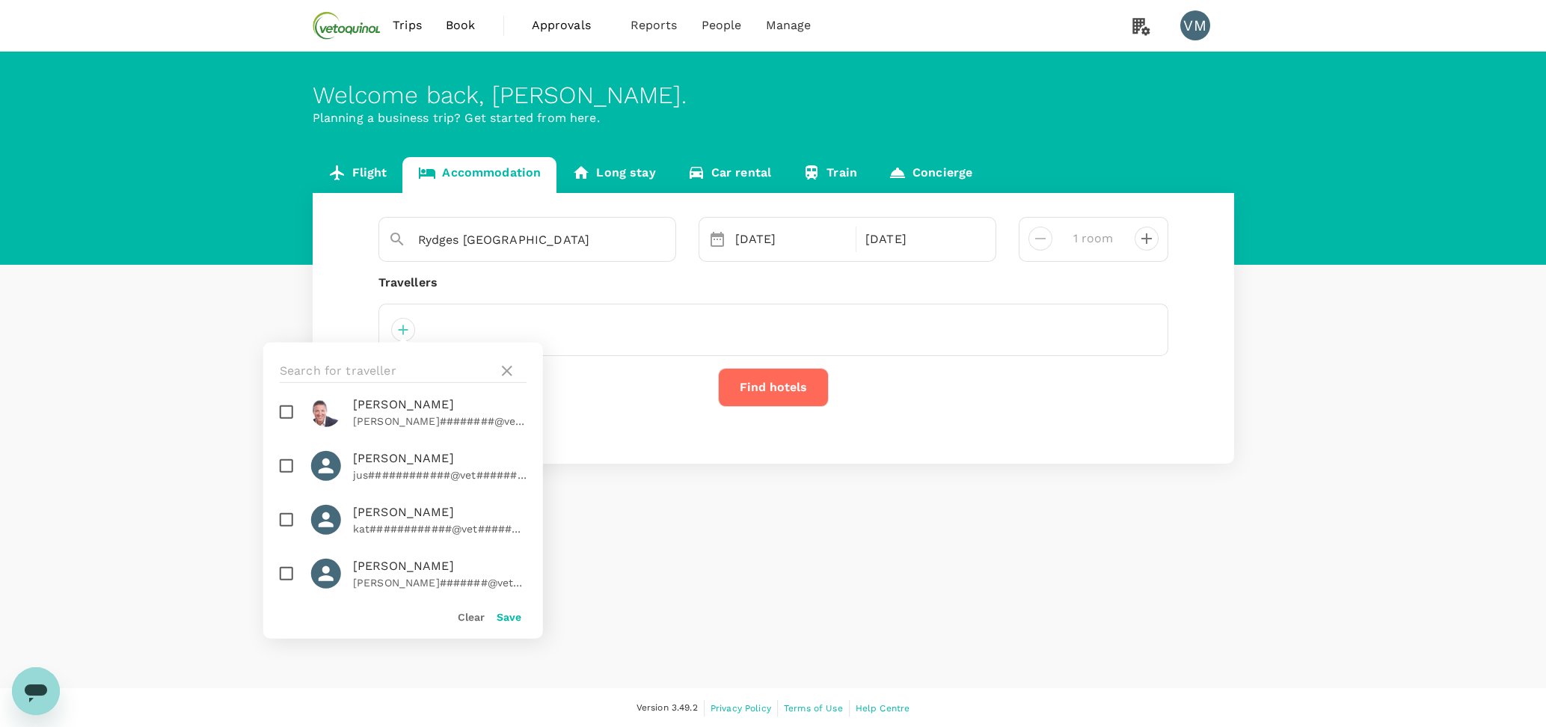
scroll to position [320, 0]
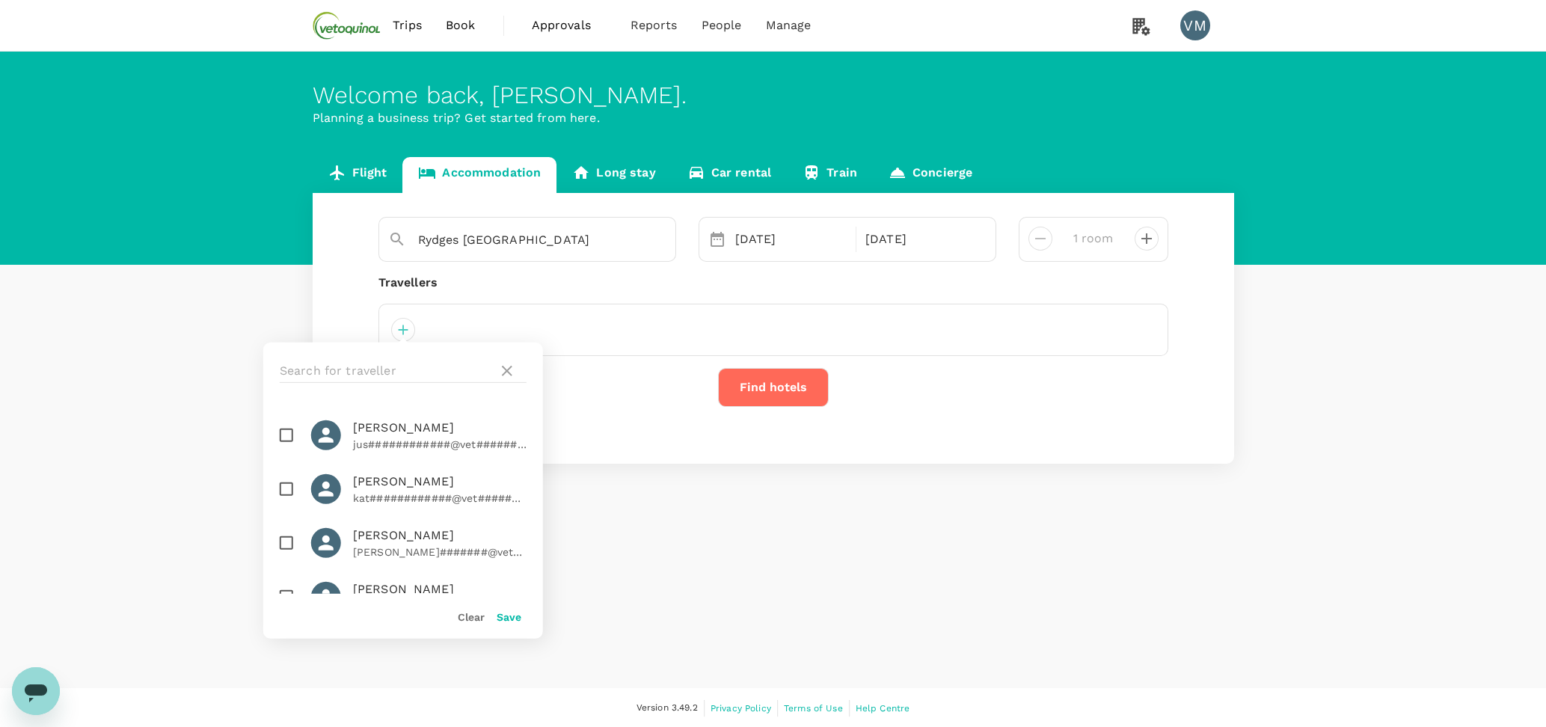
click at [282, 527] on input "checkbox" at bounding box center [286, 542] width 31 height 31
checkbox input "true"
click at [510, 619] on button "Save" at bounding box center [509, 617] width 25 height 12
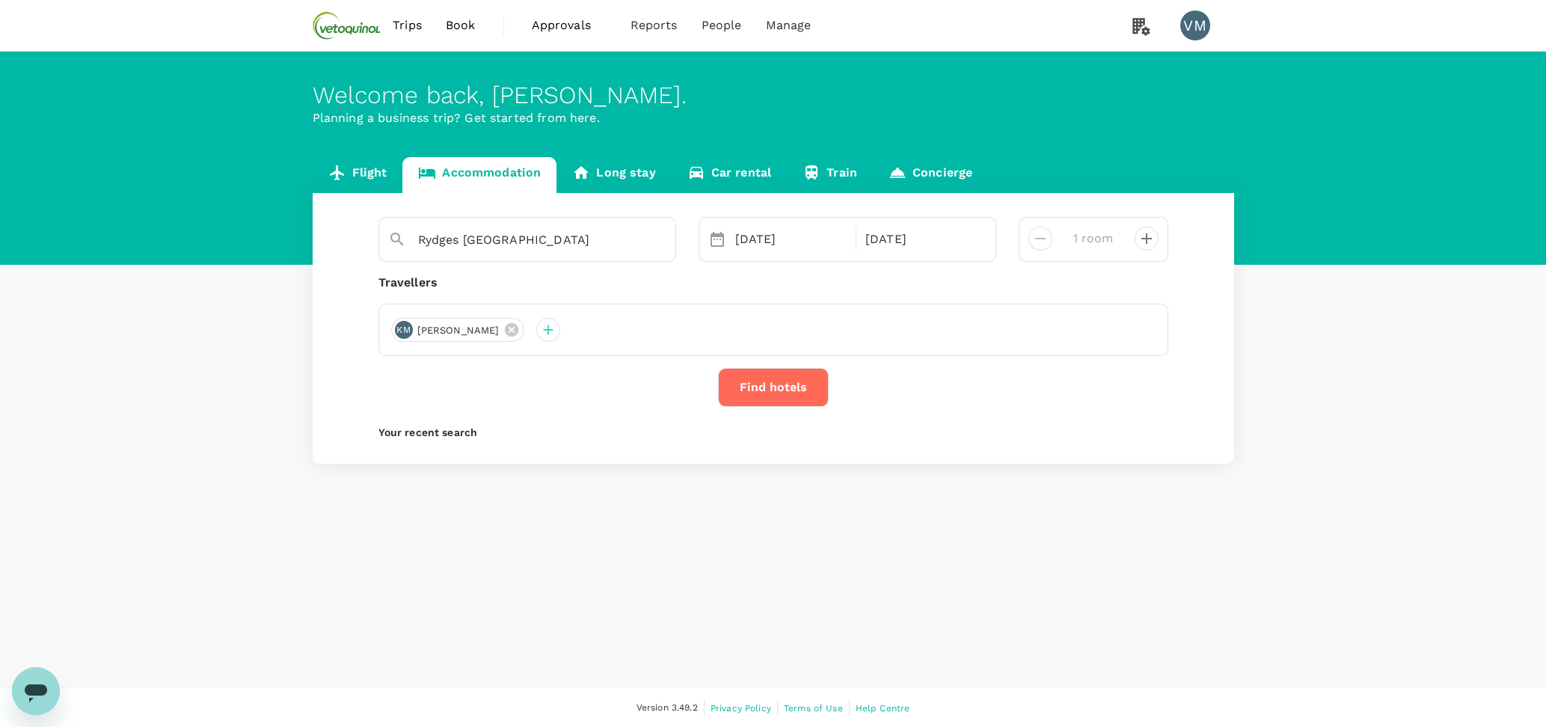
click at [771, 382] on button "Find hotels" at bounding box center [773, 387] width 111 height 39
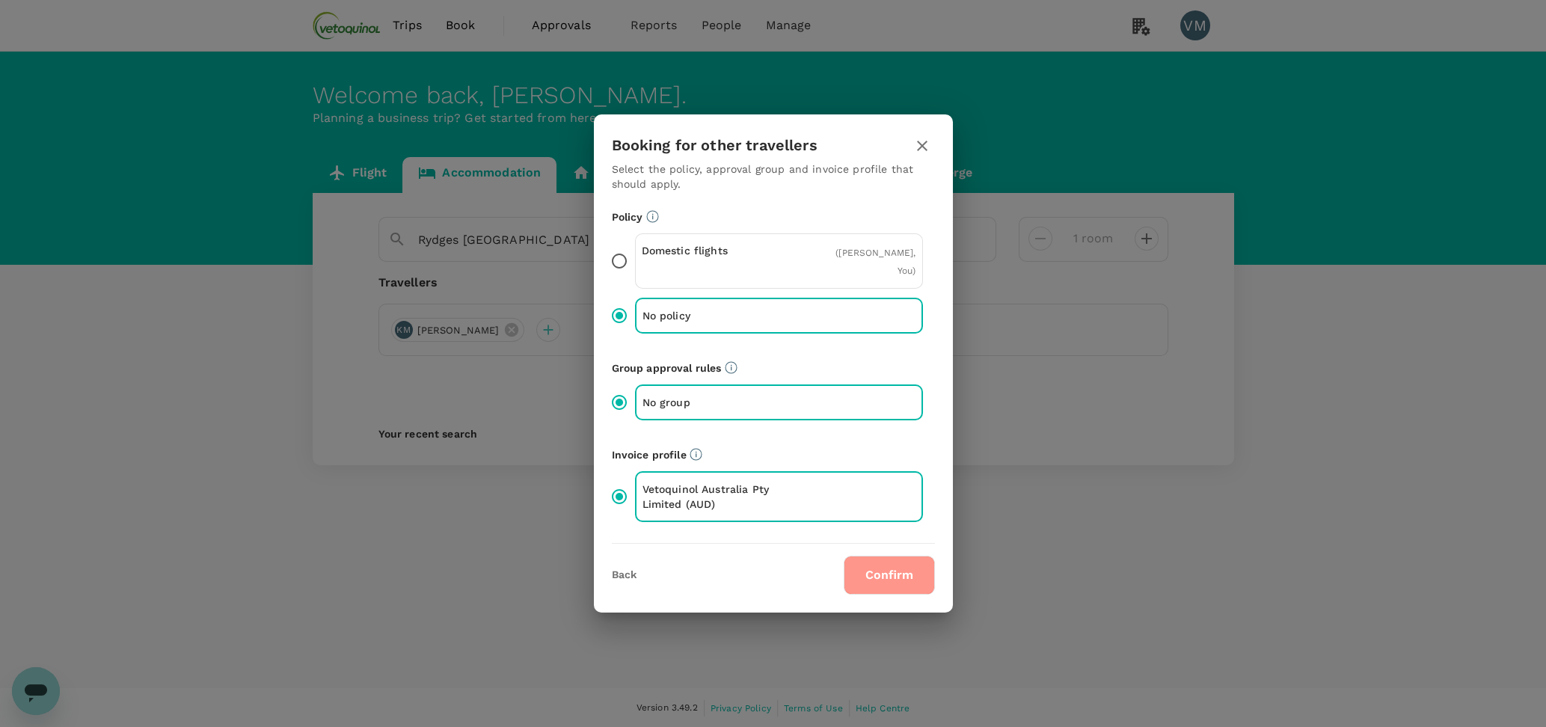
click at [900, 560] on button "Confirm" at bounding box center [889, 575] width 91 height 39
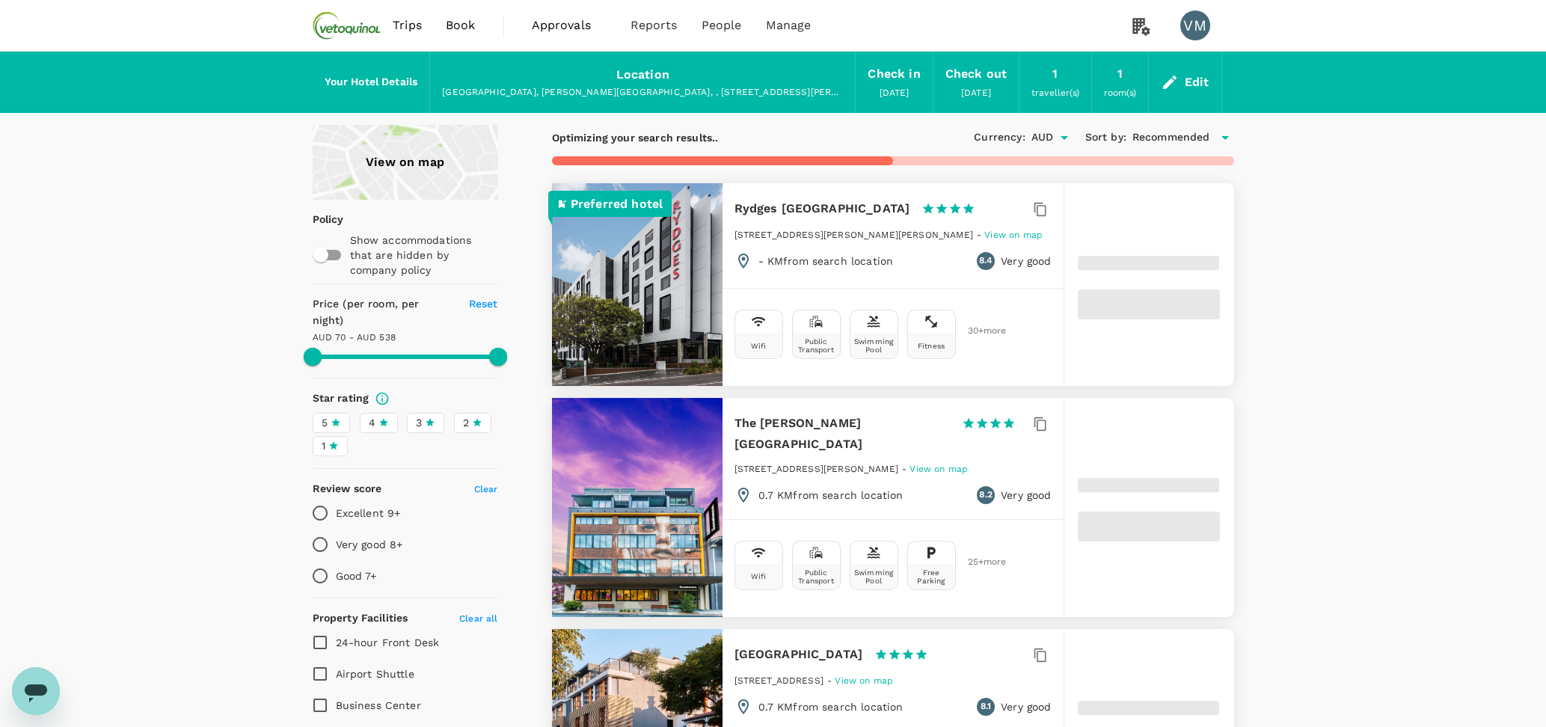
type input "537.31"
type input "68.59"
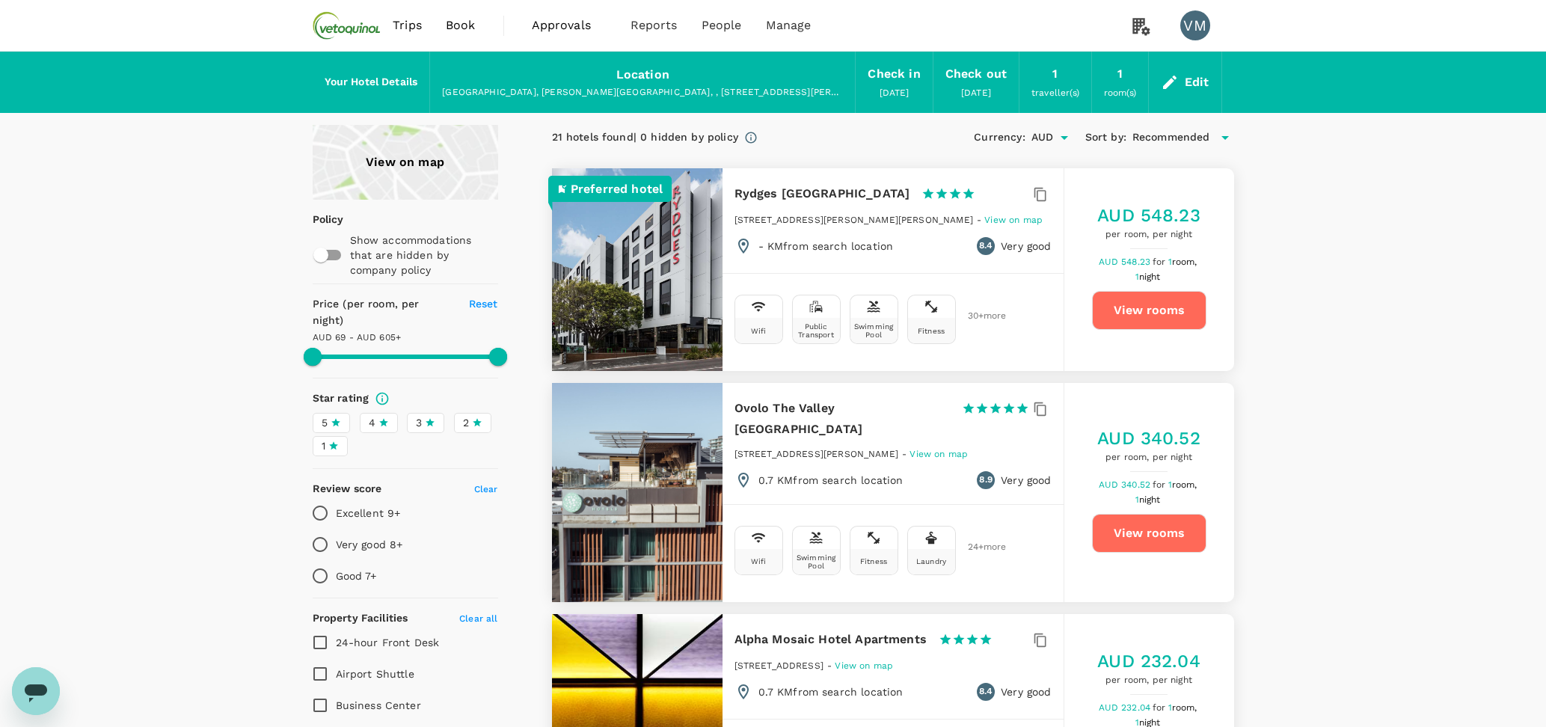
type input "604.59"
click at [28, 697] on icon "Open messaging window, 1 unread message" at bounding box center [35, 691] width 27 height 27
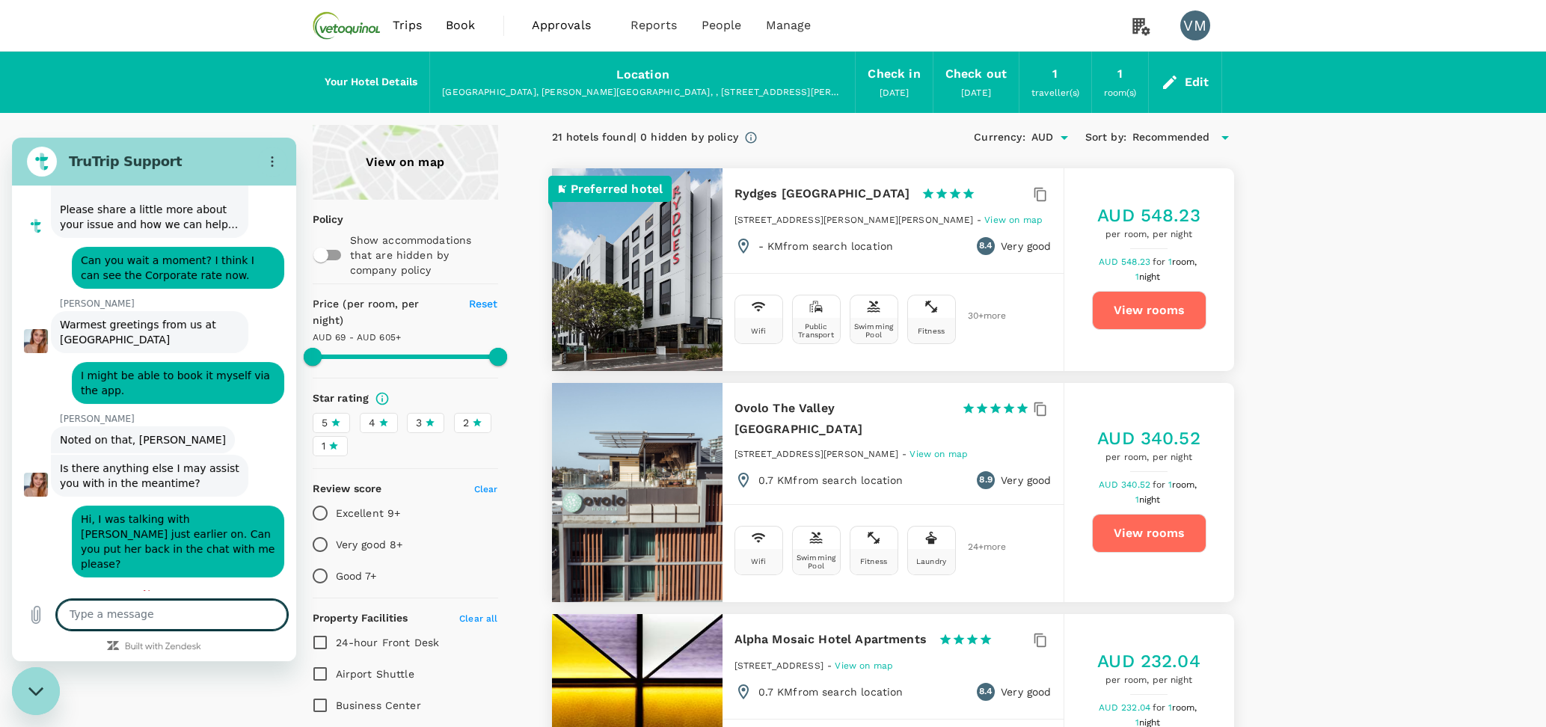
scroll to position [355, 0]
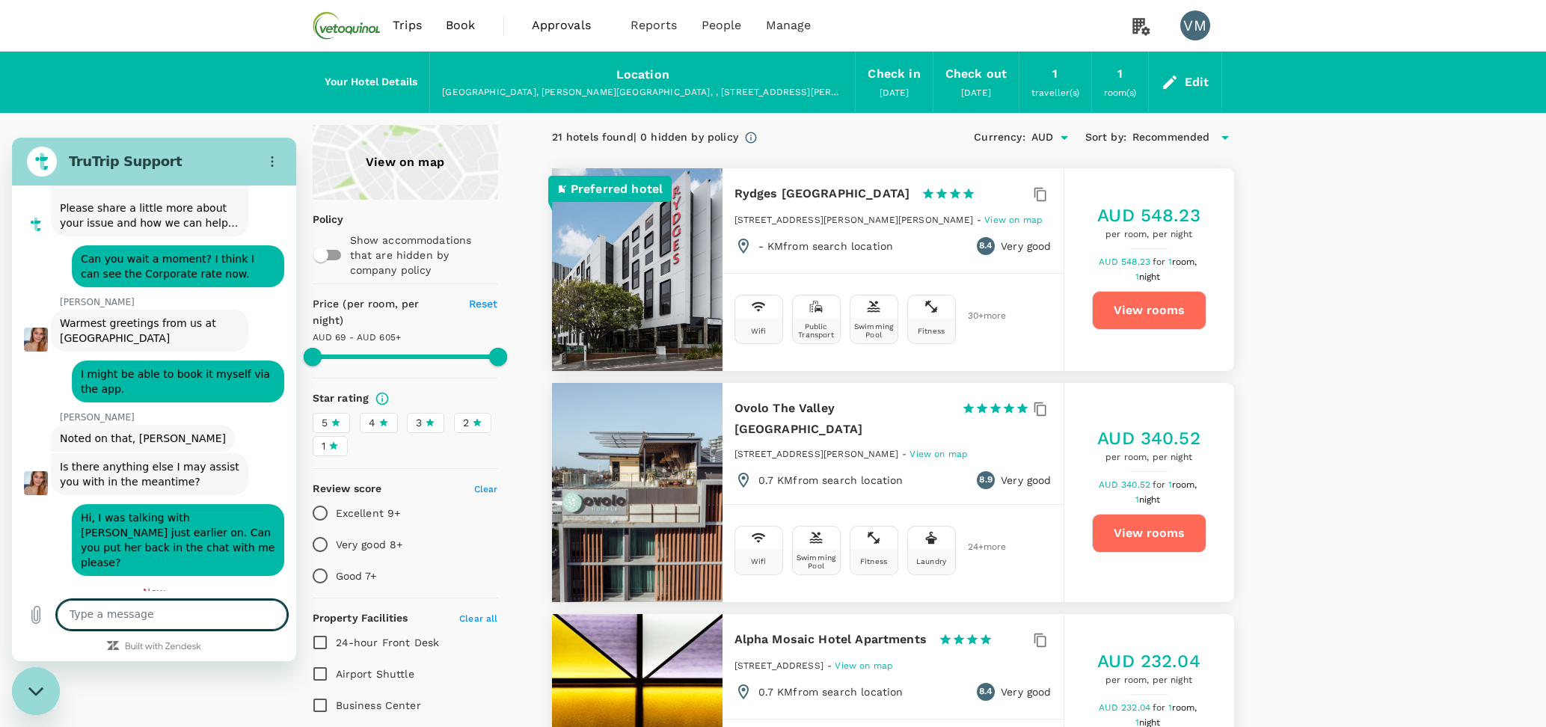
click at [162, 620] on textarea at bounding box center [172, 615] width 230 height 30
type textarea "I can see the Corporate Rates for October, but not for September unfortunately."
click at [907, 88] on span "[DATE]" at bounding box center [895, 93] width 30 height 10
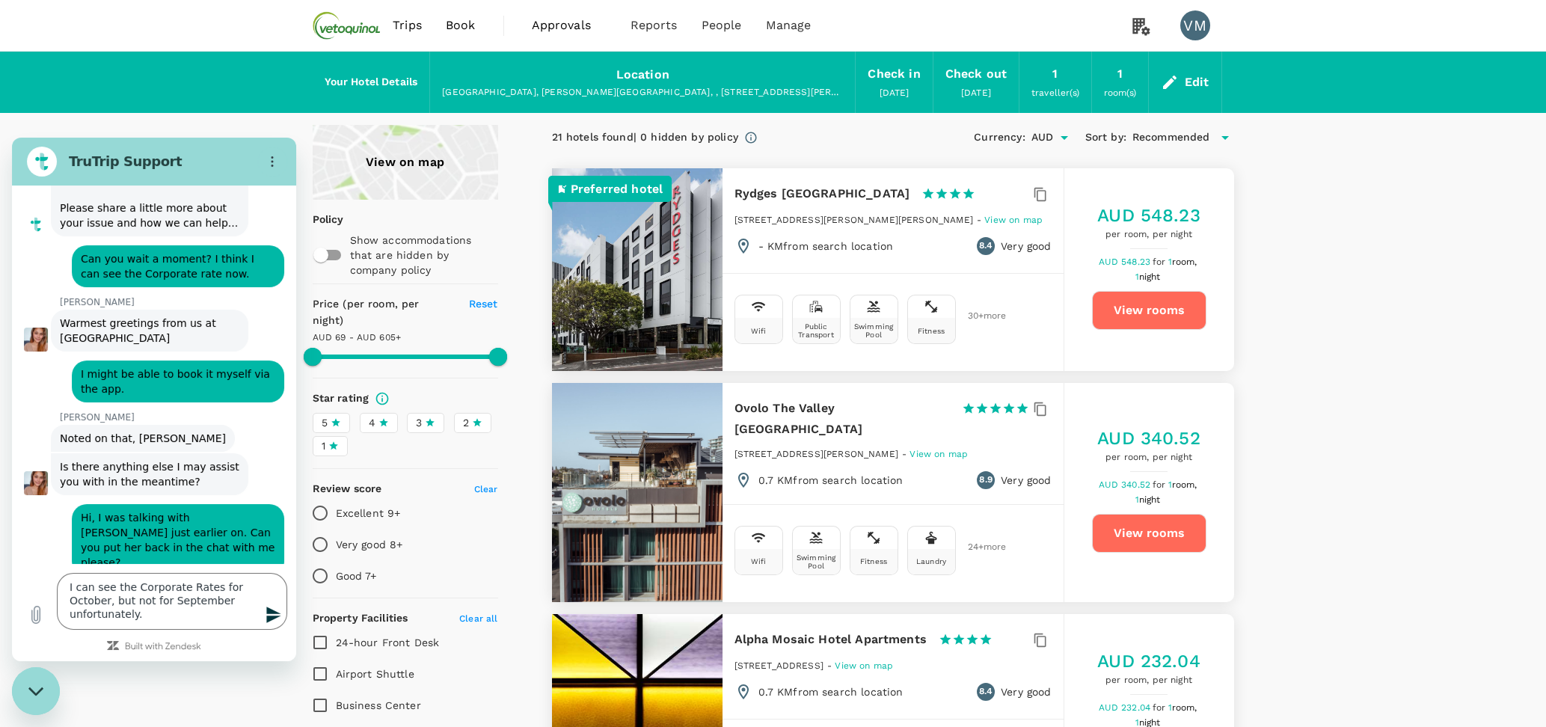
click at [1180, 85] on div "Edit" at bounding box center [1185, 82] width 73 height 52
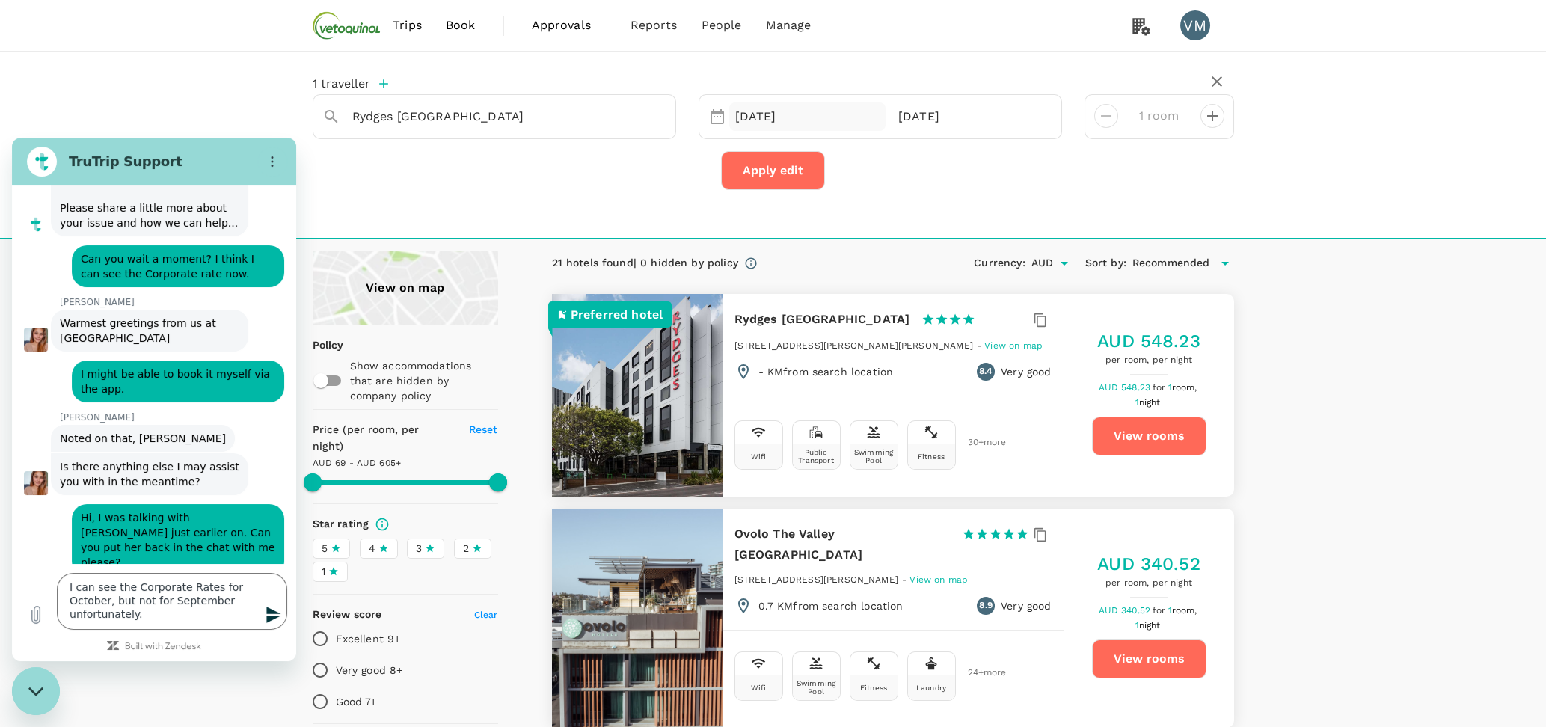
click at [849, 122] on div "[DATE]" at bounding box center [807, 116] width 157 height 29
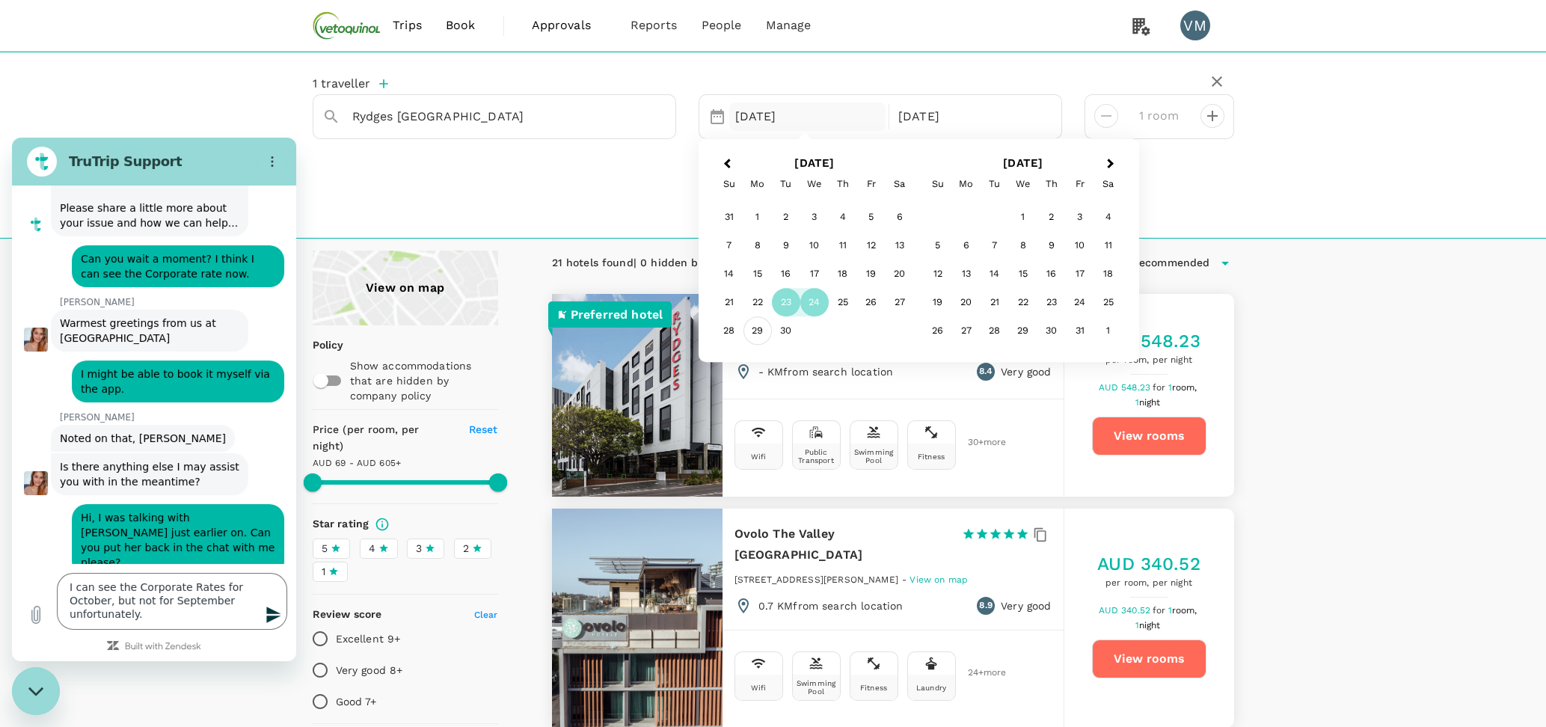
click at [755, 332] on div "29" at bounding box center [758, 331] width 28 height 28
click at [962, 243] on div "6" at bounding box center [966, 247] width 28 height 28
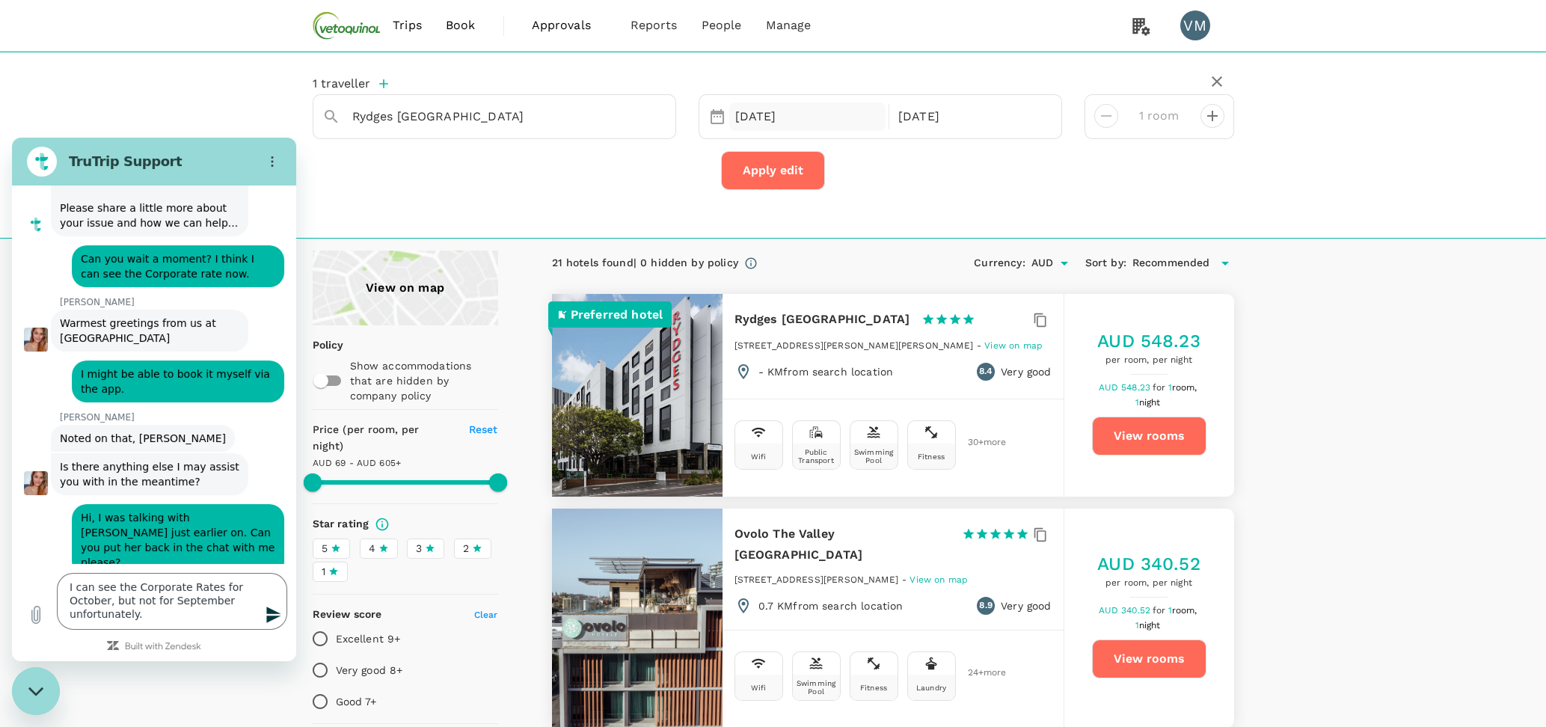
click at [816, 129] on div "[DATE]" at bounding box center [807, 116] width 157 height 29
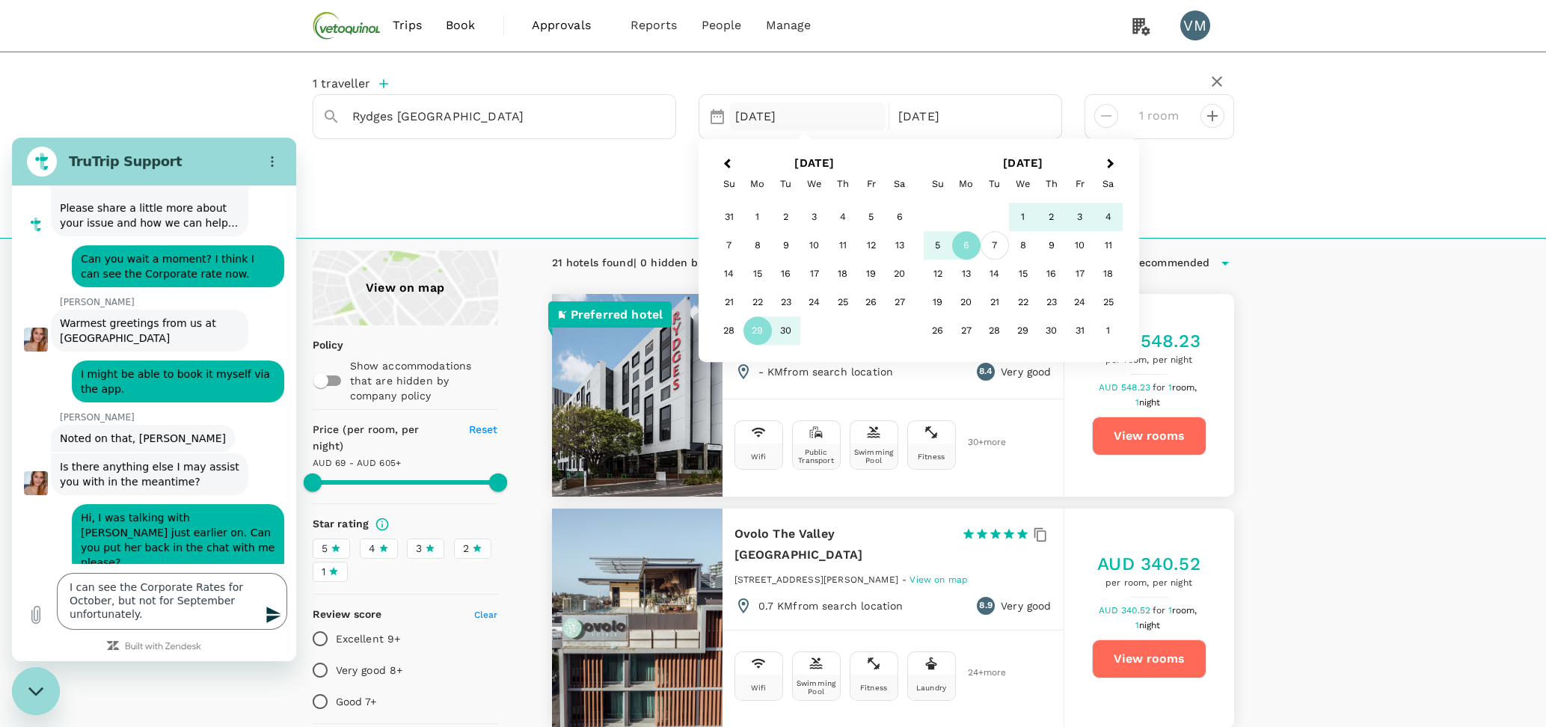
click at [996, 244] on div "7" at bounding box center [995, 246] width 28 height 28
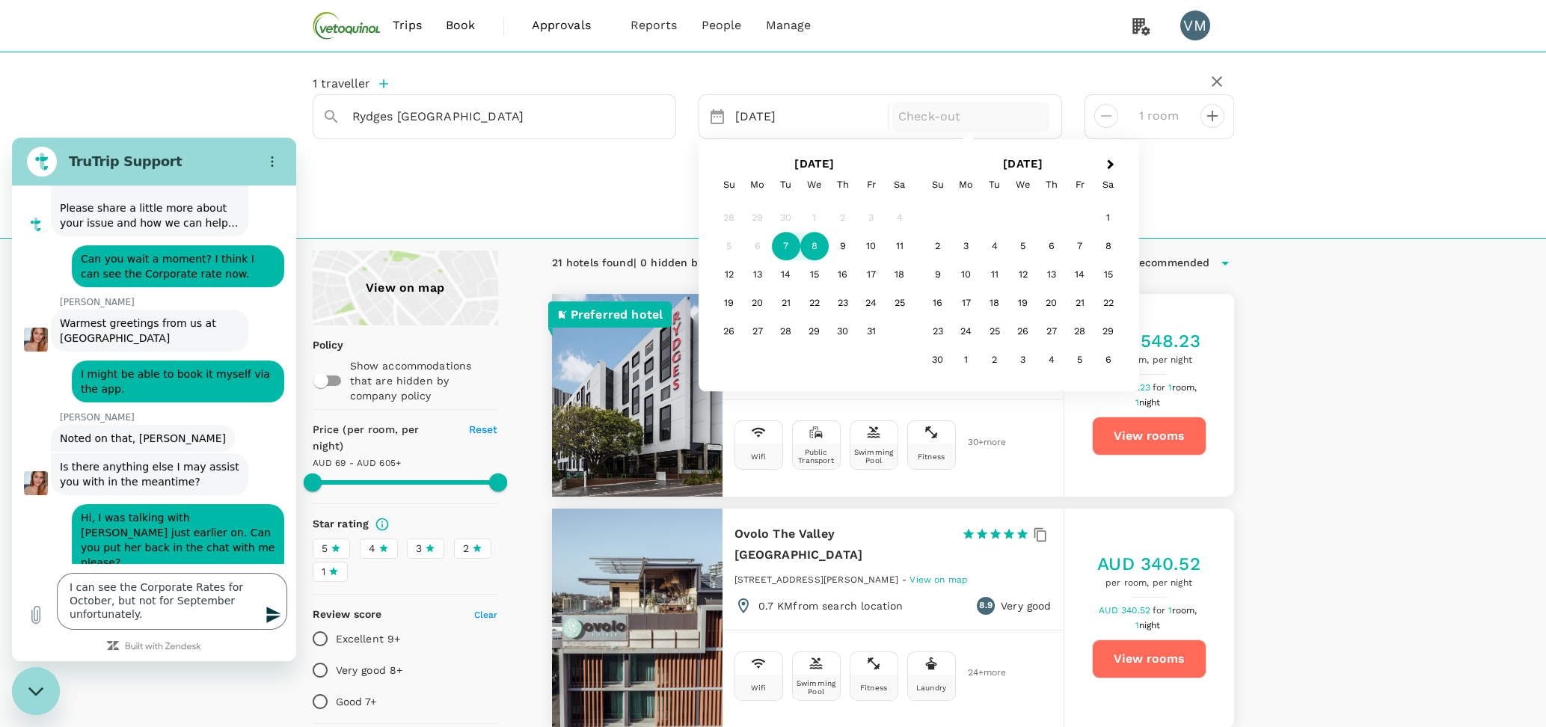
drag, startPoint x: 839, startPoint y: 249, endPoint x: 814, endPoint y: 248, distance: 24.7
click at [814, 248] on div "5 6 7 8 9 10 11" at bounding box center [814, 247] width 199 height 28
click at [814, 248] on div "8" at bounding box center [814, 247] width 28 height 28
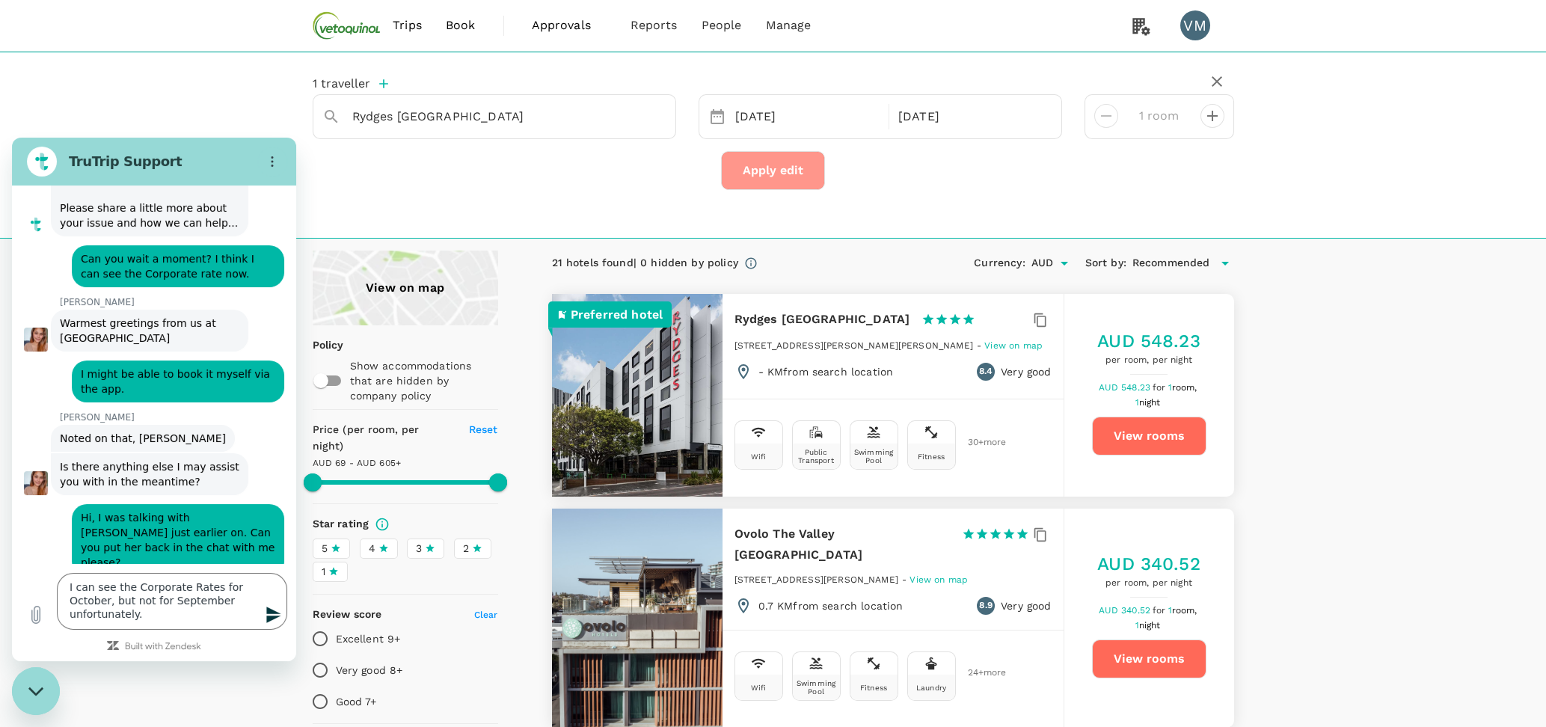
click at [780, 171] on button "Apply edit" at bounding box center [773, 170] width 104 height 39
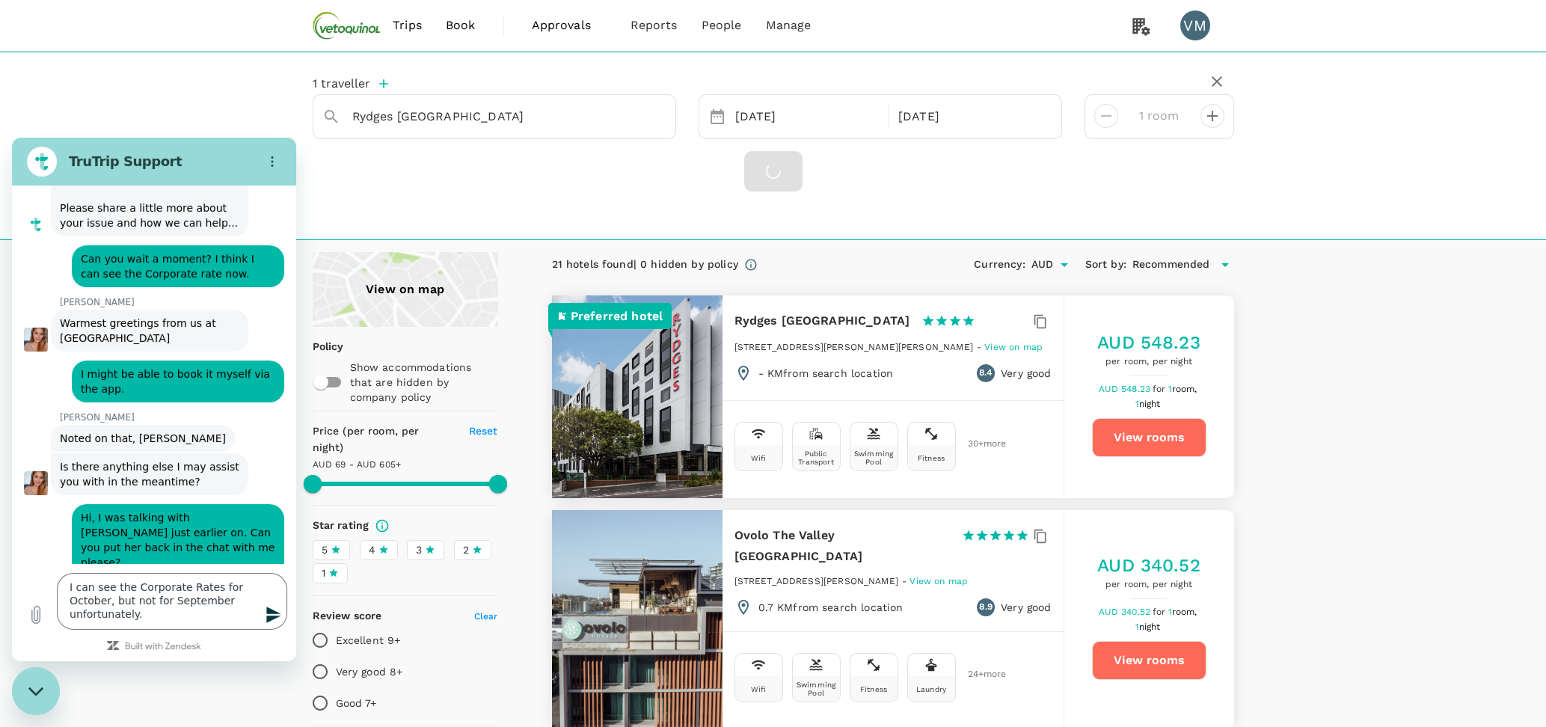
type input "604.59"
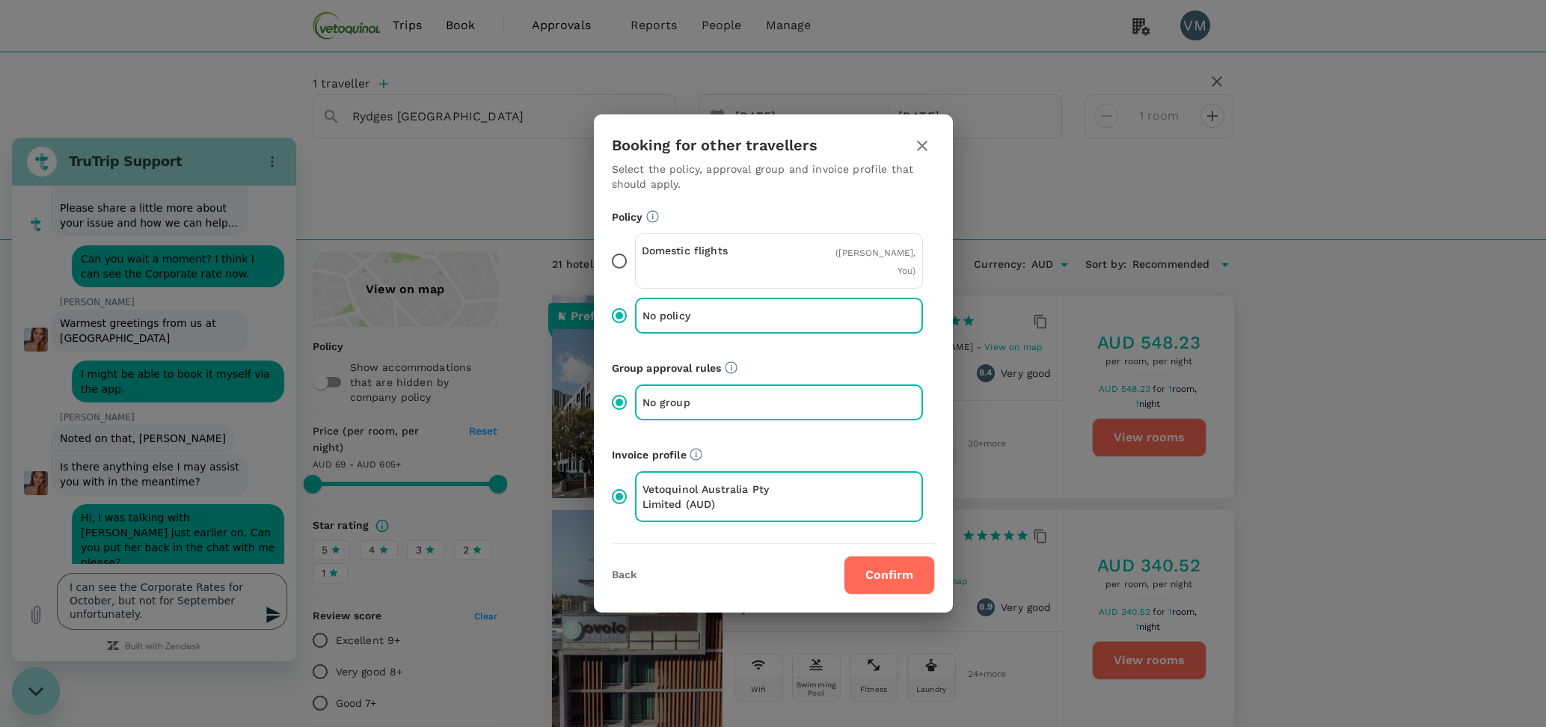
drag, startPoint x: 878, startPoint y: 564, endPoint x: 545, endPoint y: 557, distance: 332.2
click at [878, 561] on button "Confirm" at bounding box center [889, 575] width 91 height 39
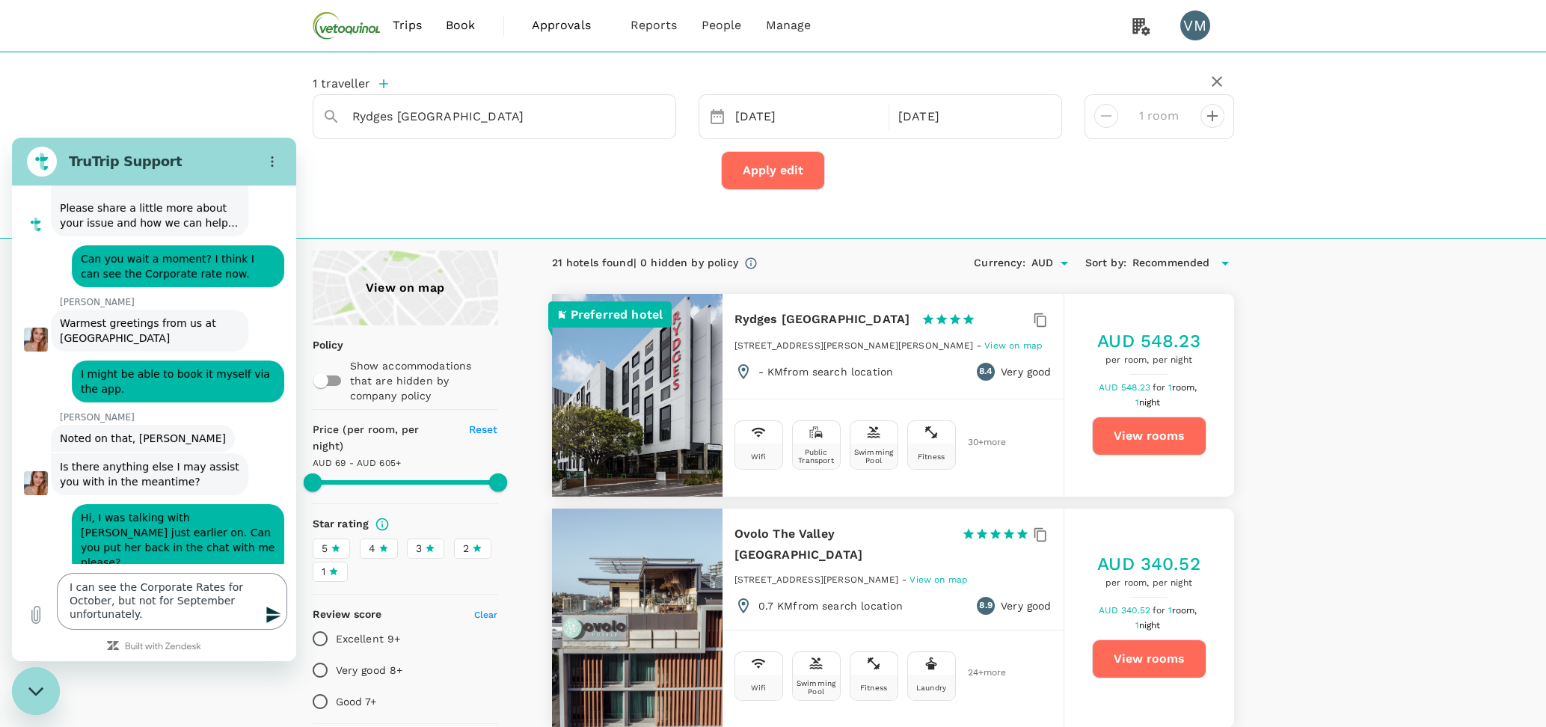
click at [152, 622] on textarea "I can see the Corporate Rates for October, but not for September unfortunately." at bounding box center [172, 601] width 230 height 57
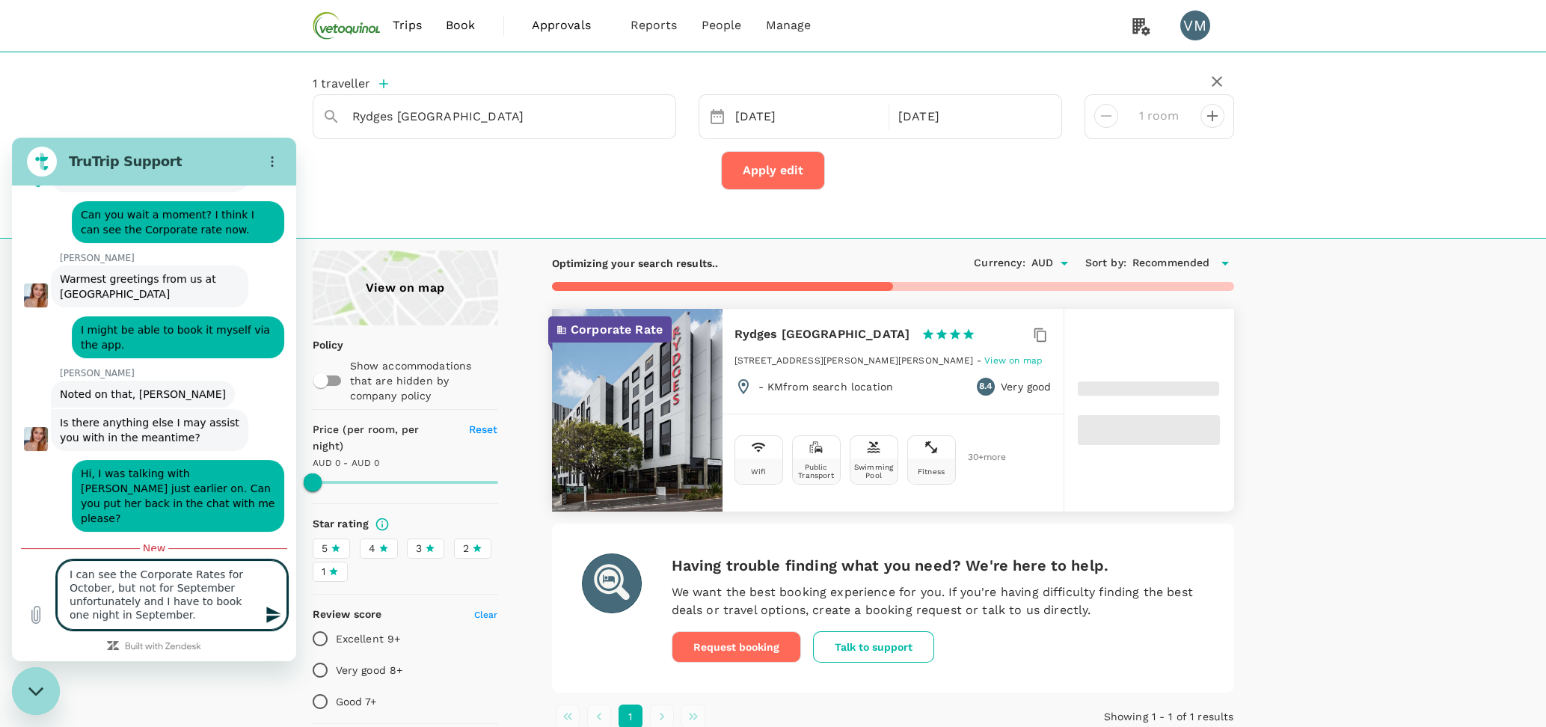
scroll to position [402, 0]
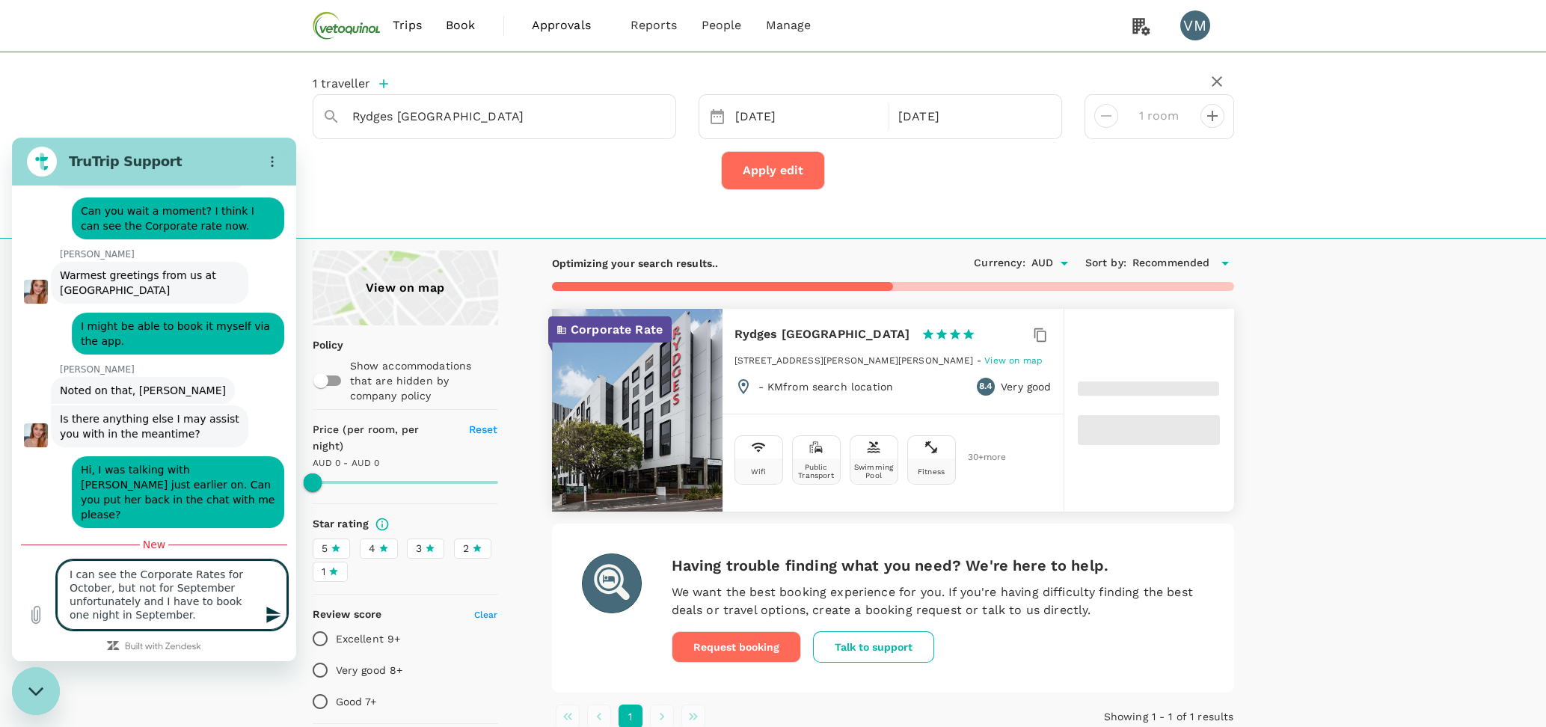
type textarea "I can see the Corporate Rates for October, but not for September unfortunately …"
click at [278, 608] on icon "Send message" at bounding box center [274, 615] width 18 height 18
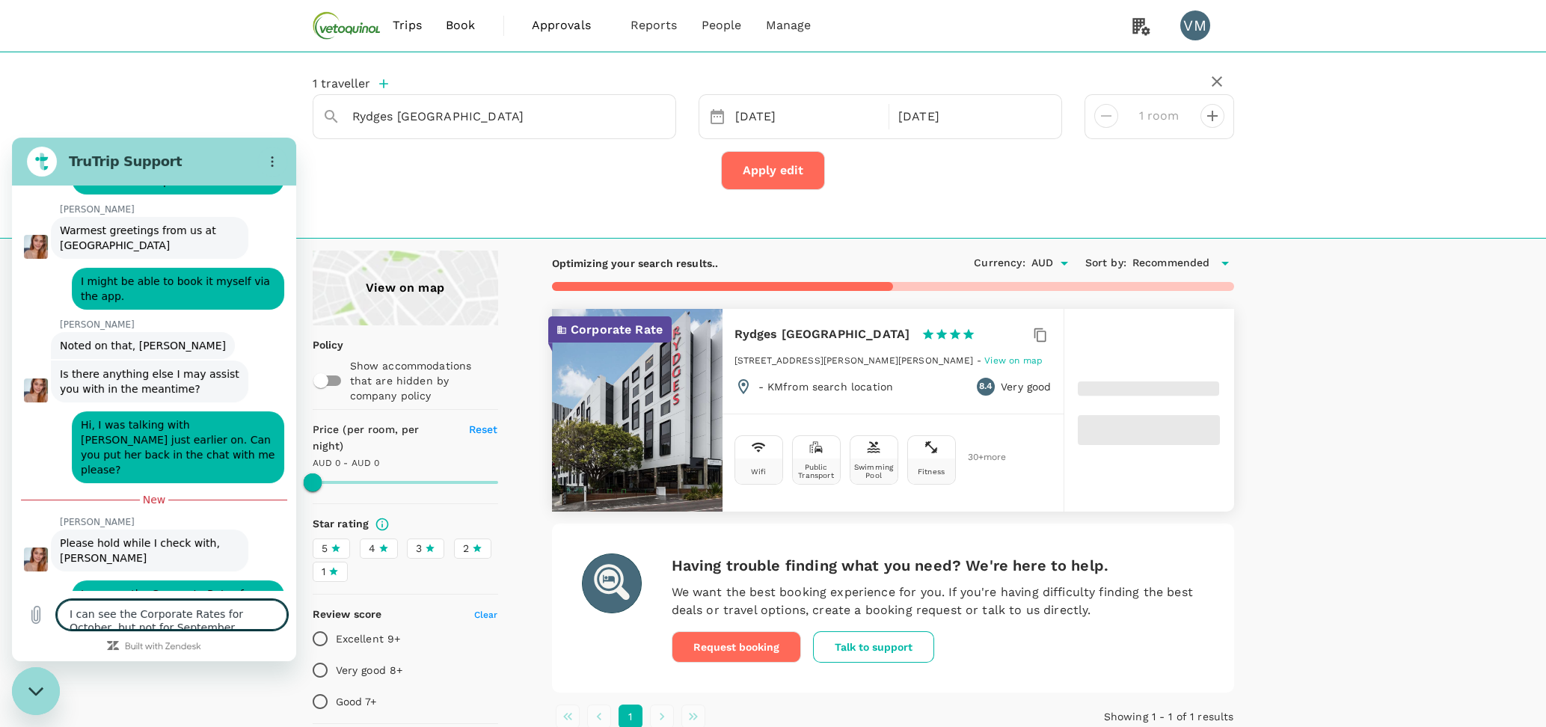
scroll to position [449, 0]
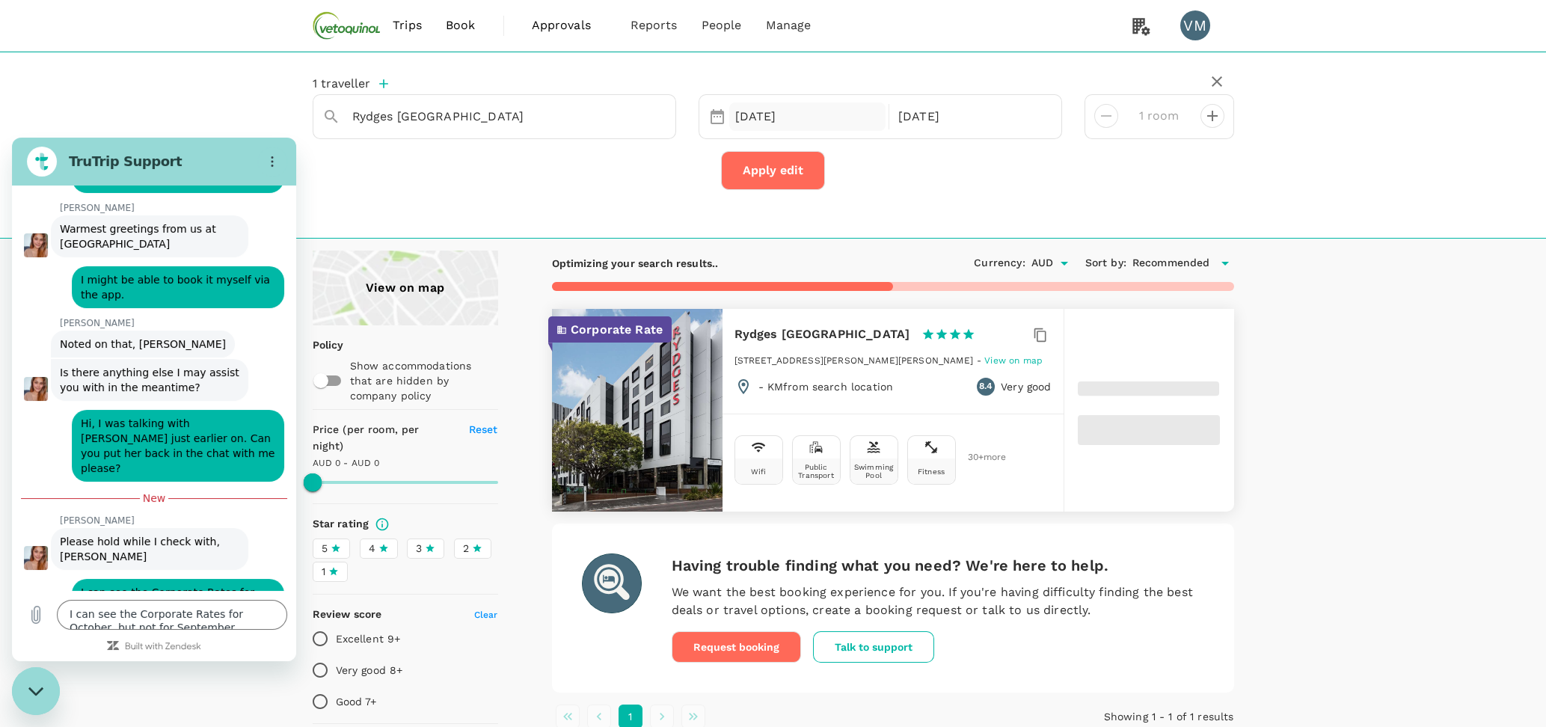
click at [753, 105] on div "[DATE]" at bounding box center [807, 116] width 157 height 29
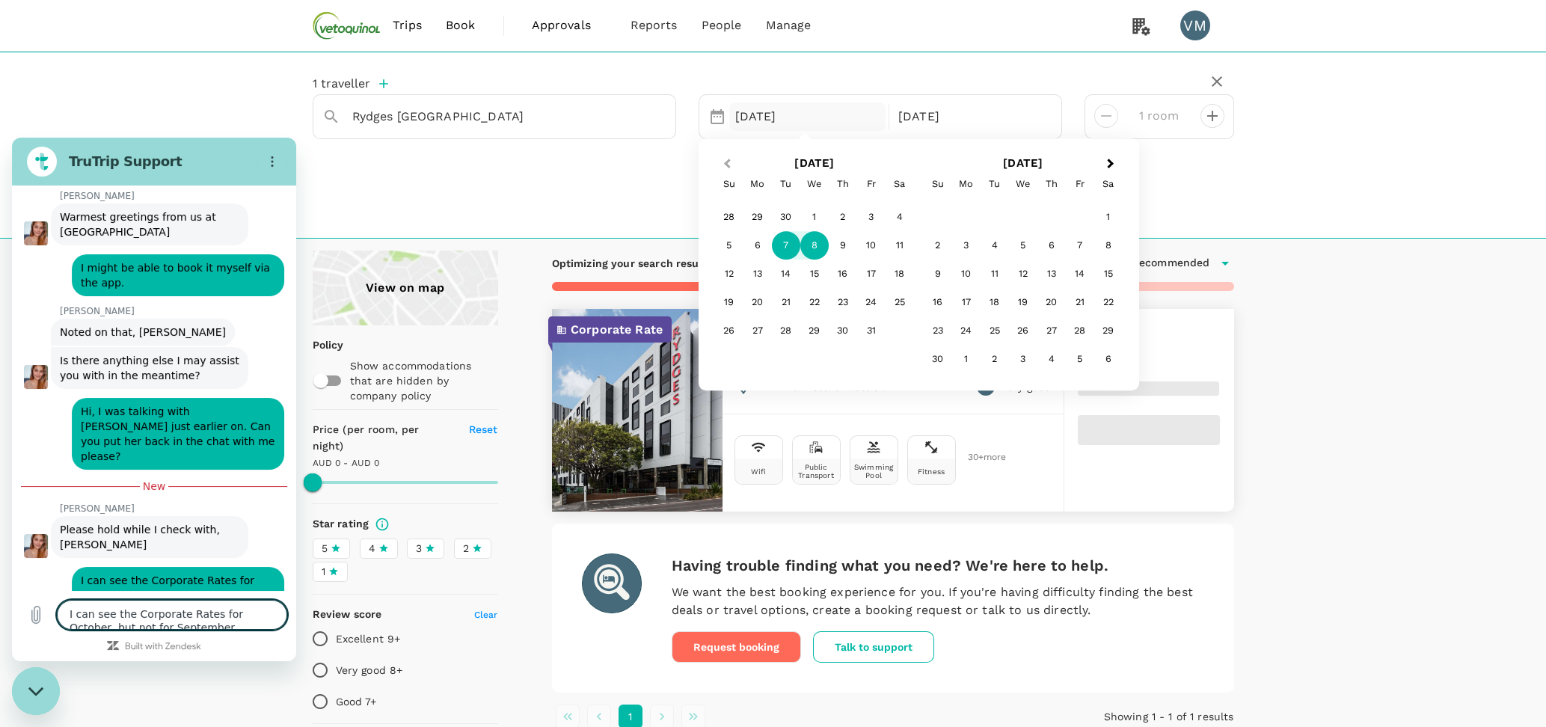
click at [732, 162] on button "Previous Month" at bounding box center [726, 165] width 24 height 24
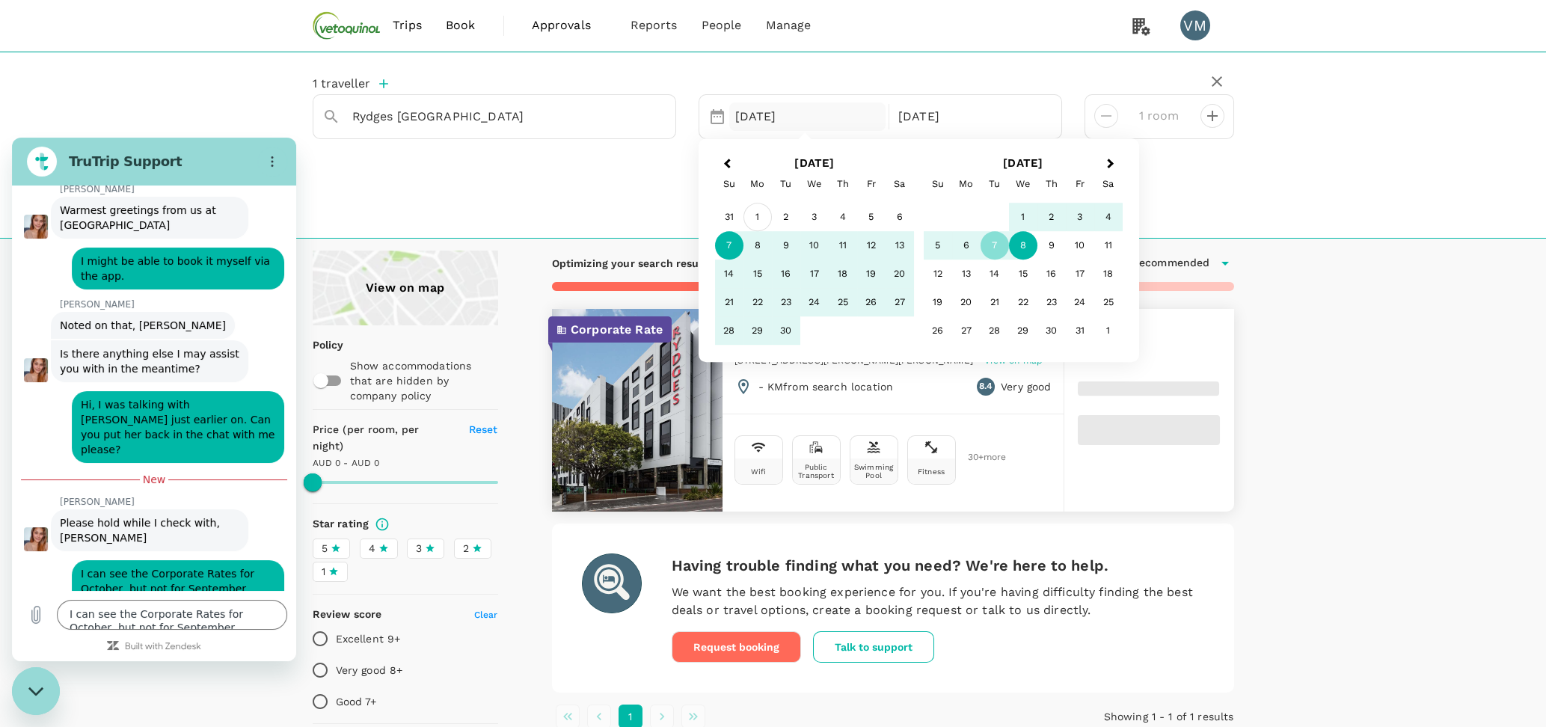
scroll to position [470, 0]
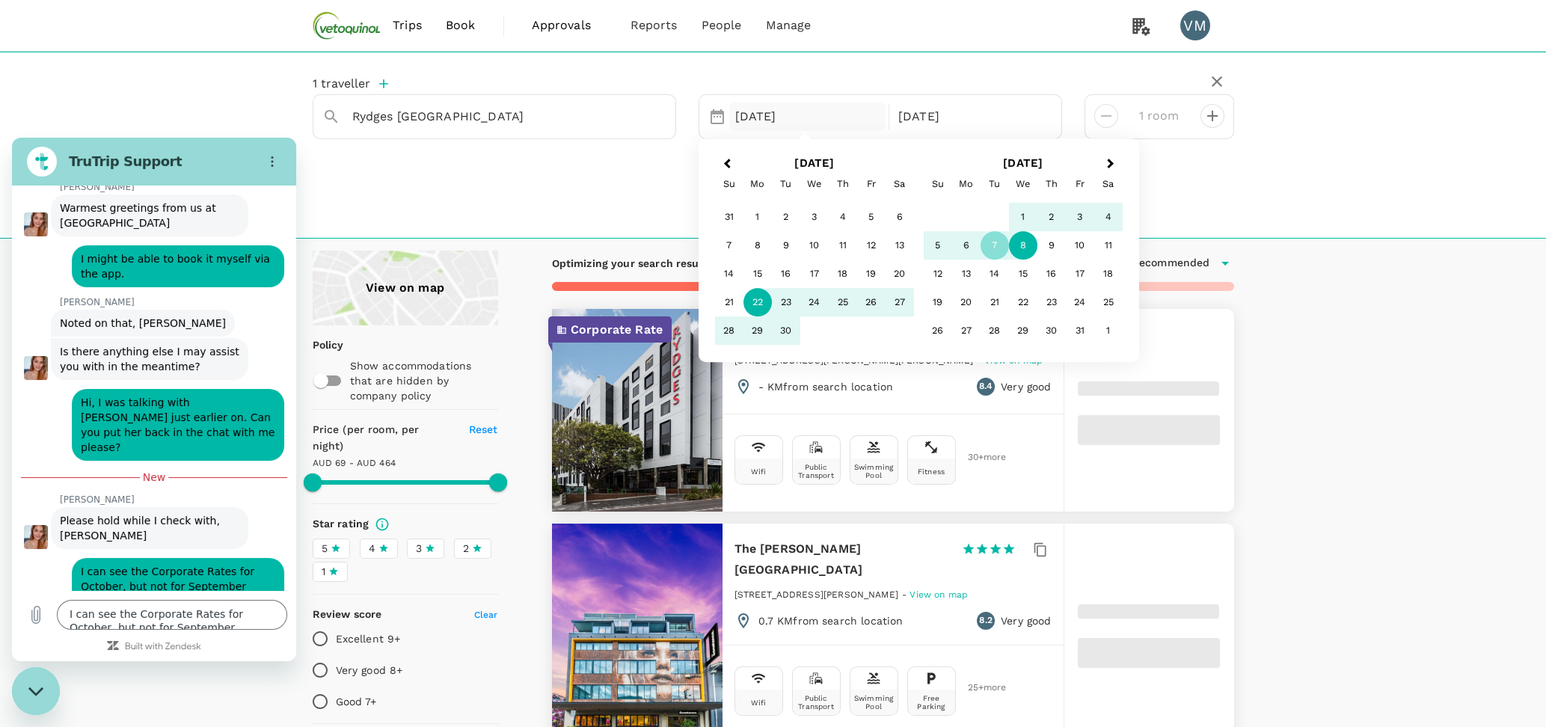
click at [751, 299] on div "22" at bounding box center [758, 303] width 28 height 28
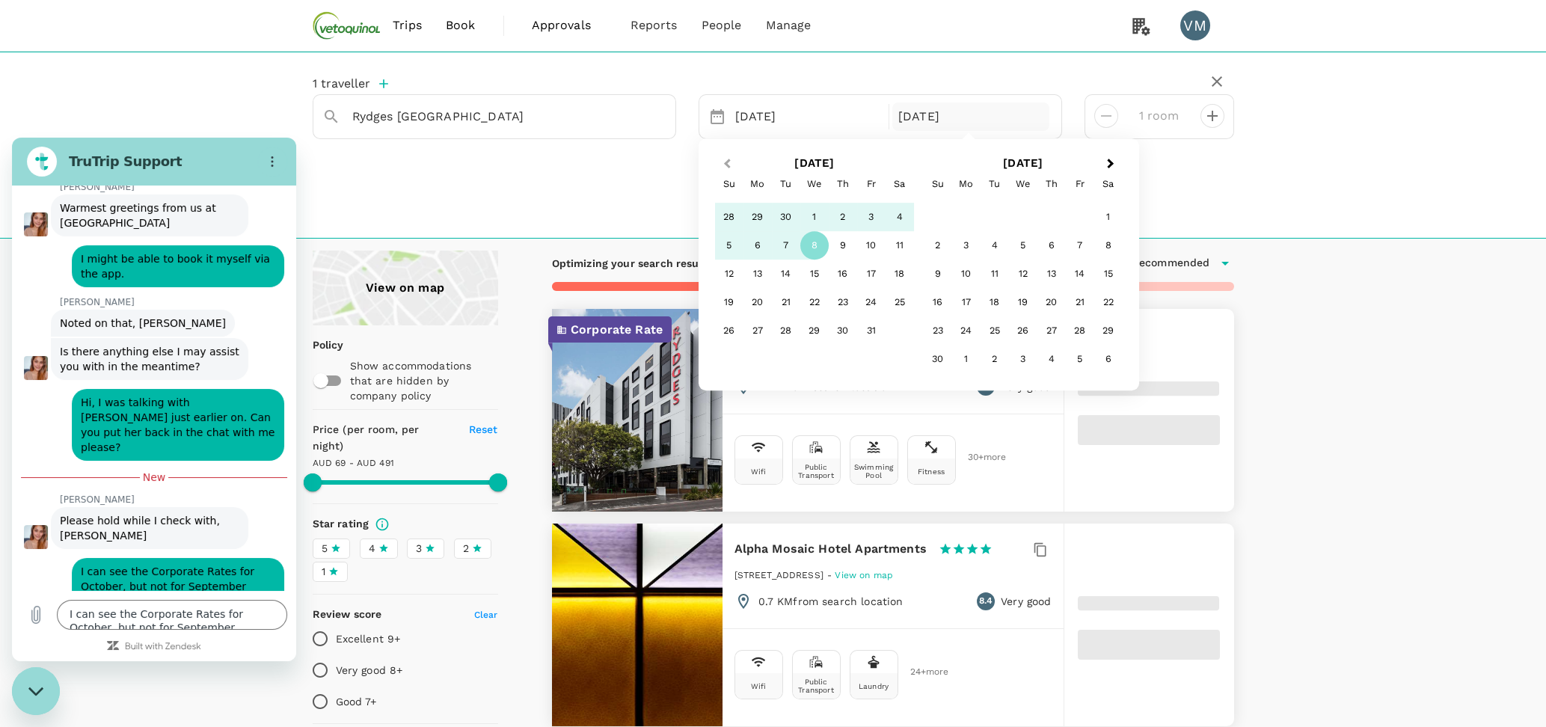
click at [730, 158] on button "Previous Month" at bounding box center [726, 165] width 24 height 24
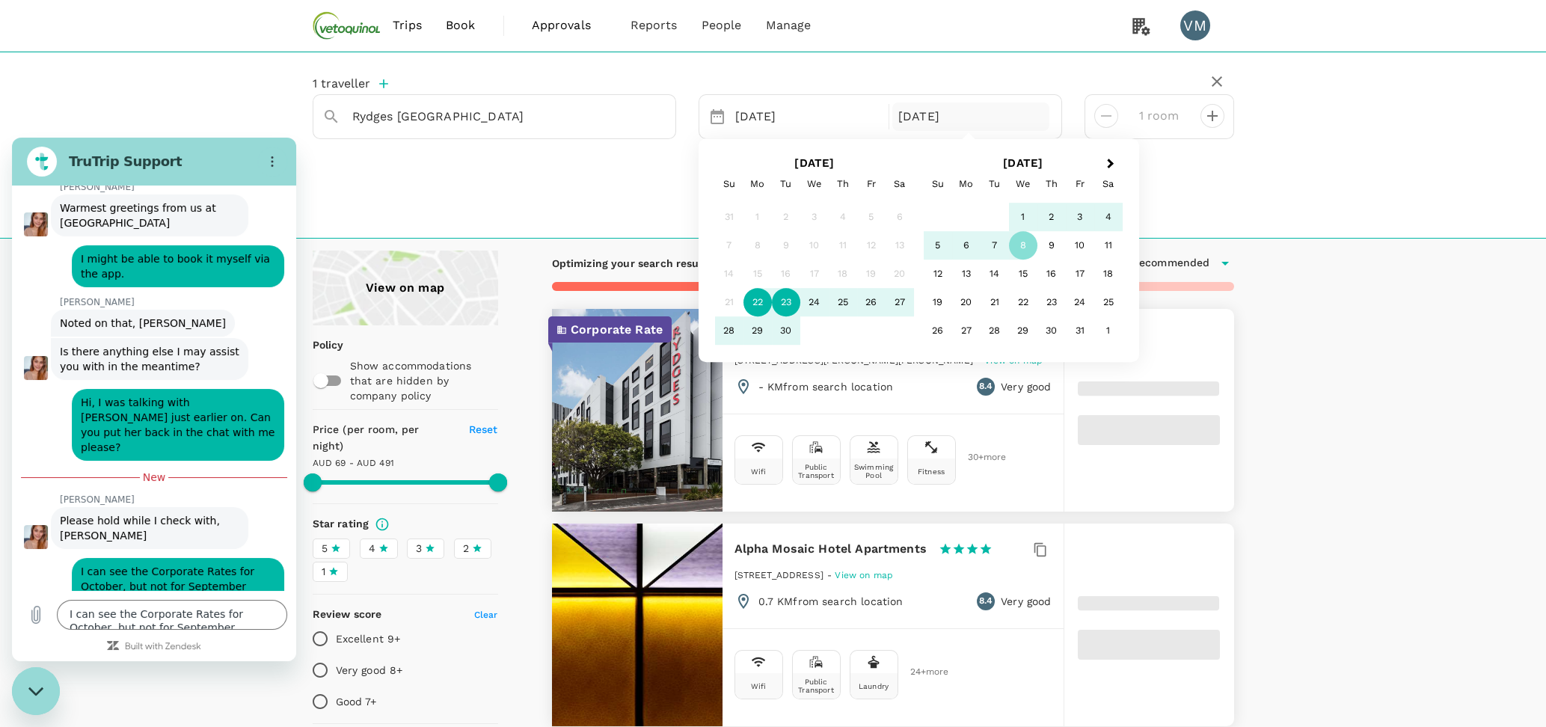
click at [785, 300] on div "23" at bounding box center [786, 303] width 28 height 28
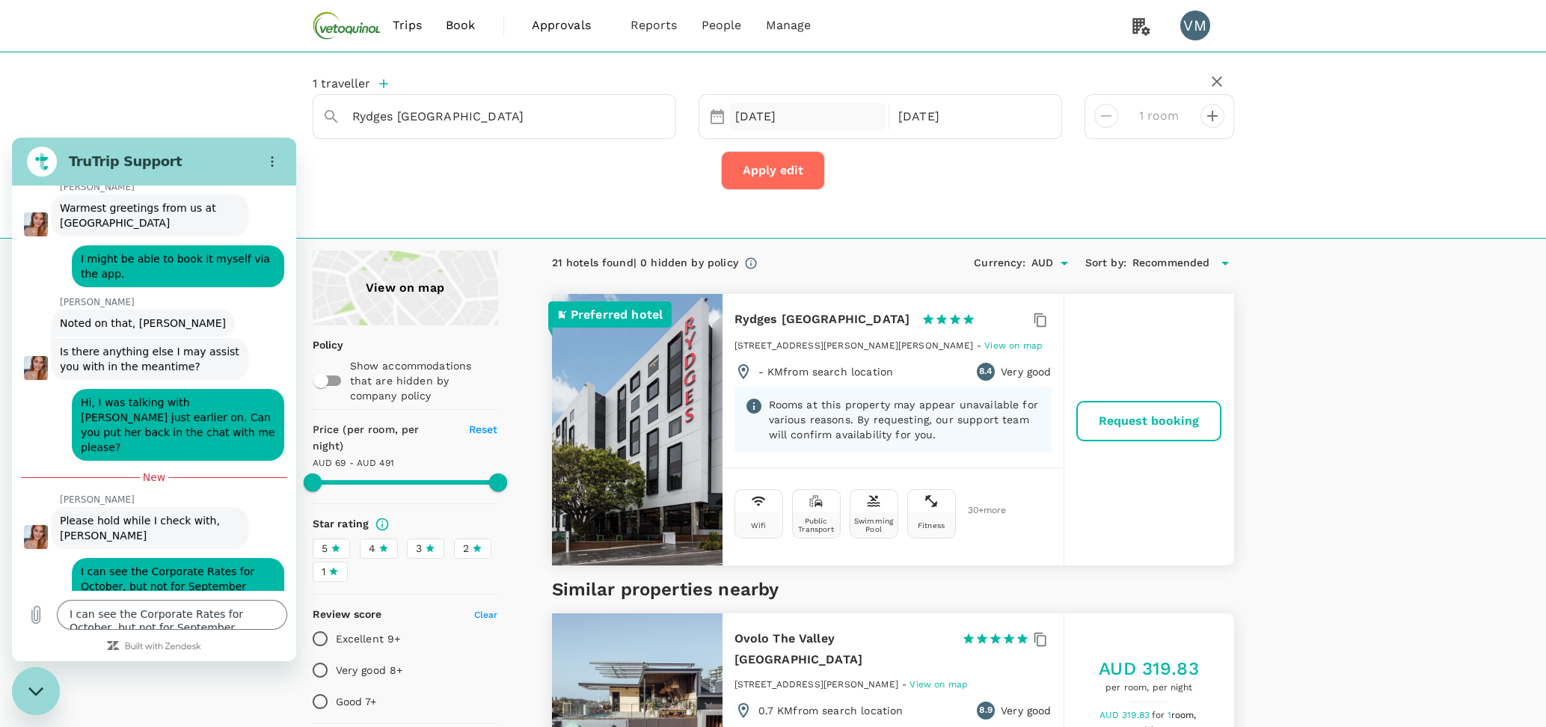
click at [782, 117] on div "[DATE]" at bounding box center [807, 116] width 157 height 29
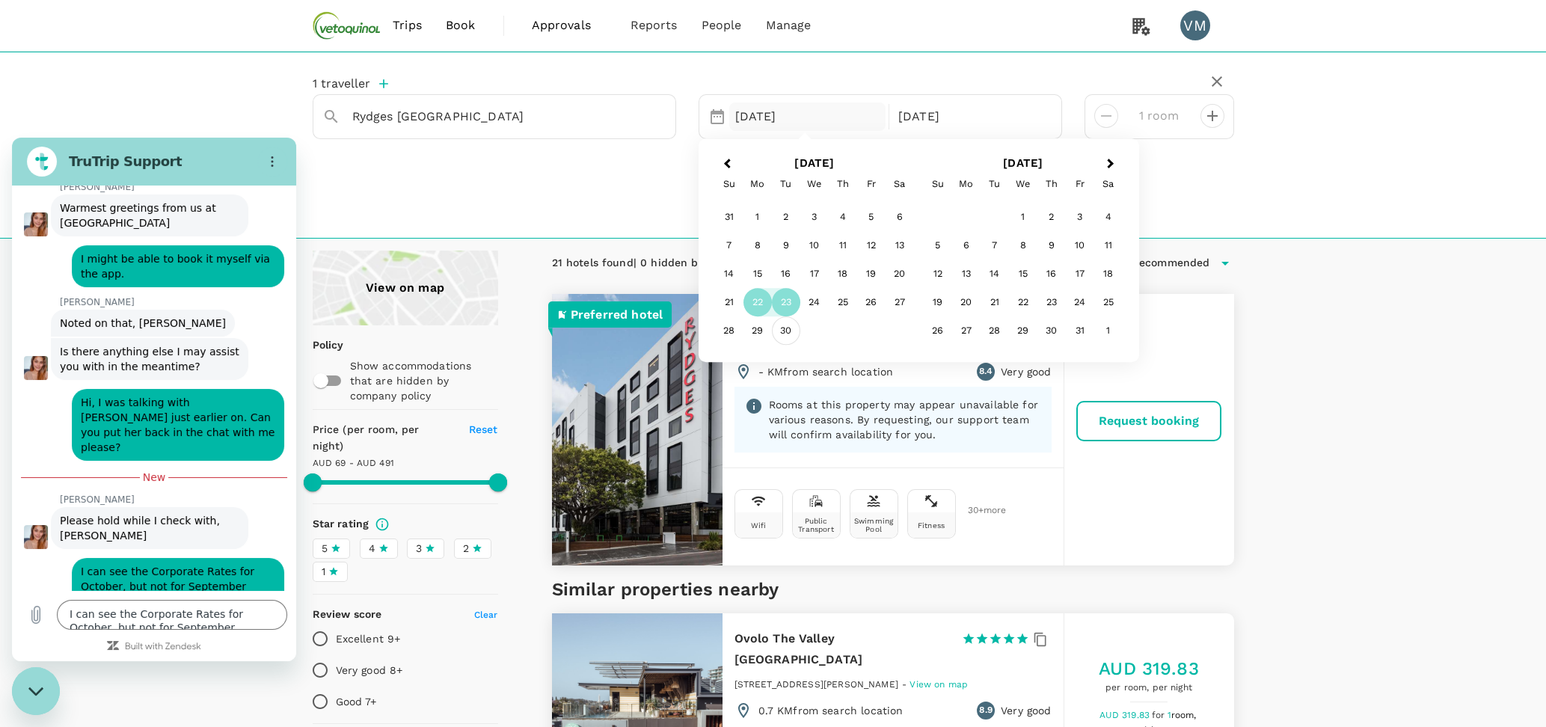
click at [781, 334] on div "30" at bounding box center [786, 331] width 28 height 28
type input "490.59"
click at [1026, 217] on div "1" at bounding box center [1023, 218] width 28 height 28
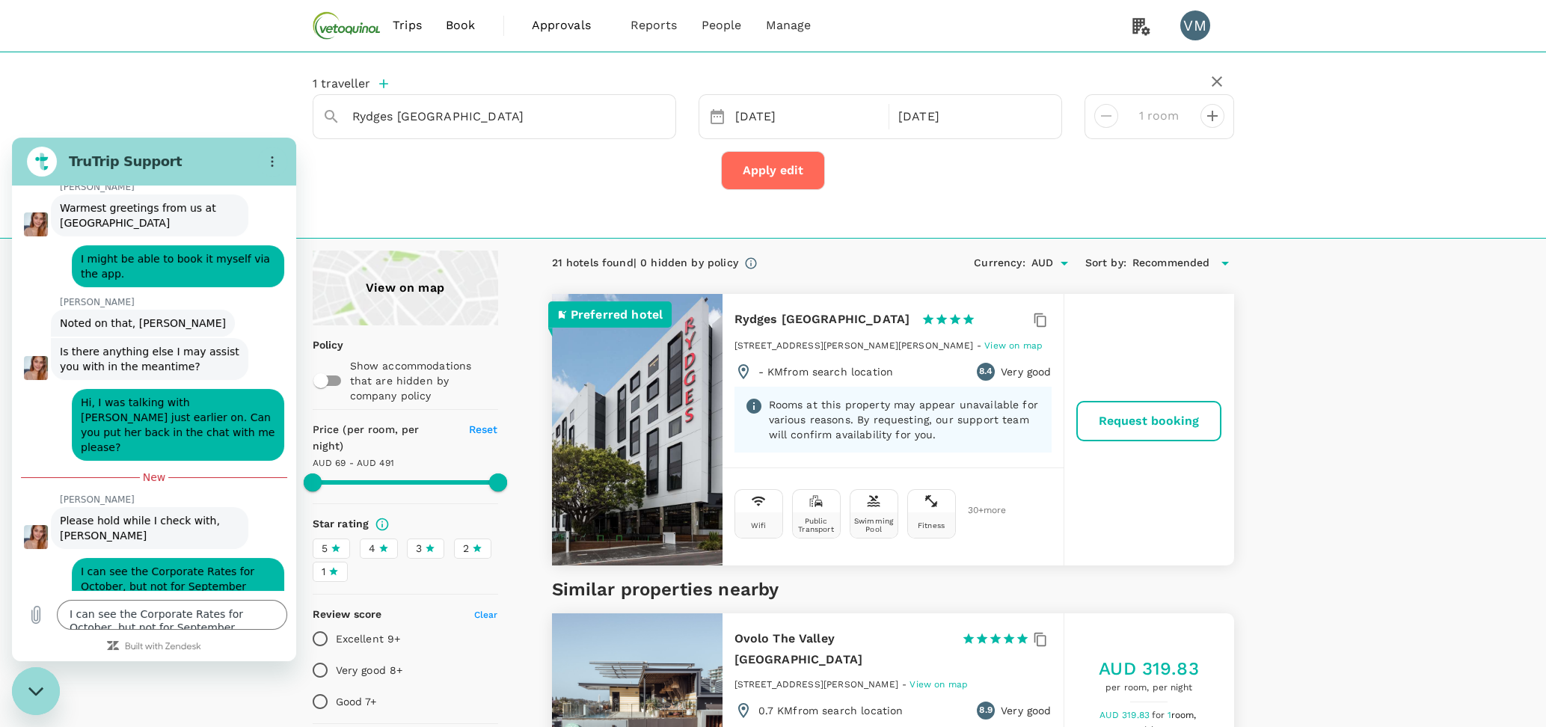
click at [772, 173] on button "Apply edit" at bounding box center [773, 170] width 104 height 39
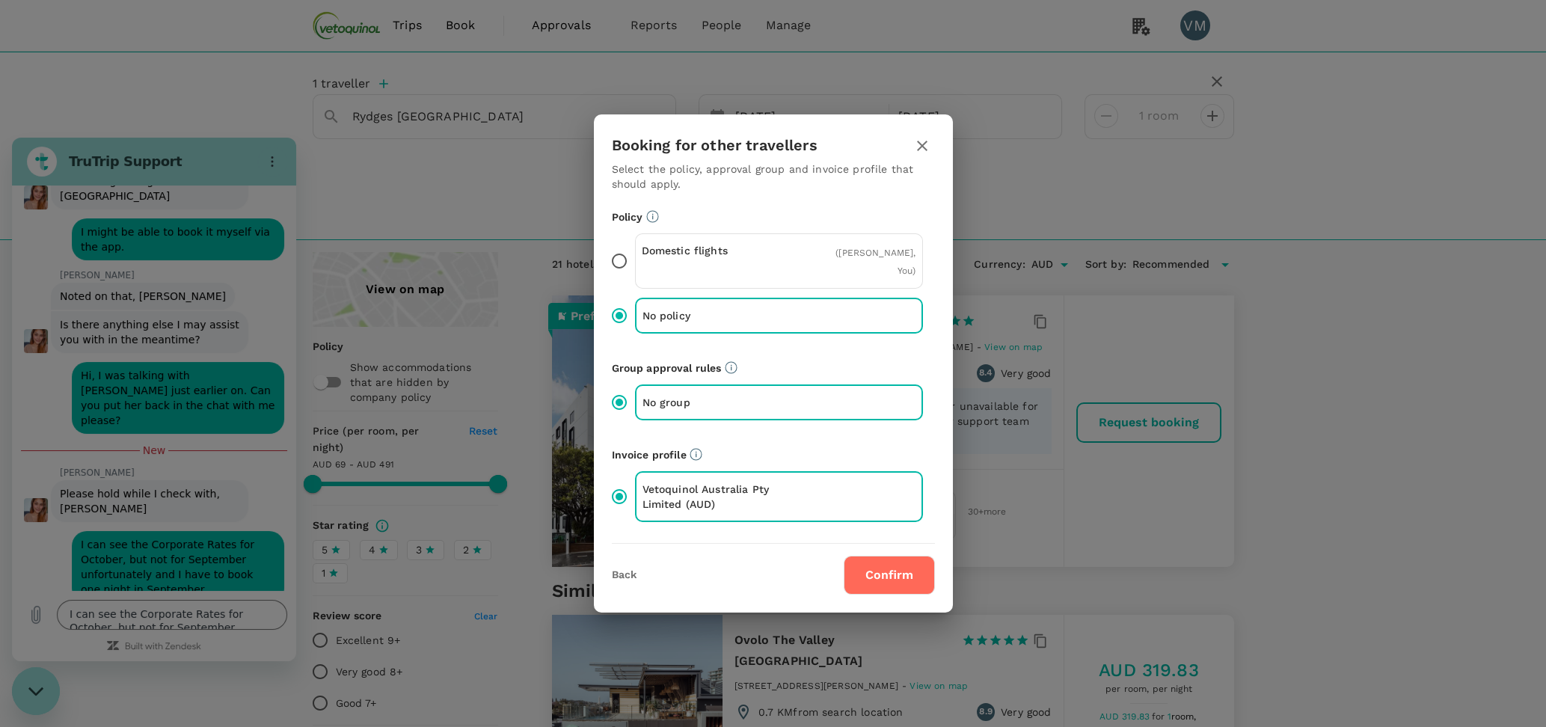
scroll to position [498, 0]
click at [915, 566] on button "Confirm" at bounding box center [889, 575] width 91 height 39
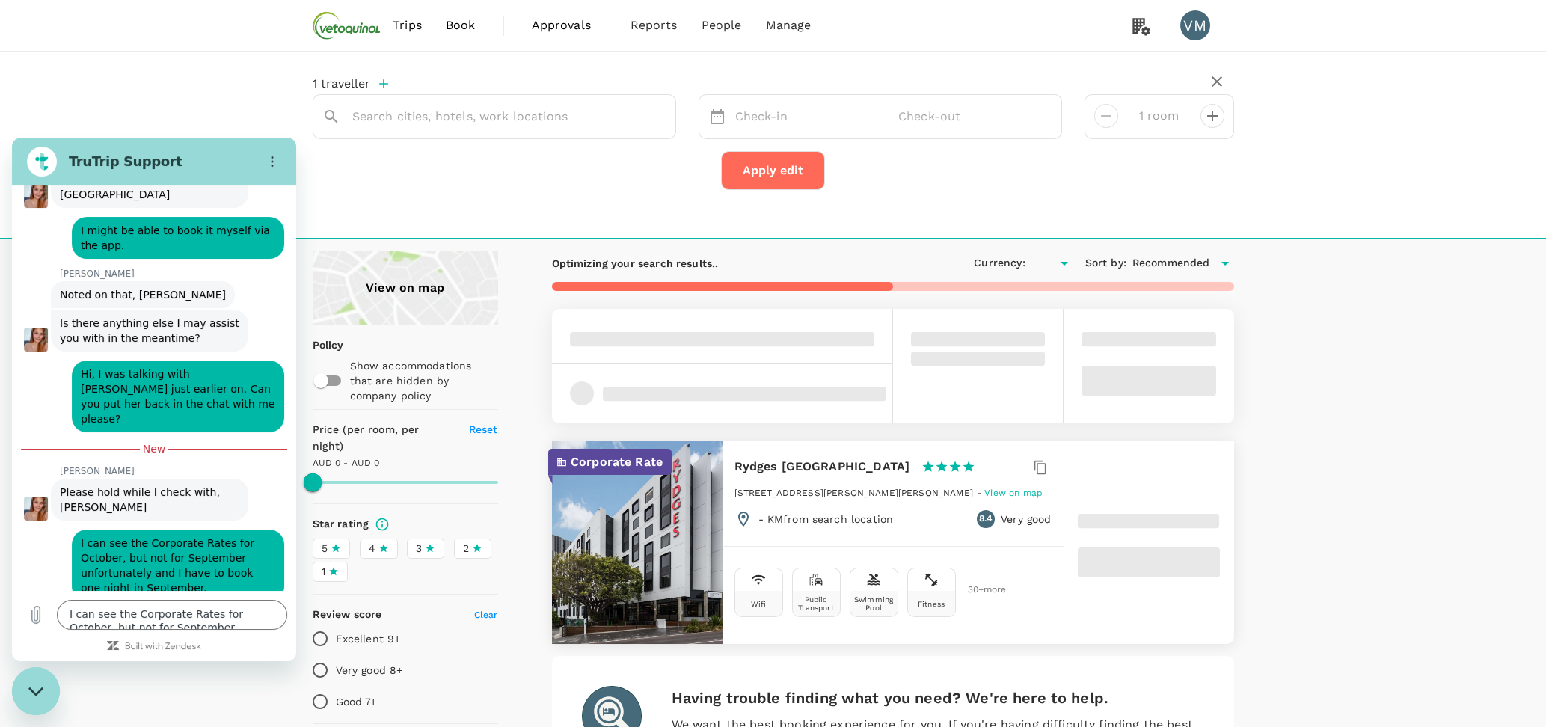
type input "Rydges [GEOGRAPHIC_DATA]"
type input "AUD"
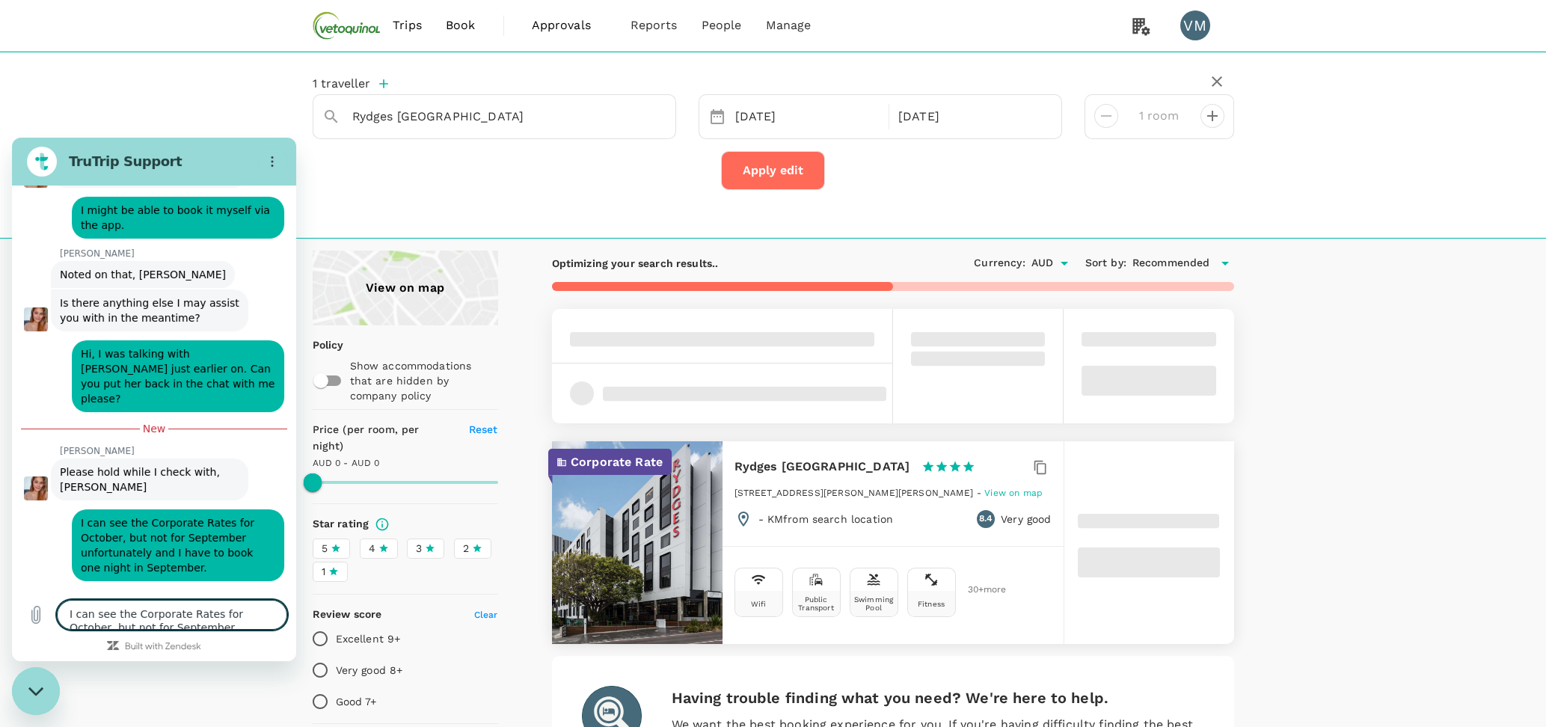
scroll to position [519, 0]
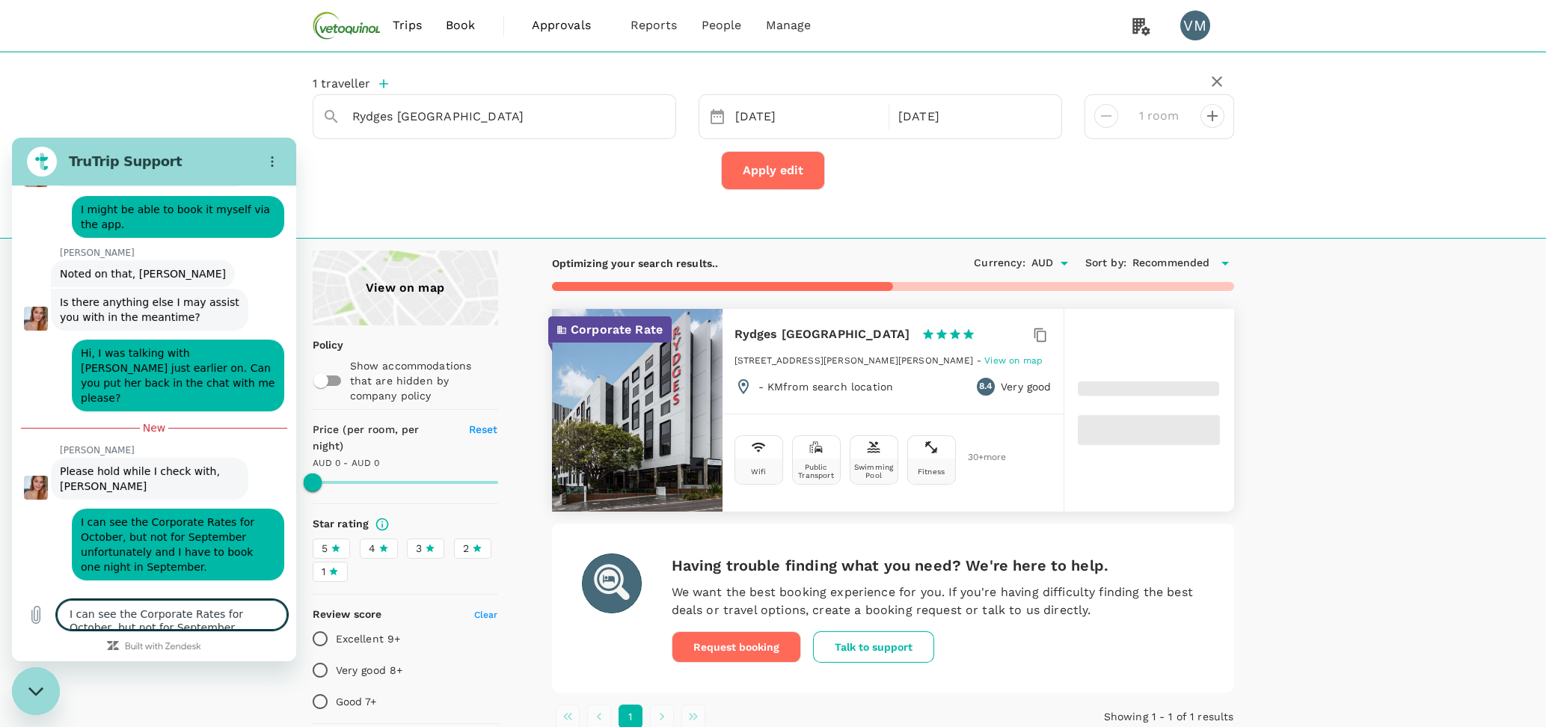
click at [91, 516] on span "I can see the Corporate Rates for October, but not for September unfortunately …" at bounding box center [169, 544] width 177 height 57
copy span "says:"
click at [102, 628] on textarea "I can see the Corporate Rates for October, but not for September unfortunately …" at bounding box center [172, 615] width 230 height 30
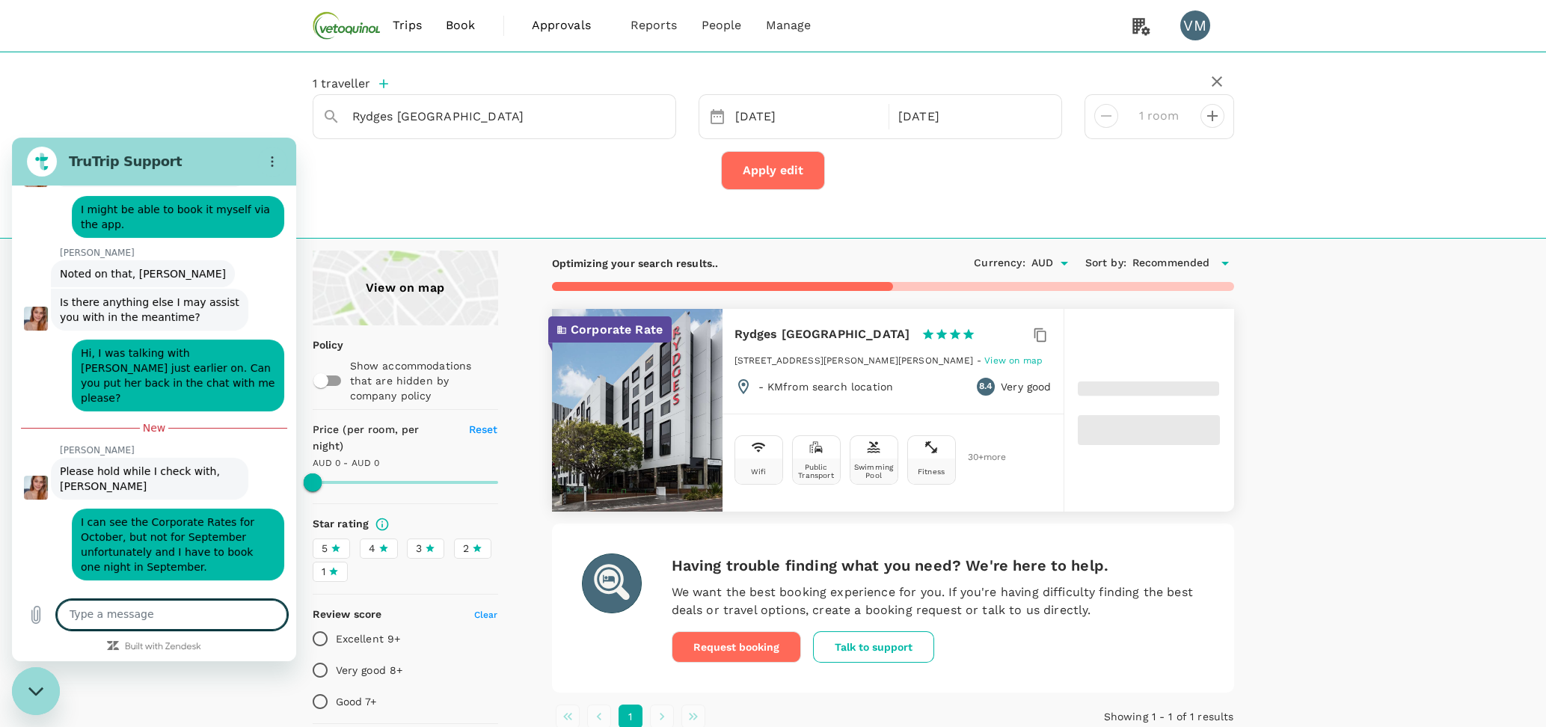
type textarea "J"
paste textarea "says: I can see the Corporate Rates for October, but not for September unfortun…"
type textarea "Hi, if that helps, says: I can see the Corporate Rates for October, but not for…"
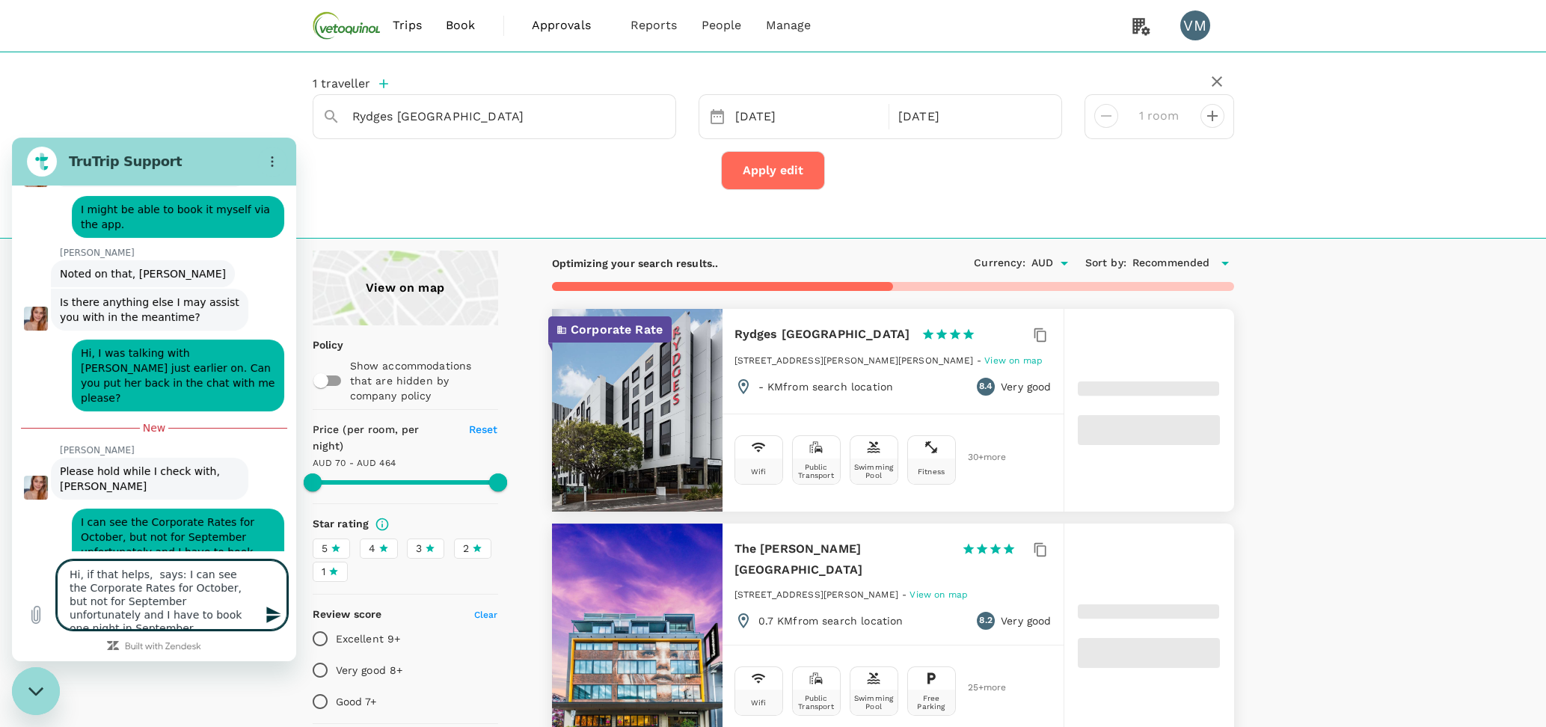
type input "463.31"
drag, startPoint x: 171, startPoint y: 575, endPoint x: 179, endPoint y: 575, distance: 8.2
click at [179, 575] on textarea "Hi, if that helps, says: I can see the Corporate Rates for October, but not for…" at bounding box center [172, 595] width 230 height 70
type textarea "Hi, if that helps, I can see the Corporate Rates for October, but not for Septe…"
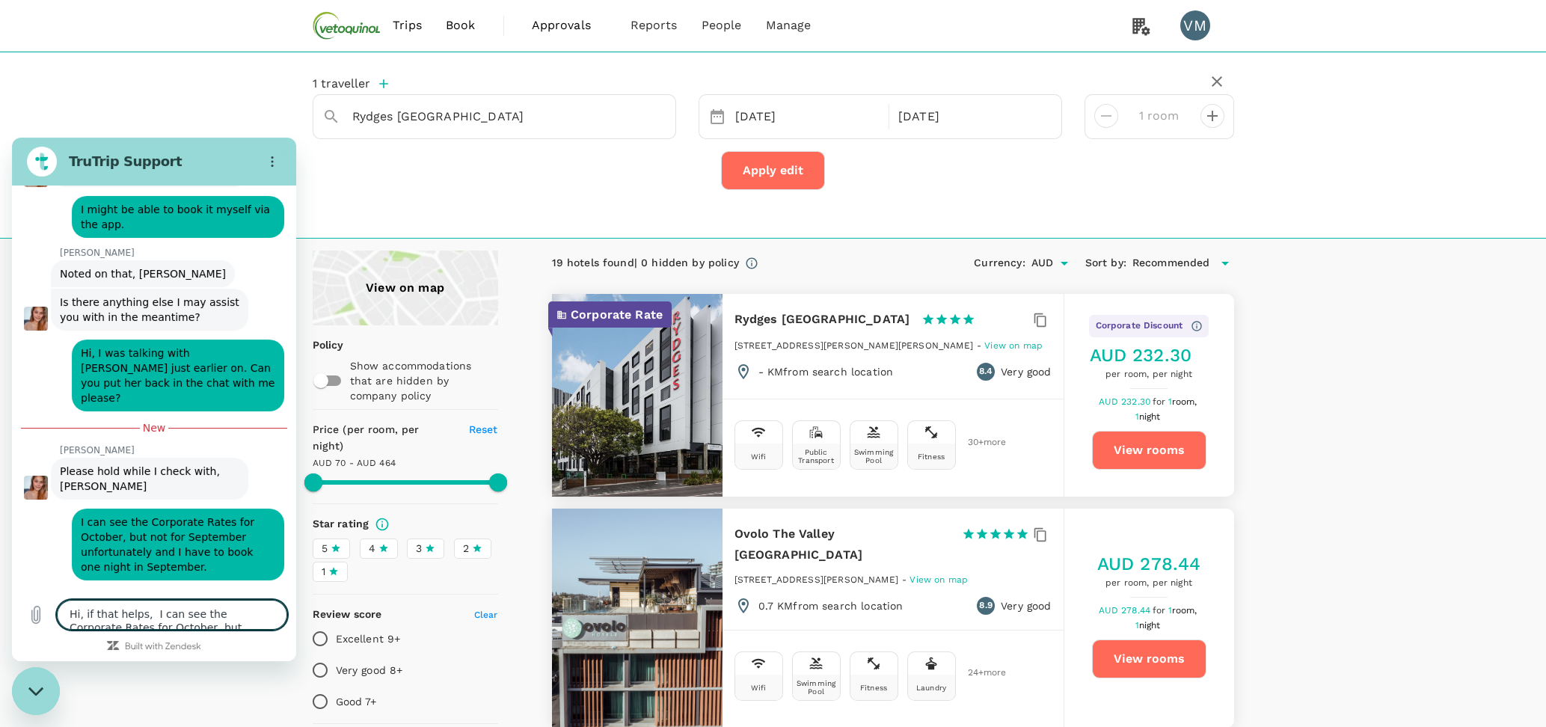
type input "68.59"
type input "463.59"
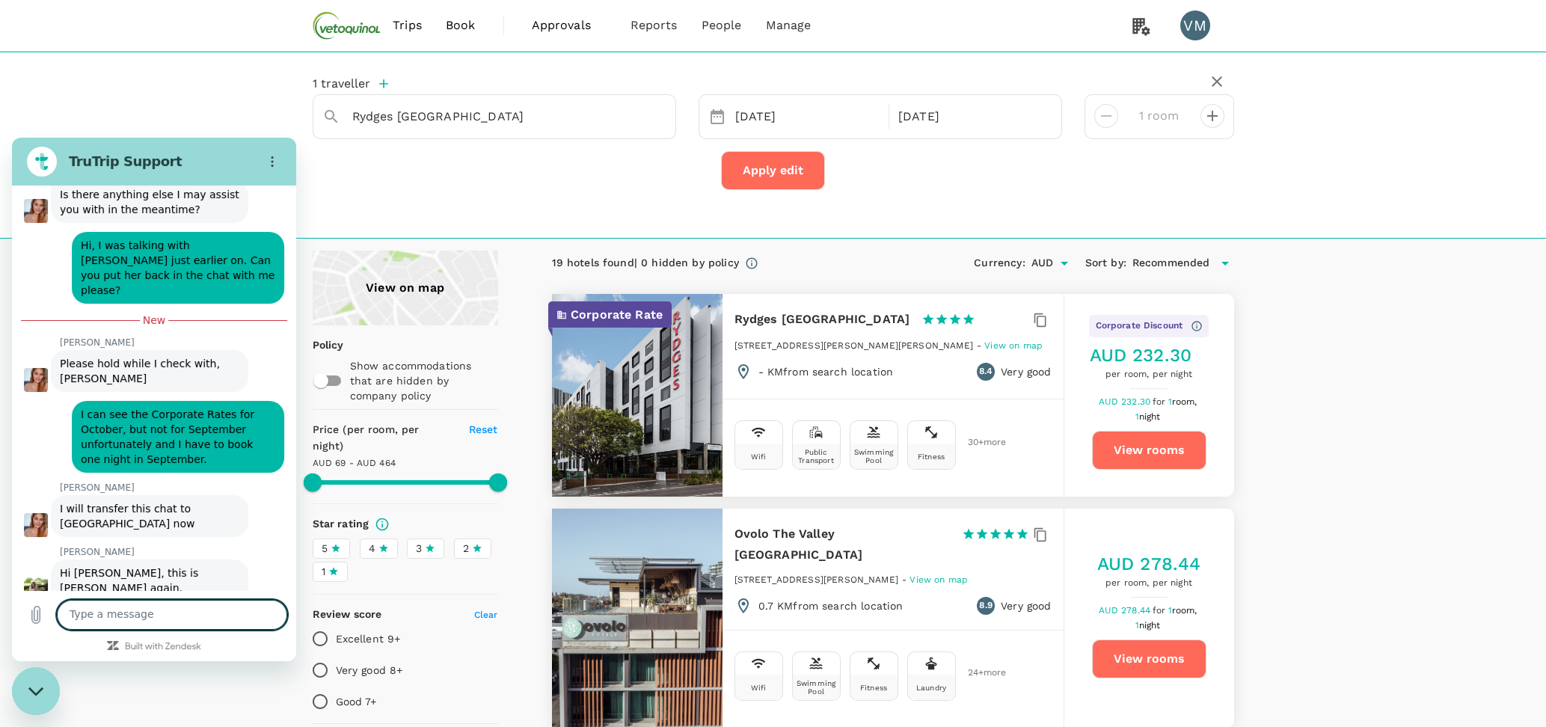
scroll to position [628, 0]
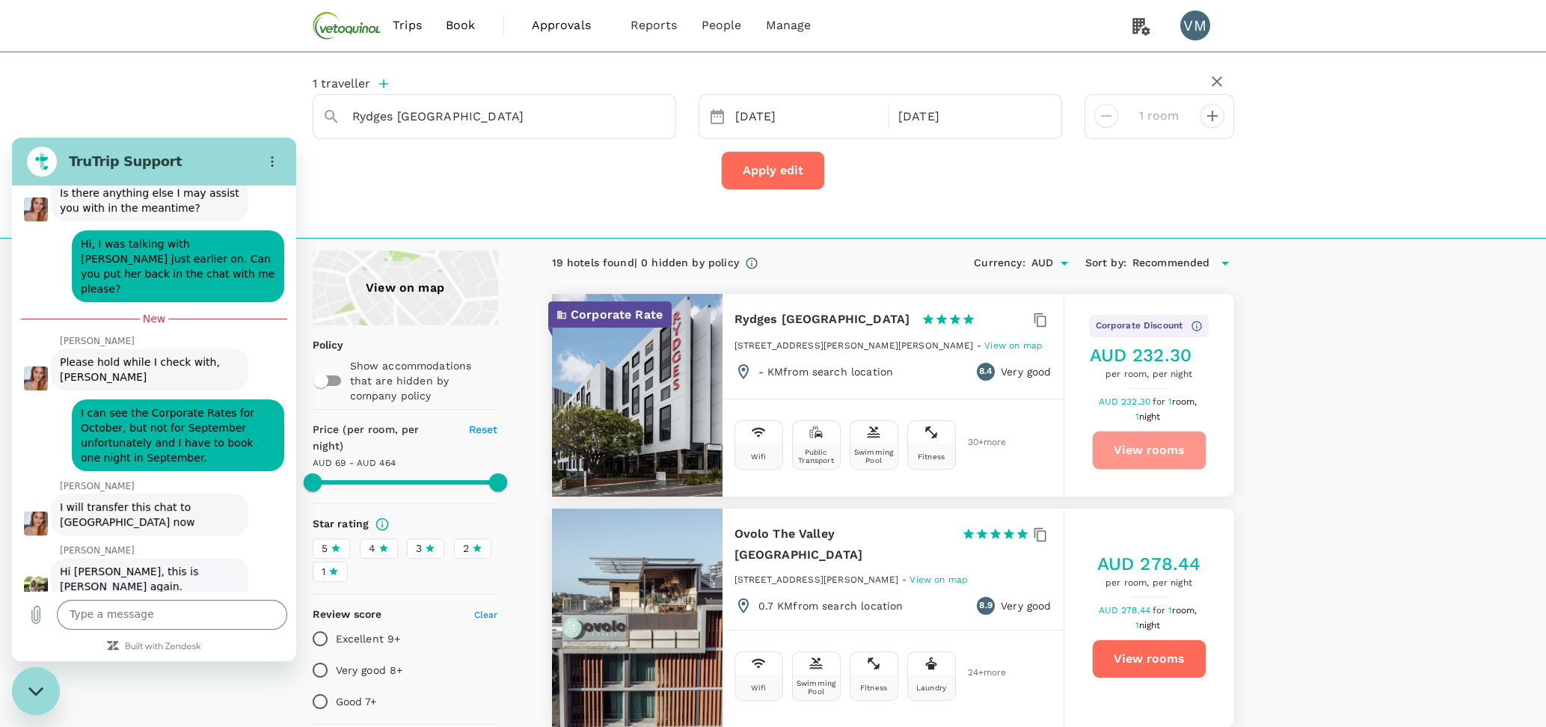
click at [1121, 457] on button "View rooms" at bounding box center [1149, 450] width 114 height 39
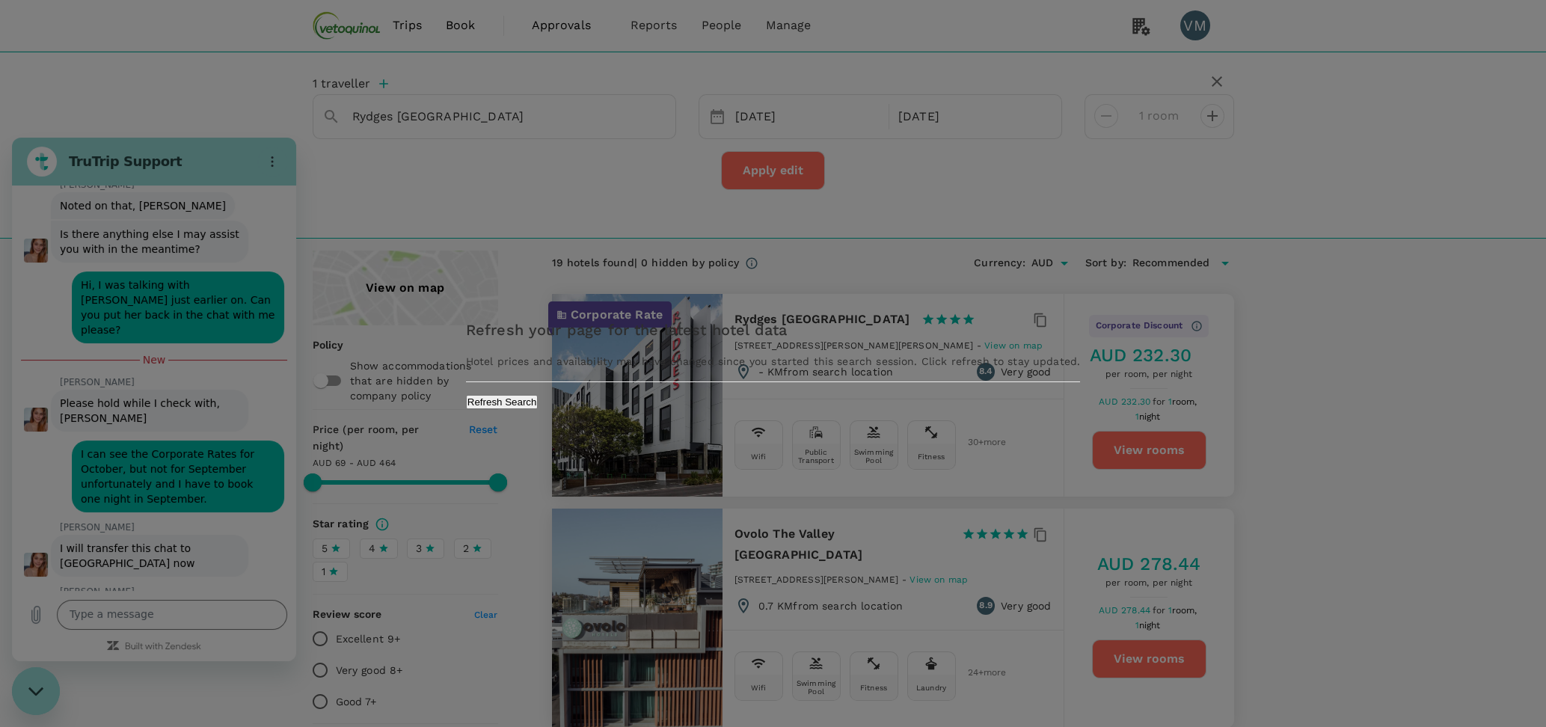
type input "463.59"
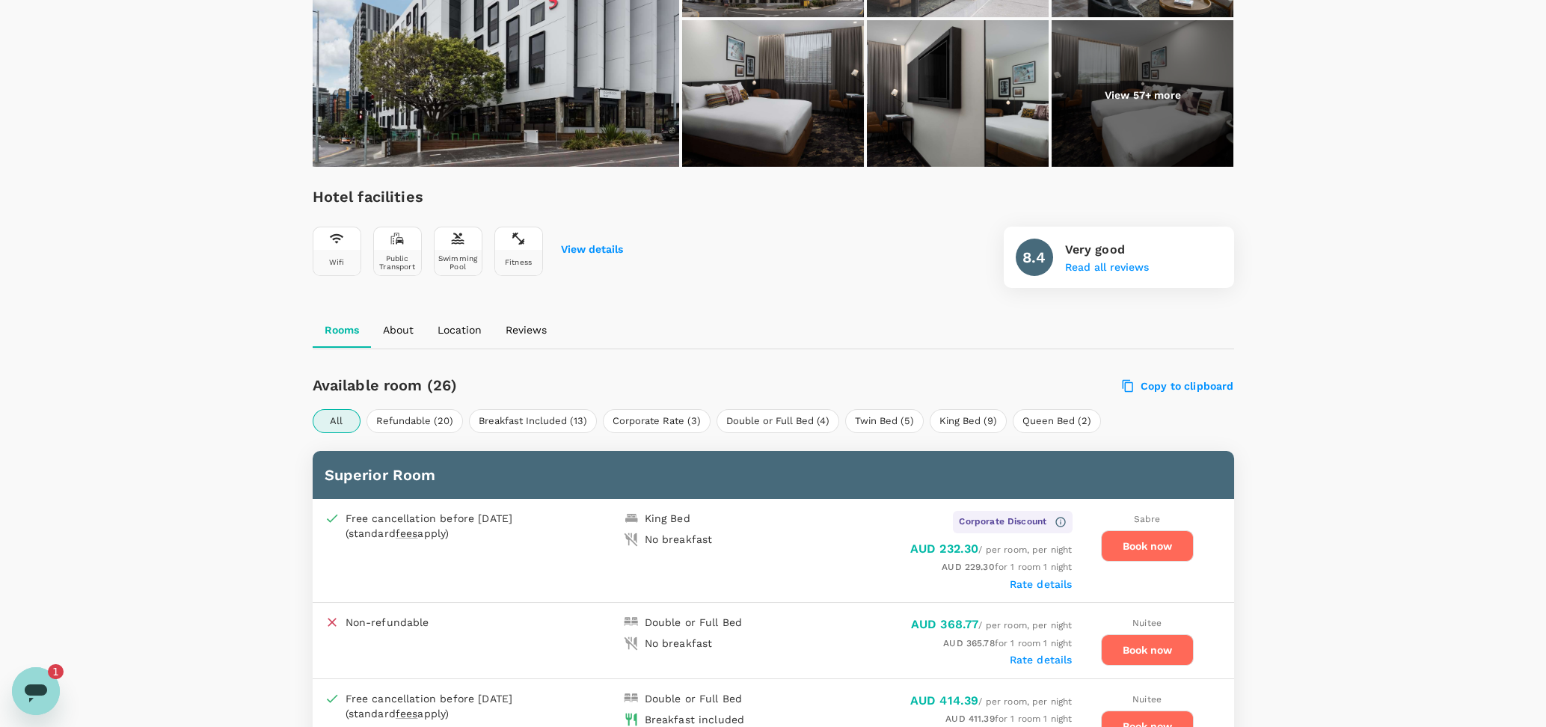
click at [19, 700] on div "Open messaging window, 1 unread message" at bounding box center [35, 691] width 45 height 45
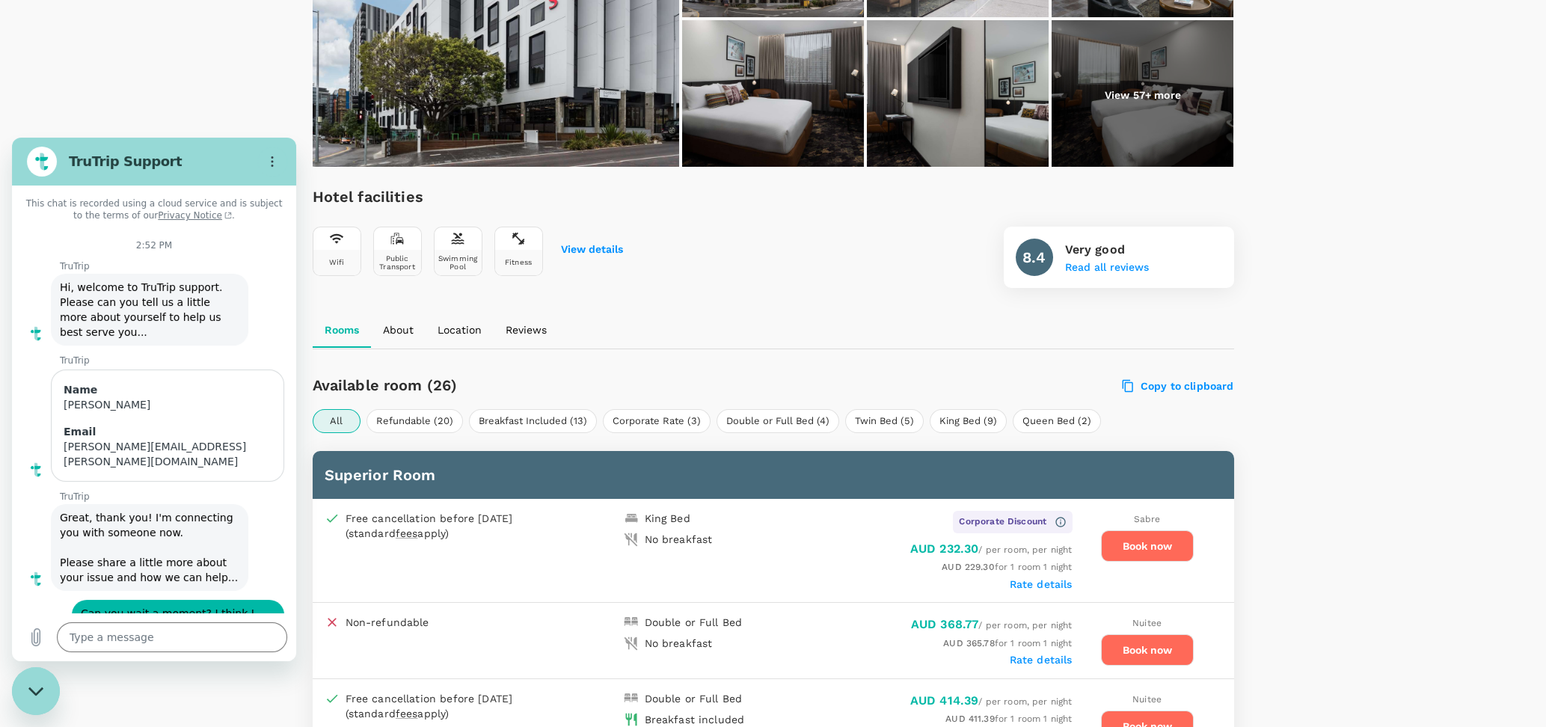
type textarea "x"
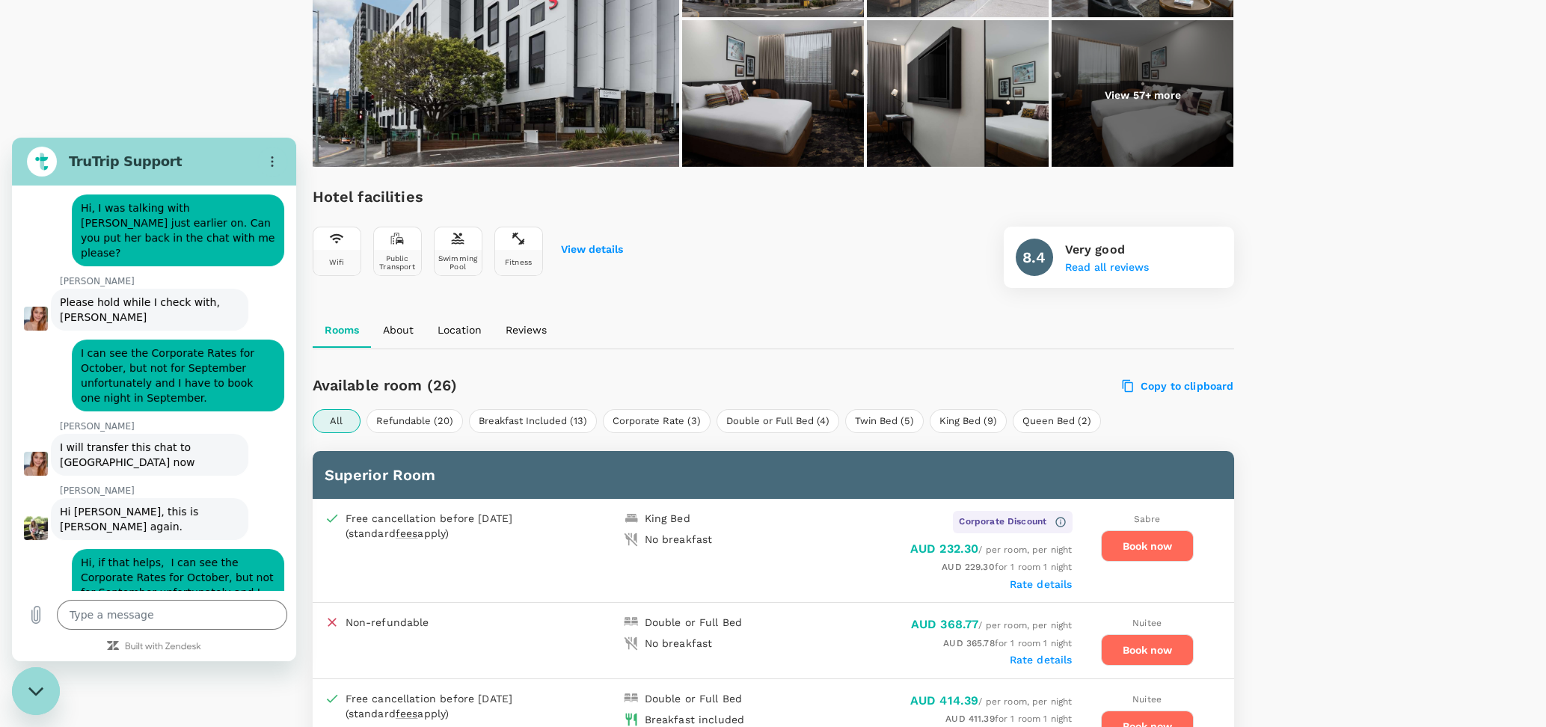
click at [117, 690] on span "That's what I was inquiring with the property." at bounding box center [145, 703] width 170 height 27
click at [128, 690] on span "That's what I was inquiring with the property." at bounding box center [145, 703] width 170 height 27
click at [110, 606] on textarea at bounding box center [172, 615] width 230 height 30
type textarea "O"
type textarea "x"
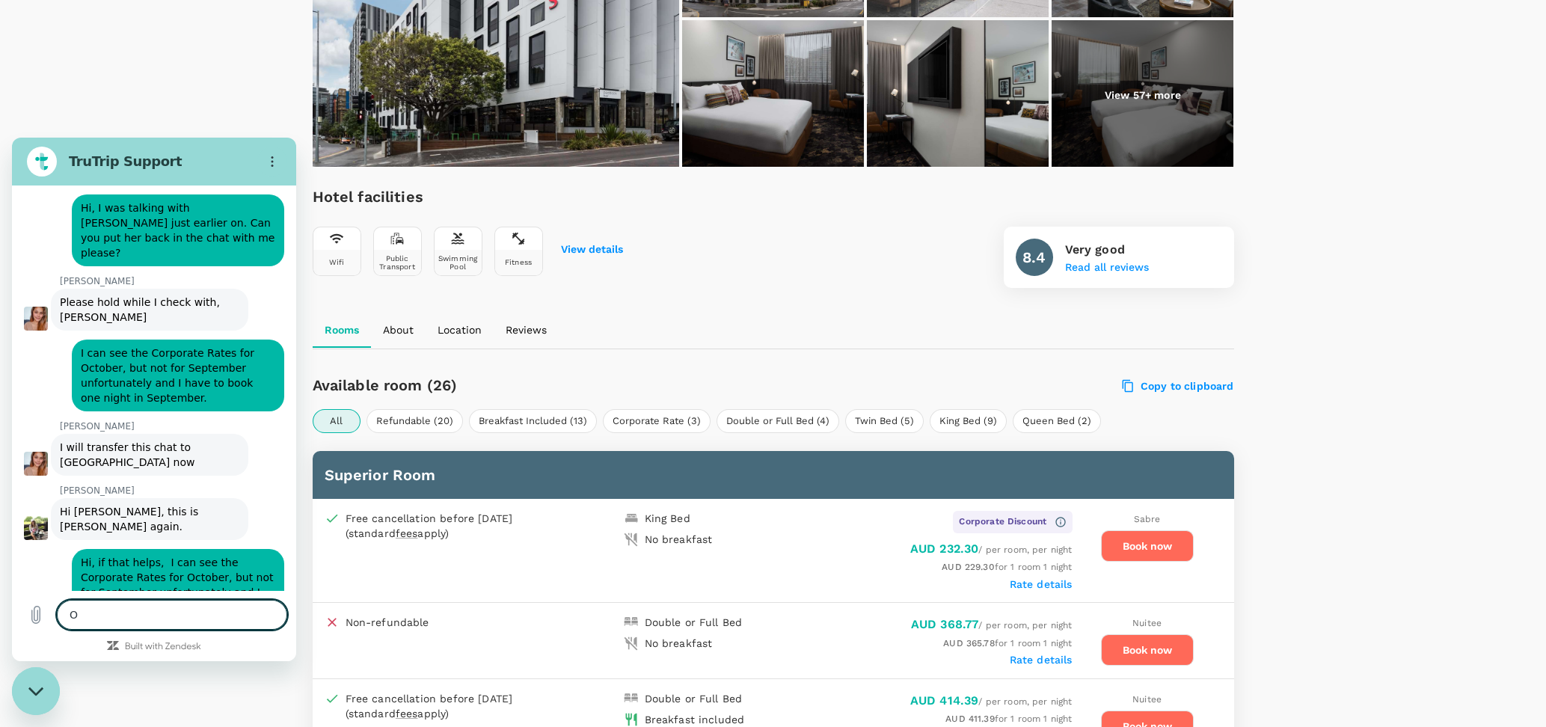
type textarea "Ok"
type textarea "x"
type textarea "Ok,."
type textarea "x"
type textarea "Ok,."
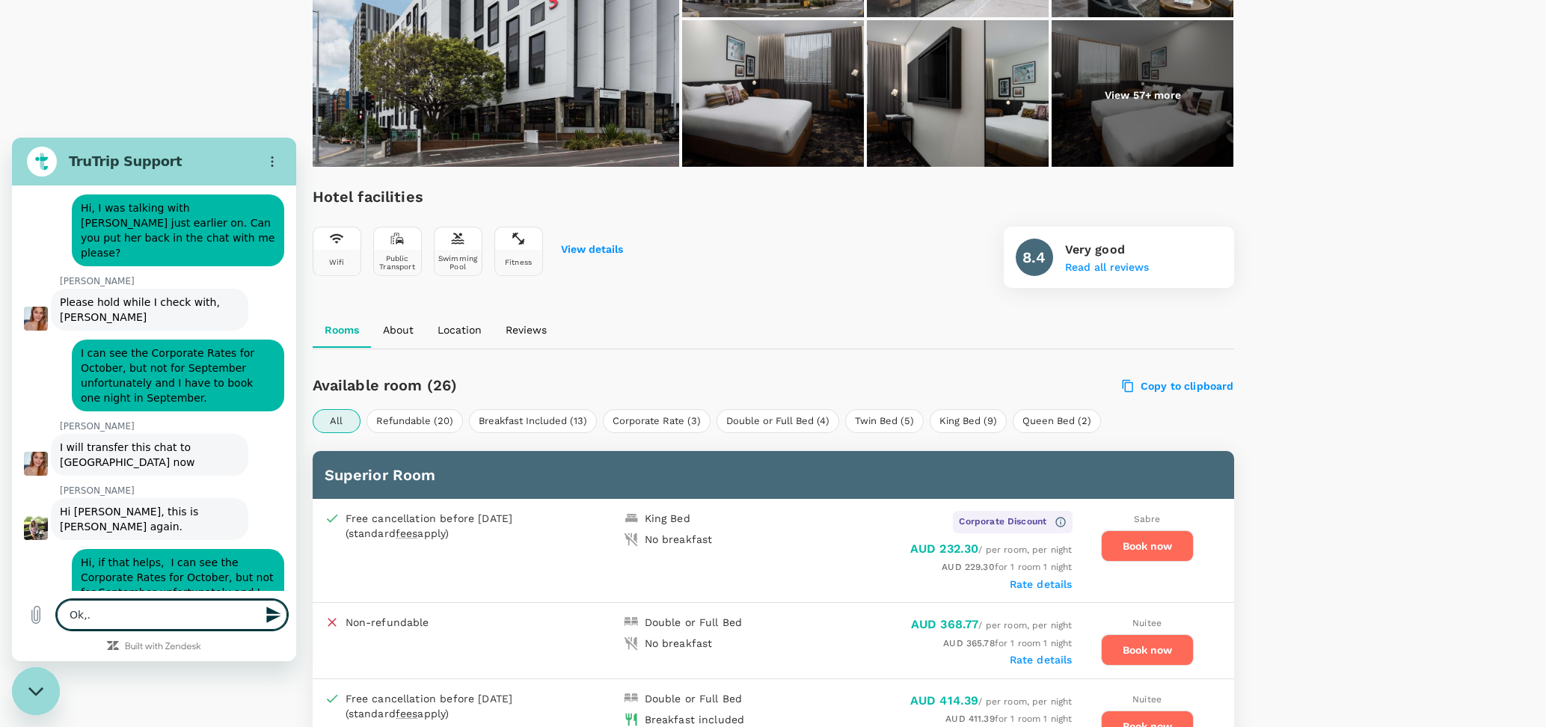
type textarea "x"
type textarea "Ok,. g"
type textarea "x"
type textarea "Ok,."
type textarea "x"
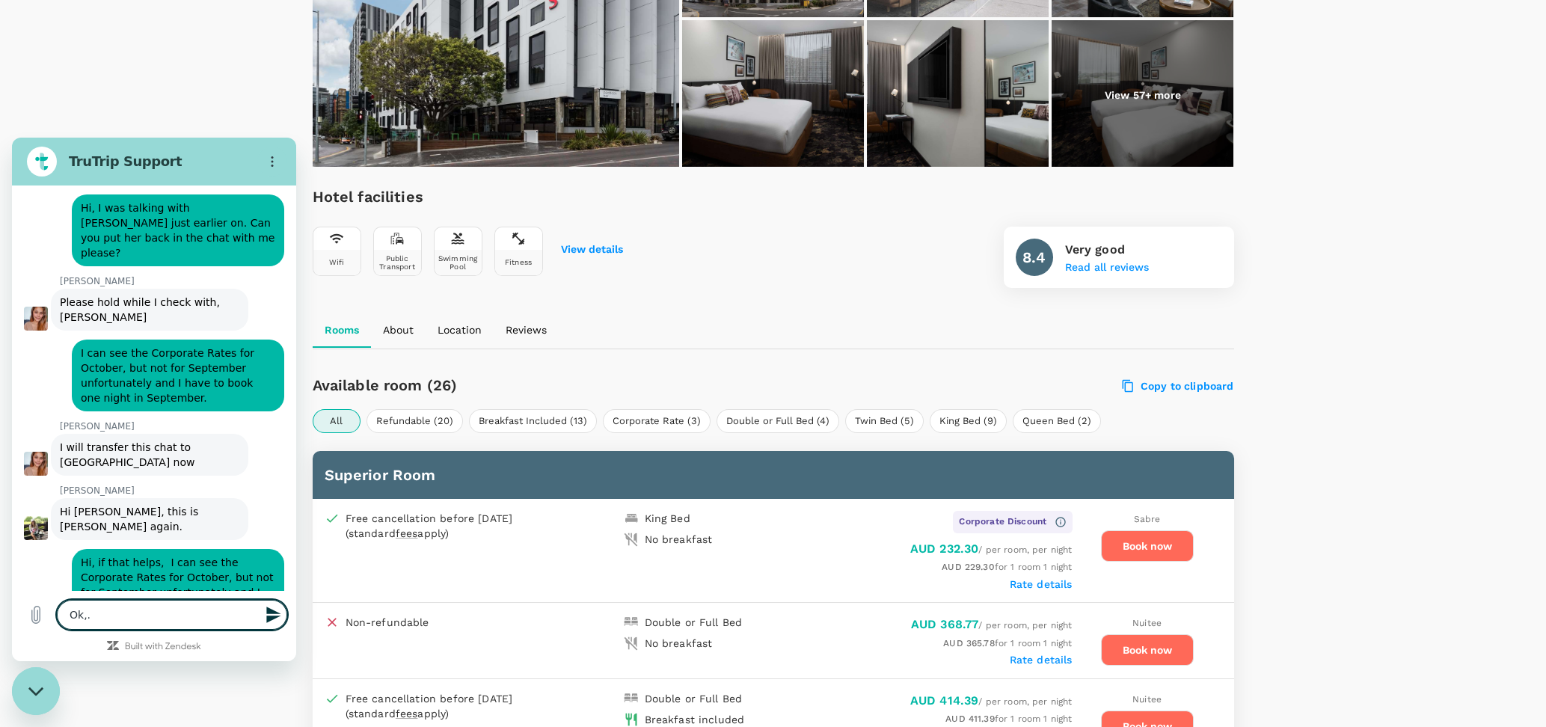
type textarea "Ok,."
type textarea "x"
type textarea "Ok,"
type textarea "x"
type textarea "Ok,,"
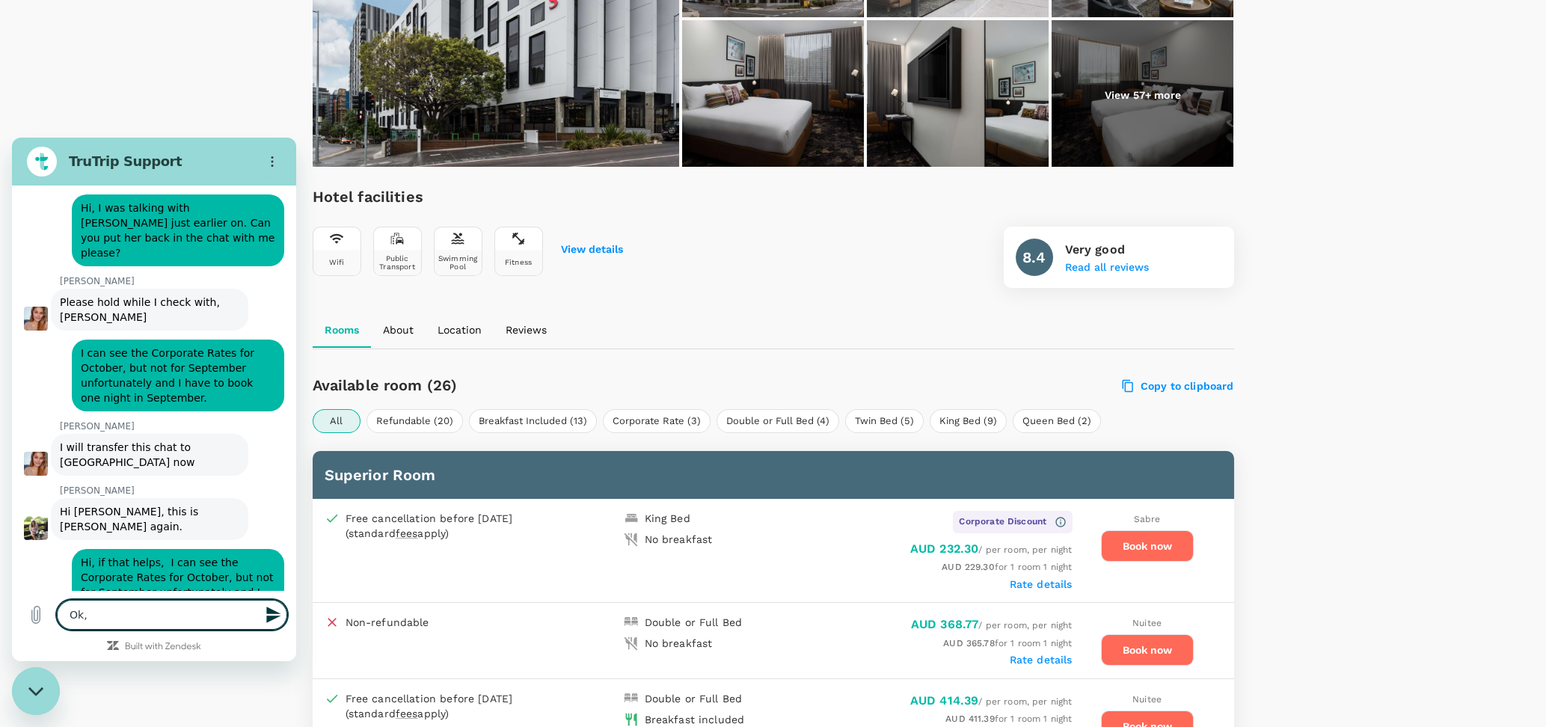
type textarea "x"
type textarea "Ok,,"
type textarea "x"
type textarea "Ok,, g"
type textarea "x"
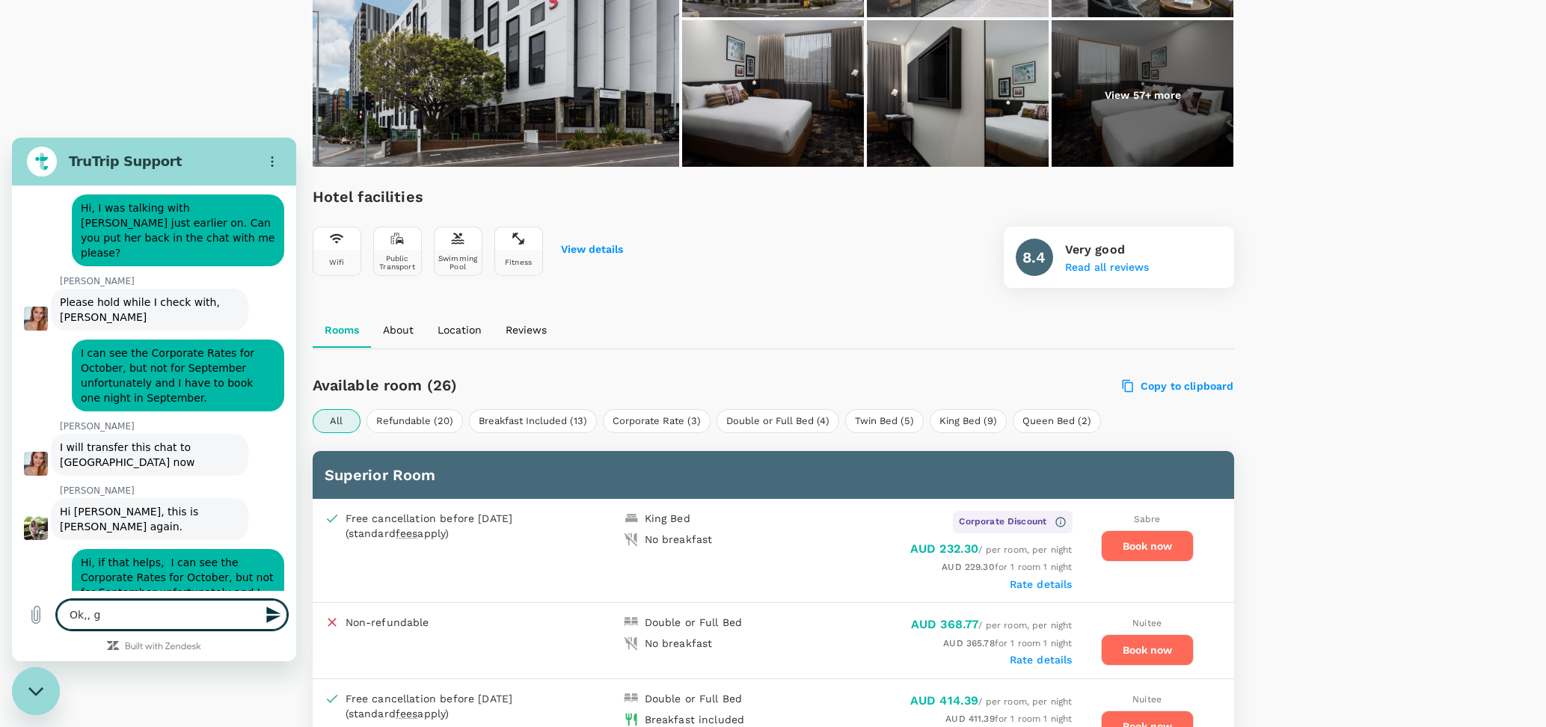
type textarea "Ok,, gr"
type textarea "x"
type textarea "Ok,, gre"
type textarea "x"
type textarea "Ok,, grea"
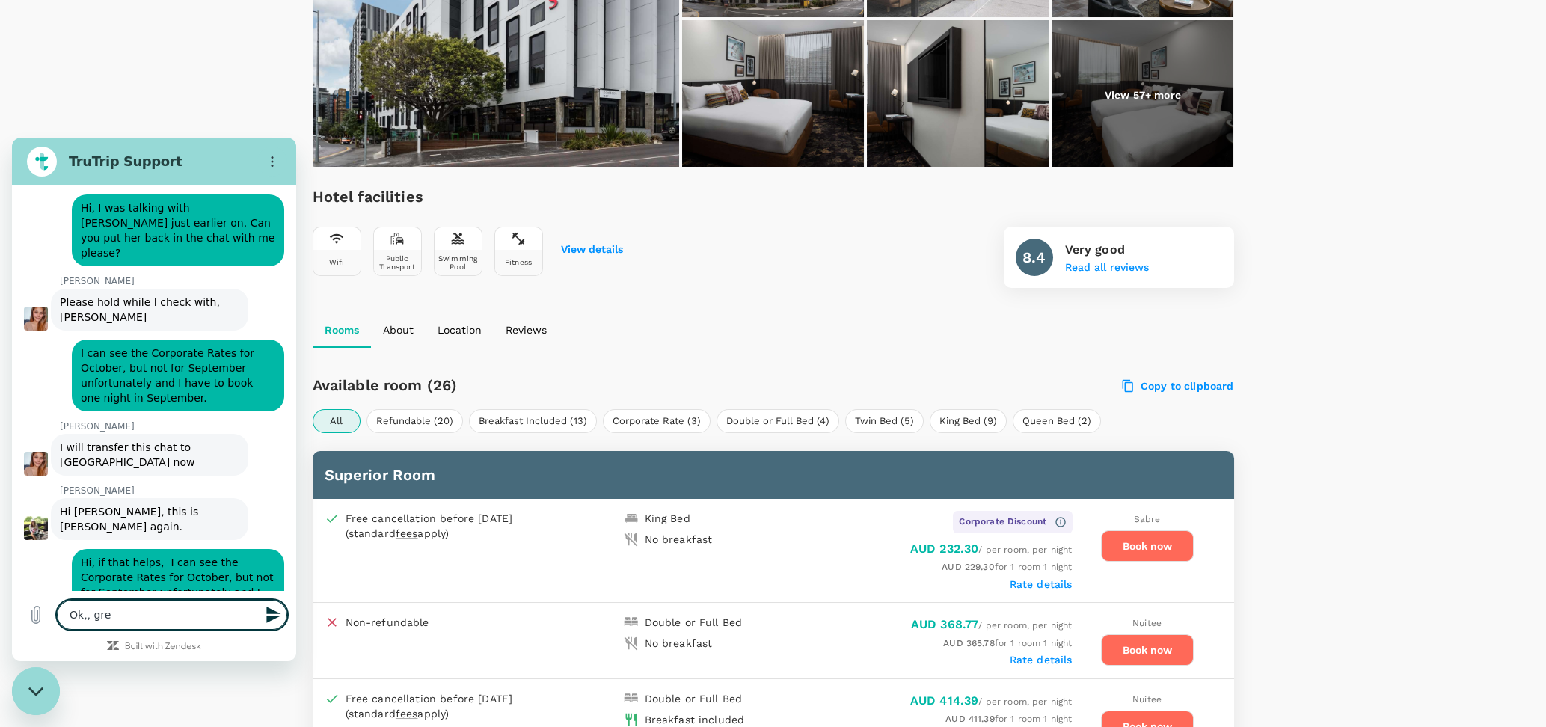
type textarea "x"
type textarea "Ok,, great"
type textarea "x"
type textarea "Ok,, great."
type textarea "x"
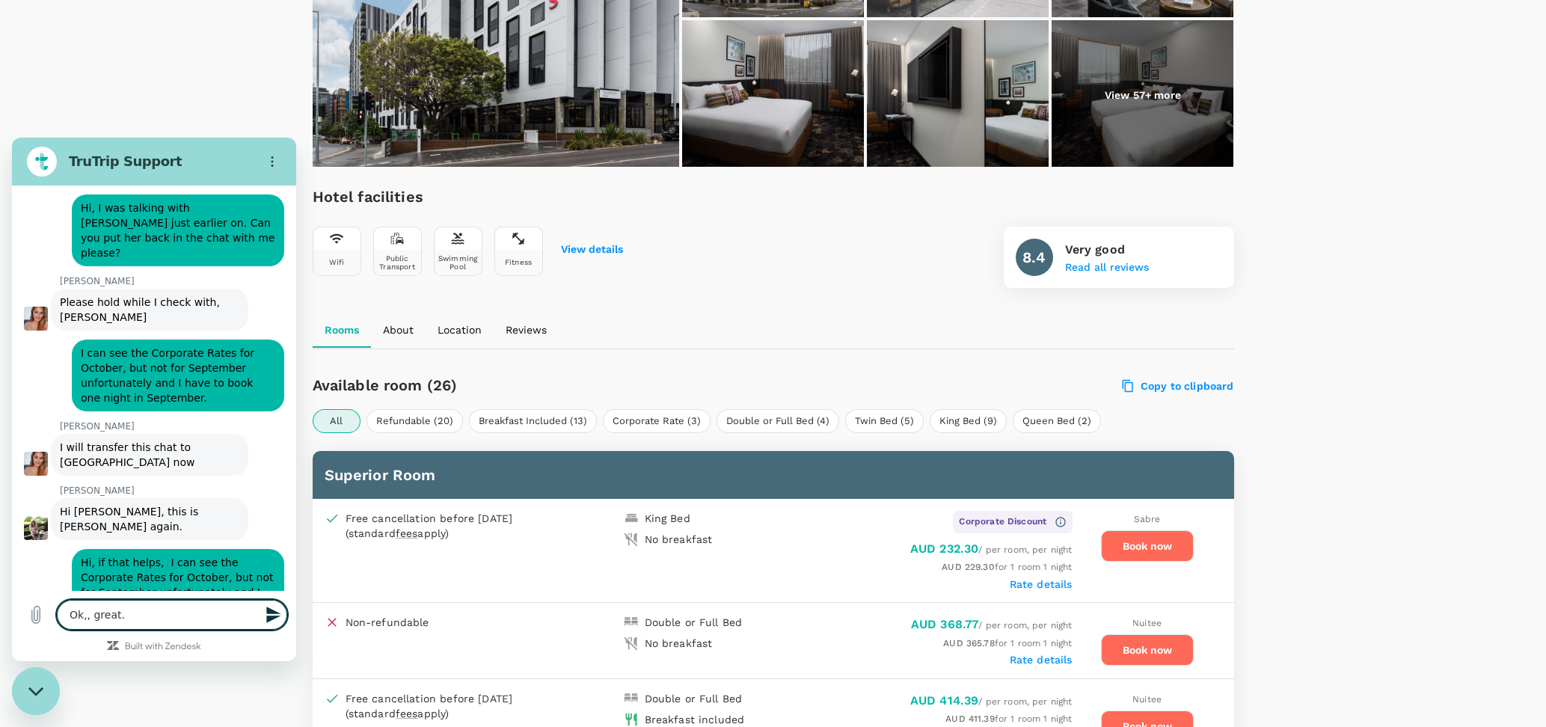
type textarea "Ok,, great."
type textarea "x"
type textarea "Ok,, great. I"
type textarea "x"
type textarea "Ok,, great."
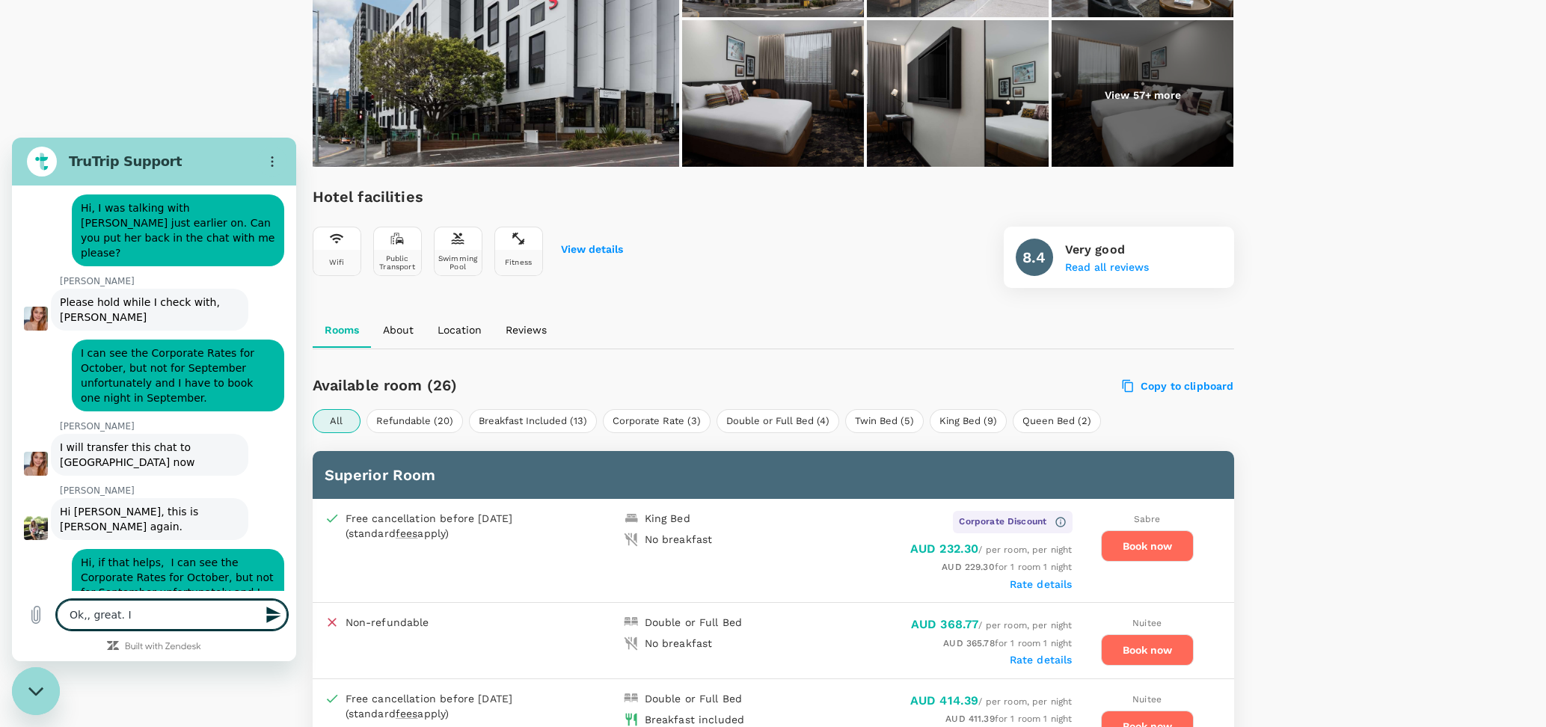
type textarea "x"
type textarea "Ok,, great. T"
type textarea "x"
type textarea "Ok,, great. Th"
type textarea "x"
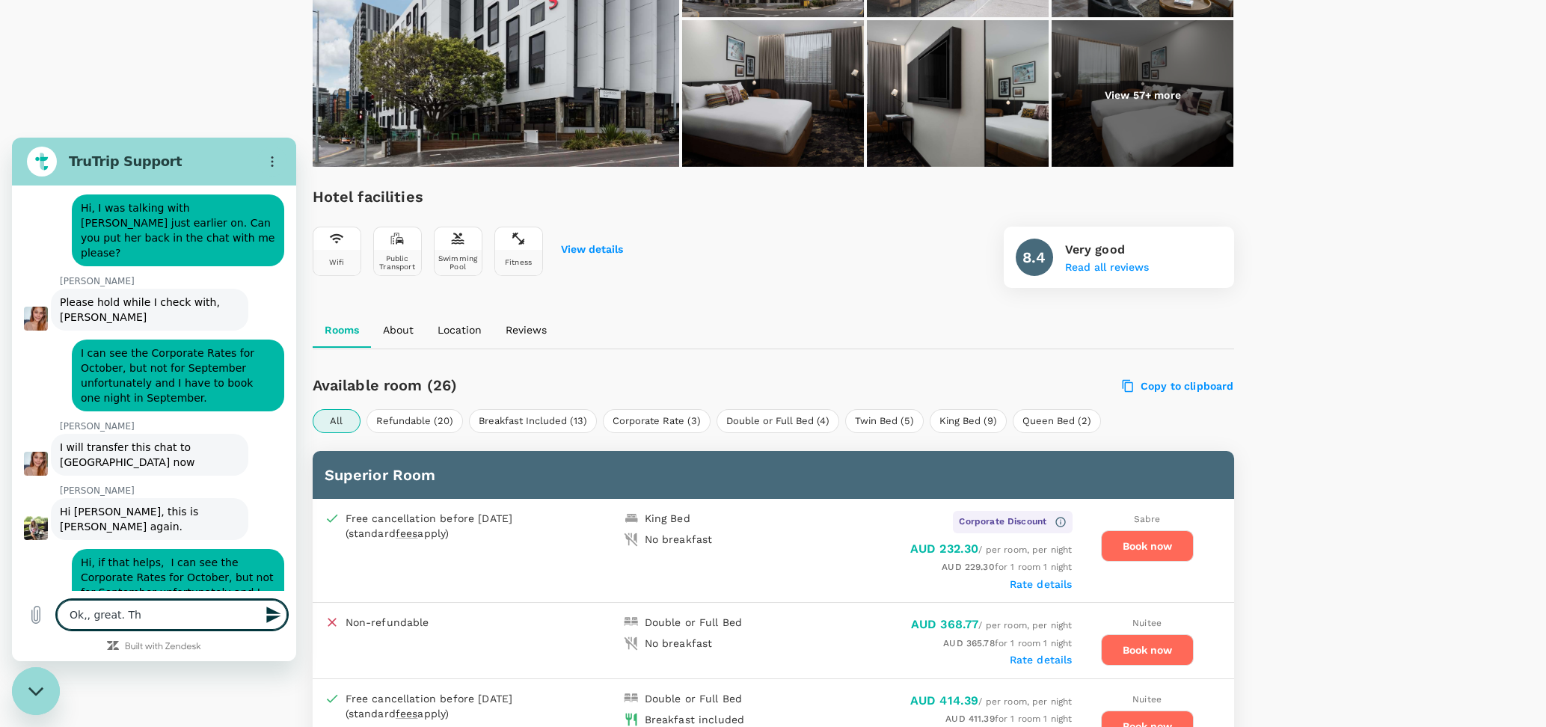
type textarea "Ok,, great. Tha"
type textarea "x"
type textarea "Ok,, great. Than"
type textarea "x"
type textarea "Ok,, great. Thank"
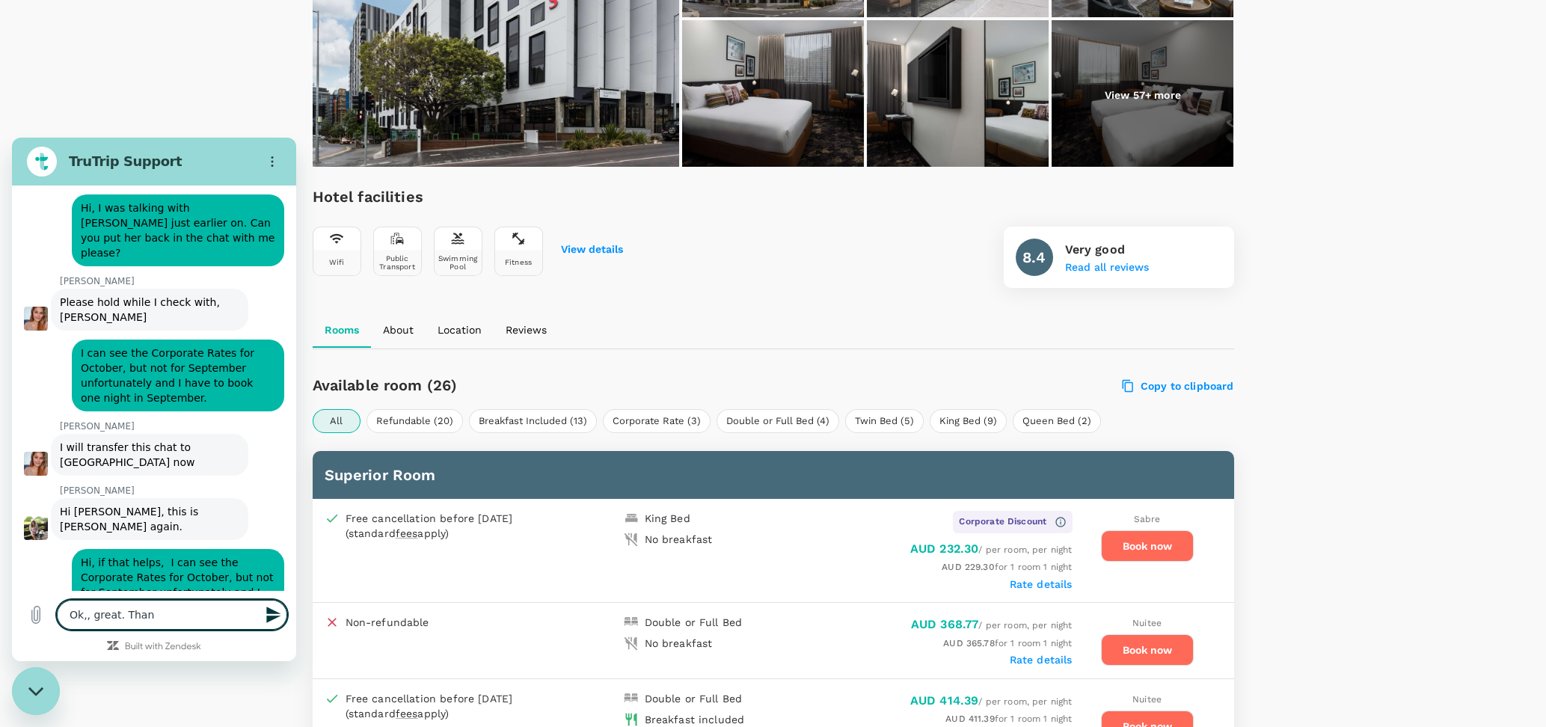
type textarea "x"
type textarea "Ok,, great. Thanks"
type textarea "x"
type textarea "Ok,, great. Thanks."
type textarea "x"
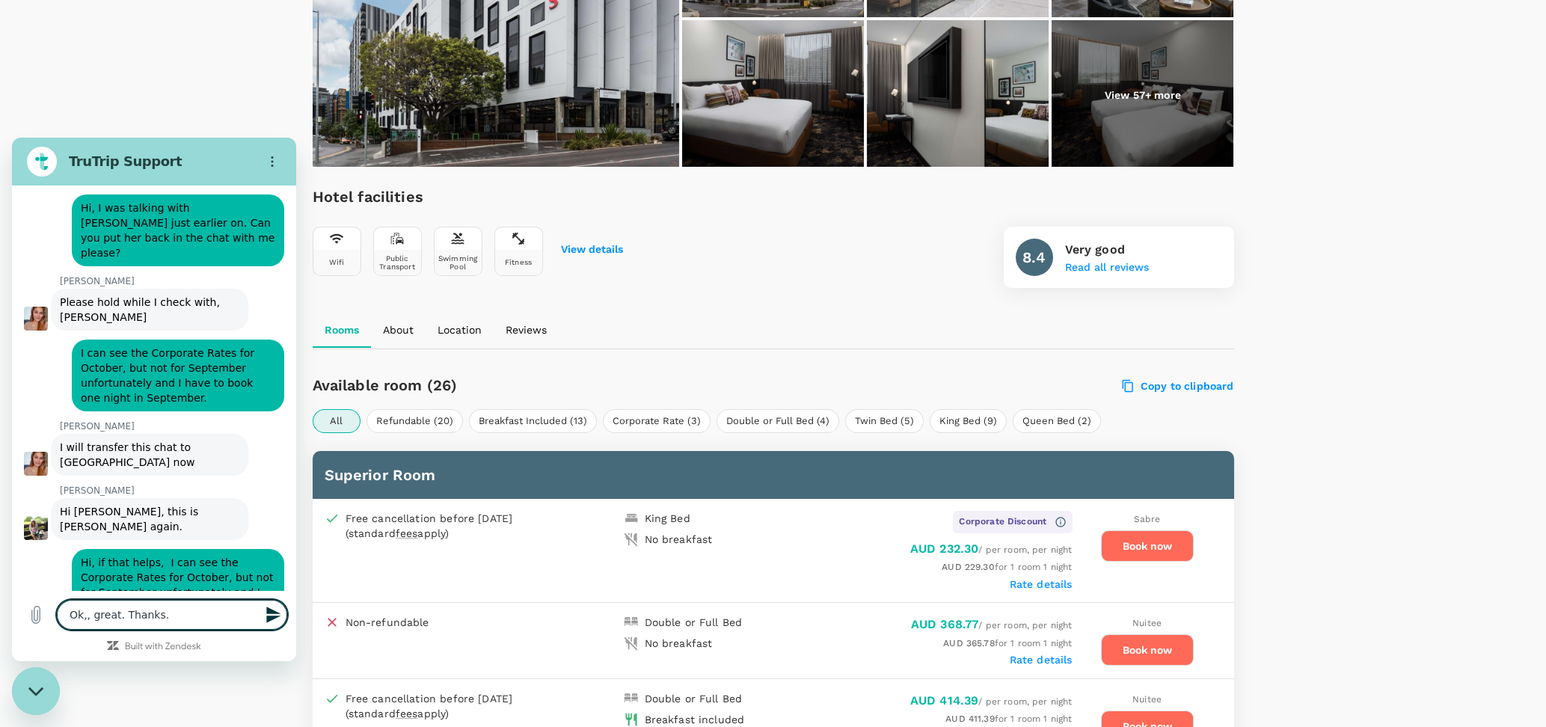
type textarea "Ok,, great. Thanks."
type textarea "x"
type textarea "Ok,, great. Thanks. I"
type textarea "x"
type textarea "Ok,, great. Thanks. I"
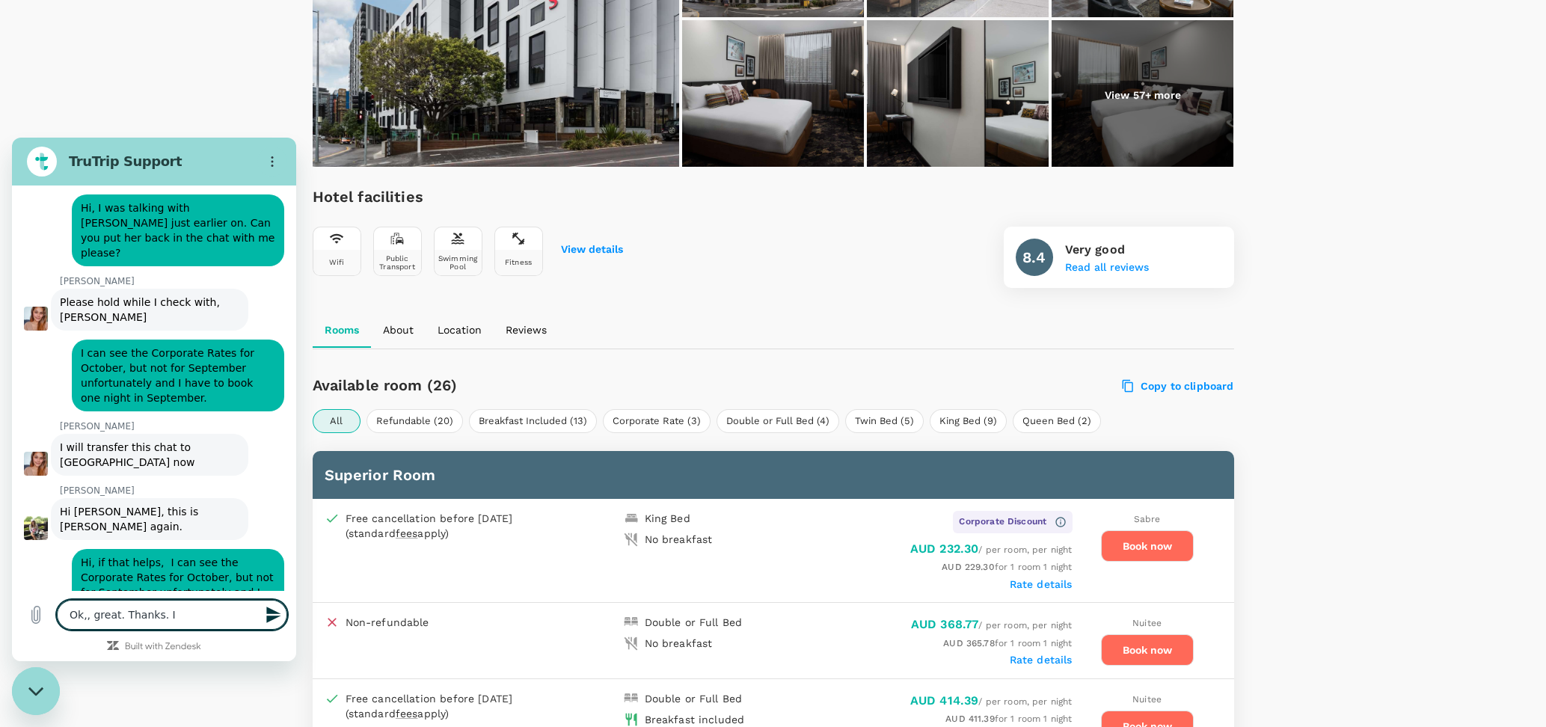
type textarea "x"
type textarea "Ok,, great. Thanks. I t"
type textarea "x"
type textarea "Ok,, great. Thanks. I th"
type textarea "x"
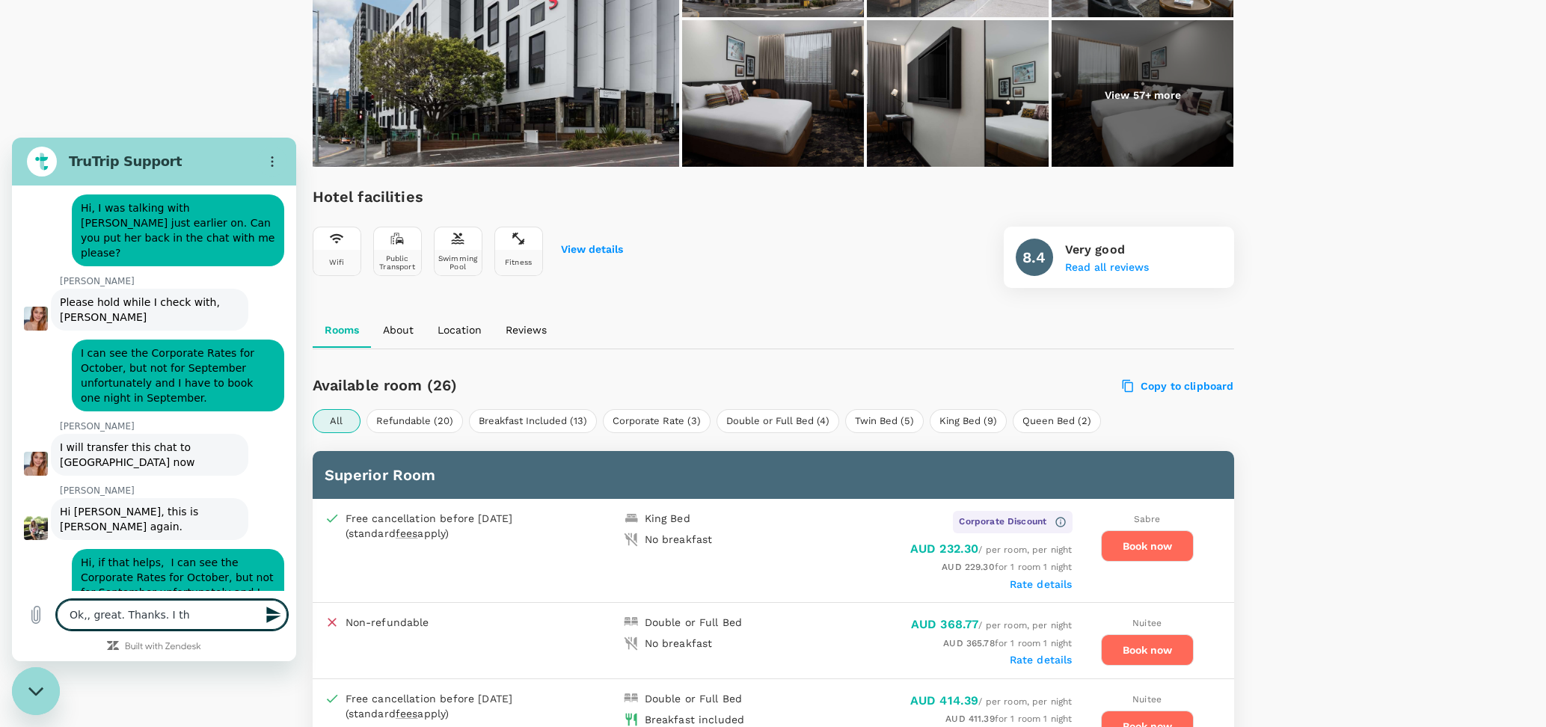
type textarea "Ok,, great. Thanks. I tho"
type textarea "x"
type textarea "Ok,, great. Thanks. I thou"
type textarea "x"
type textarea "Ok,, great. Thanks. I thoug"
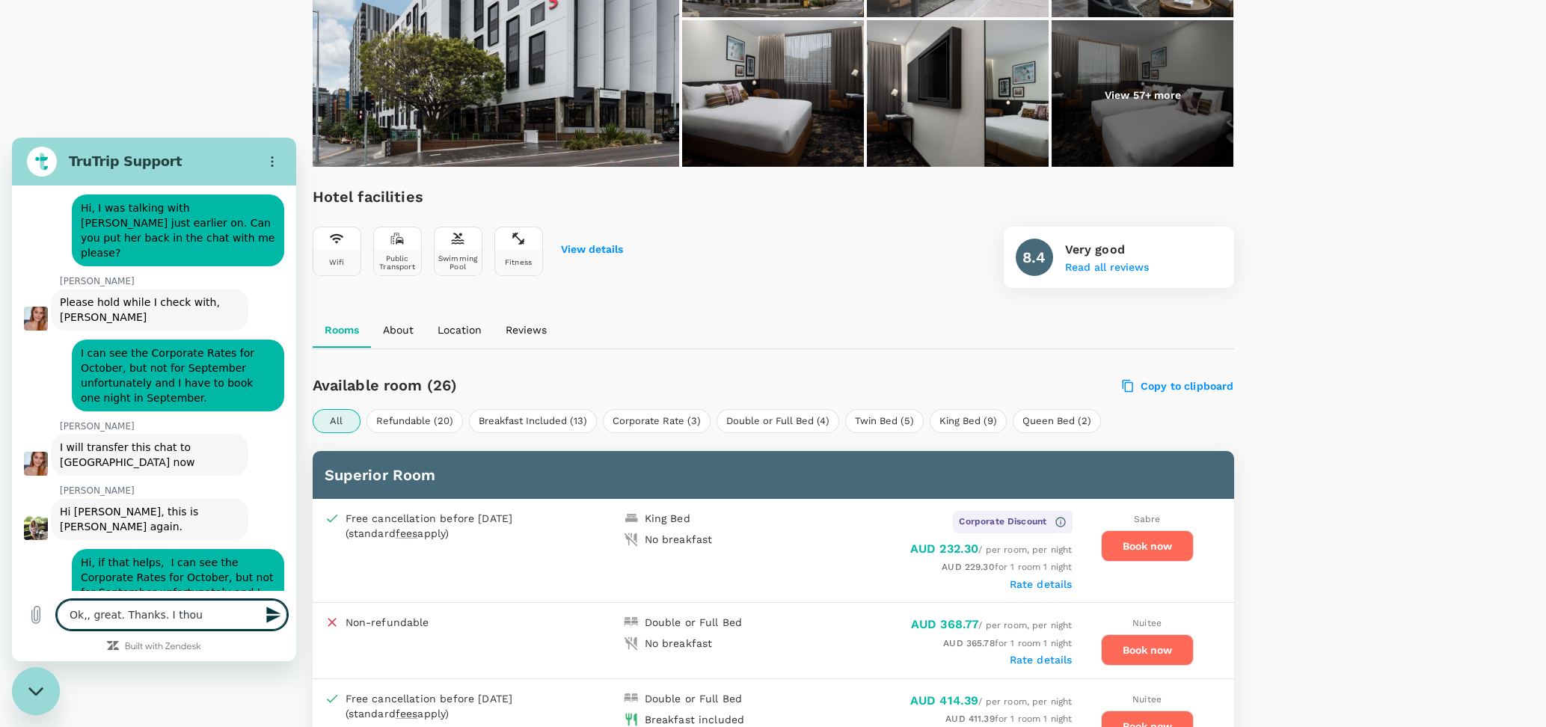
type textarea "x"
type textarea "Ok,, great. Thanks. I though"
type textarea "x"
type textarea "Ok,, great. Thanks. I though"
type textarea "x"
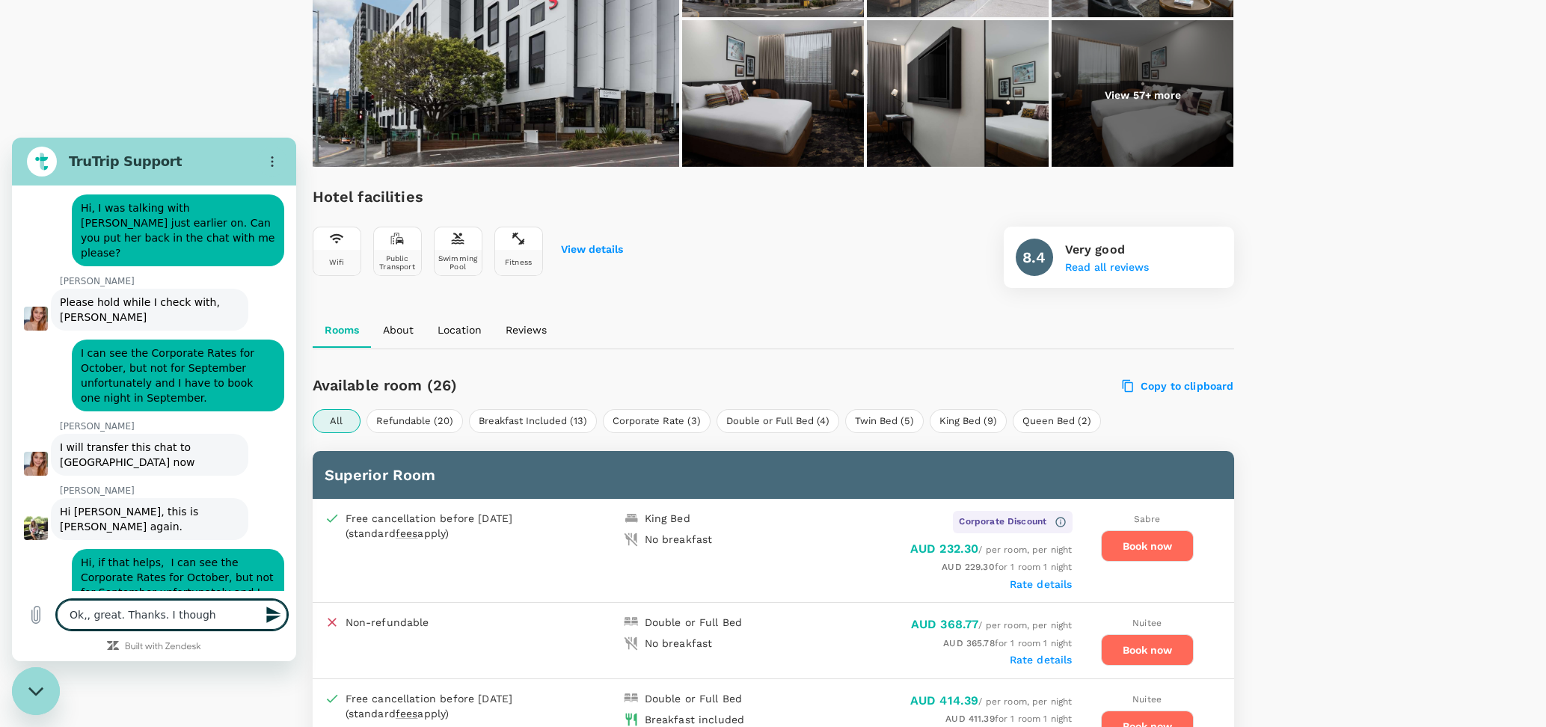
type textarea "Ok,, great. Thanks. I though"
type textarea "x"
type textarea "Ok,, great. Thanks. I thought"
type textarea "x"
type textarea "Ok,, great. Thanks. I thought"
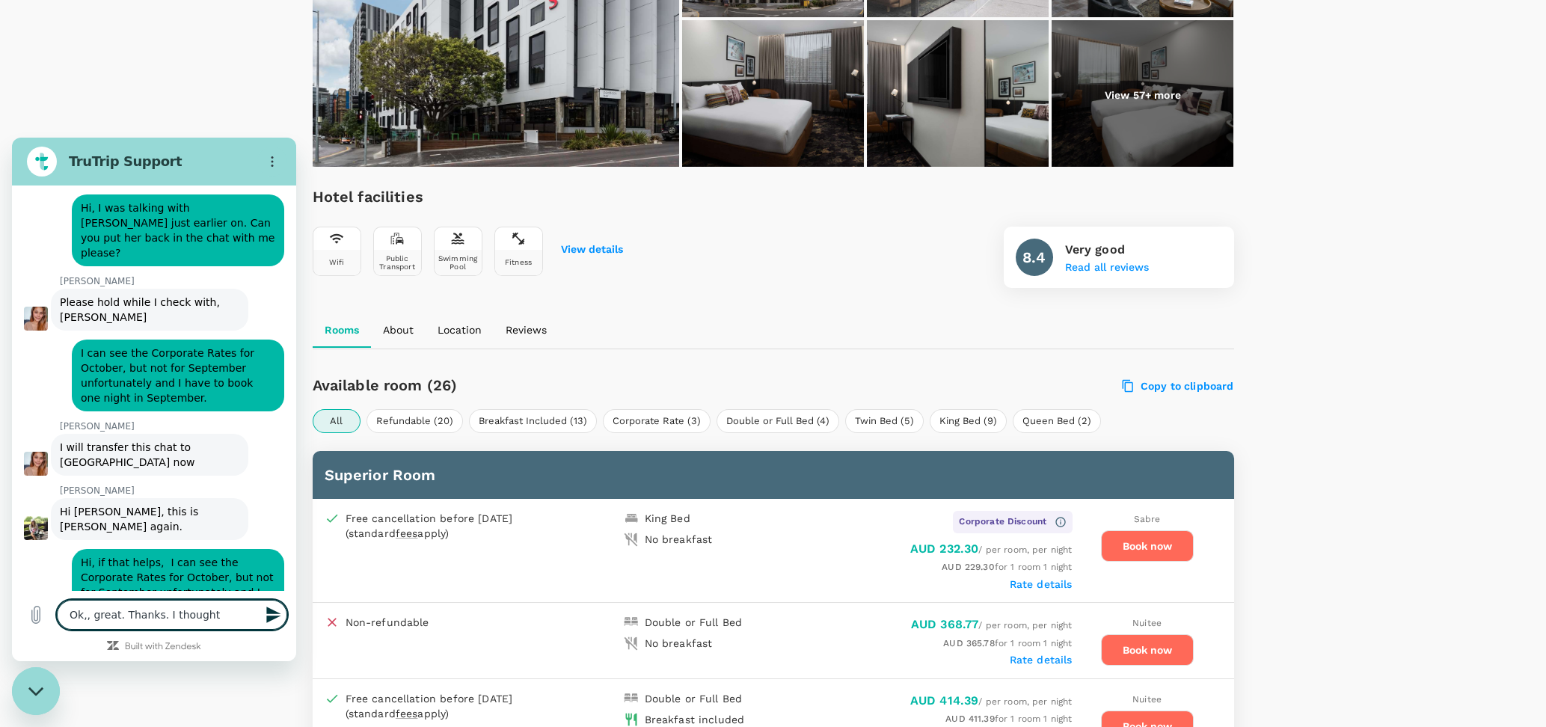
type textarea "x"
type textarea "Ok,, great. Thanks. I thought I"
type textarea "x"
type textarea "Ok,, great. Thanks. I thought I"
type textarea "x"
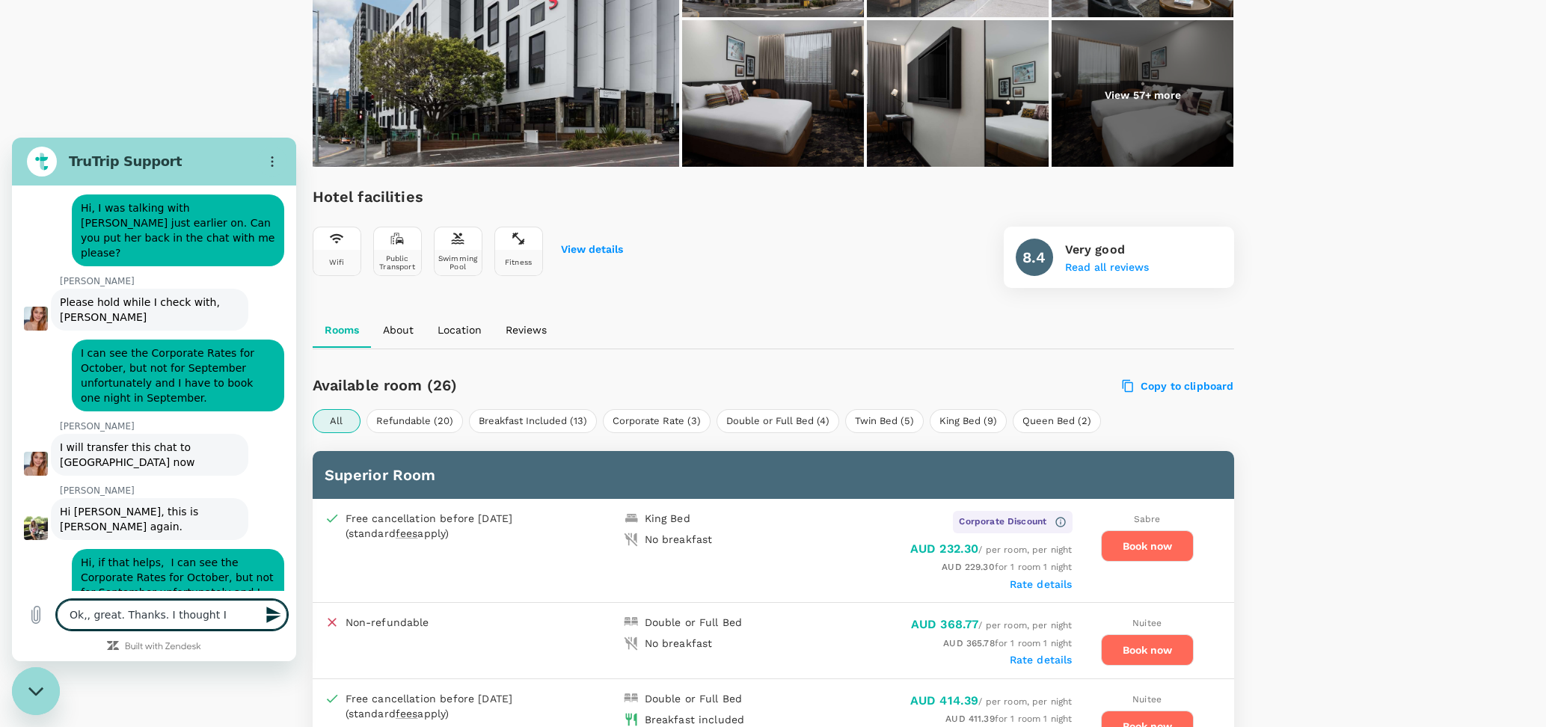
type textarea "Ok,, great. Thanks. I thought I h"
type textarea "x"
type textarea "Ok,, great. Thanks. I thought I ha"
type textarea "x"
type textarea "Ok,, great. Thanks. I thought I had"
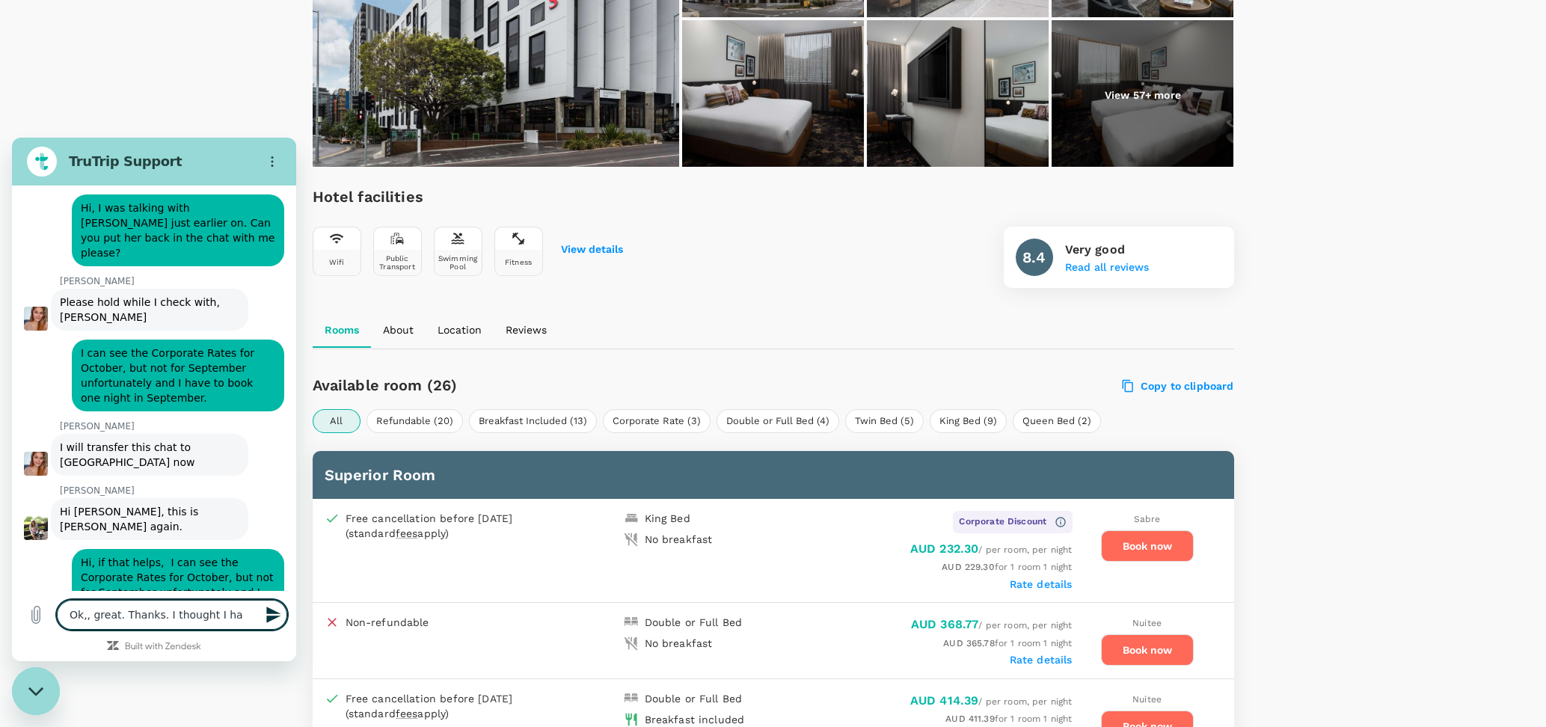
type textarea "x"
type textarea "Ok,, great. Thanks. I thought I had"
type textarea "x"
type textarea "Ok,, great. Thanks. I thought I had a"
type textarea "x"
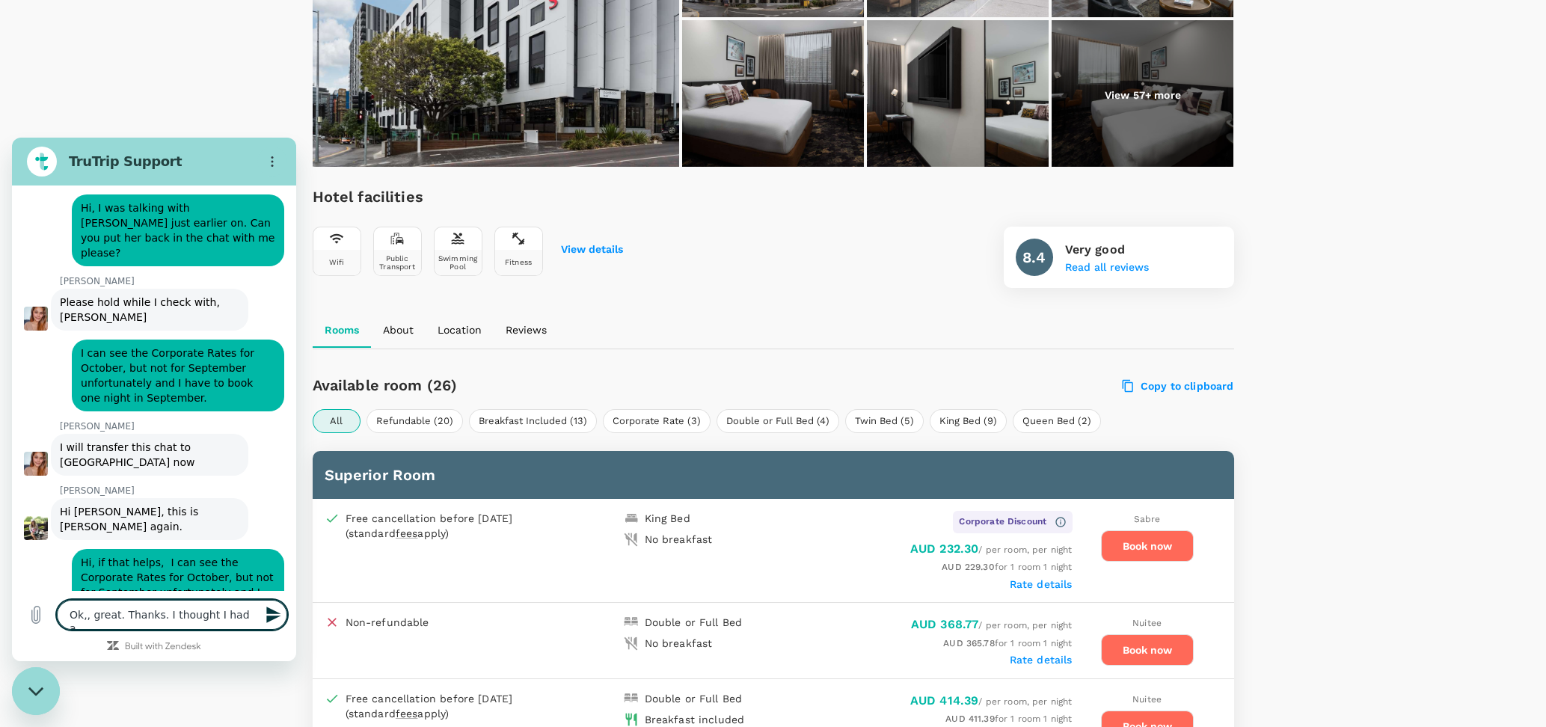
type textarea "Ok,, great. Thanks. I thought I had a"
type textarea "x"
type textarea "Ok,, great. Thanks. I thought I had a c"
type textarea "x"
type textarea "Ok,, great. Thanks. I thought I had a ch"
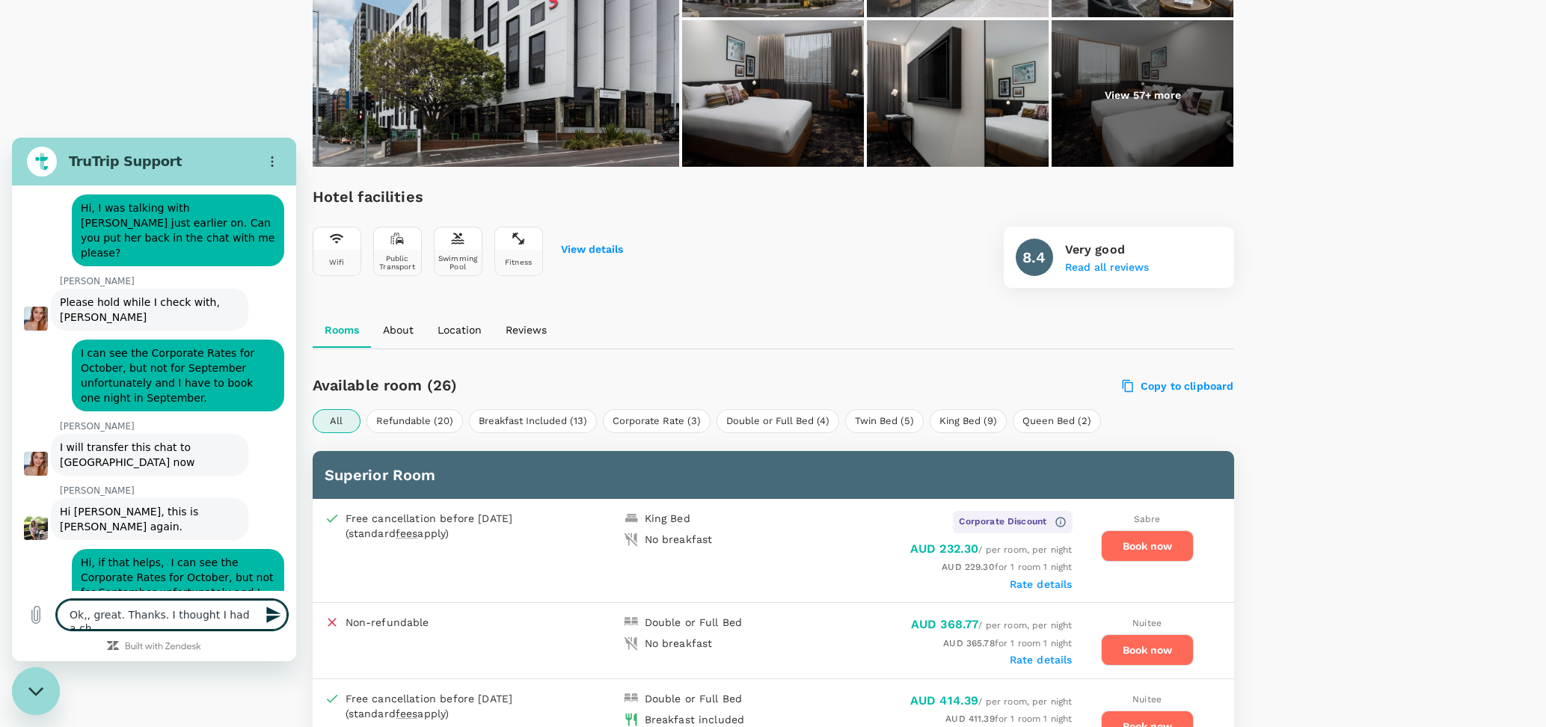
type textarea "x"
type textarea "Ok,, great. Thanks. I thought I had a chna"
type textarea "x"
type textarea "Ok,, great. Thanks. I thought I had a chnac"
type textarea "x"
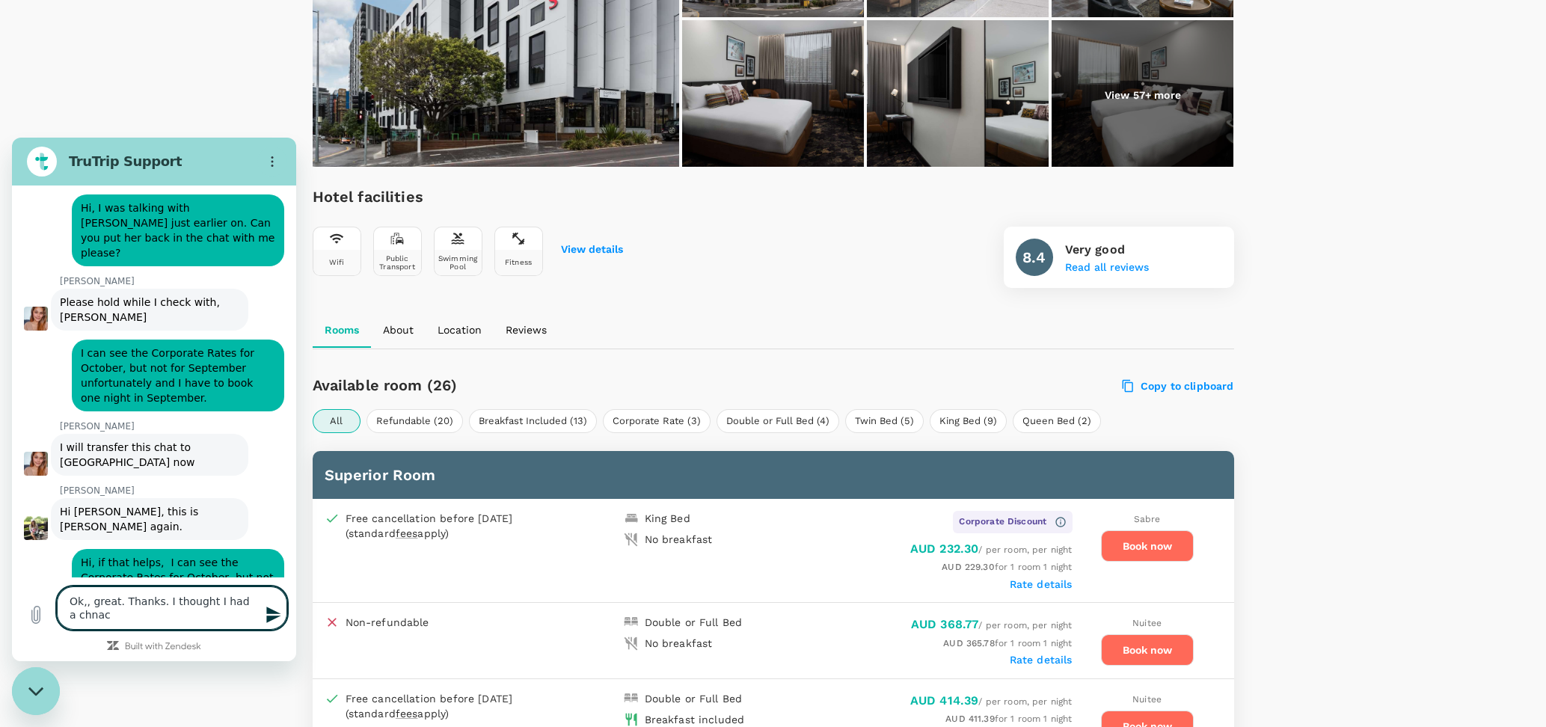
type textarea "Ok,, great. Thanks. I thought I had a chnace"
type textarea "x"
type textarea "Ok,, great. Thanks. I thought I had a chnac"
type textarea "x"
type textarea "Ok,, great. Thanks. I thought I had a chna"
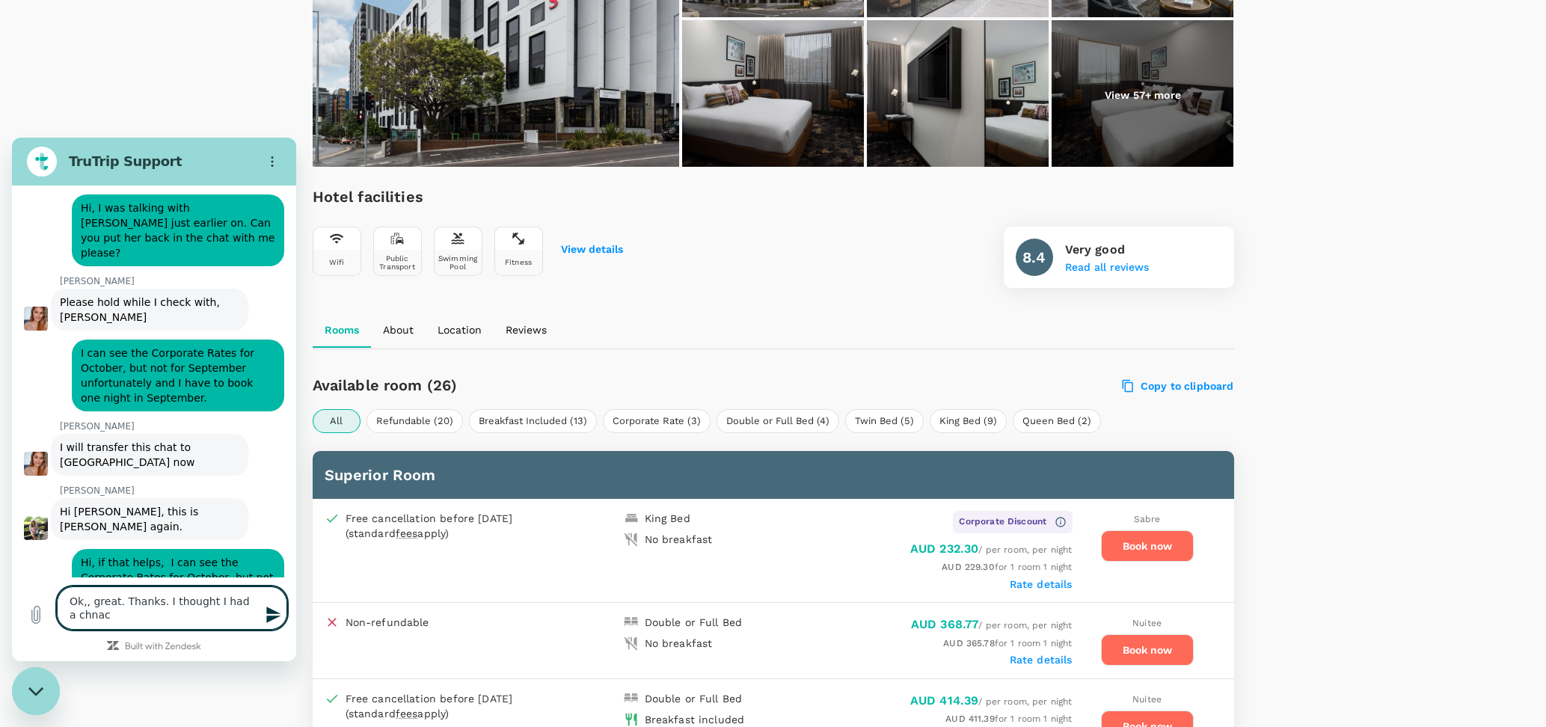
type textarea "x"
type textarea "Ok,, great. Thanks. I thought I had a chn"
type textarea "x"
type textarea "Ok,, great. Thanks. I thought I had a ch"
type textarea "x"
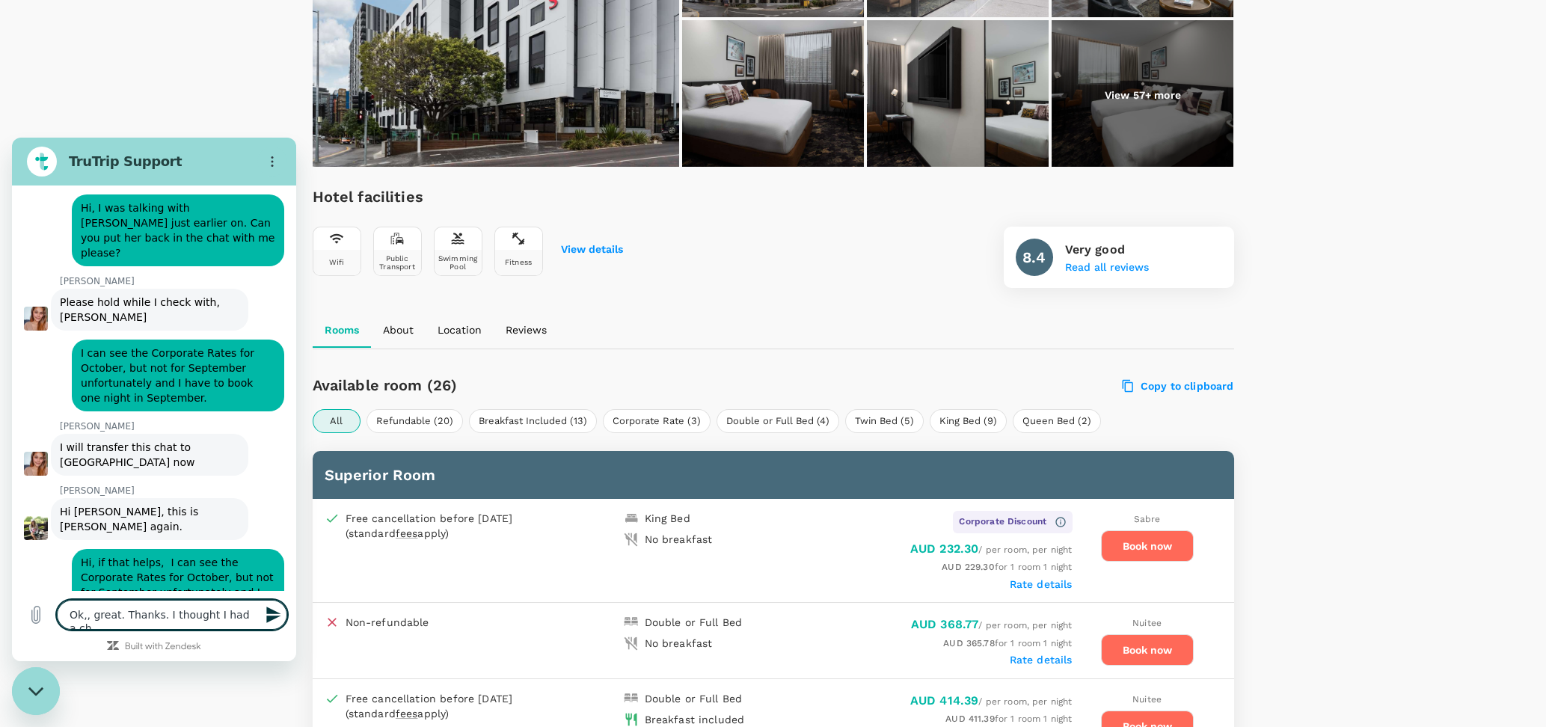
type textarea "Ok,, great. Thanks. I thought I had a cha"
type textarea "x"
type textarea "Ok,, great. Thanks. I thought I had a chan"
type textarea "x"
type textarea "Ok,, great. Thanks. I thought I had a chanc"
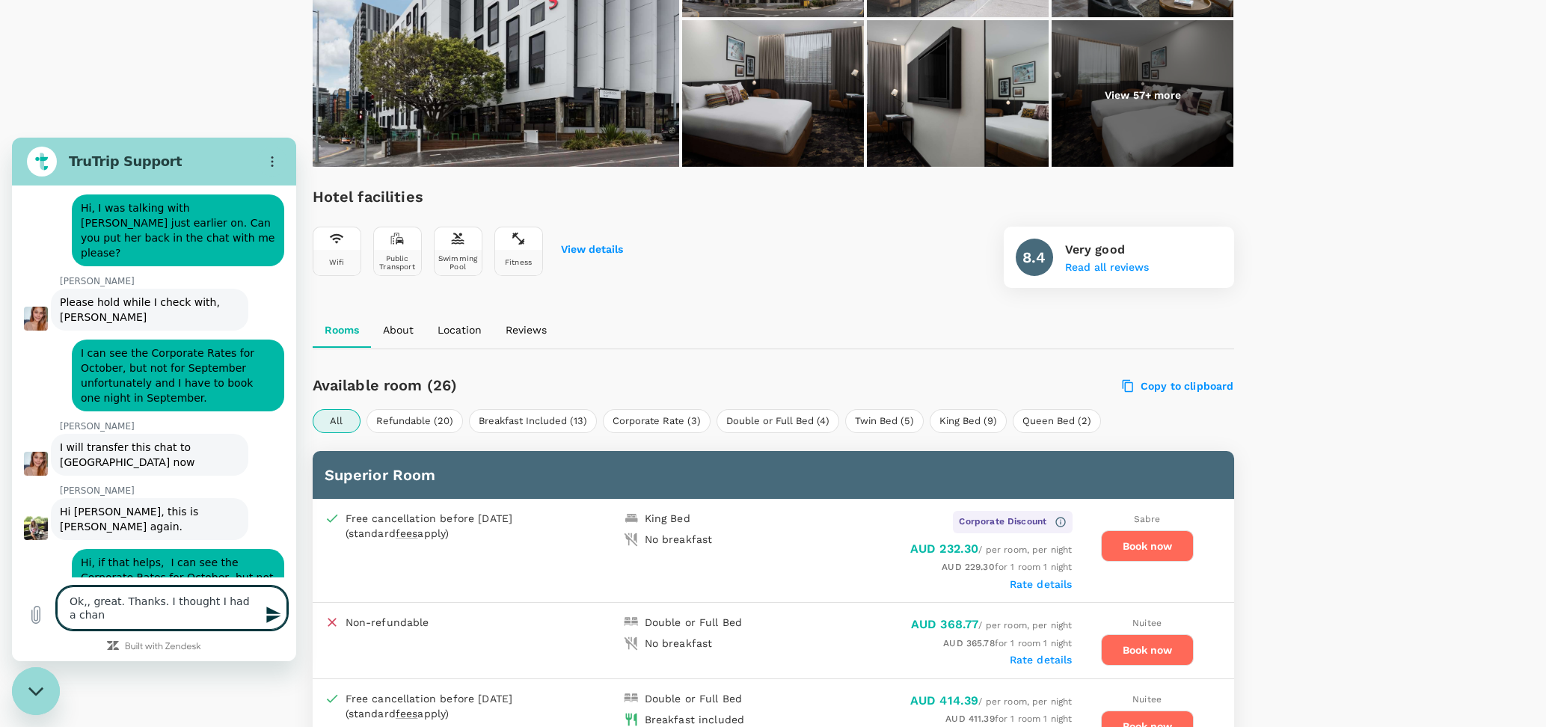
type textarea "x"
type textarea "Ok,, great. Thanks. I thought I had a chance"
type textarea "x"
type textarea "Ok,, great. Thanks. I thought I had a chance"
type textarea "x"
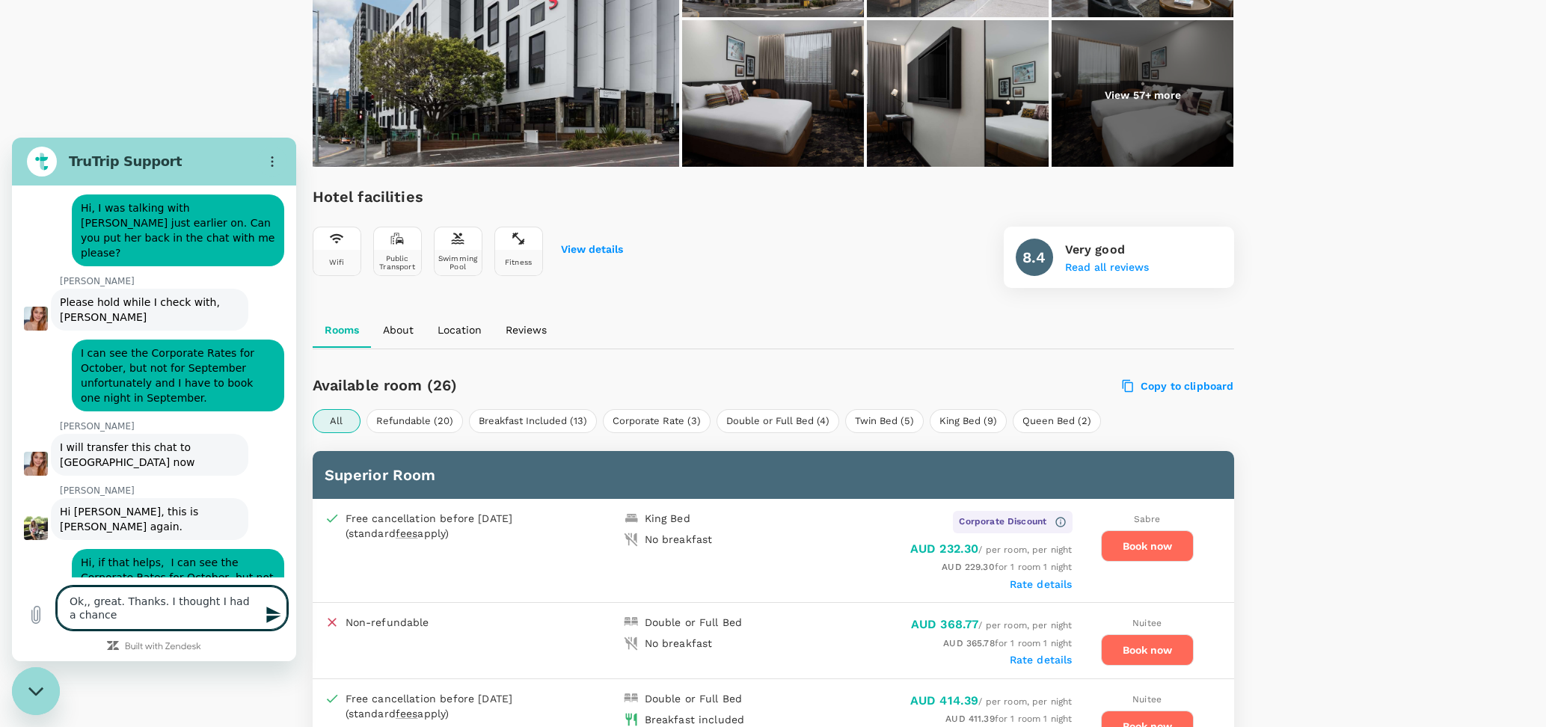
type textarea "Ok,, great. Thanks. I thought I had a chance t"
type textarea "x"
type textarea "Ok,, great. Thanks. I thought I had a chance to"
type textarea "x"
type textarea "Ok,, great. Thanks. I thought I had a chance to"
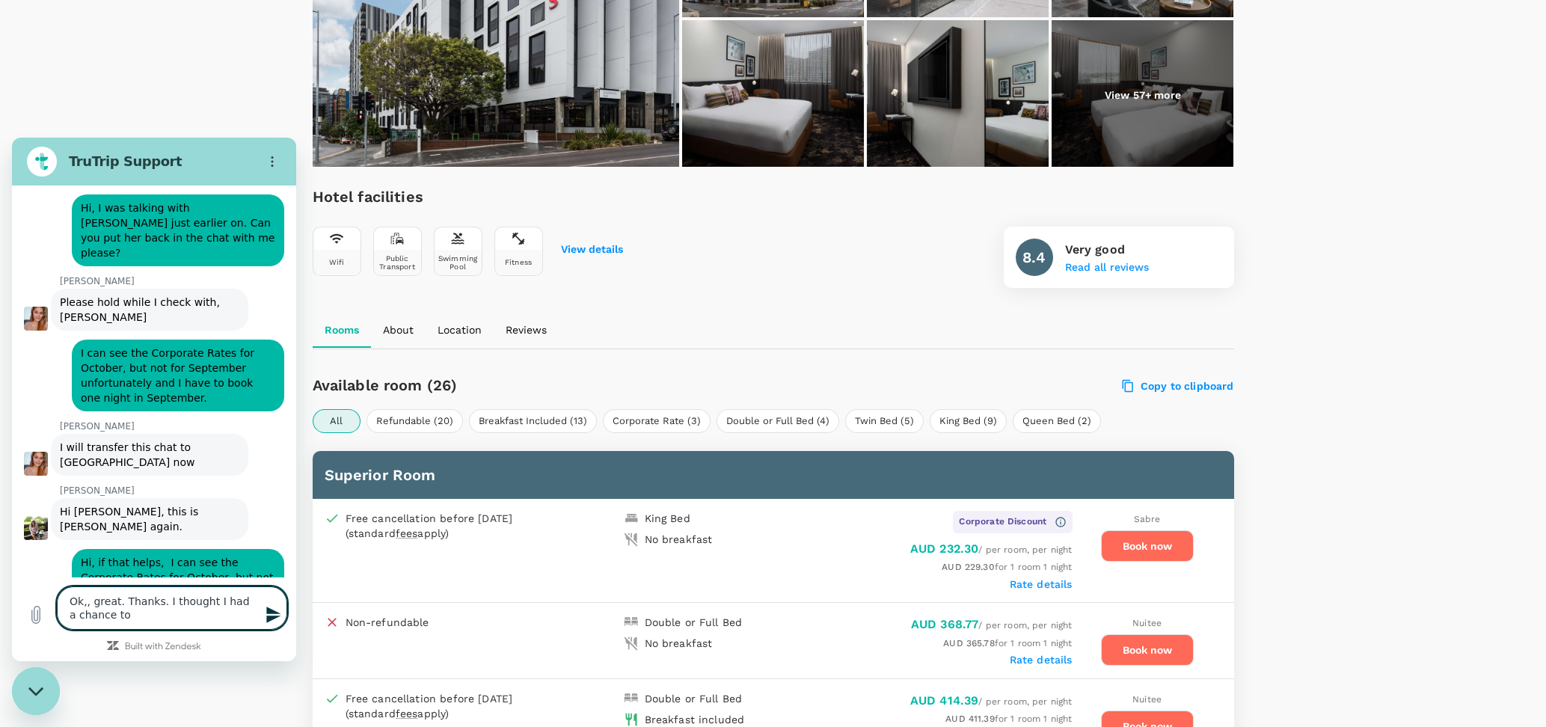
type textarea "x"
type textarea "Ok,, great. Thanks. I thought I had a chance to b"
type textarea "x"
type textarea "Ok,, great. Thanks. I thought I had a chance to bo"
type textarea "x"
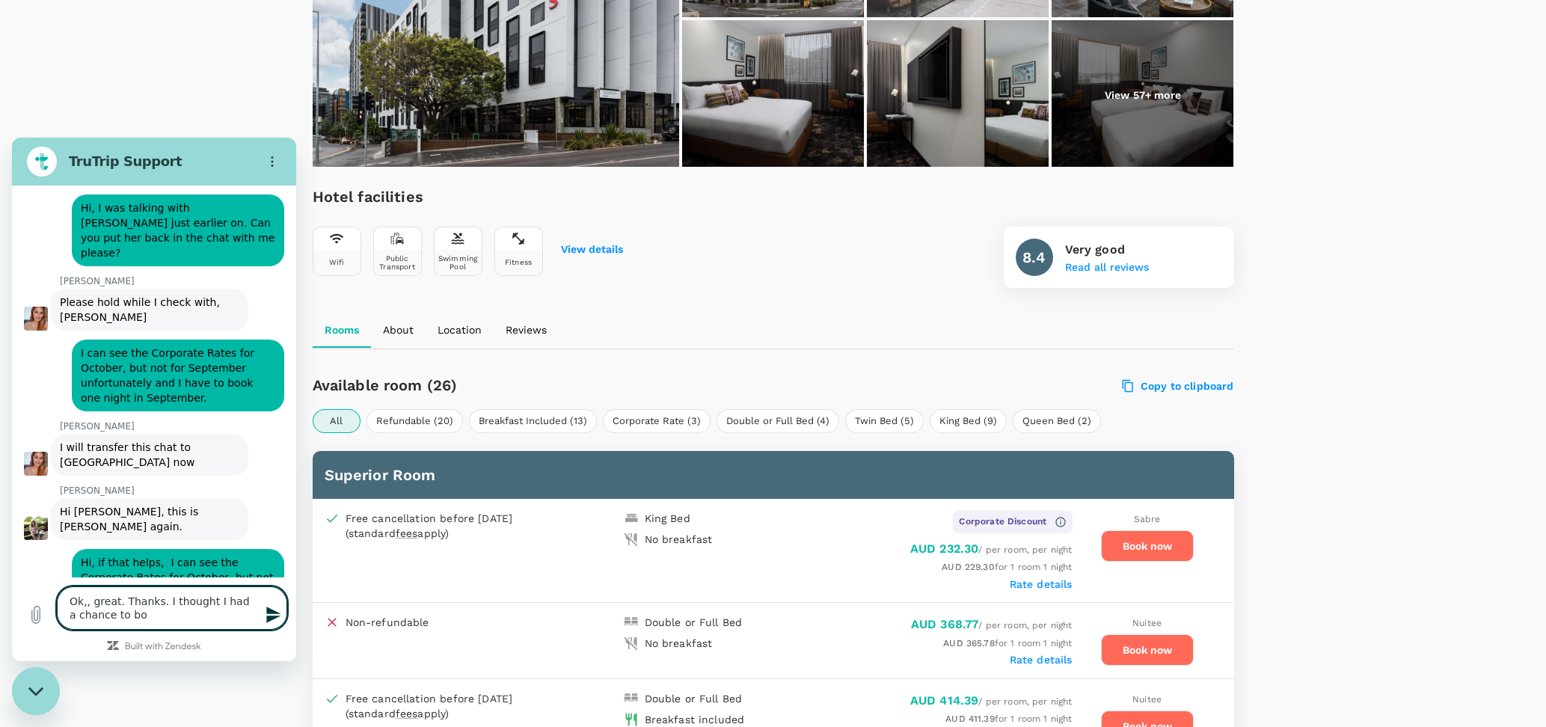
type textarea "Ok,, great. Thanks. I thought I had a chance to boo"
type textarea "x"
type textarea "Ok,, great. Thanks. I thought I had a chance to book"
type textarea "x"
type textarea "Ok,, great. Thanks. I thought I had a chance to book"
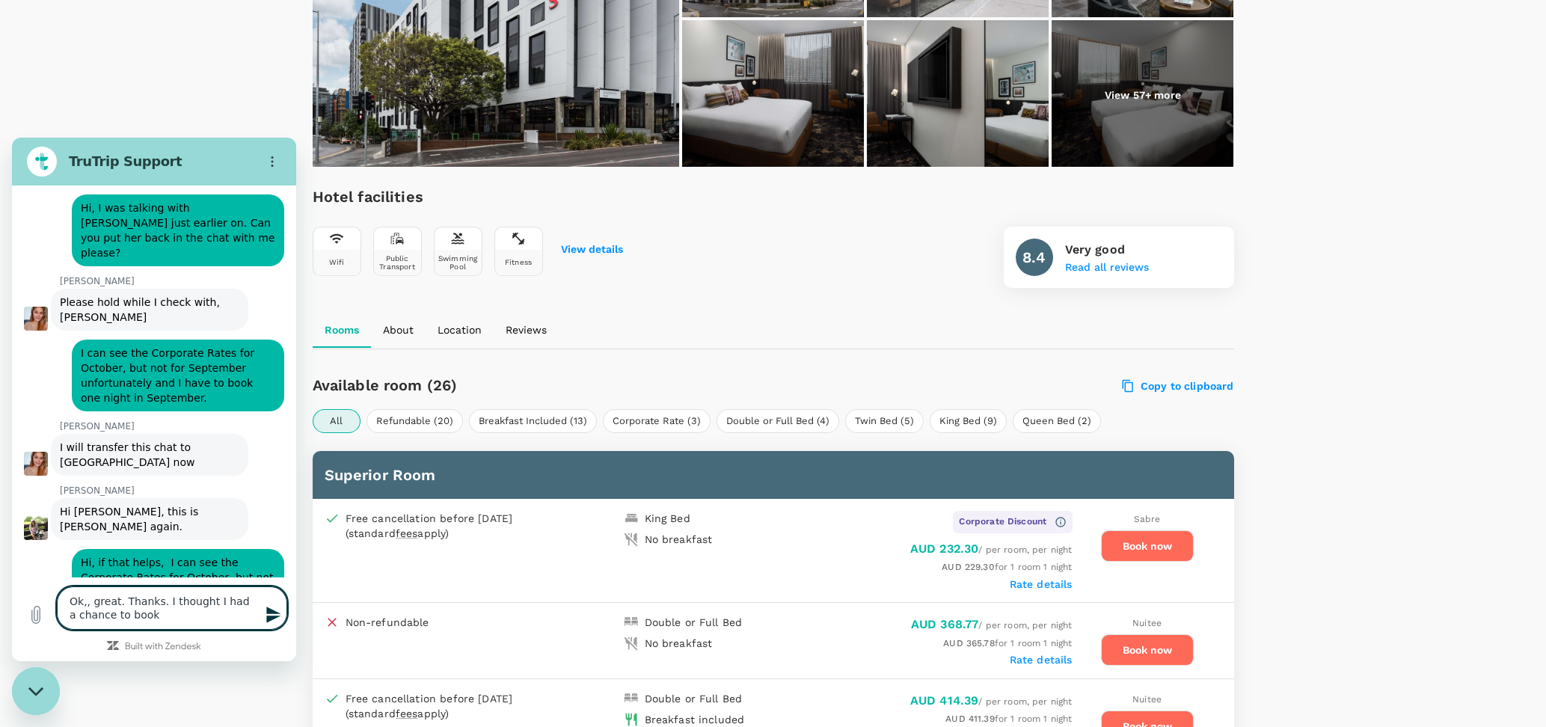
type textarea "x"
type textarea "Ok,, great. Thanks. I thought I had a chance to book i"
type textarea "x"
type textarea "Ok,, great. Thanks. I thought I had a chance to book it"
type textarea "x"
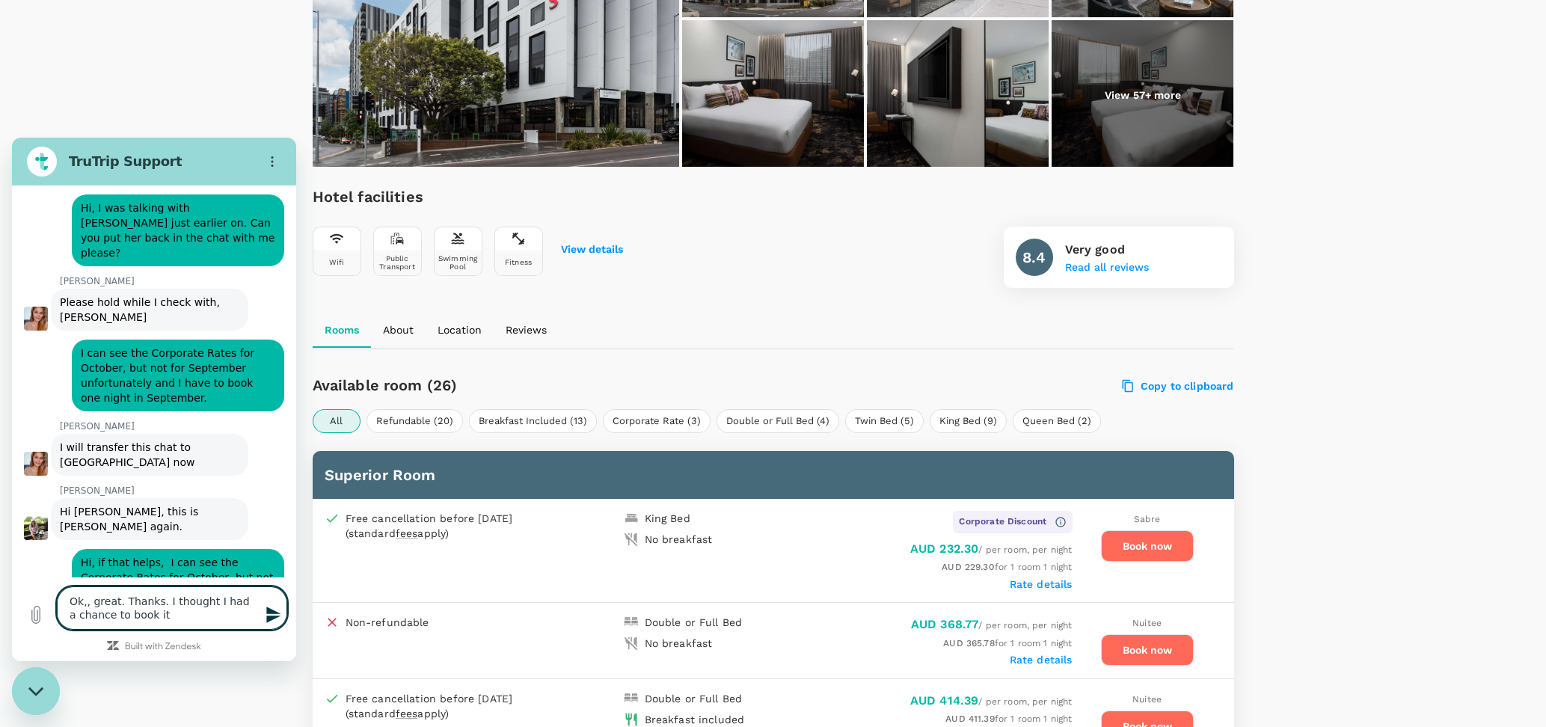
type textarea "Ok,, great. Thanks. I thought I had a chance to book it"
type textarea "x"
type textarea "Ok,, great. Thanks. I thought I had a chance to book it m"
type textarea "x"
type textarea "Ok,, great. Thanks. I thought I had a chance to book it my"
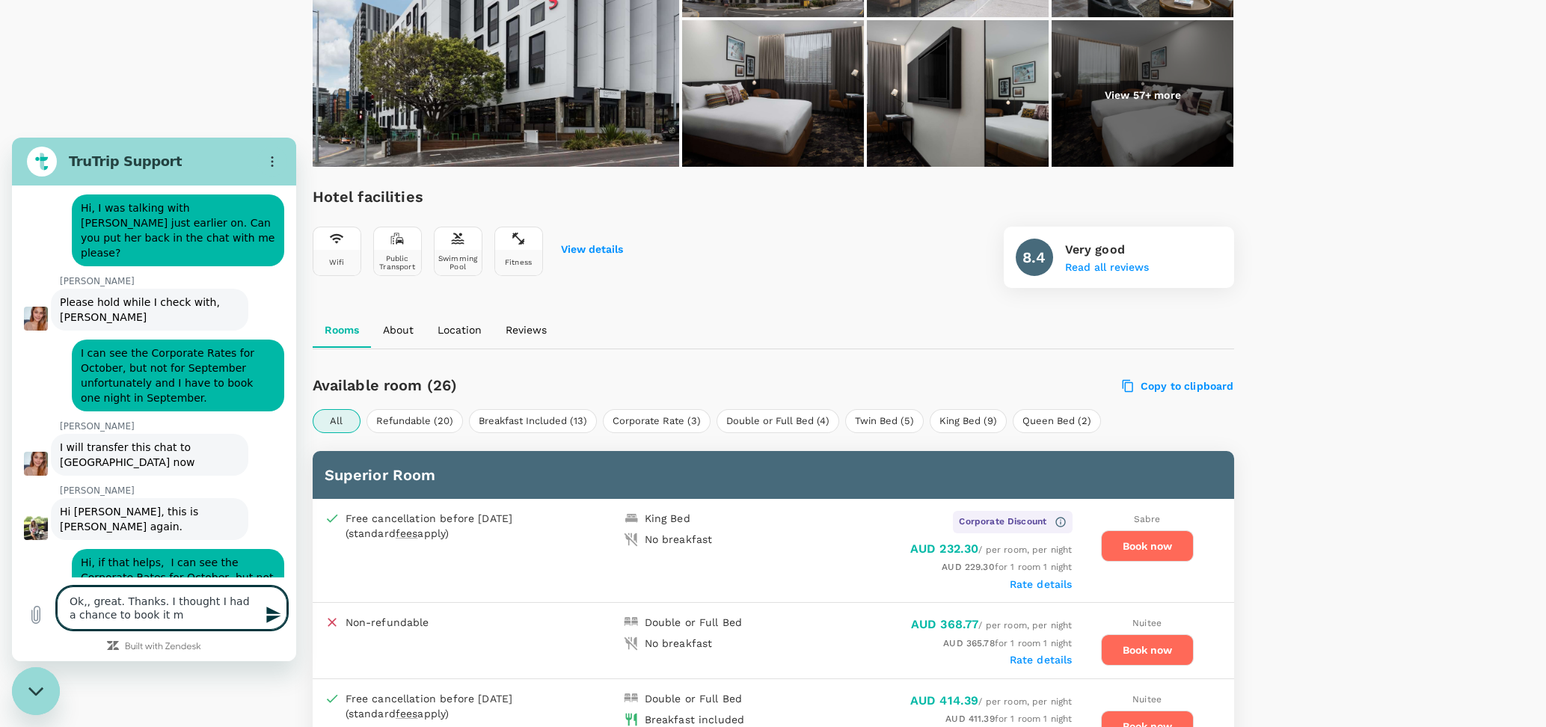
type textarea "x"
type textarea "Ok,, great. Thanks. I thought I had a chance to book it mys"
type textarea "x"
type textarea "Ok,, great. Thanks. I thought I had a chance to book it myse"
type textarea "x"
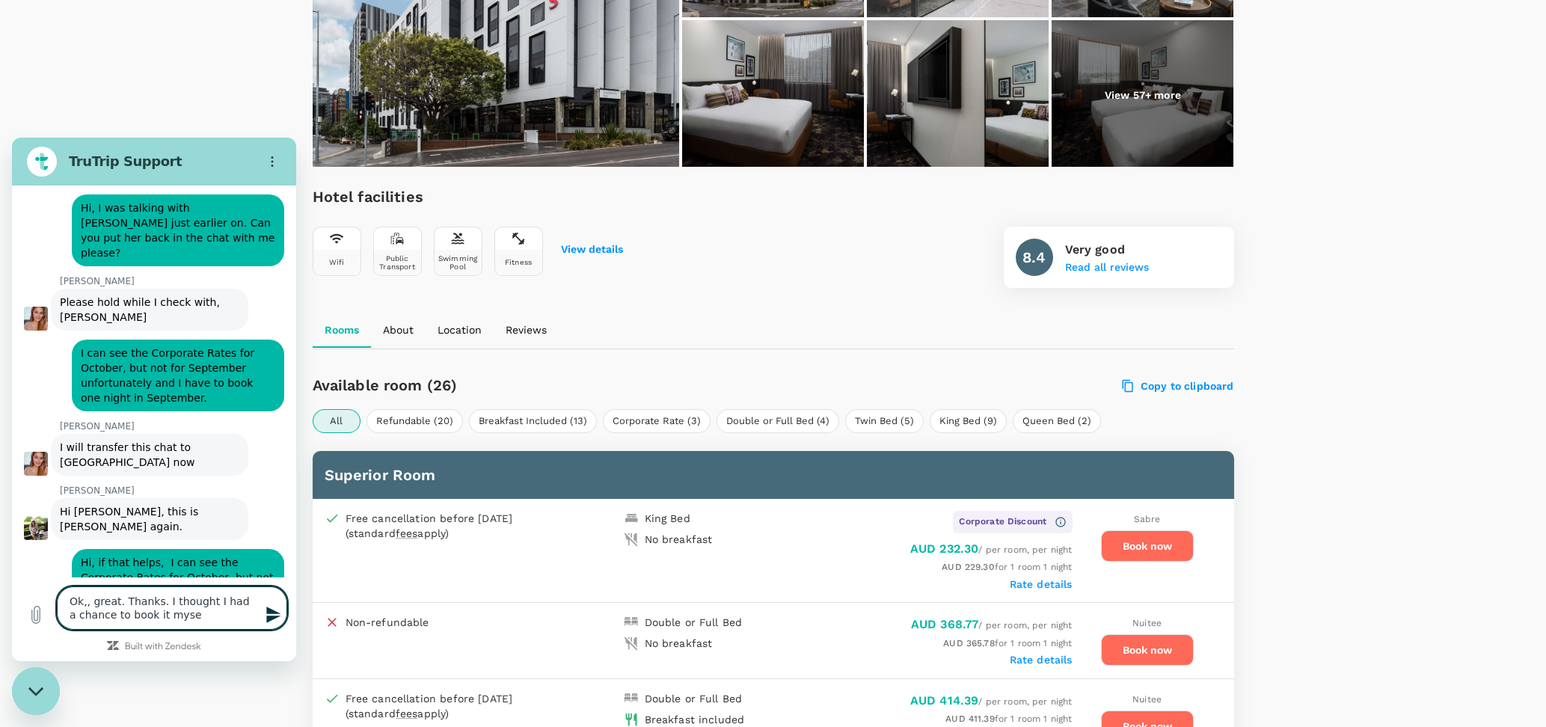
type textarea "Ok,, great. Thanks. I thought I had a chance to book it mysel"
type textarea "x"
type textarea "Ok,, great. Thanks. I thought I had a chance to book it myself"
type textarea "x"
type textarea "Ok,, great. Thanks. I thought I had a chance to book it myself"
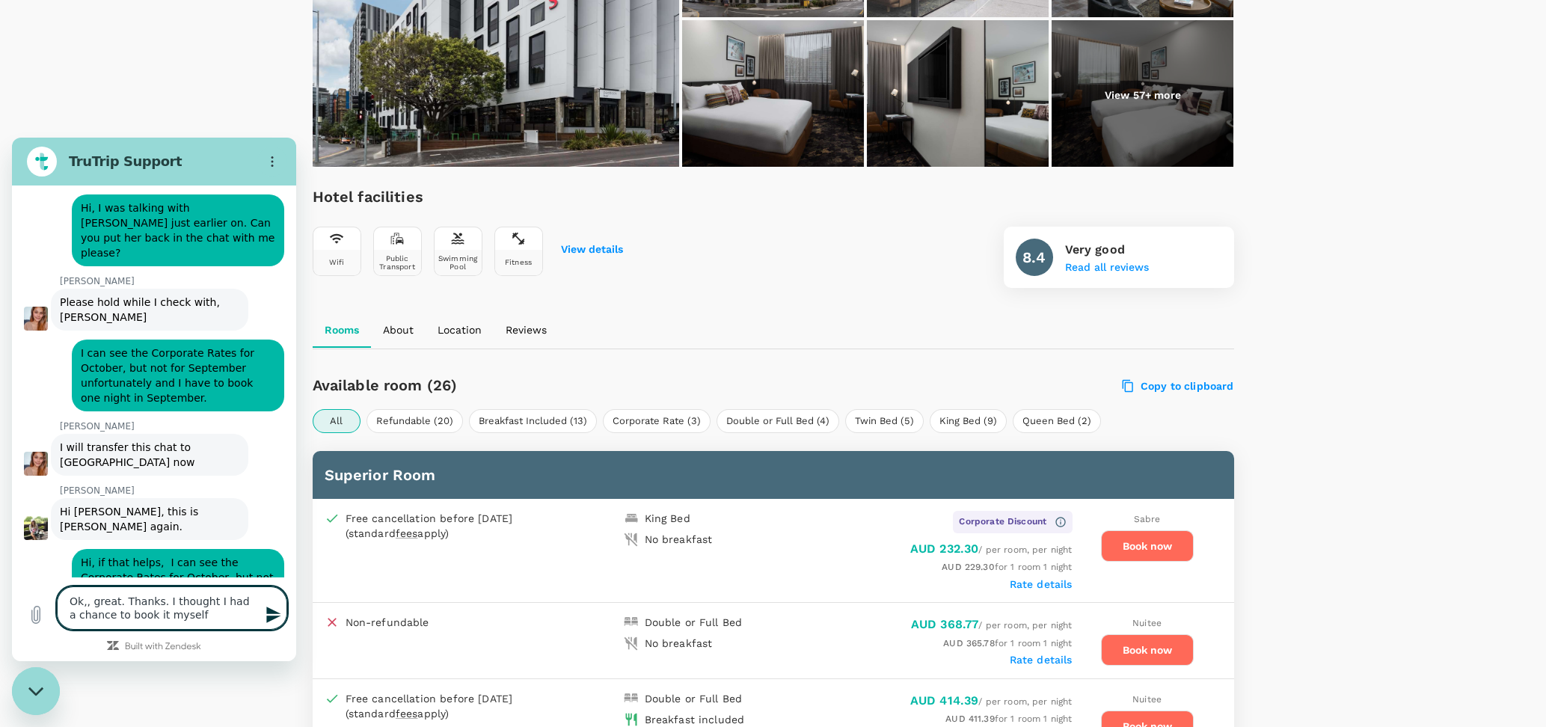
type textarea "x"
type textarea "Ok,, great. Thanks. I thought I had a chance to book it myself w"
type textarea "x"
type textarea "Ok,, great. Thanks. I thought I had a chance to book it myself wh"
type textarea "x"
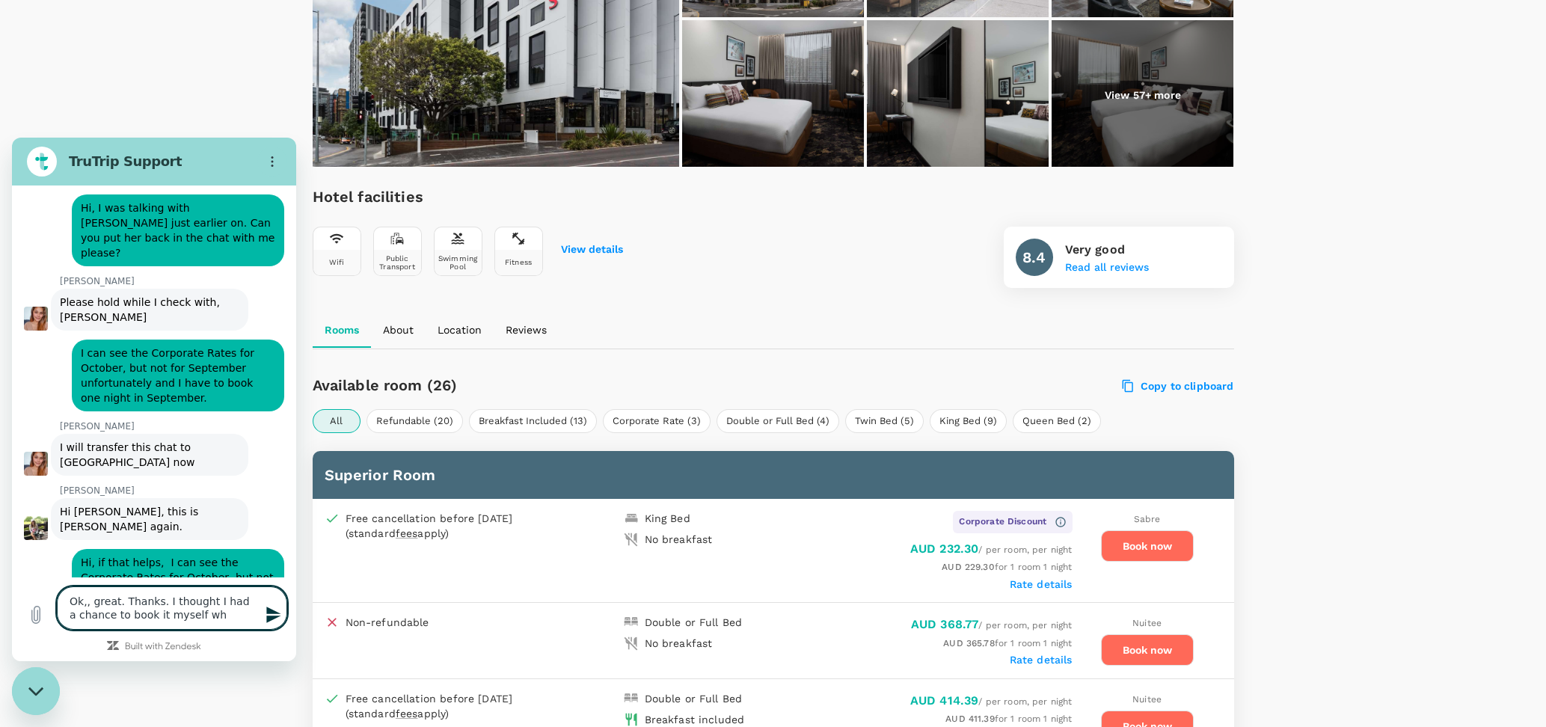
type textarea "Ok,, great. Thanks. I thought I had a chance to book it myself whe"
type textarea "x"
type textarea "Ok,, great. Thanks. I thought I had a chance to book it myself when"
type textarea "x"
type textarea "Ok,, great. Thanks. I thought I had a chance to book it myself when"
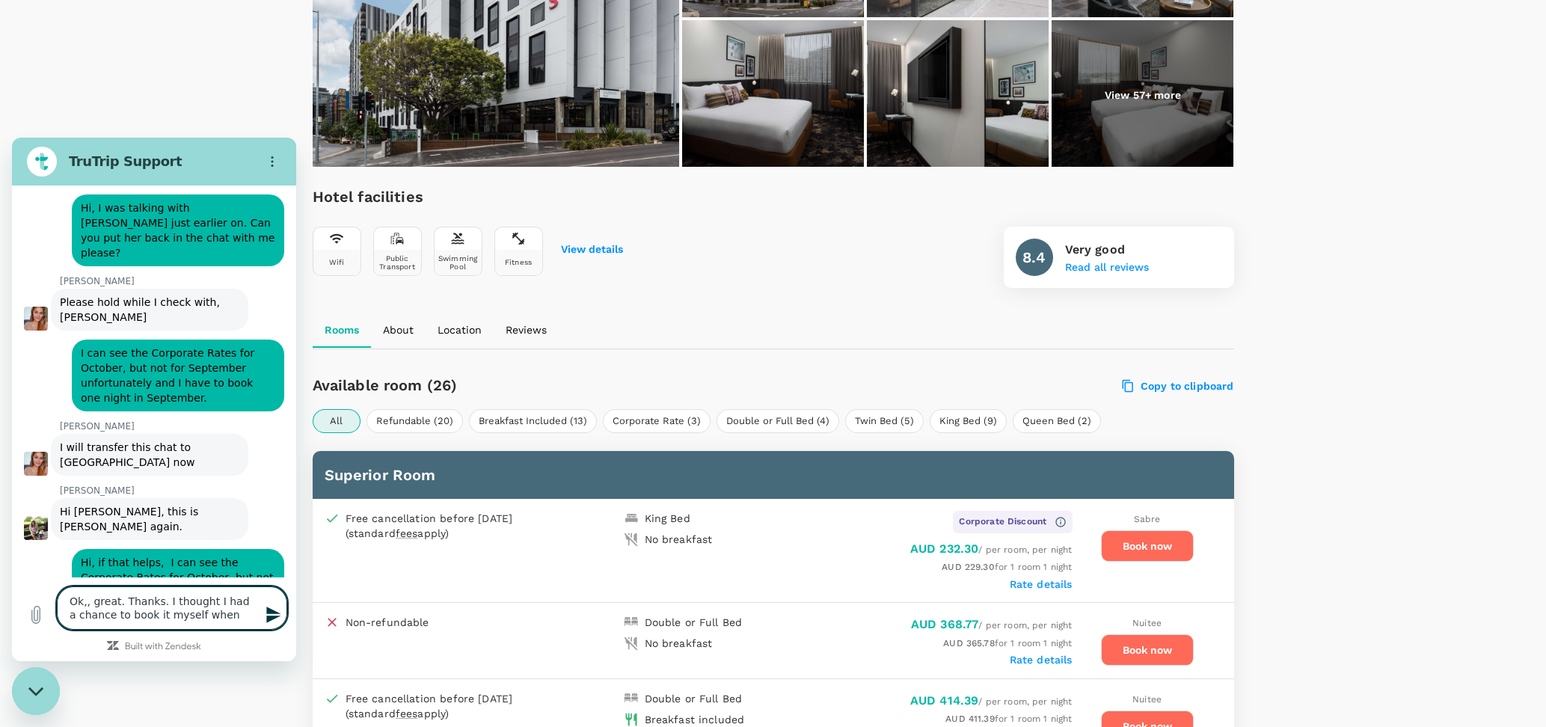
type textarea "x"
type textarea "Ok,, great. Thanks. I thought I had a chance to book it myself when I"
type textarea "x"
type textarea "Ok,, great. Thanks. I thought I had a chance to book it myself when I"
type textarea "x"
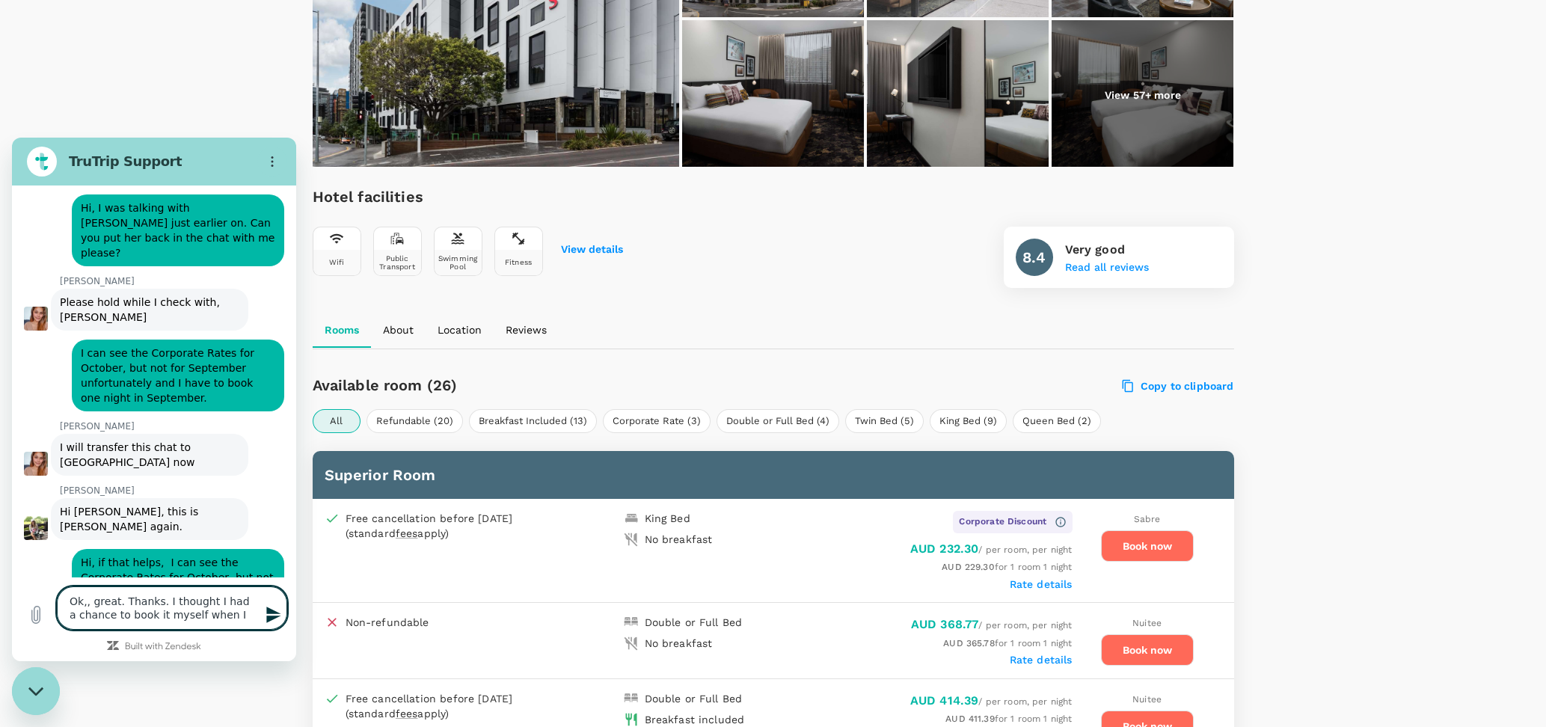
type textarea "Ok,, great. Thanks. I thought I had a chance to book it myself when I s"
type textarea "x"
type textarea "Ok,, great. Thanks. I thought I had a chance to book it myself when I sa"
type textarea "x"
type textarea "Ok,, great. Thanks. I thought I had a chance to book it myself when I say"
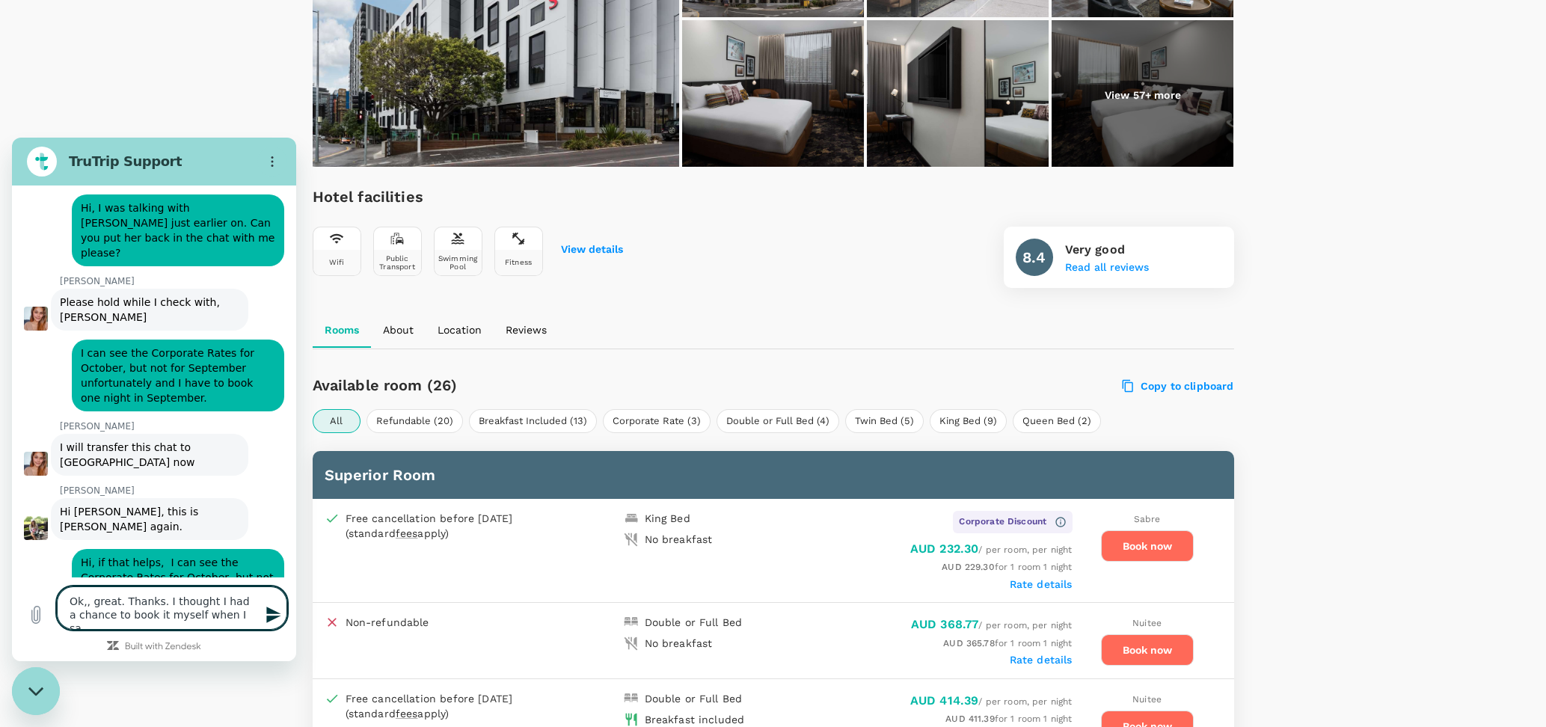
type textarea "x"
type textarea "Ok,, great. Thanks. I thought I had a chance to book it myself when I sa"
type textarea "x"
type textarea "Ok,, great. Thanks. I thought I had a chance to book it myself when I saw"
type textarea "x"
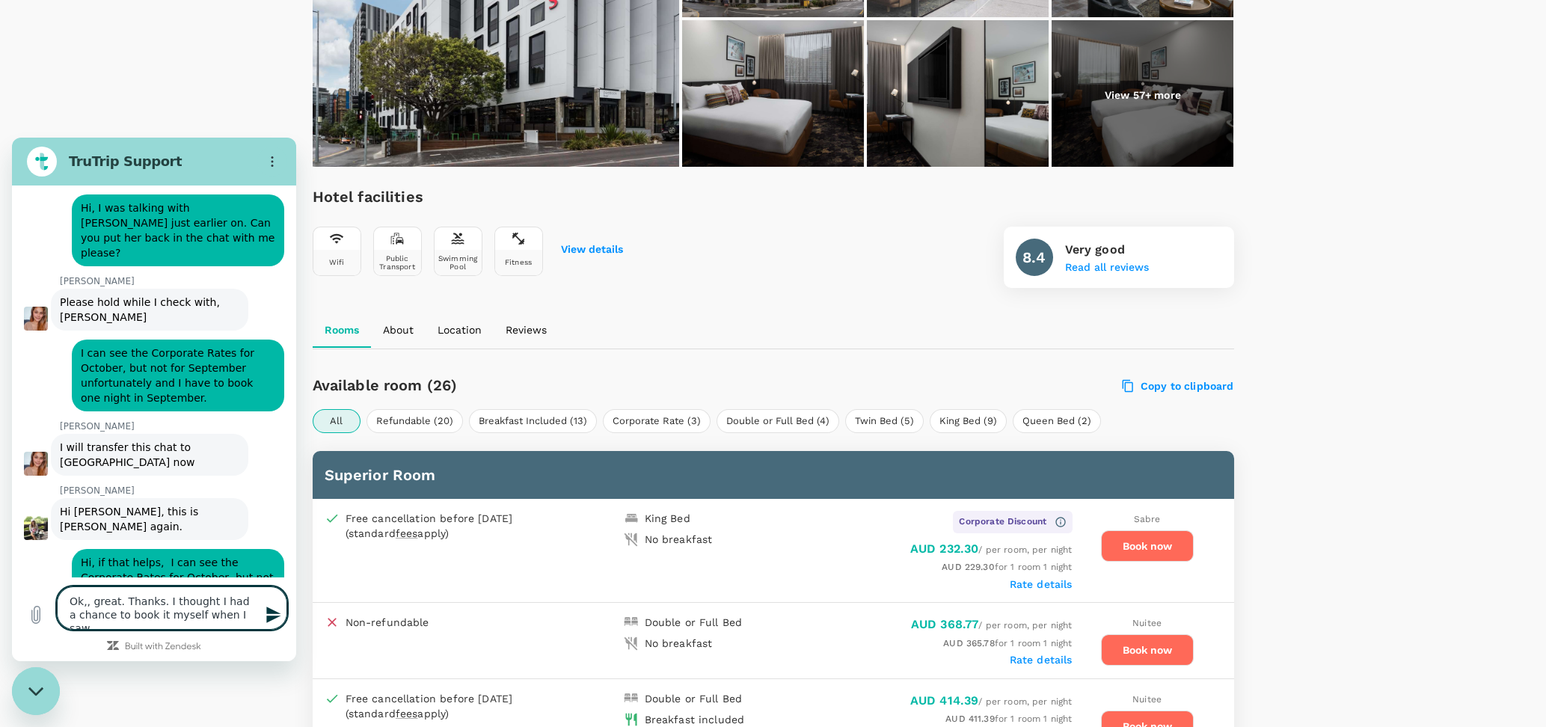
type textarea "Ok,, great. Thanks. I thought I had a chance to book it myself when I saw"
type textarea "x"
type textarea "Ok,, great. Thanks. I thought I had a chance to book it myself when I saw i"
type textarea "x"
type textarea "Ok,, great. Thanks. I thought I had a chance to book it myself when I saw"
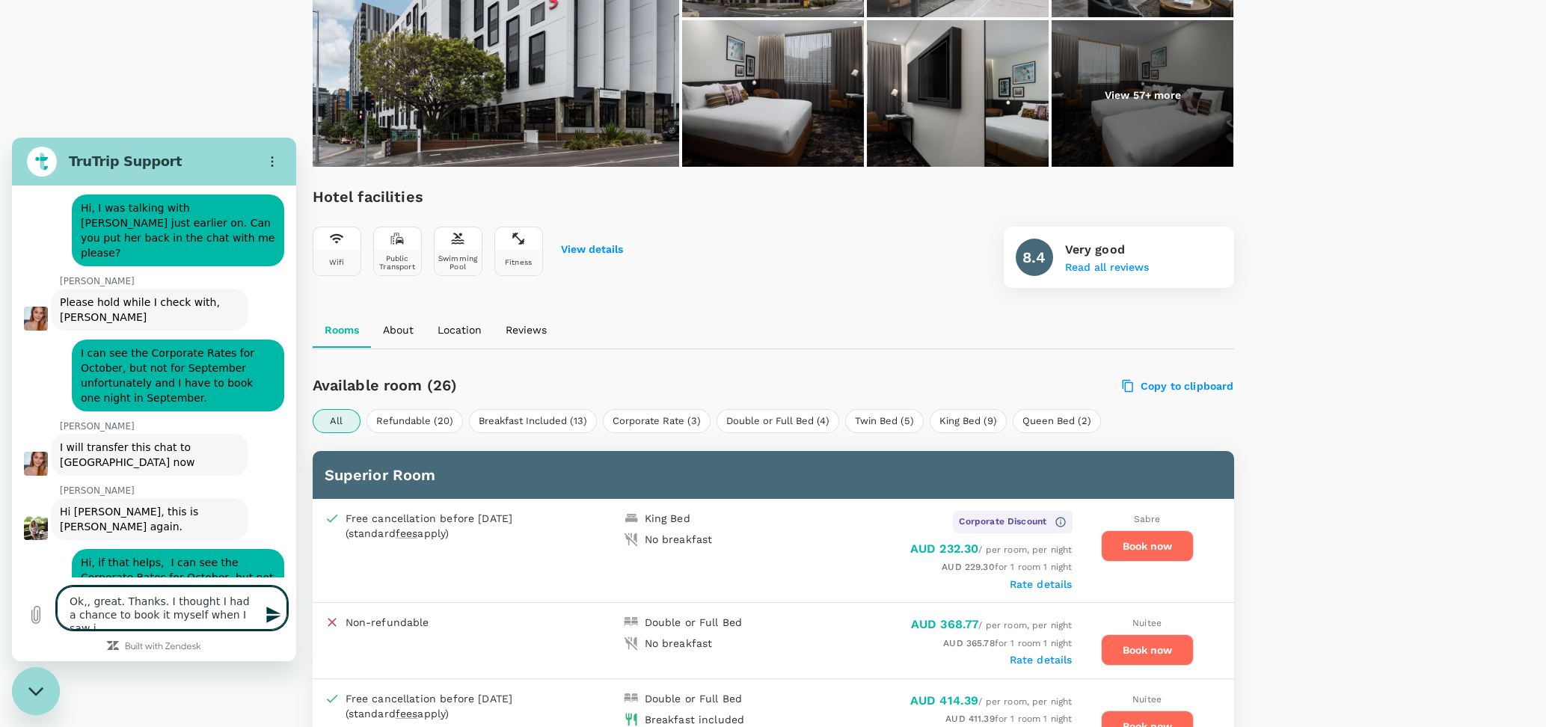
type textarea "x"
type textarea "Ok,, great. Thanks. I thought I had a chance to book it myself when I saw I"
type textarea "x"
type textarea "Ok,, great. Thanks. I thought I had a chance to book it myself when I saw I"
type textarea "x"
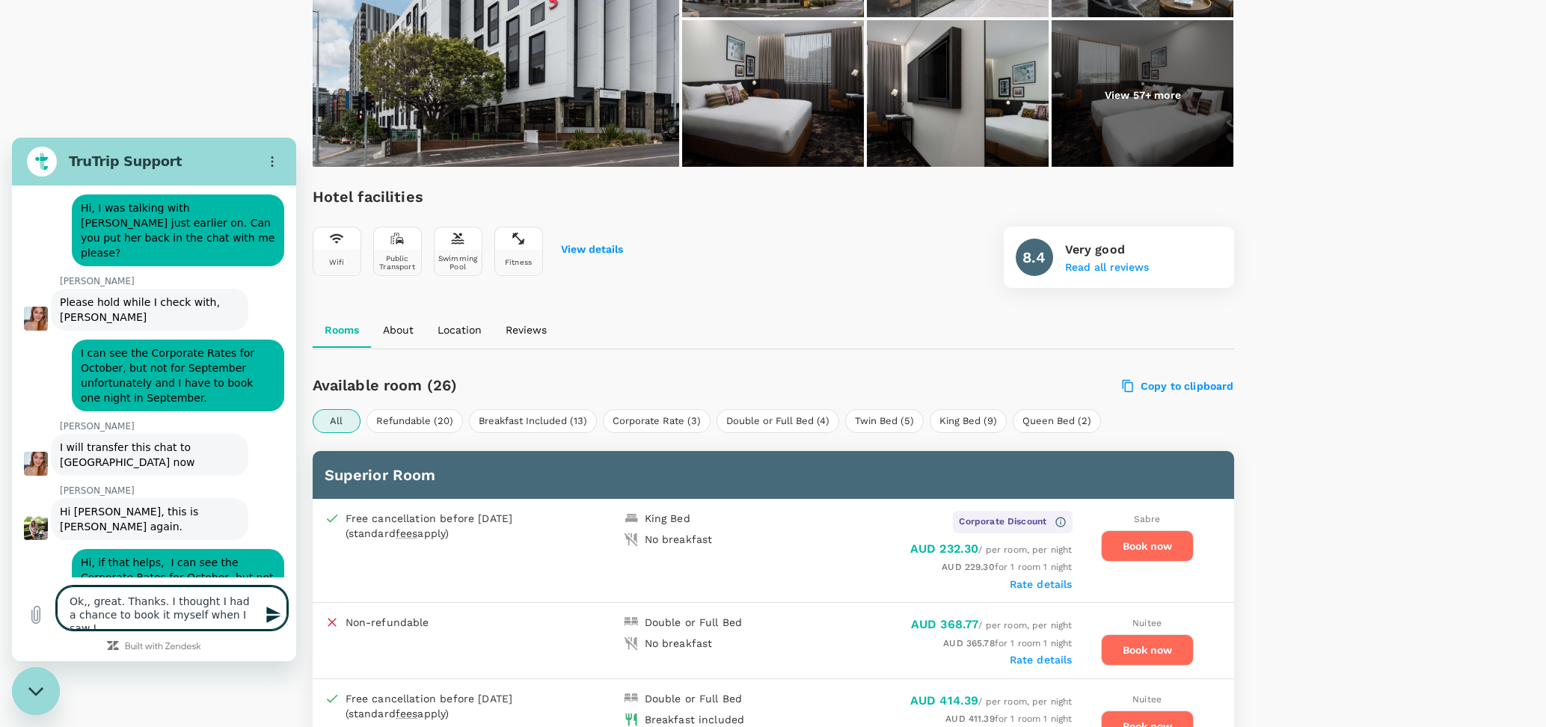
type textarea "Ok,, great. Thanks. I thought I had a chance to book it myself when I saw I c"
type textarea "x"
type textarea "Ok,, great. Thanks. I thought I had a chance to book it myself when I saw I co"
type textarea "x"
type textarea "Ok,, great. Thanks. I thought I had a chance to book it myself when I saw I cou"
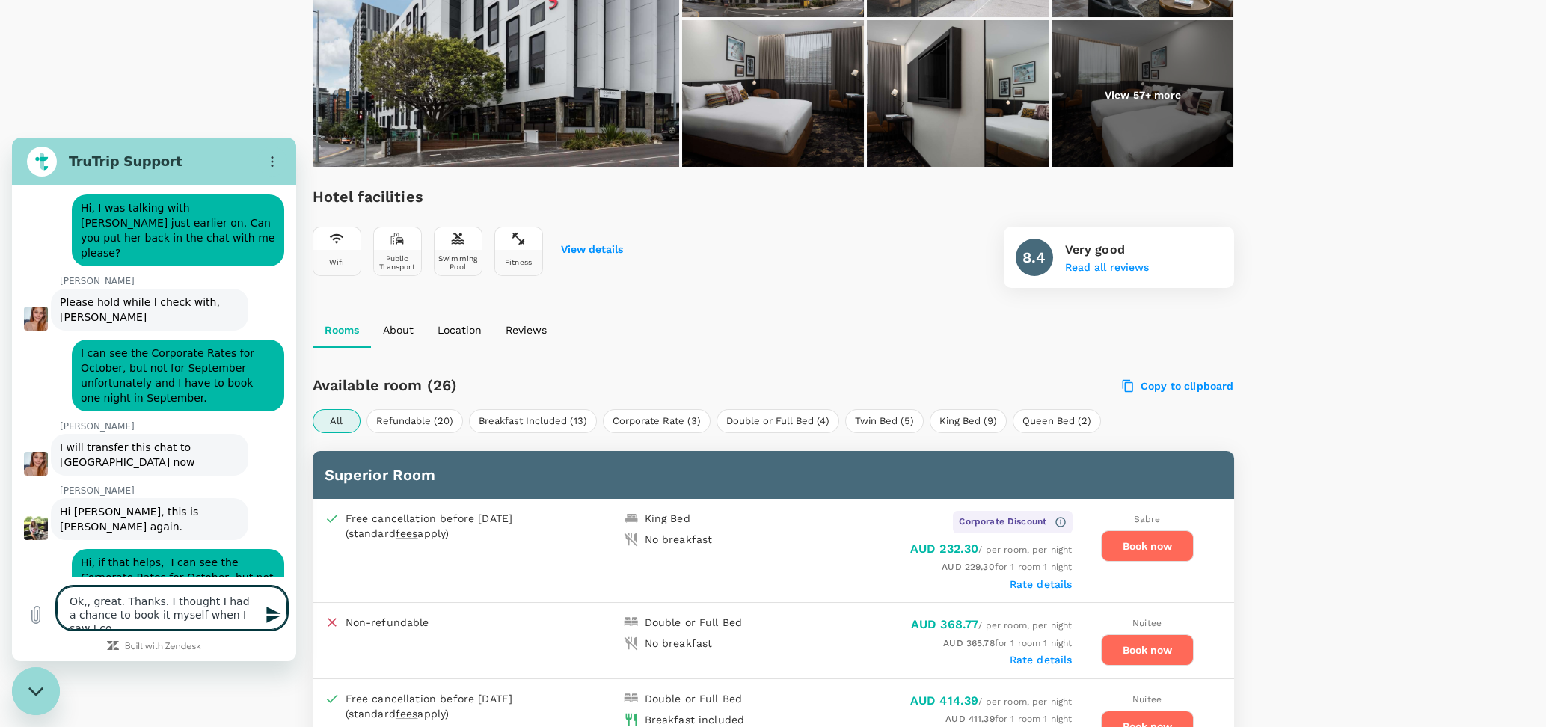
type textarea "x"
type textarea "Ok,, great. Thanks. I thought I had a chance to book it myself when I saw I coul"
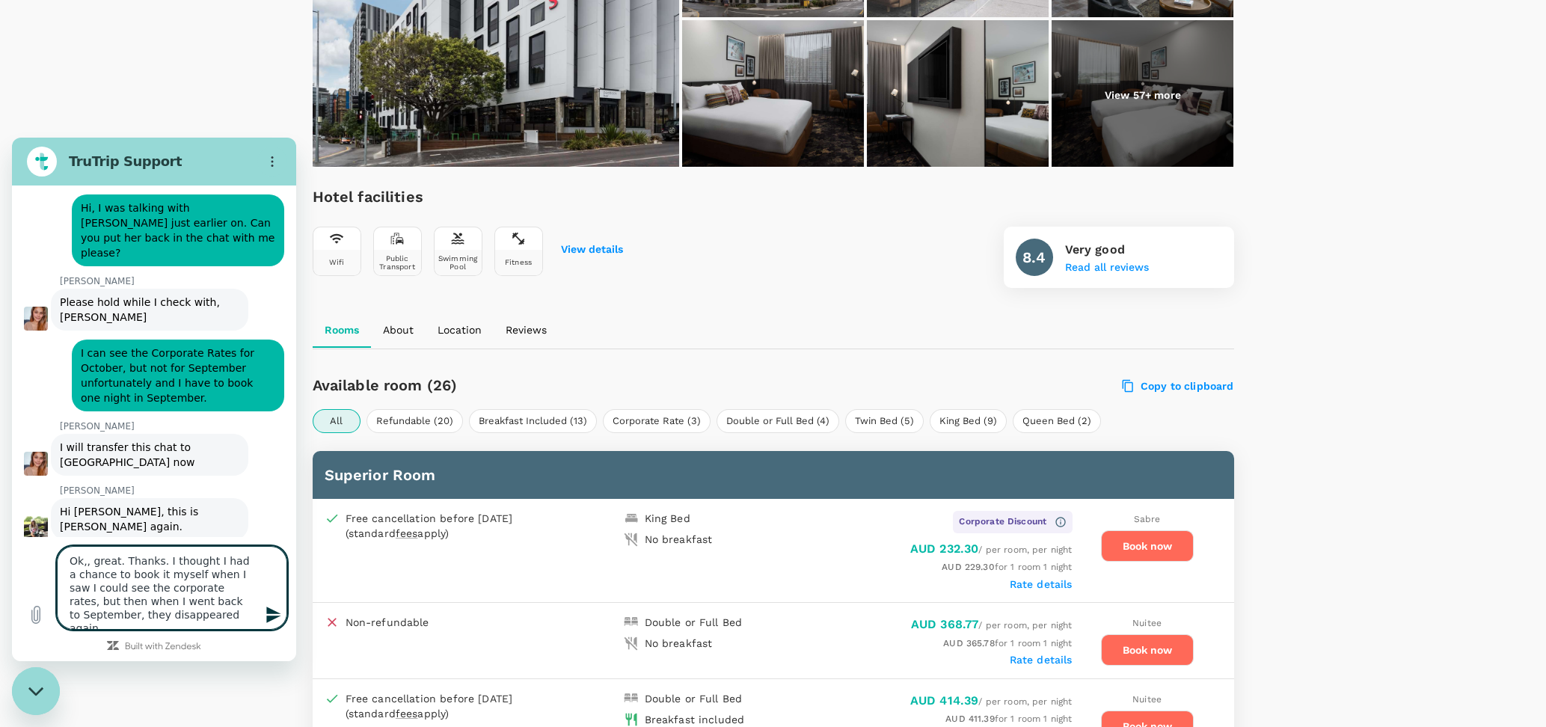
click at [200, 560] on textarea "Ok,, great. Thanks. I thought I had a chance to book it myself when I saw I cou…" at bounding box center [172, 588] width 230 height 84
click at [138, 572] on textarea "Ok,, great. Thanks. I thought that I had a chance to book it myself when I saw …" at bounding box center [172, 588] width 230 height 84
click at [195, 574] on textarea "Ok,, great. Thanks. I thought that I had a chance to book it myself when I saw …" at bounding box center [172, 588] width 230 height 84
drag, startPoint x: 113, startPoint y: 589, endPoint x: 65, endPoint y: 591, distance: 47.9
click at [67, 591] on textarea "Ok,, great. Thanks. I thought that I had a chance to book it myself when I saw …" at bounding box center [172, 588] width 230 height 84
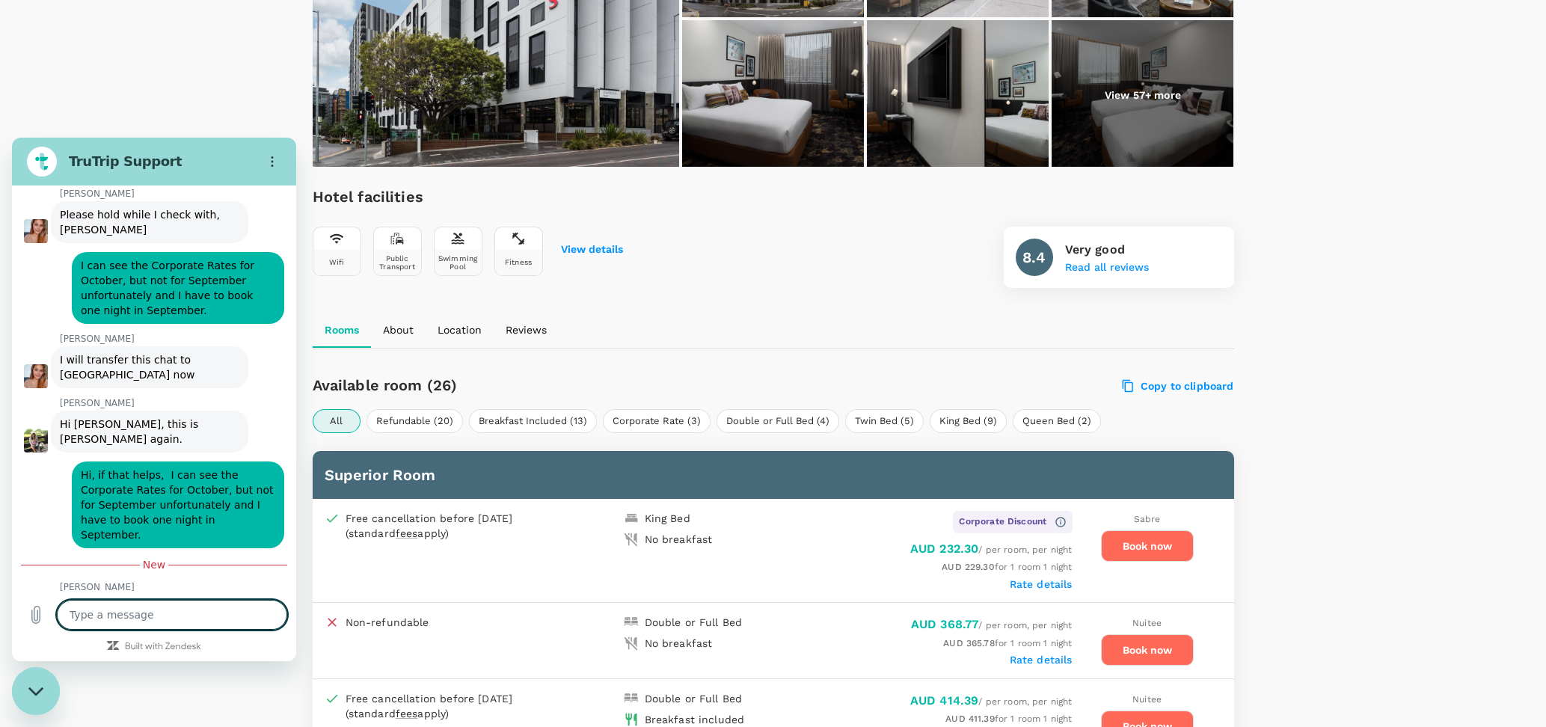
scroll to position [761, 0]
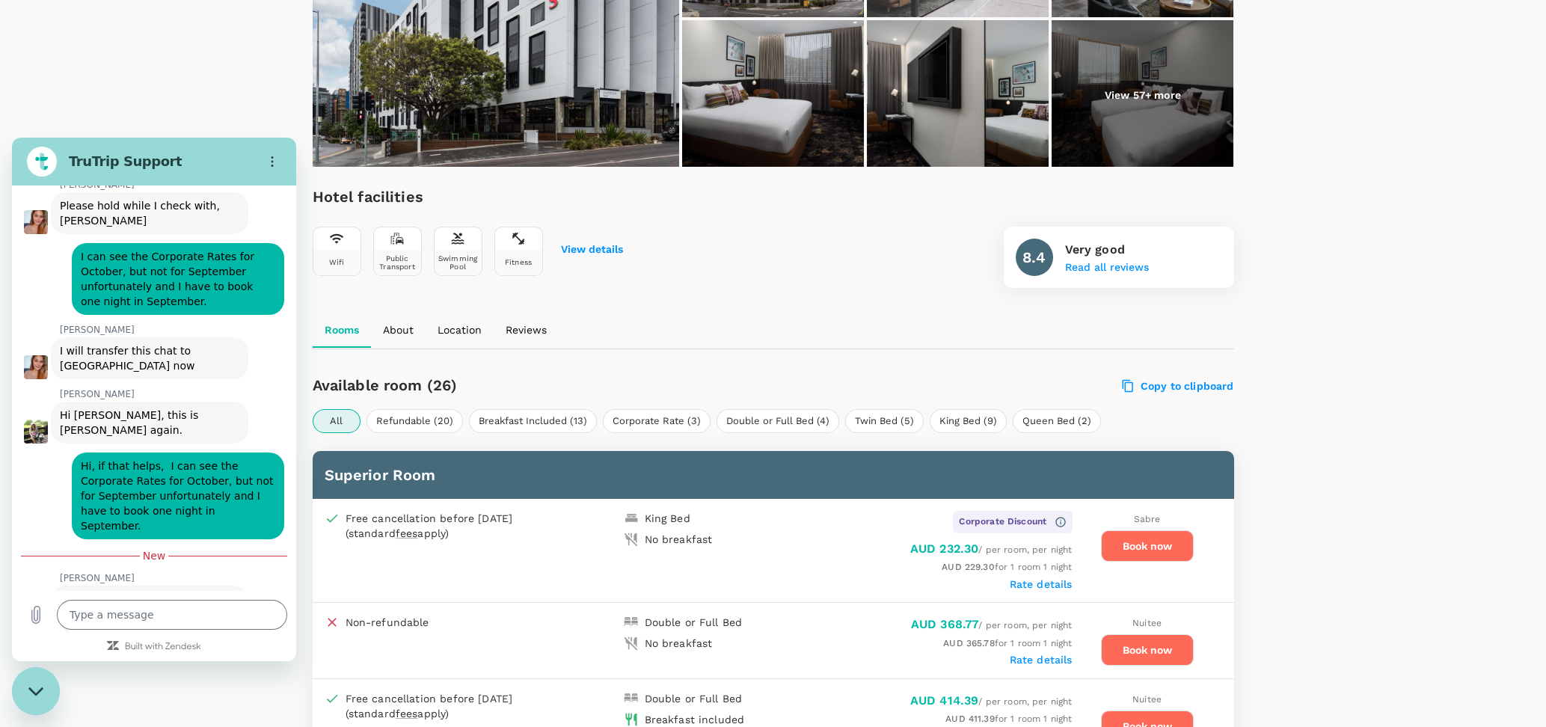
click at [210, 644] on span "Ok,, great. Thanks. I thought that I had a chance to book it myself when I saw …" at bounding box center [179, 687] width 197 height 87
